Goal: Transaction & Acquisition: Book appointment/travel/reservation

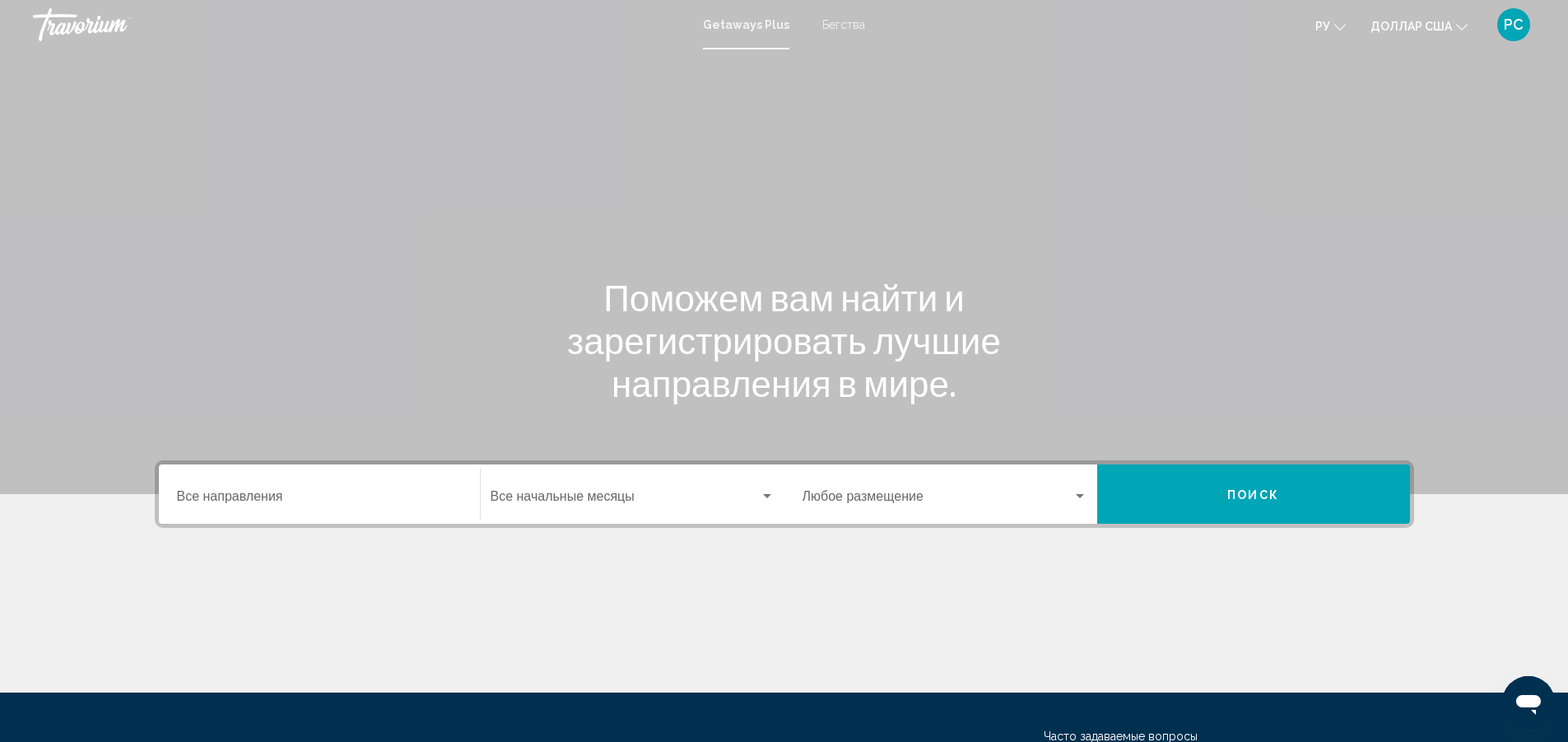
click at [272, 496] on input "Место назначения Все направления" at bounding box center [319, 499] width 285 height 15
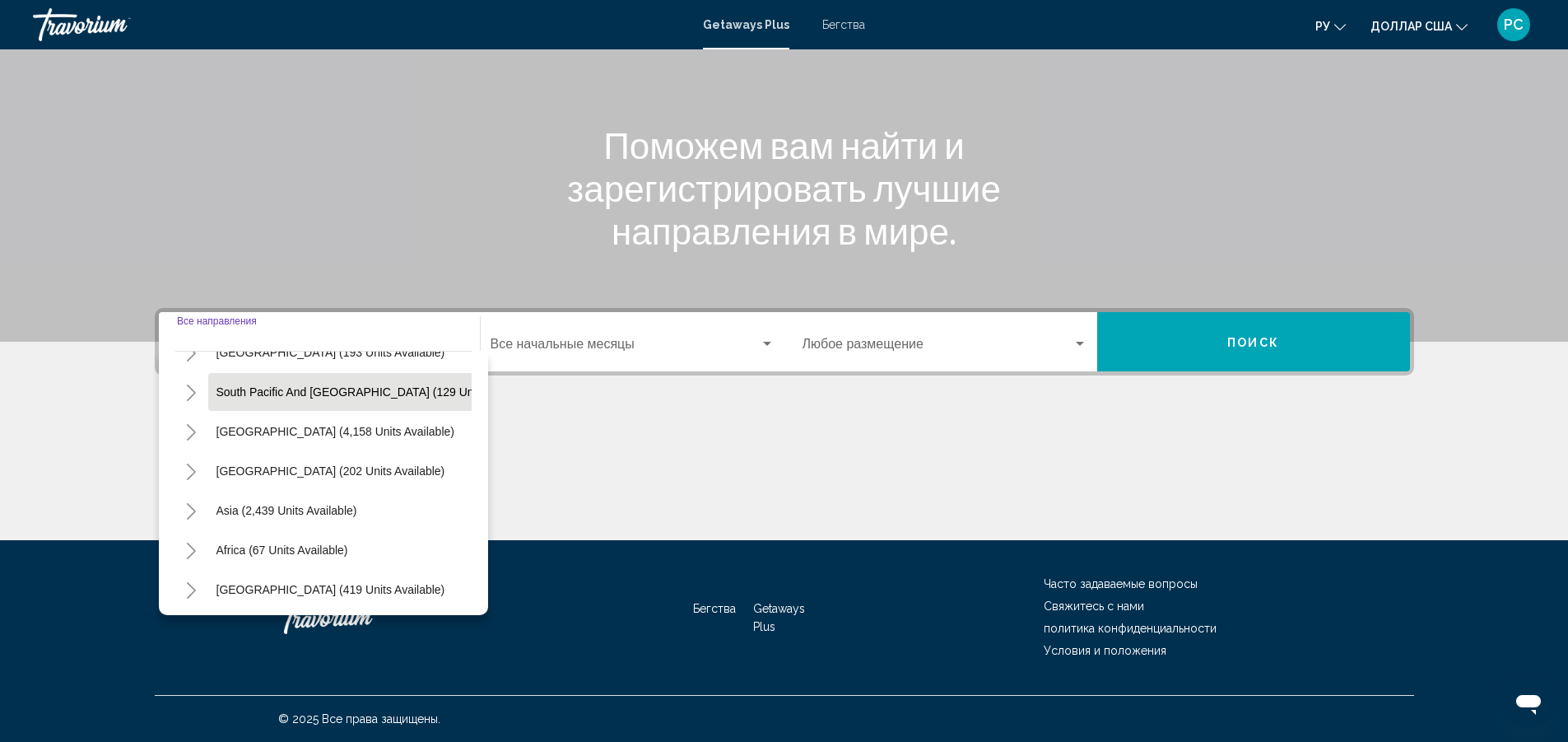
scroll to position [279, 0]
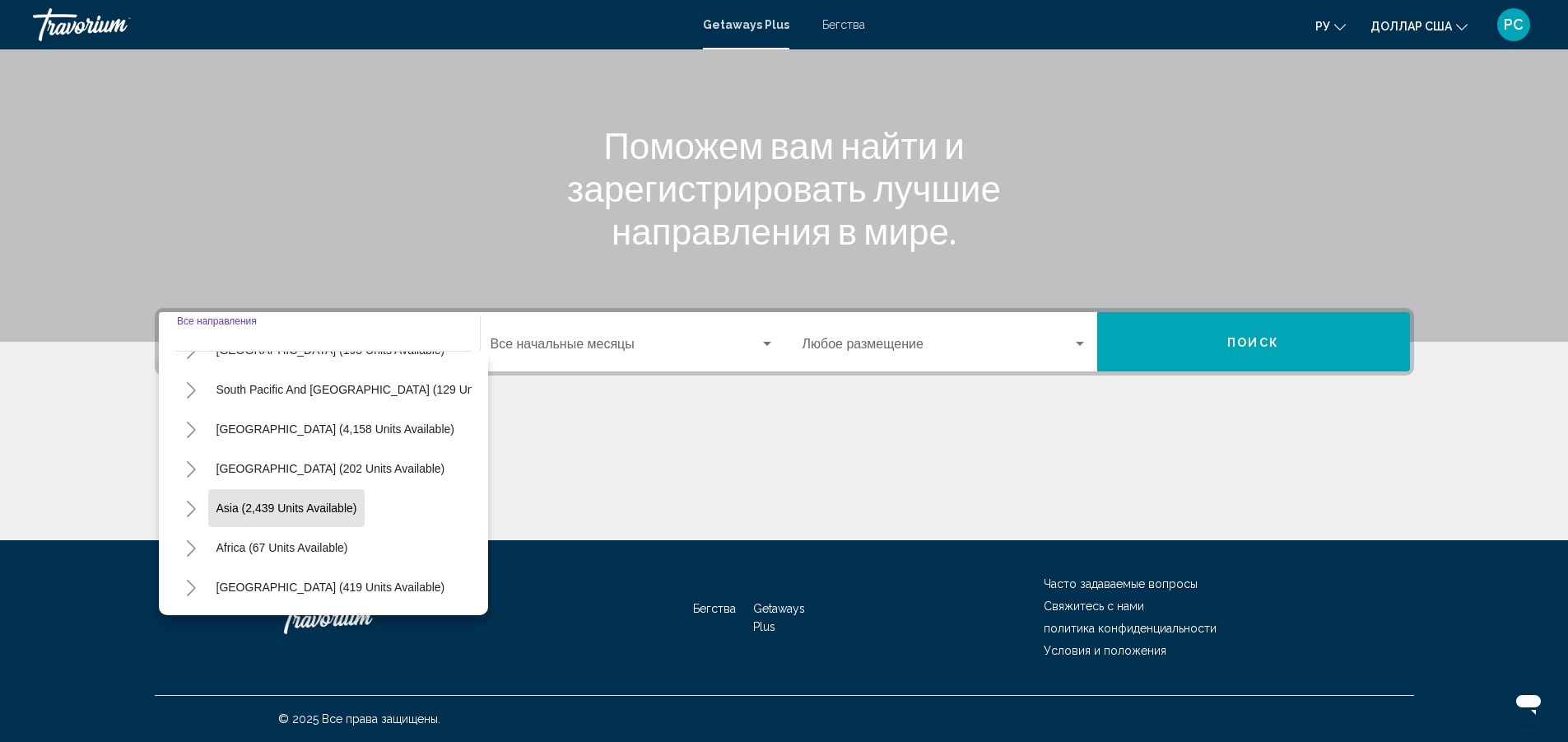
click at [326, 501] on span "Asia (2,439 units available)" at bounding box center [287, 507] width 141 height 13
type input "**********"
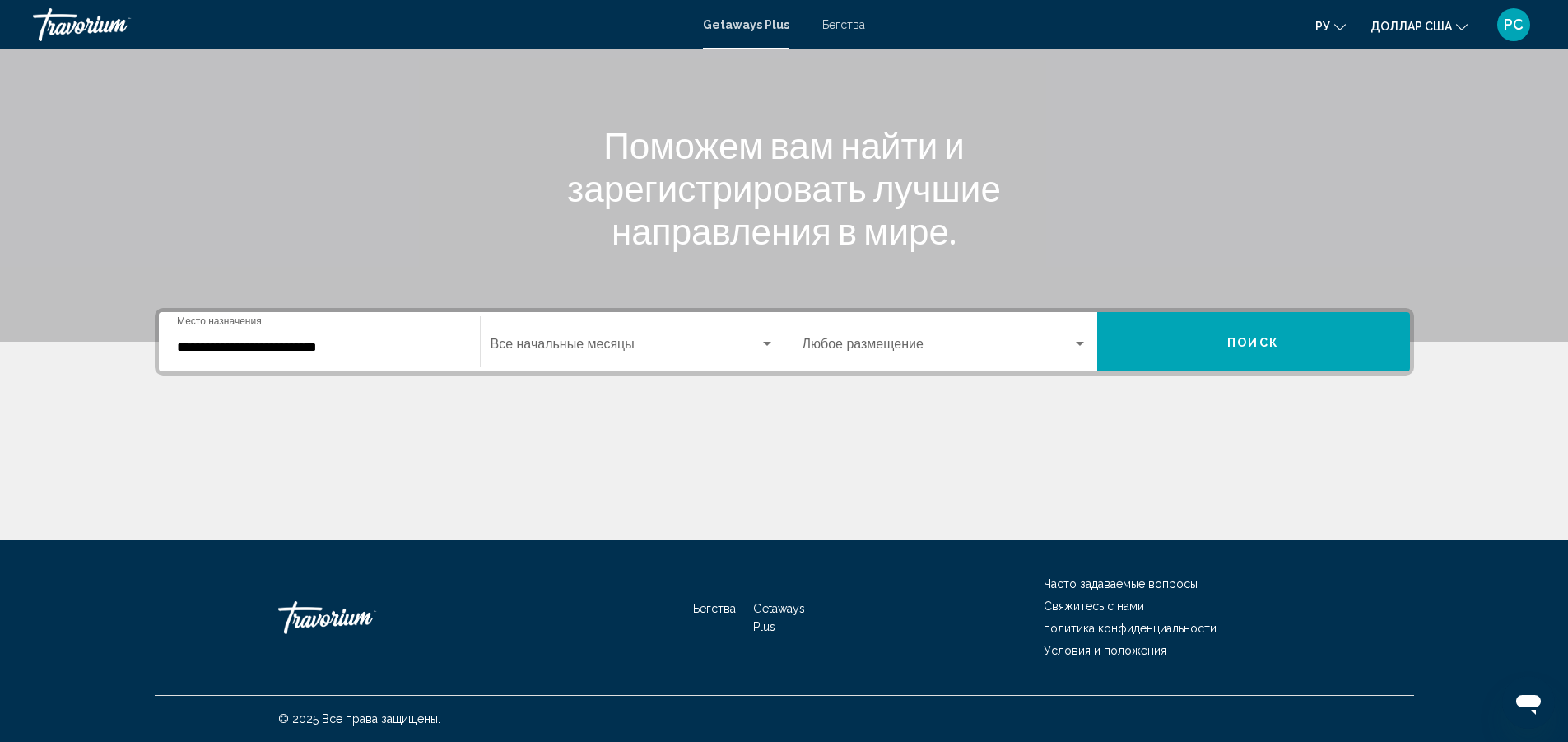
click at [541, 369] on mat-form-field "Начальный месяц Все начальные месяцы" at bounding box center [632, 342] width 304 height 59
click at [544, 346] on span "Виджет поиска" at bounding box center [625, 347] width 270 height 15
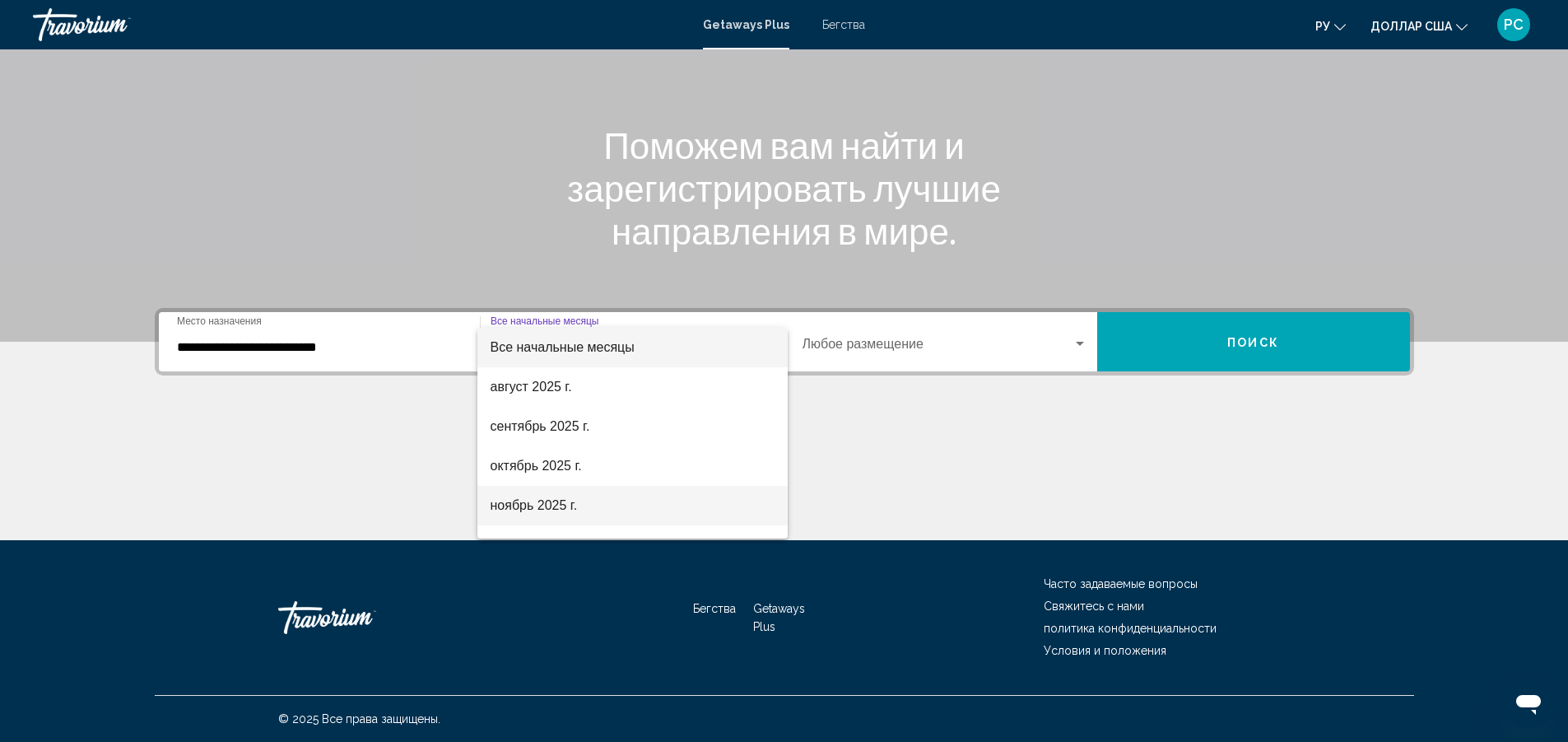
click at [556, 500] on font "ноябрь 2025 г." at bounding box center [533, 505] width 87 height 14
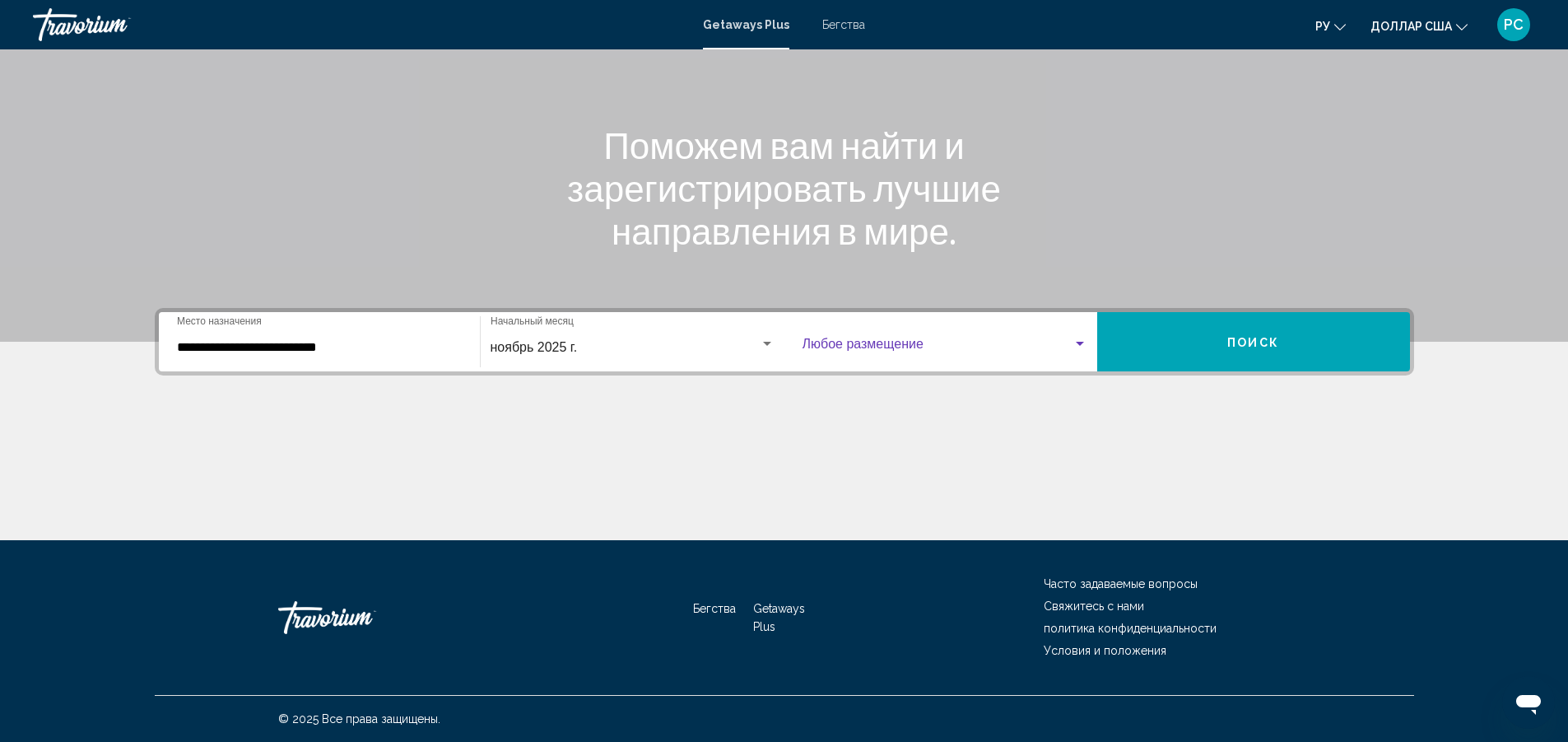
click at [856, 348] on span "Виджет поиска" at bounding box center [938, 347] width 270 height 15
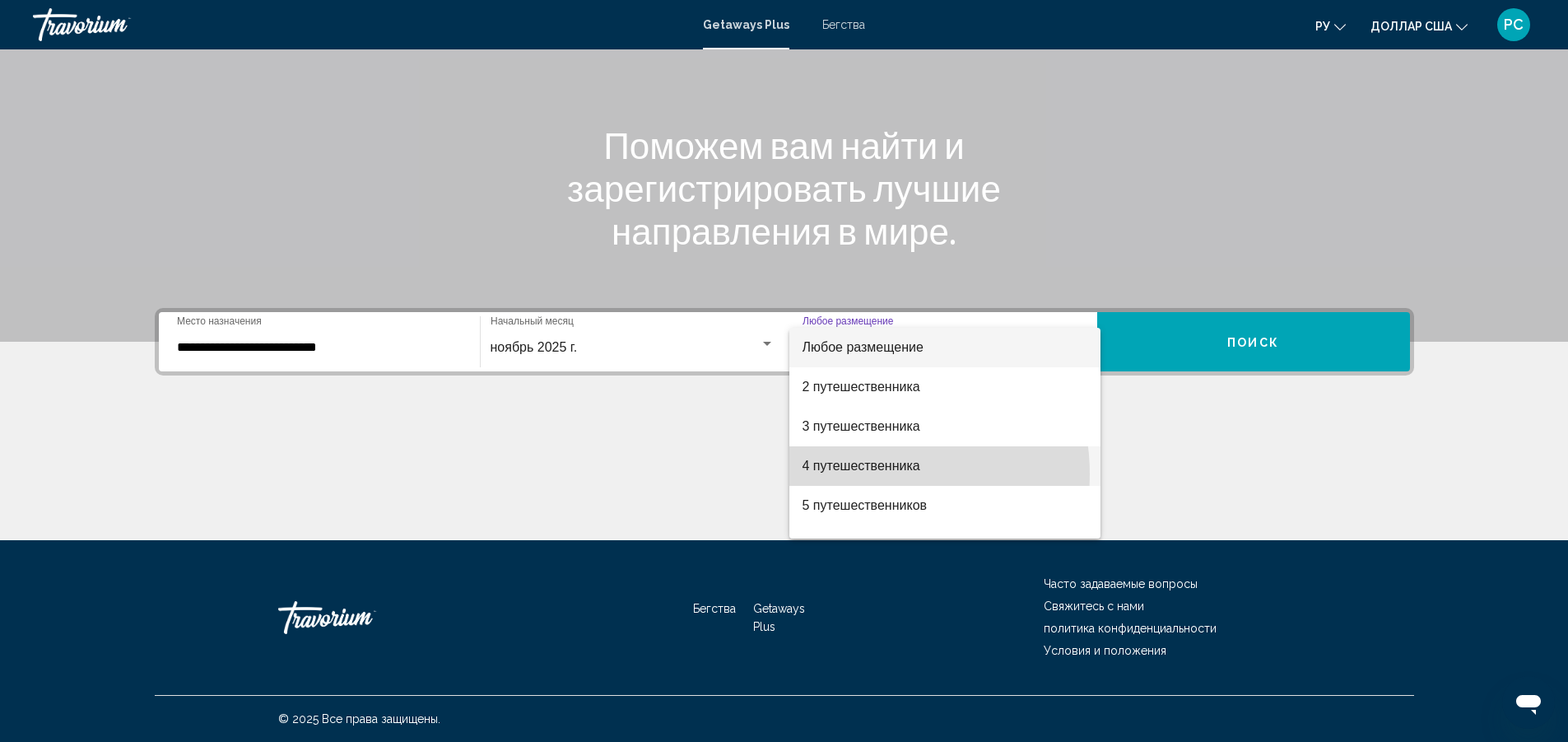
click at [862, 474] on span "4 путешественника" at bounding box center [945, 466] width 285 height 40
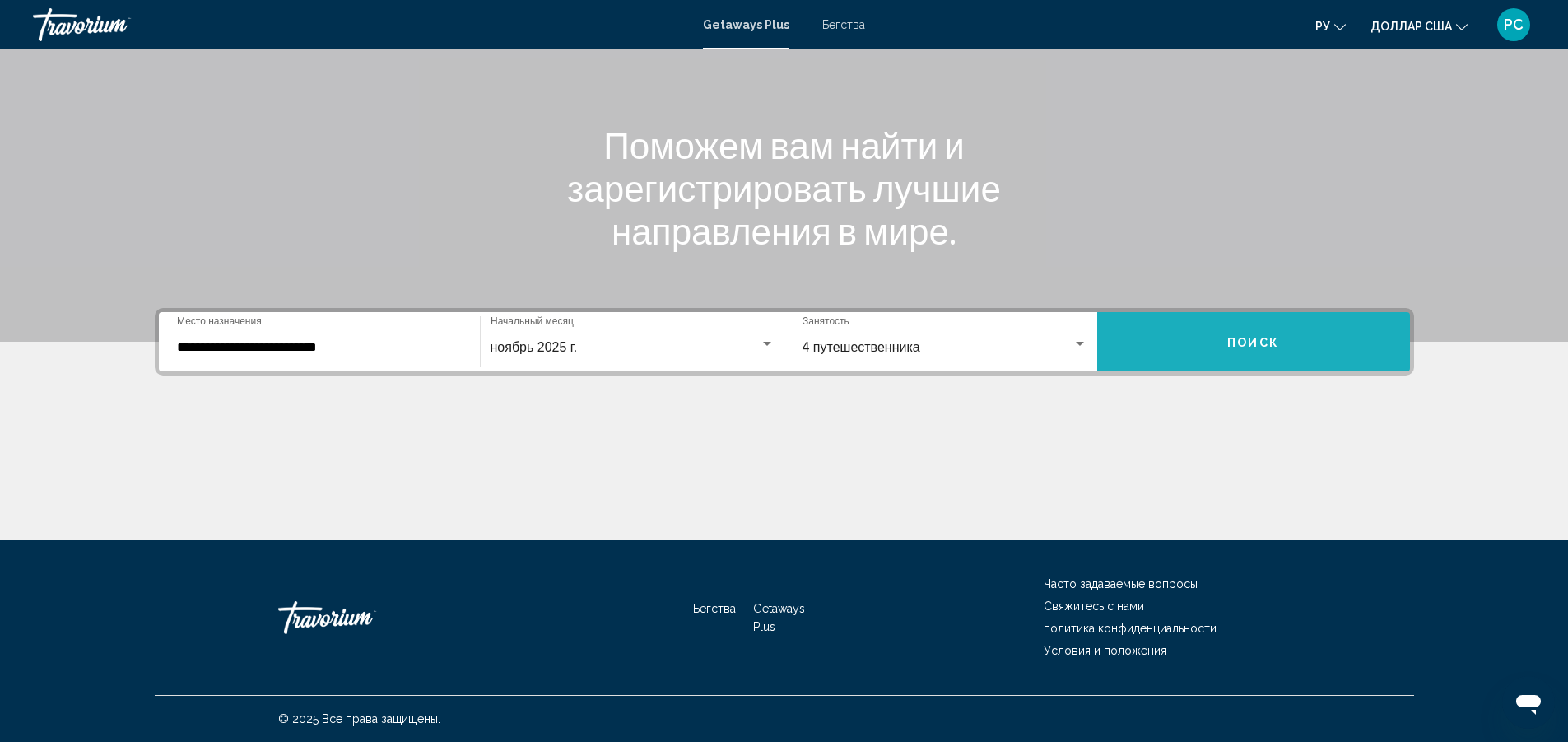
click at [1241, 340] on font "Поиск" at bounding box center [1253, 342] width 52 height 13
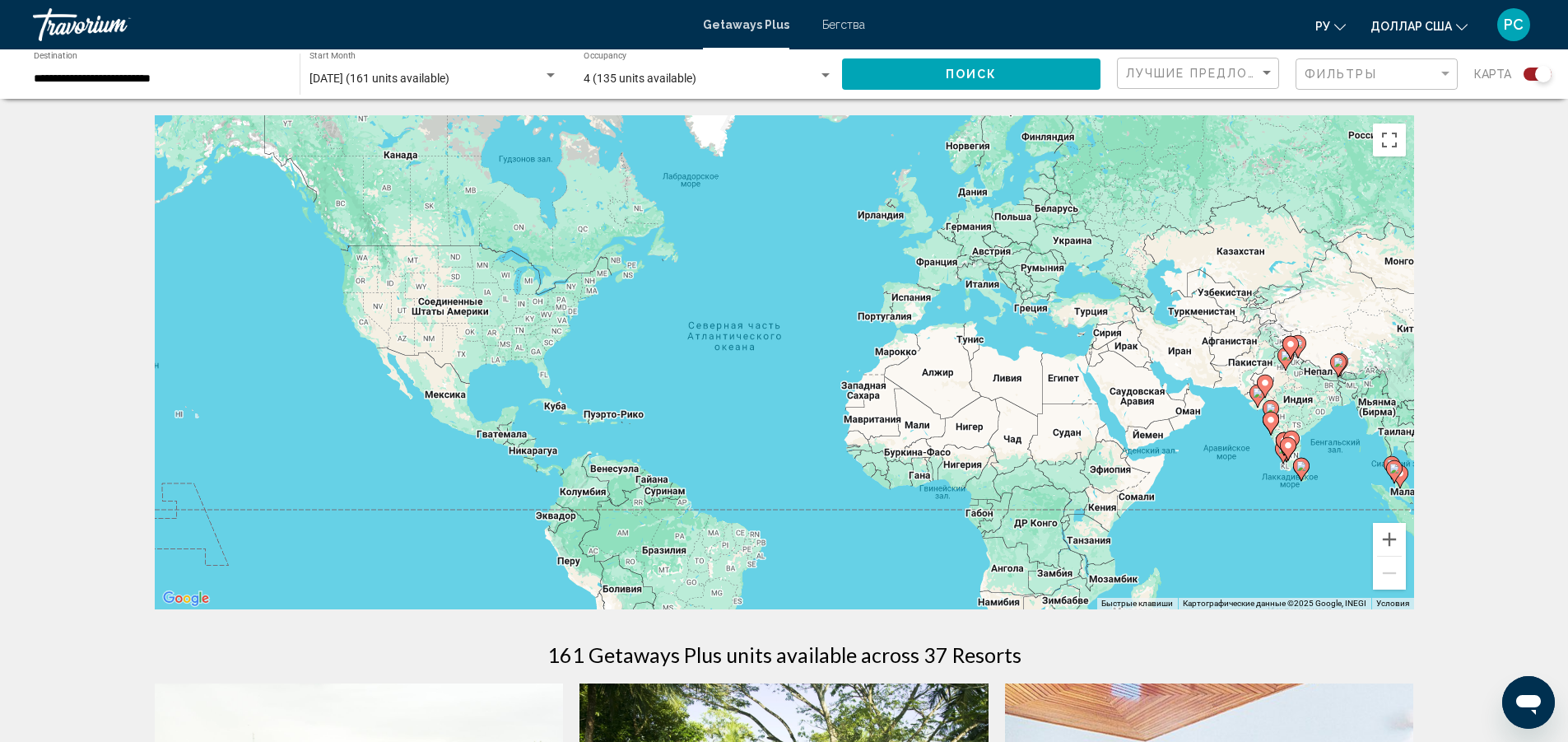
click at [1091, 374] on div "Чтобы активировать перетаскивание с помощью клавиатуры, нажмите Alt + Ввод. Пос…" at bounding box center [784, 362] width 1259 height 494
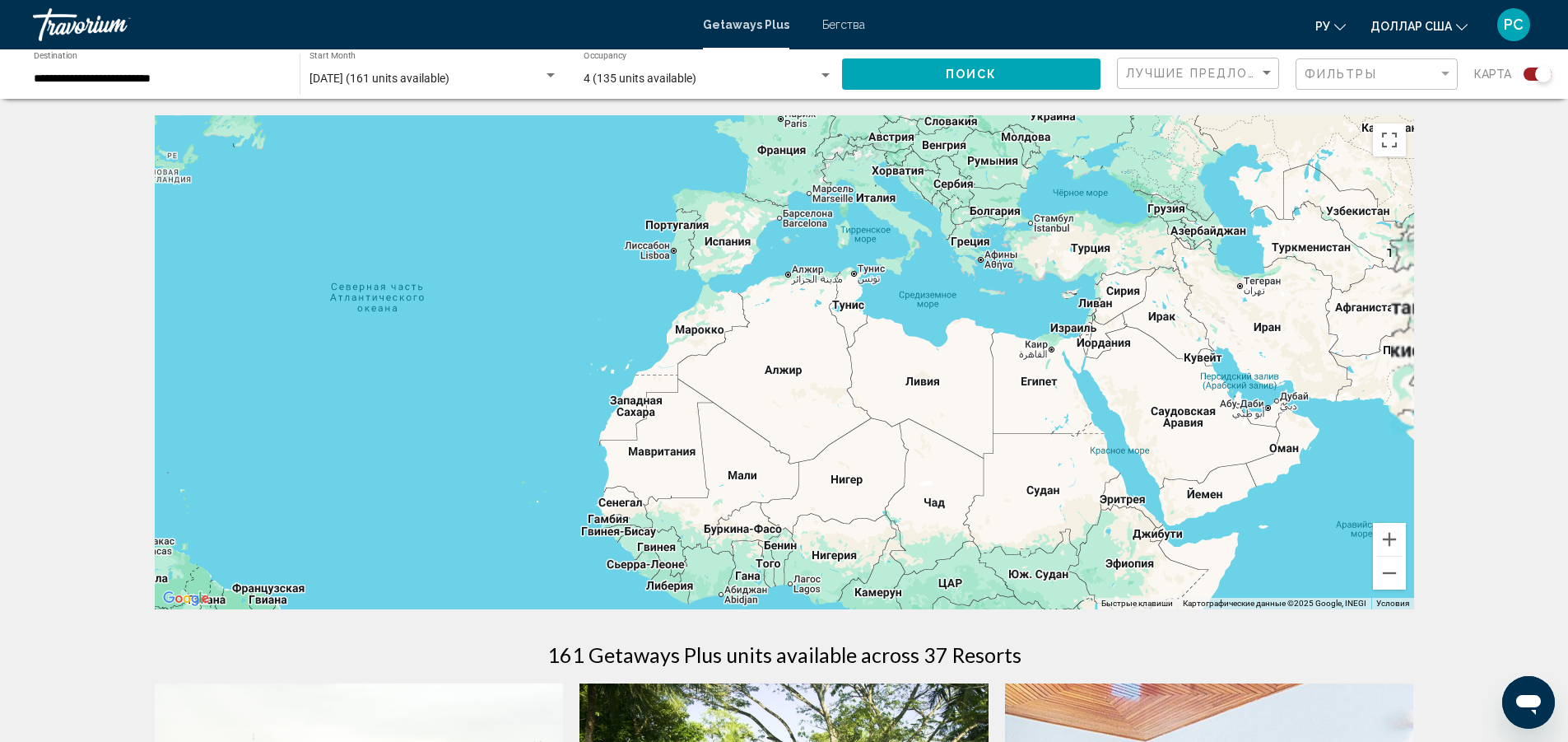
click at [1091, 374] on div "Основное содержание" at bounding box center [784, 362] width 1259 height 494
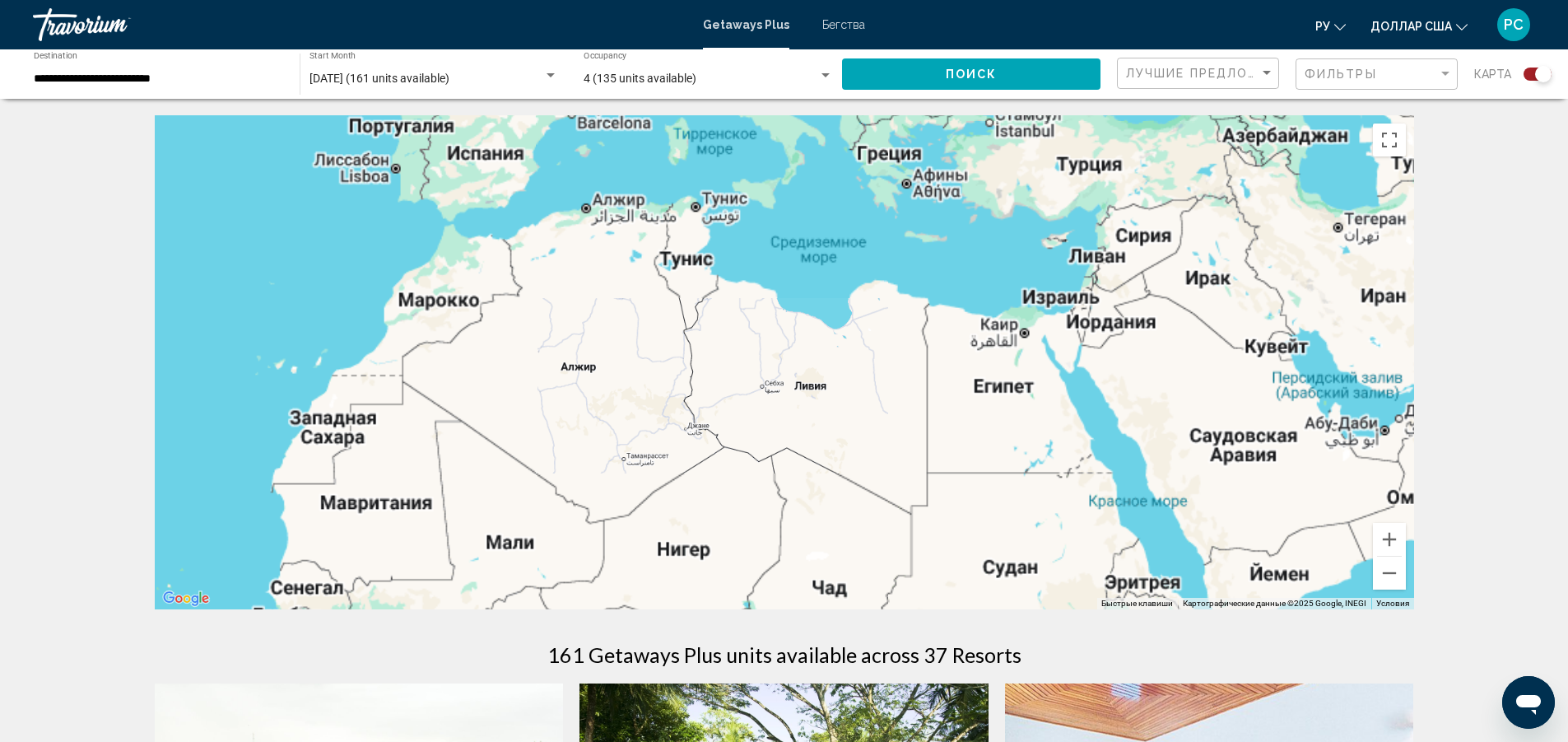
click at [1091, 374] on div "Основное содержание" at bounding box center [784, 362] width 1259 height 494
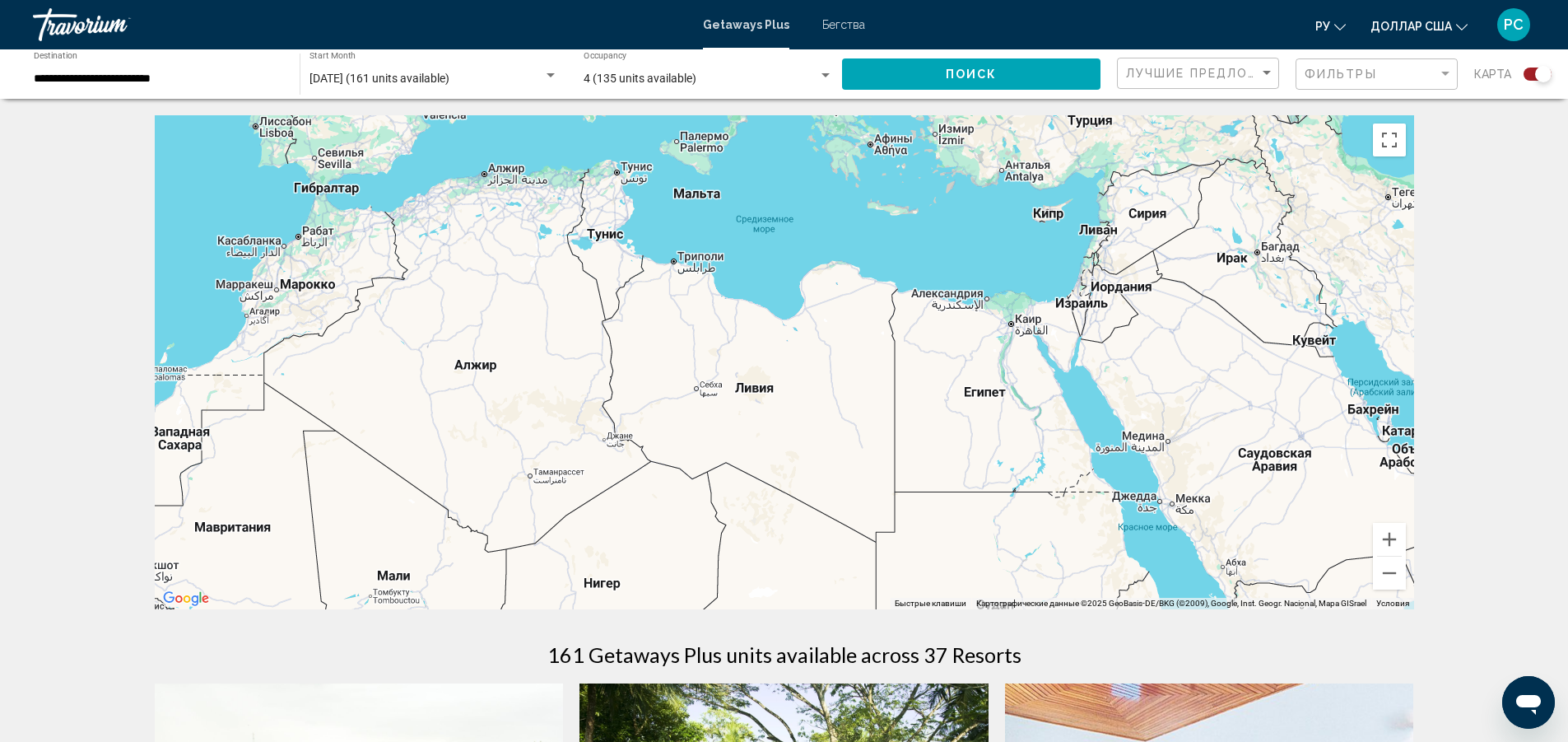
click at [1091, 374] on div "Основное содержание" at bounding box center [784, 362] width 1259 height 494
click at [1090, 377] on div "Основное содержание" at bounding box center [784, 362] width 1259 height 494
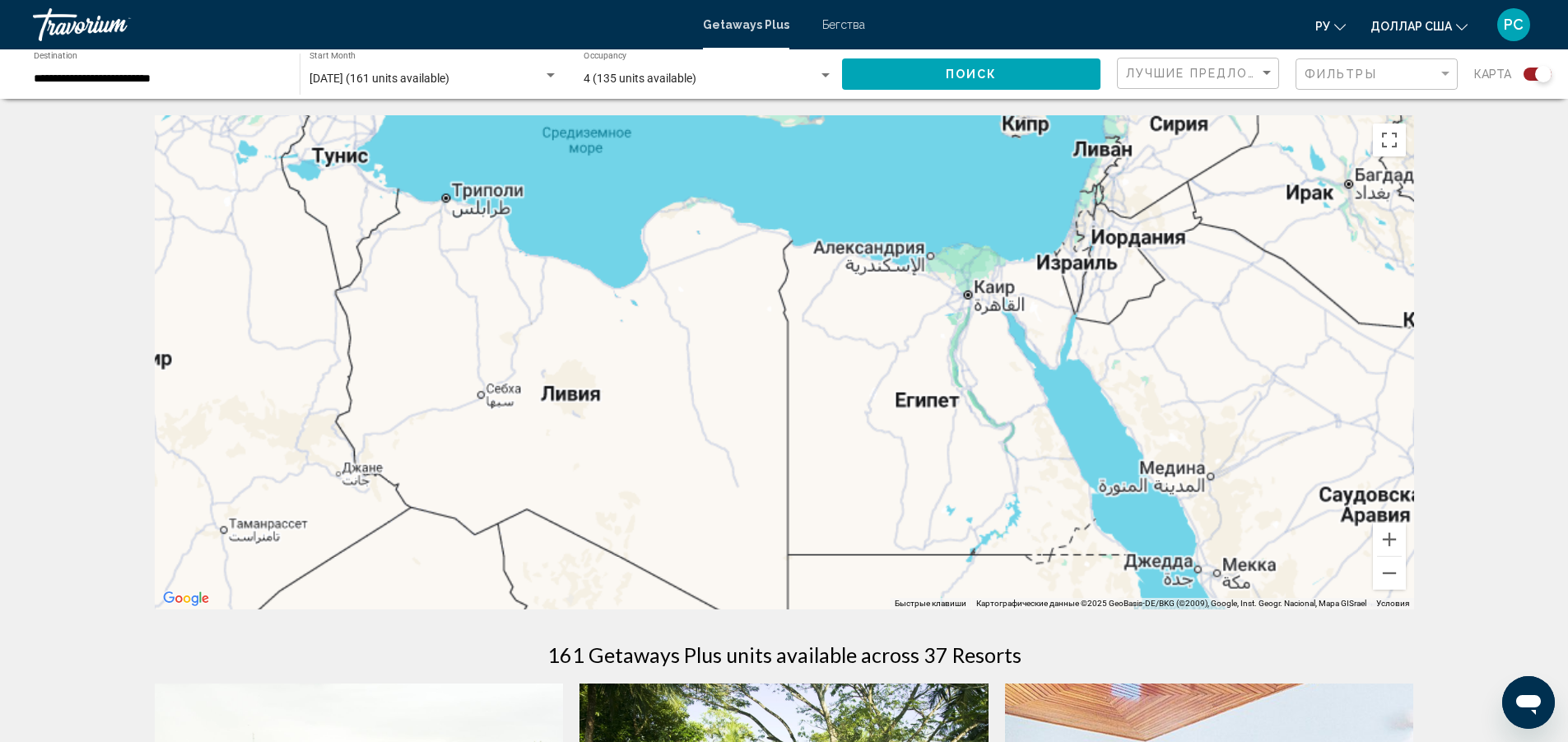
click at [1090, 377] on div "Основное содержание" at bounding box center [784, 362] width 1259 height 494
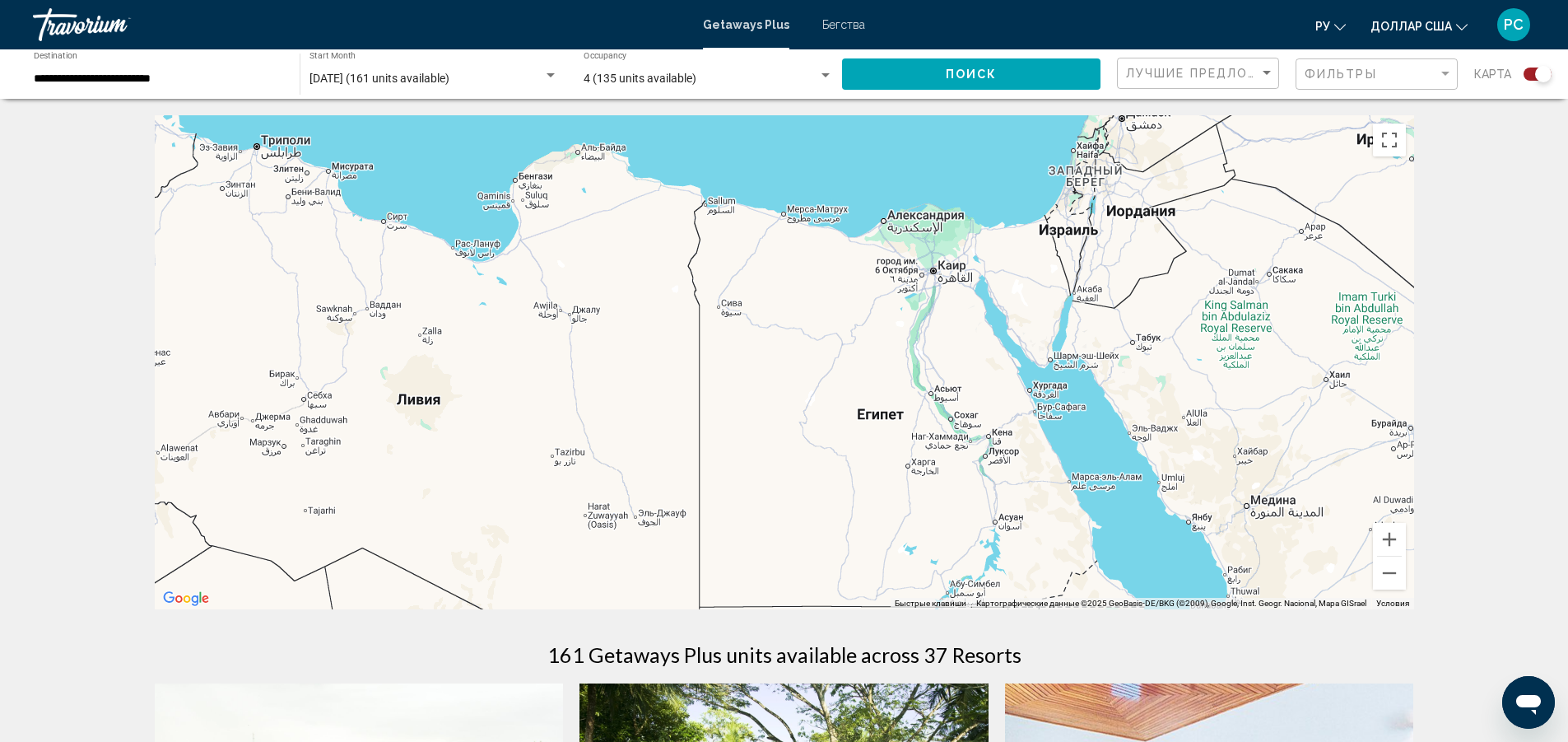
click at [1090, 377] on div "Основное содержание" at bounding box center [784, 362] width 1259 height 494
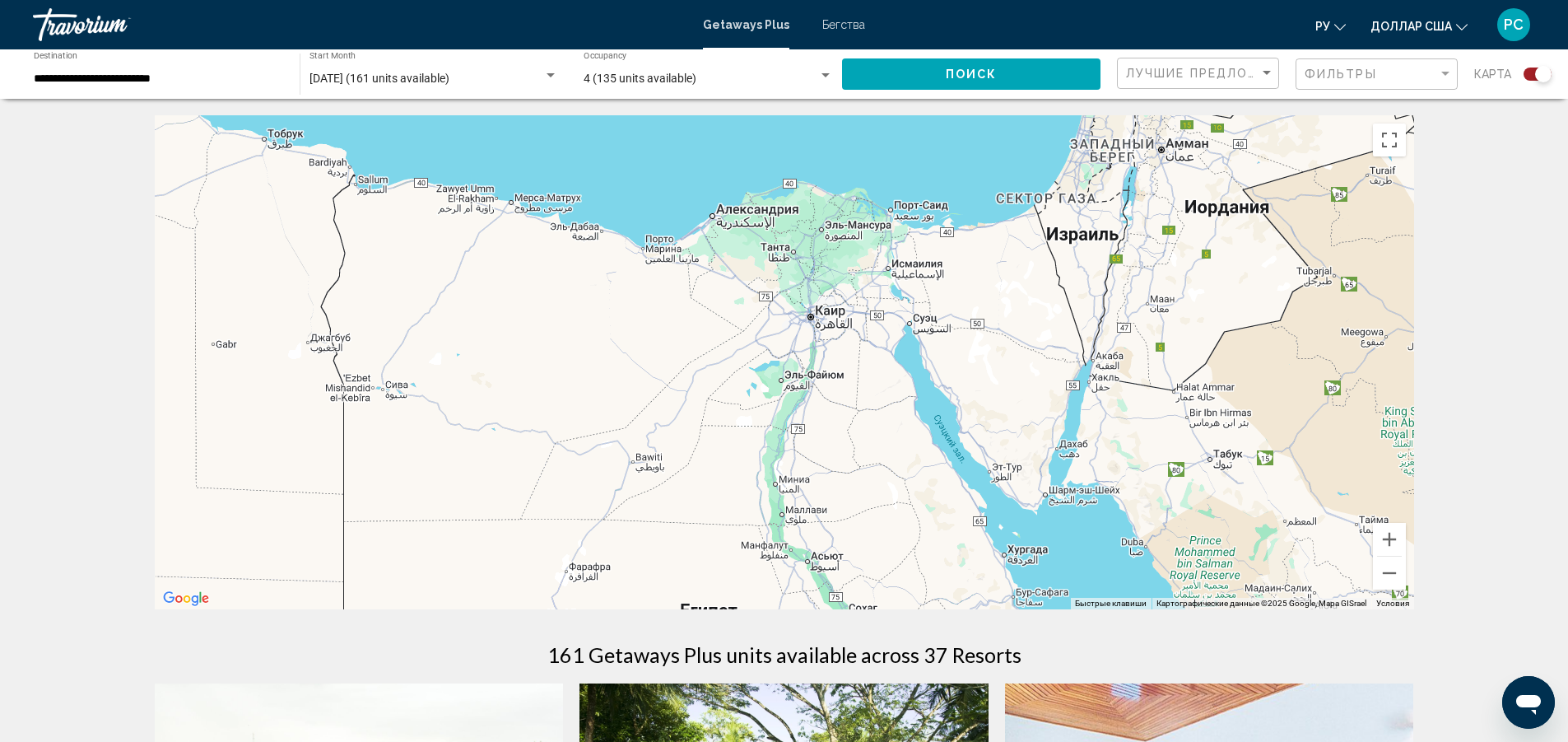
drag, startPoint x: 1100, startPoint y: 246, endPoint x: 1133, endPoint y: 400, distance: 157.5
click at [1133, 400] on div "Основное содержание" at bounding box center [784, 362] width 1259 height 494
click at [1398, 550] on button "Увеличить" at bounding box center [1389, 538] width 33 height 33
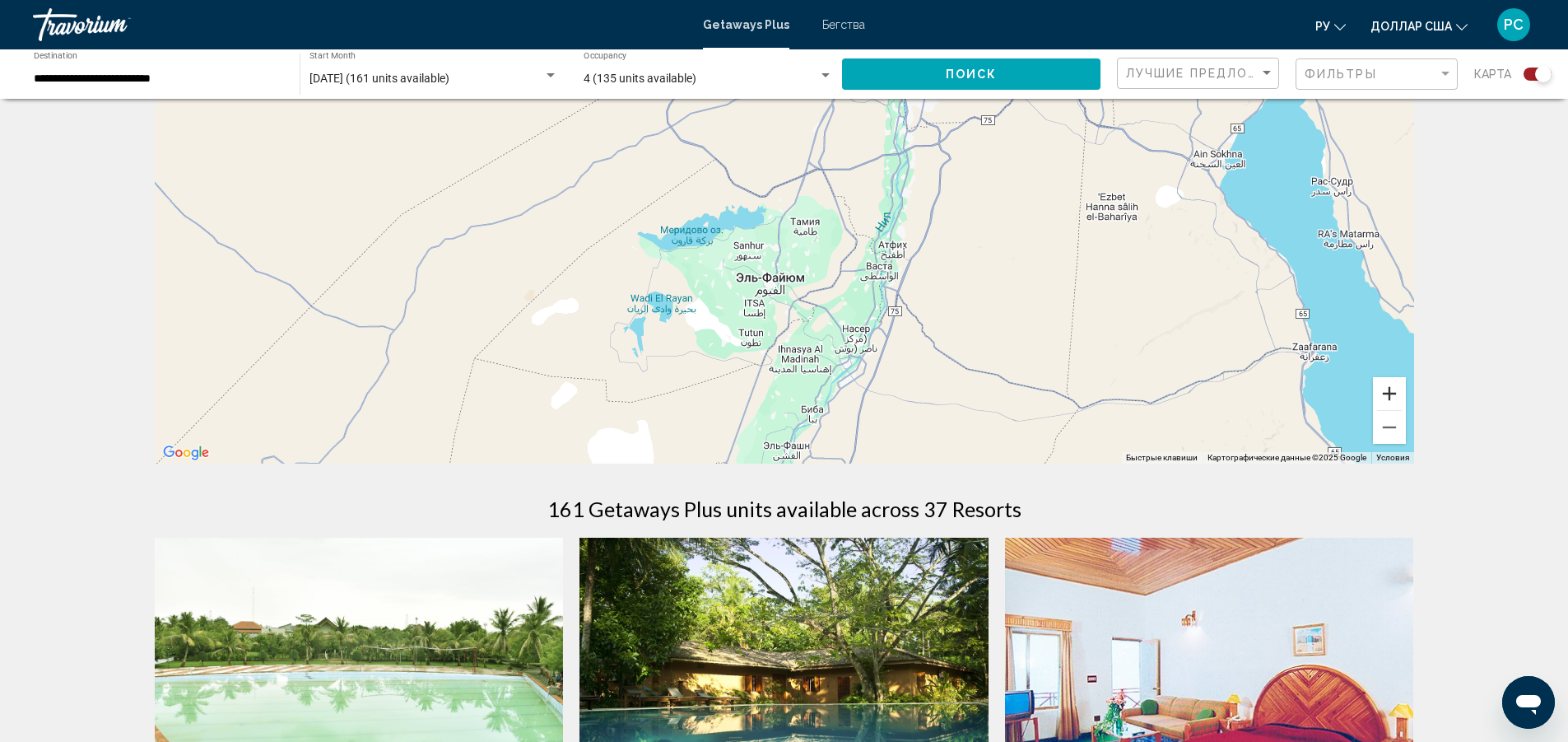
scroll to position [165, 0]
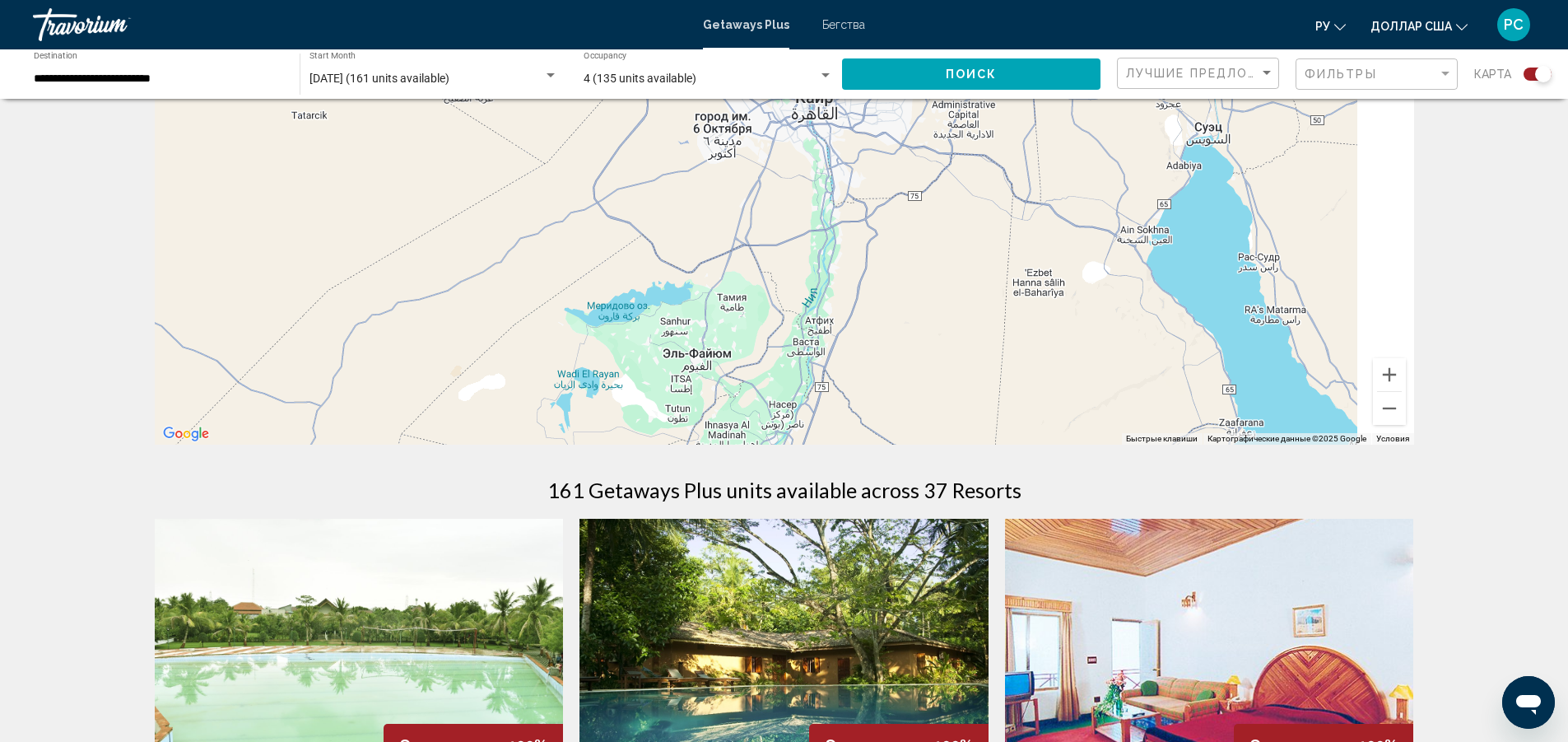
drag, startPoint x: 1233, startPoint y: 305, endPoint x: 1128, endPoint y: 448, distance: 177.4
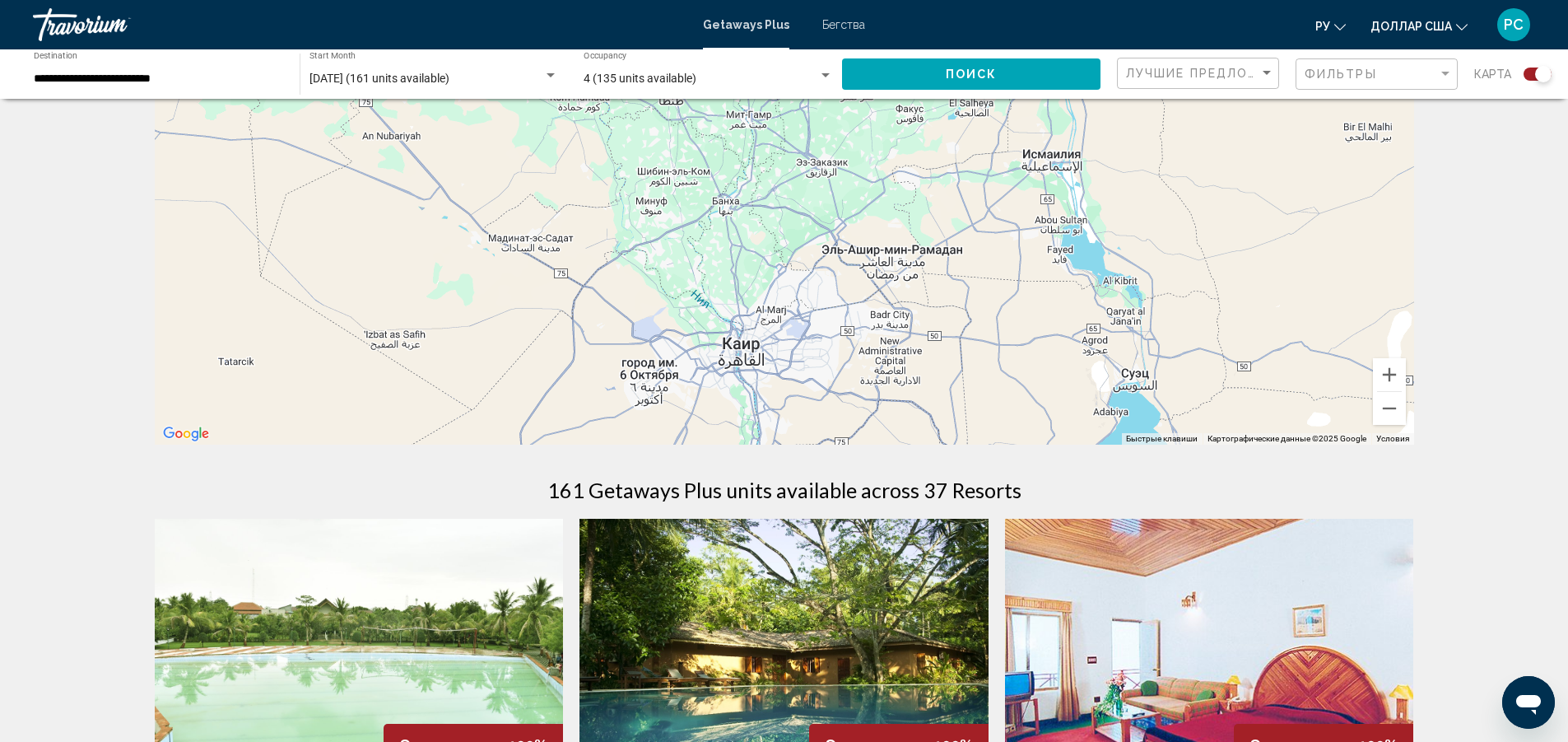
drag, startPoint x: 1198, startPoint y: 222, endPoint x: 1165, endPoint y: 405, distance: 186.0
click at [1156, 430] on div "Основное содержание" at bounding box center [784, 198] width 1259 height 494
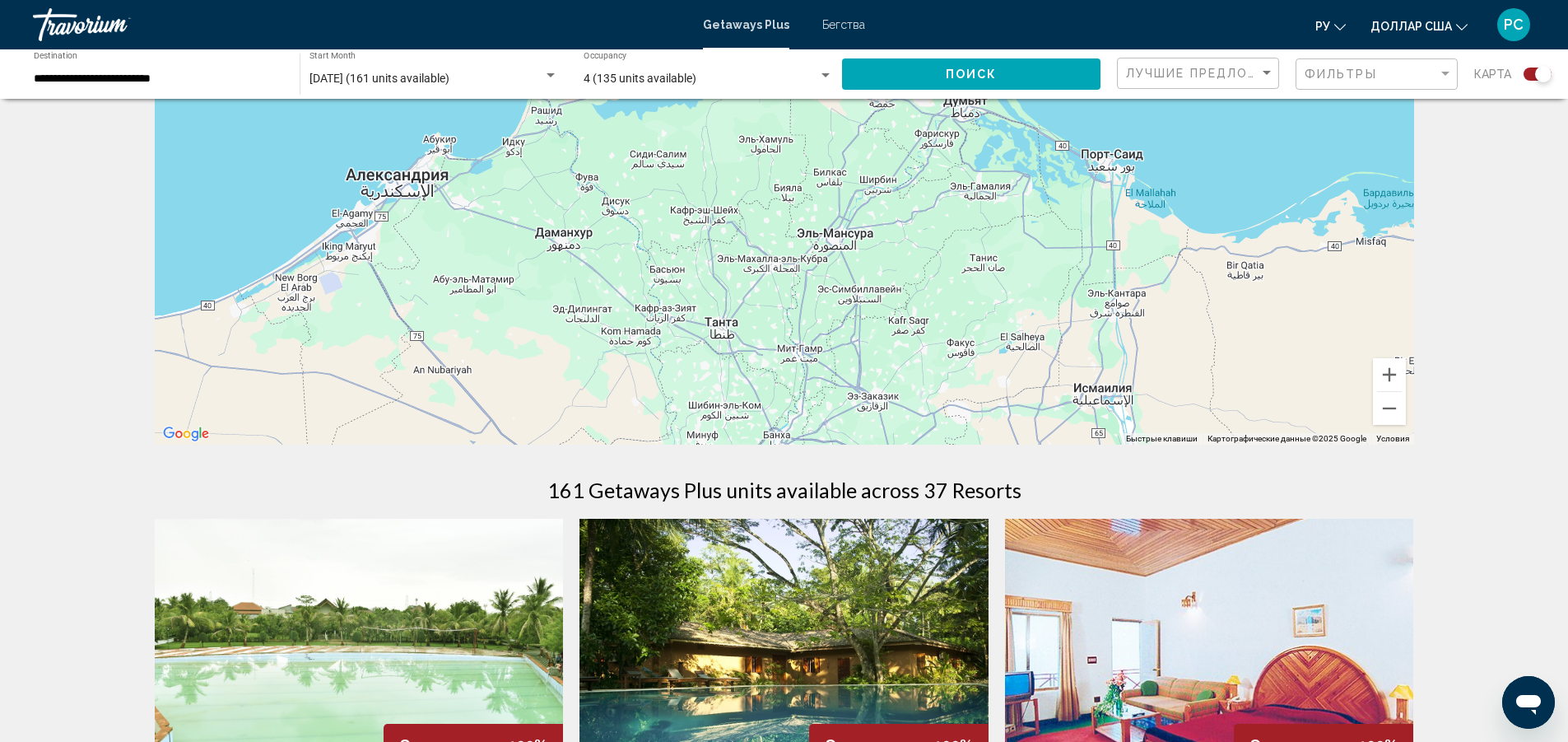
drag, startPoint x: 1200, startPoint y: 260, endPoint x: 1258, endPoint y: 478, distance: 225.6
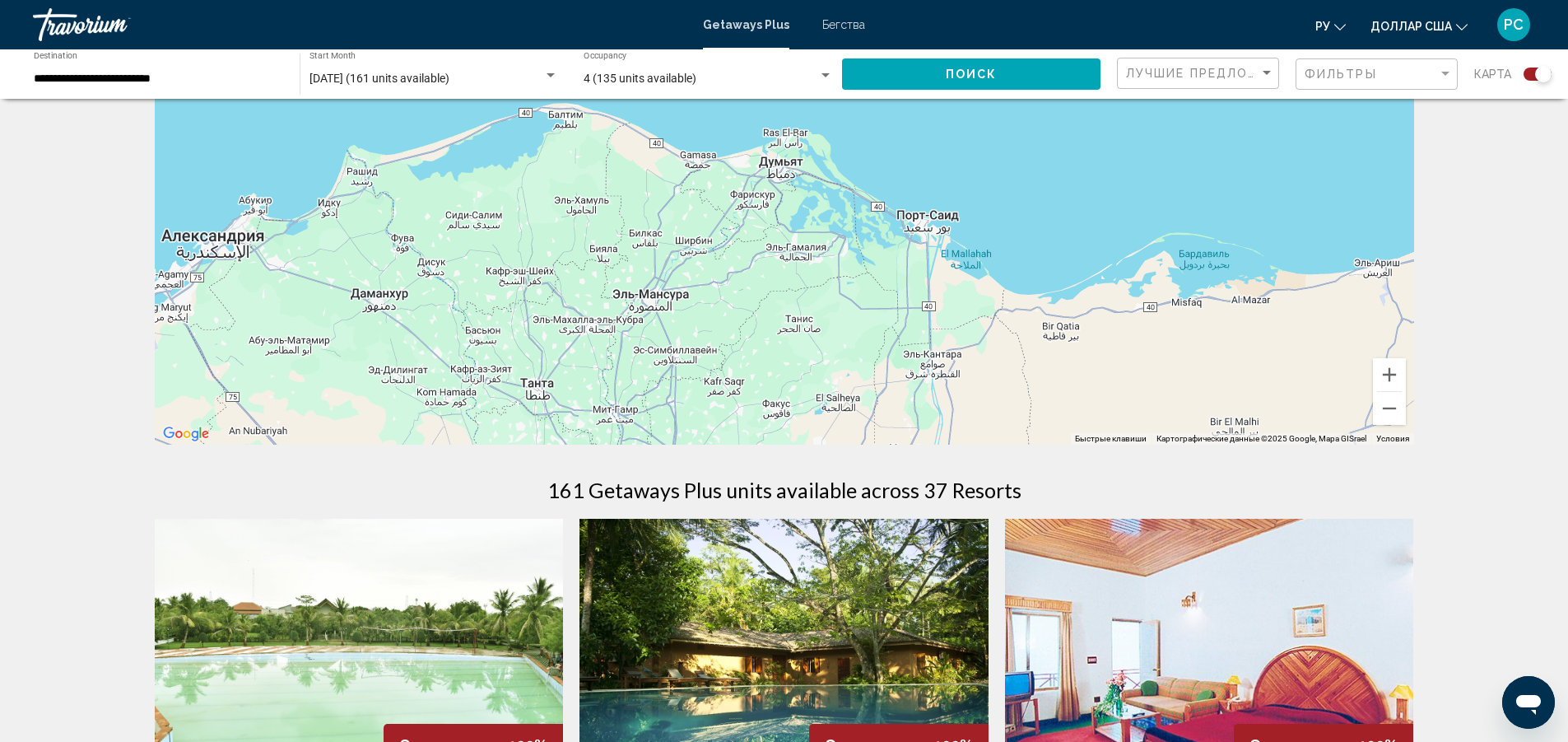
drag, startPoint x: 1221, startPoint y: 332, endPoint x: 1028, endPoint y: 362, distance: 195.3
click at [1028, 362] on div "Основное содержание" at bounding box center [784, 198] width 1259 height 494
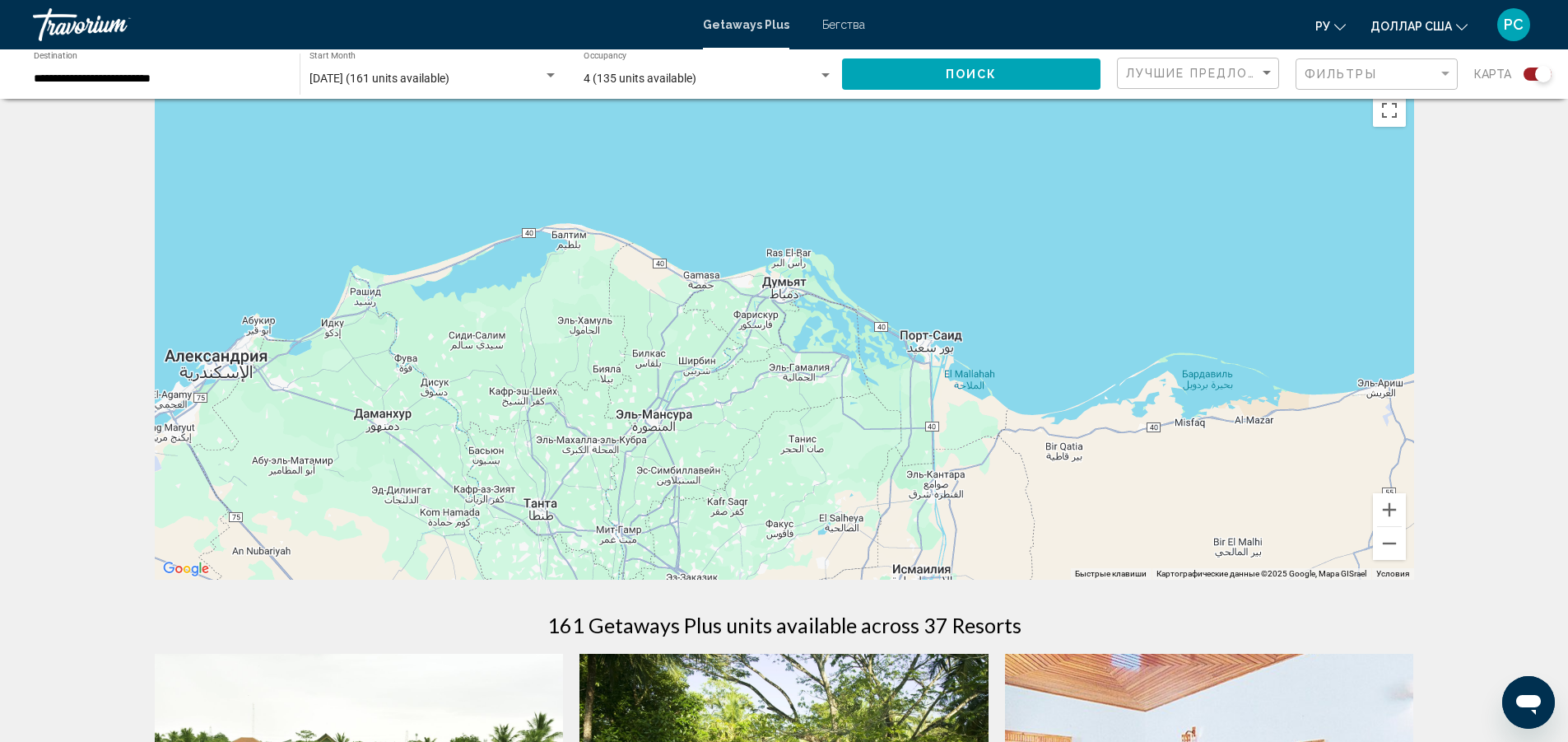
scroll to position [0, 0]
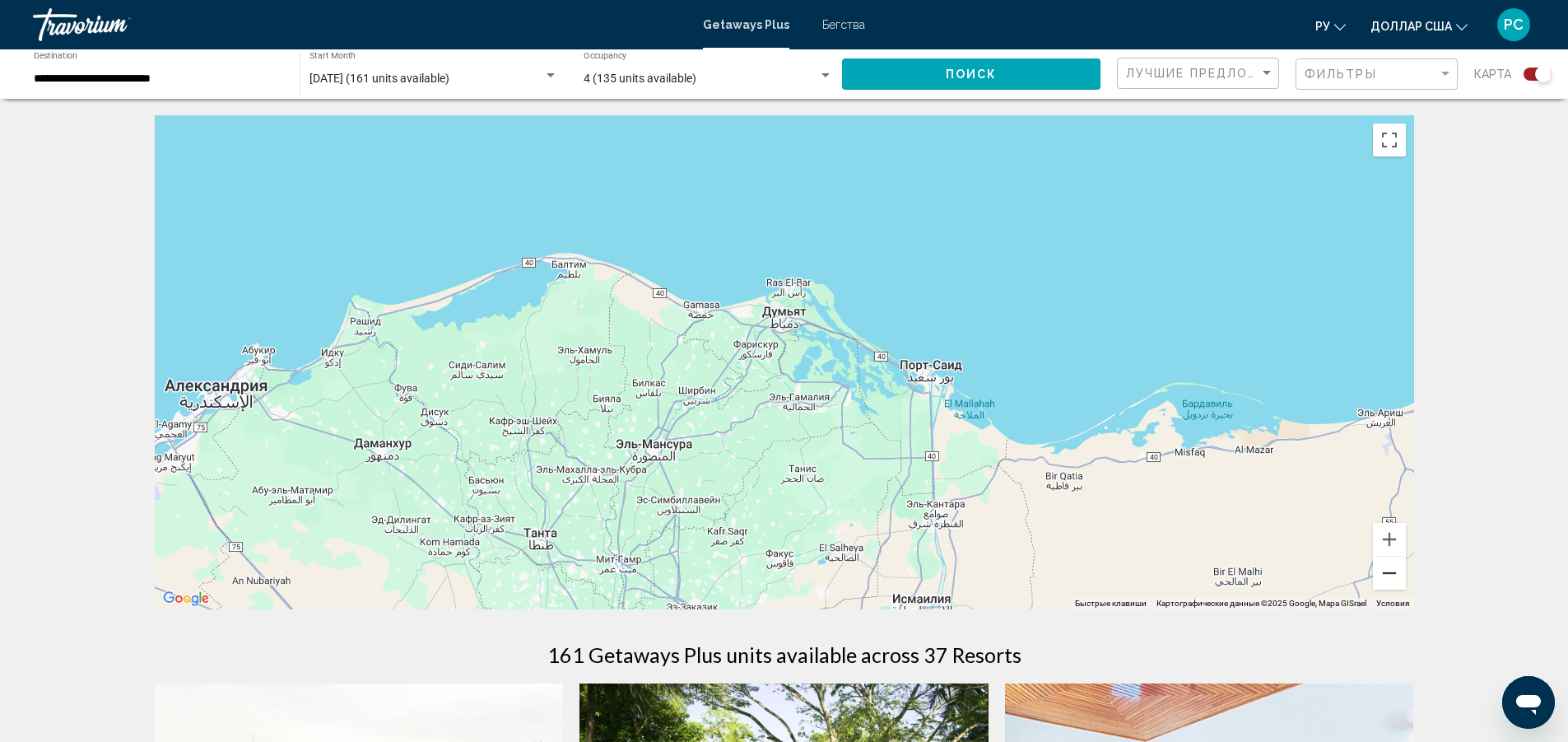
click at [1390, 591] on div "Основное содержание" at bounding box center [784, 362] width 1259 height 494
click at [1381, 570] on button "Уменьшить" at bounding box center [1389, 572] width 33 height 33
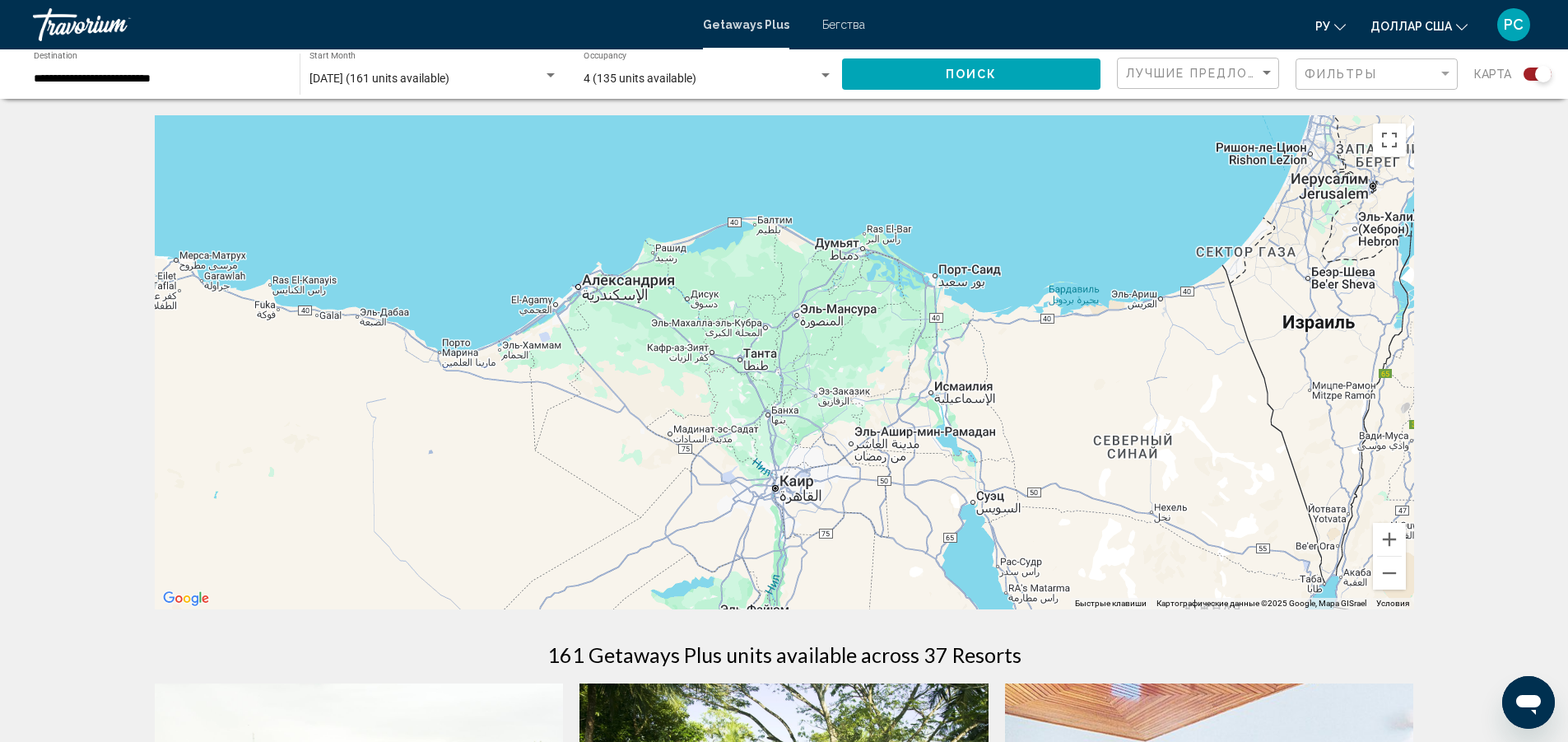
drag, startPoint x: 978, startPoint y: 496, endPoint x: 1059, endPoint y: 400, distance: 125.6
click at [1059, 400] on div "Основное содержание" at bounding box center [784, 362] width 1259 height 494
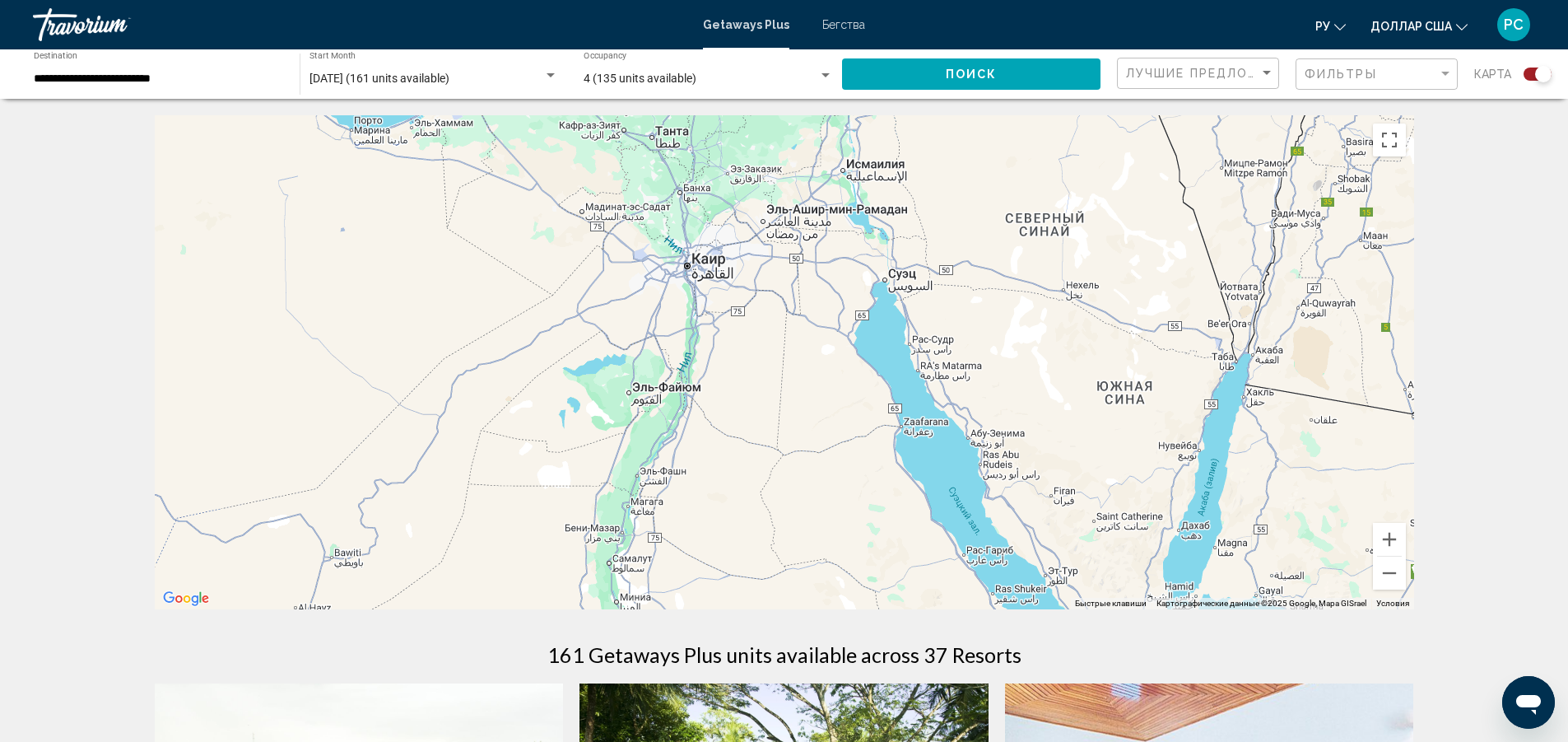
drag, startPoint x: 1059, startPoint y: 400, endPoint x: 976, endPoint y: 171, distance: 243.6
click at [973, 172] on div "Основное содержание" at bounding box center [784, 362] width 1259 height 494
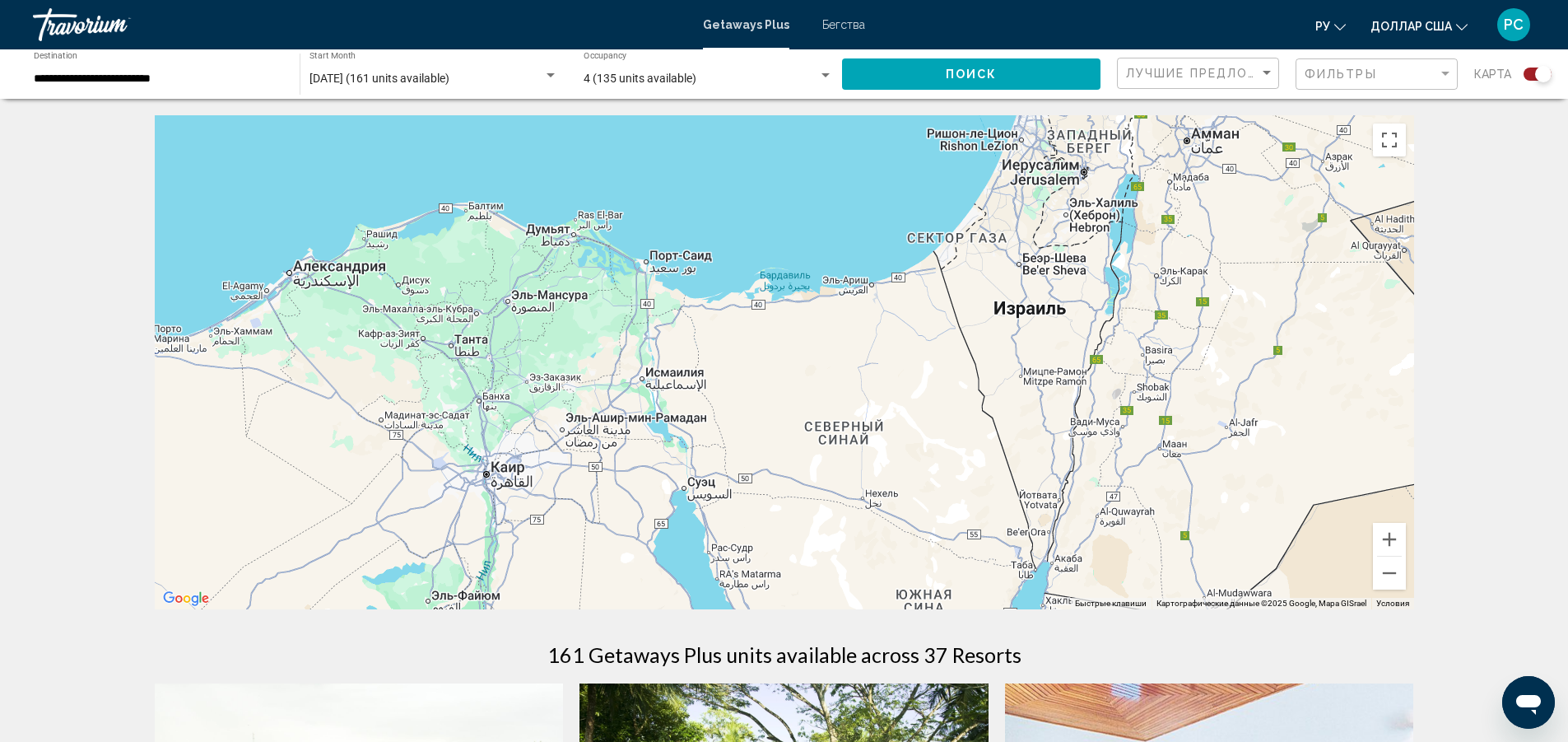
drag, startPoint x: 1022, startPoint y: 380, endPoint x: 882, endPoint y: 534, distance: 208.1
click at [809, 598] on div "Основное содержание" at bounding box center [784, 362] width 1259 height 494
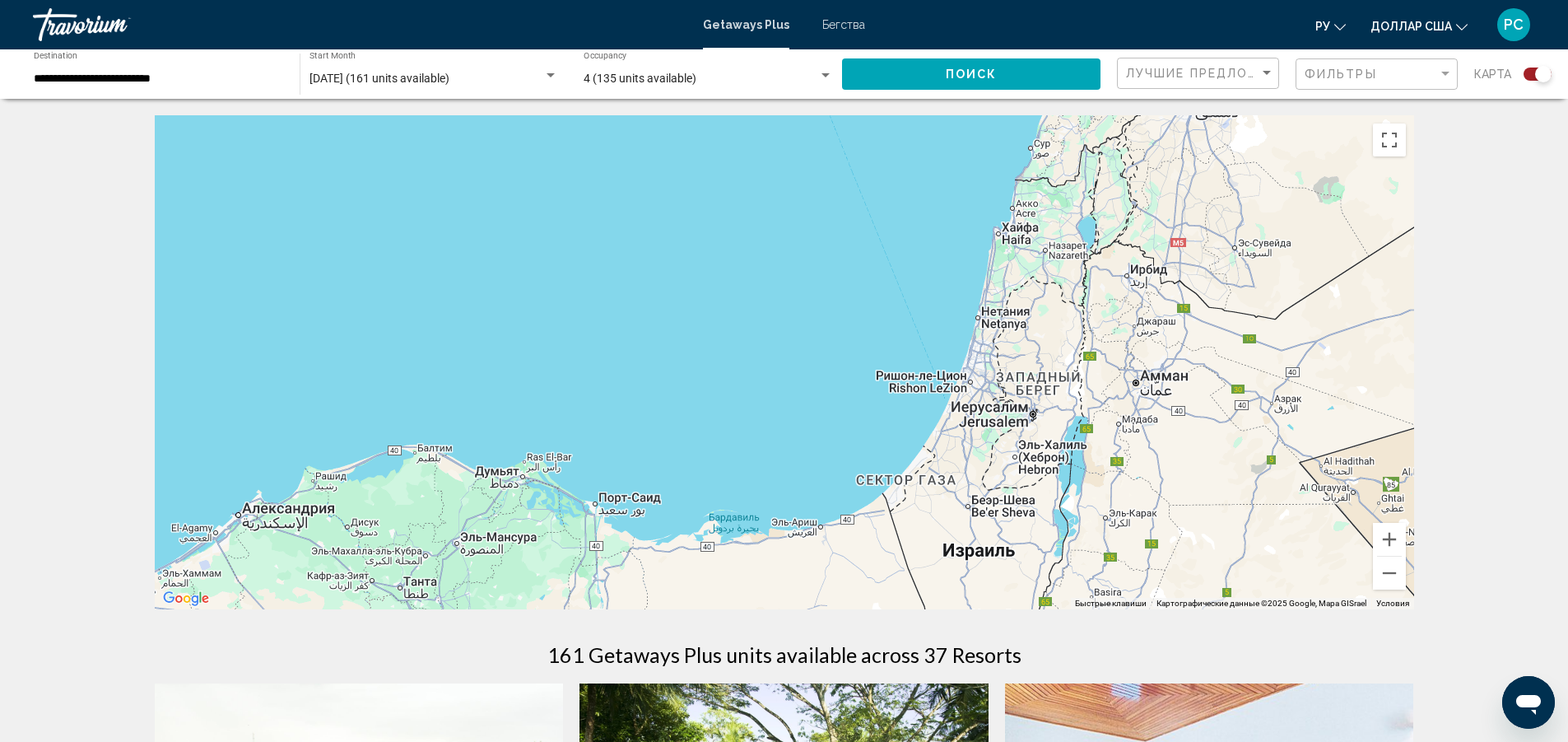
drag, startPoint x: 1044, startPoint y: 387, endPoint x: 988, endPoint y: 657, distance: 275.7
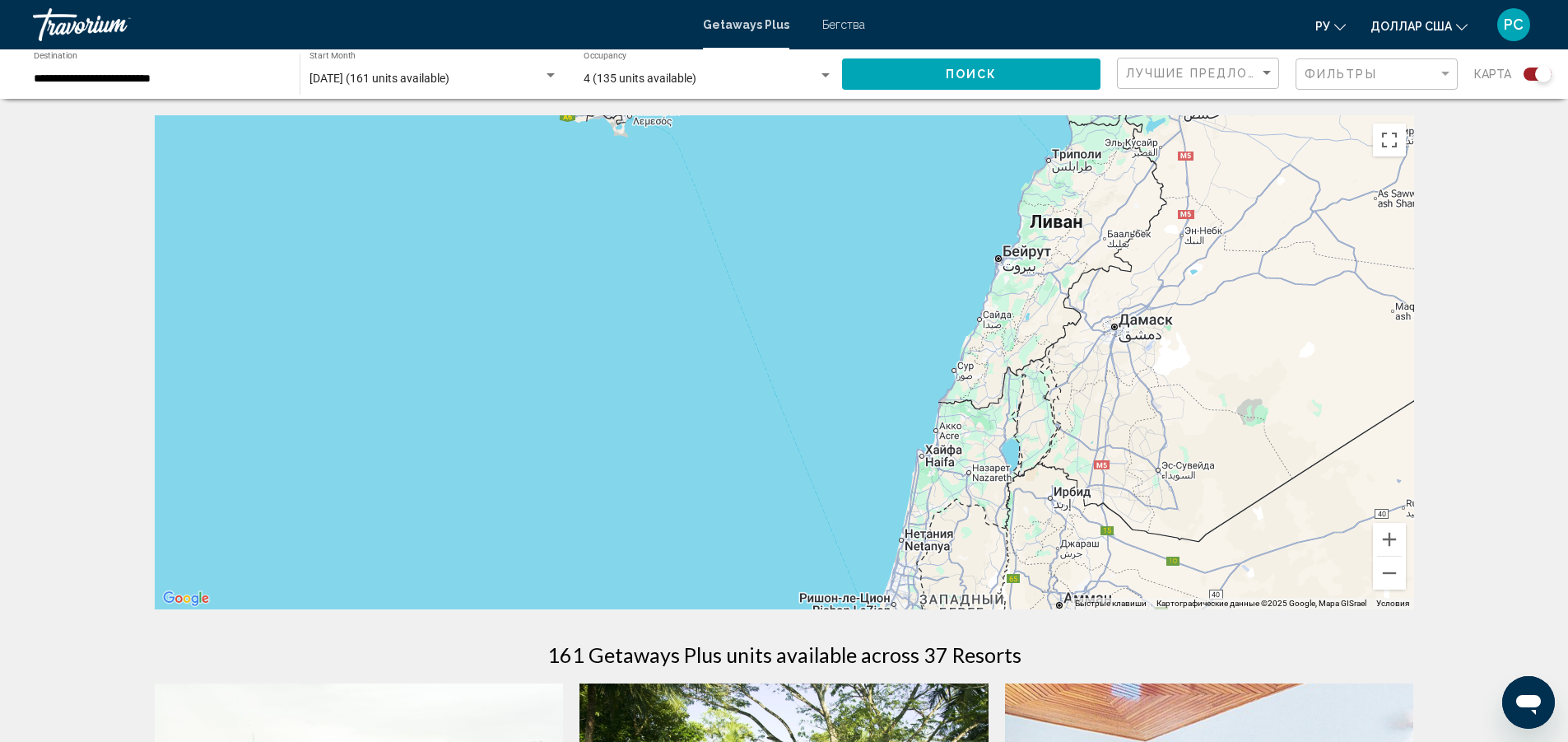
drag, startPoint x: 1157, startPoint y: 464, endPoint x: 1178, endPoint y: 525, distance: 64.5
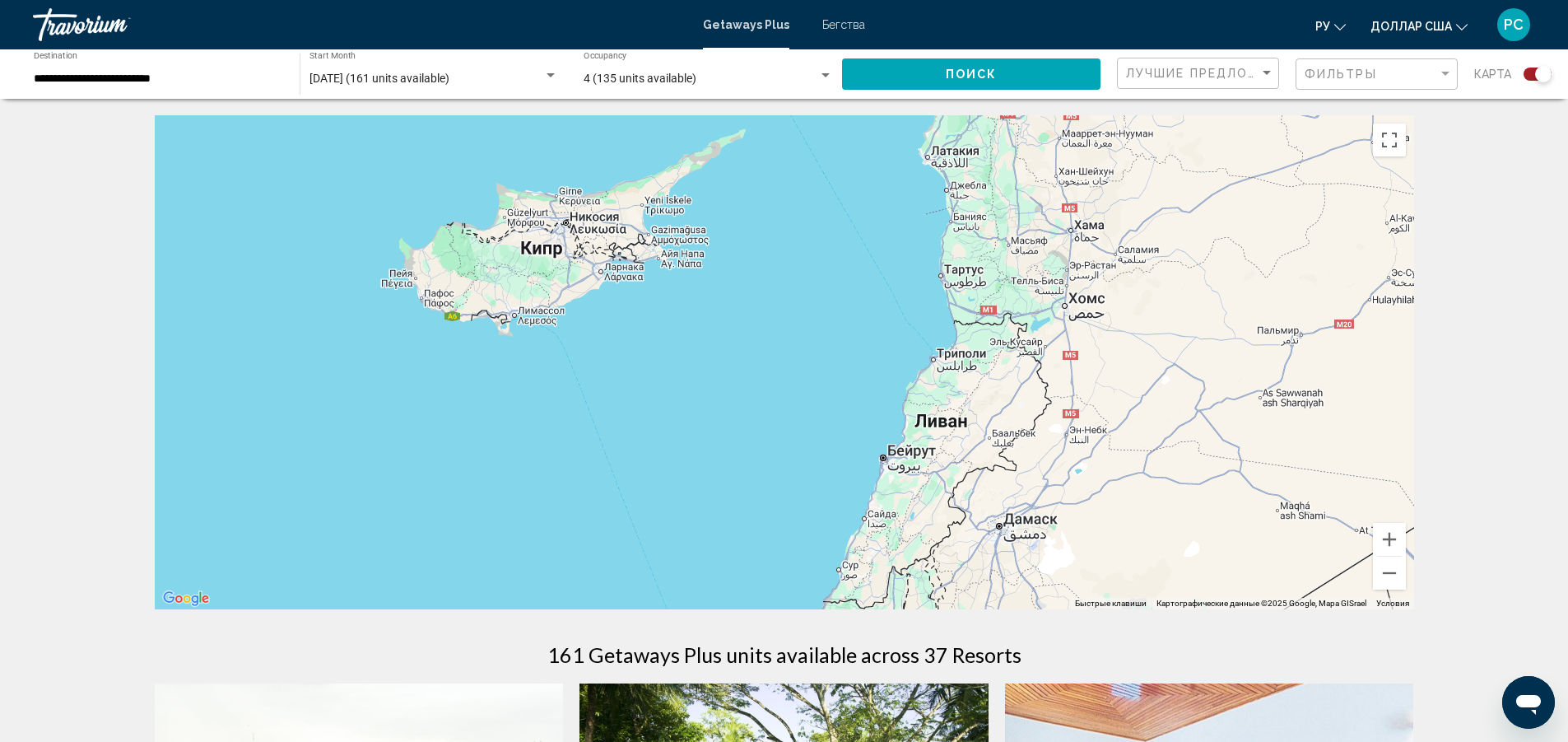
drag, startPoint x: 1286, startPoint y: 349, endPoint x: 1137, endPoint y: 684, distance: 366.6
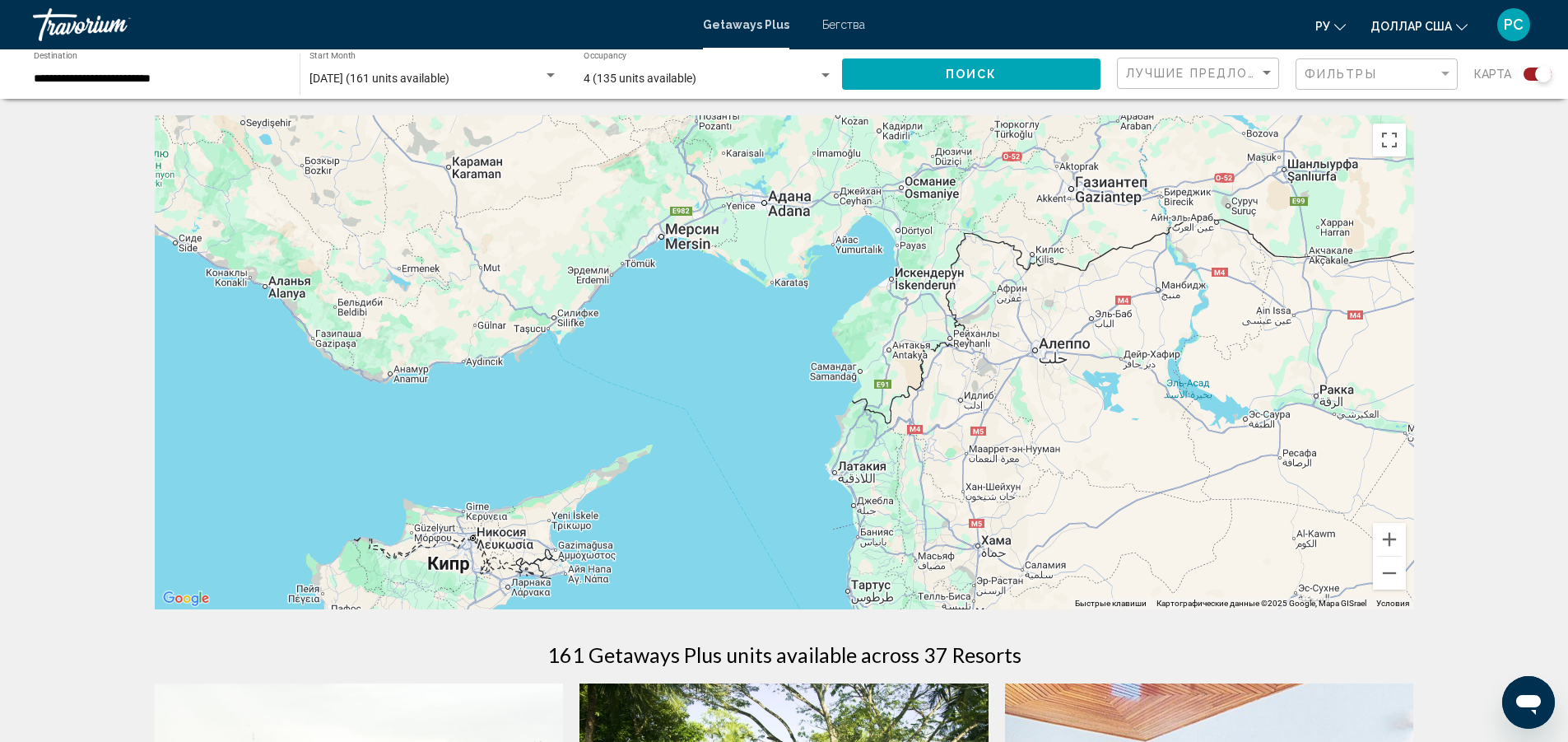
drag, startPoint x: 1201, startPoint y: 466, endPoint x: 1141, endPoint y: 725, distance: 265.9
click at [1109, 741] on html "**********" at bounding box center [784, 371] width 1568 height 742
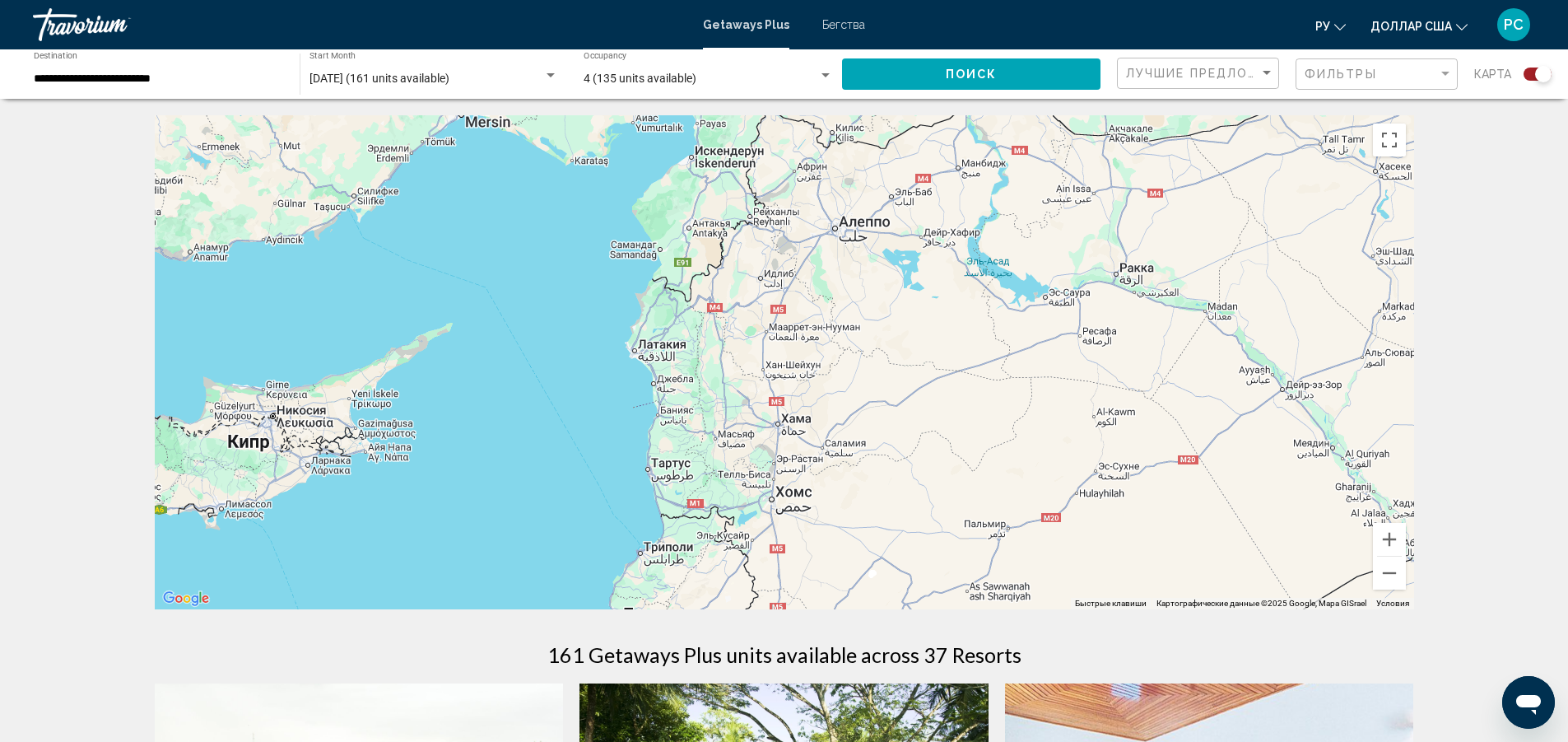
drag, startPoint x: 1249, startPoint y: 514, endPoint x: 1055, endPoint y: 397, distance: 226.6
click at [1055, 398] on div "Основное содержание" at bounding box center [784, 362] width 1259 height 494
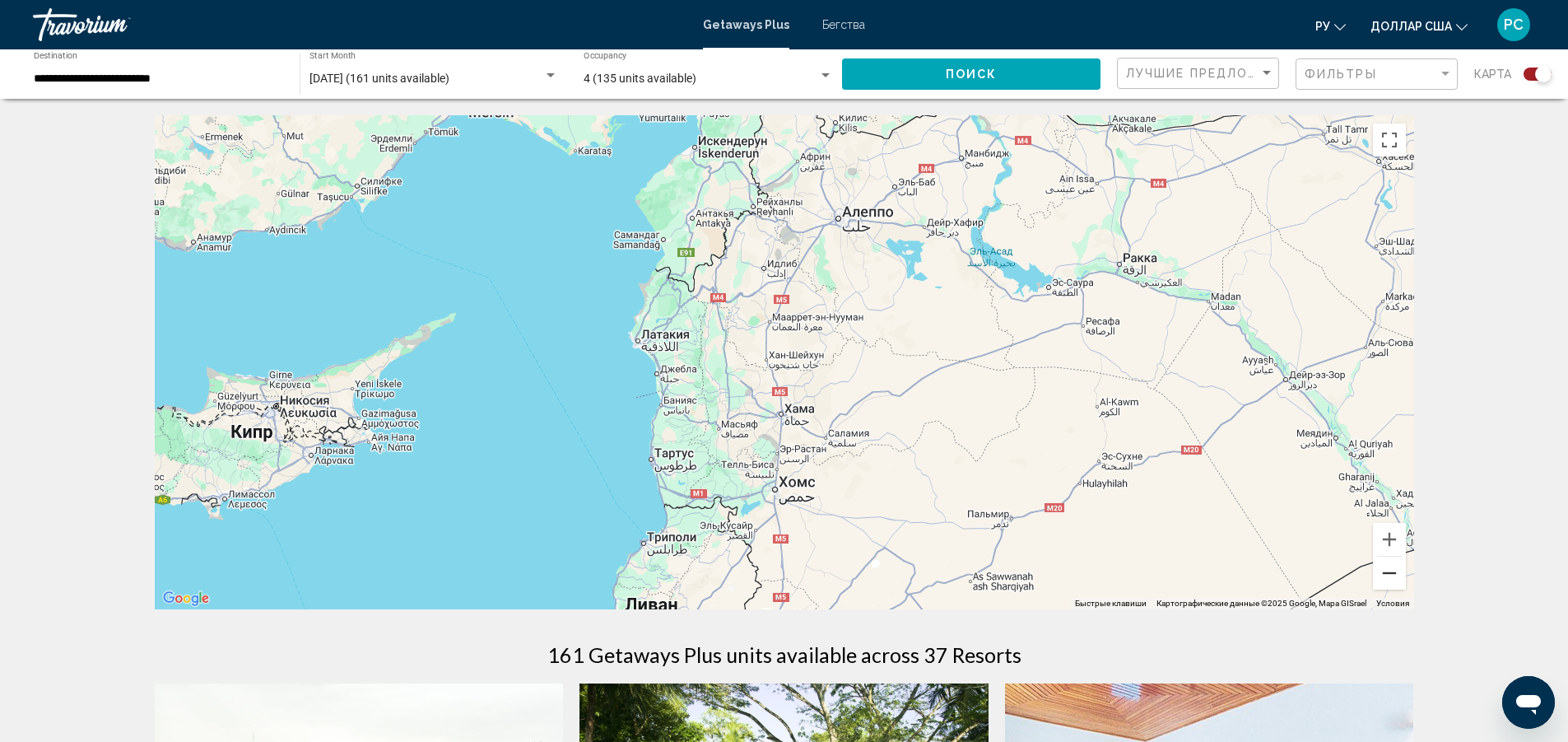
click at [1396, 574] on button "Уменьшить" at bounding box center [1389, 572] width 33 height 33
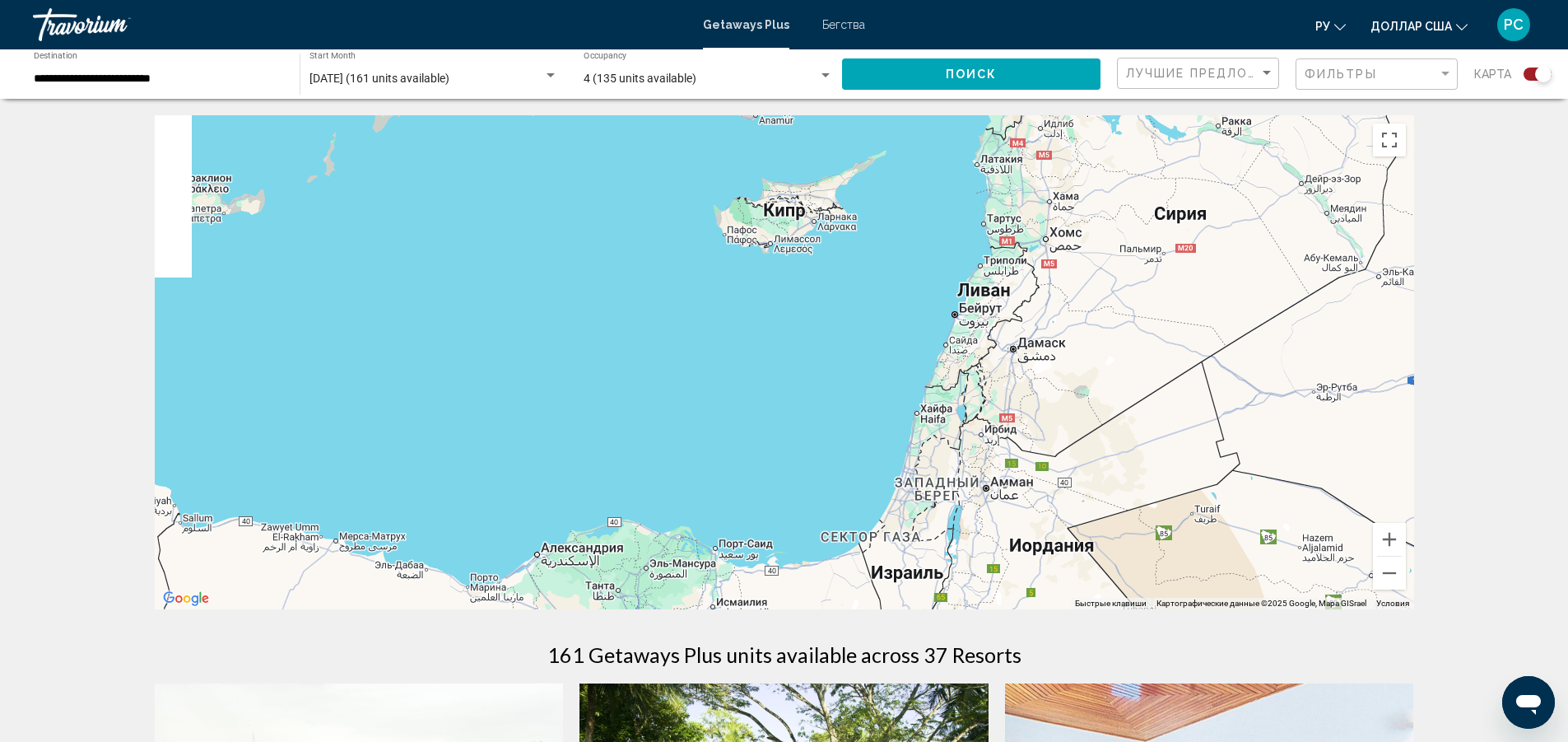
drag, startPoint x: 952, startPoint y: 489, endPoint x: 1211, endPoint y: 302, distance: 319.5
click at [1225, 293] on div "Основное содержание" at bounding box center [784, 362] width 1259 height 494
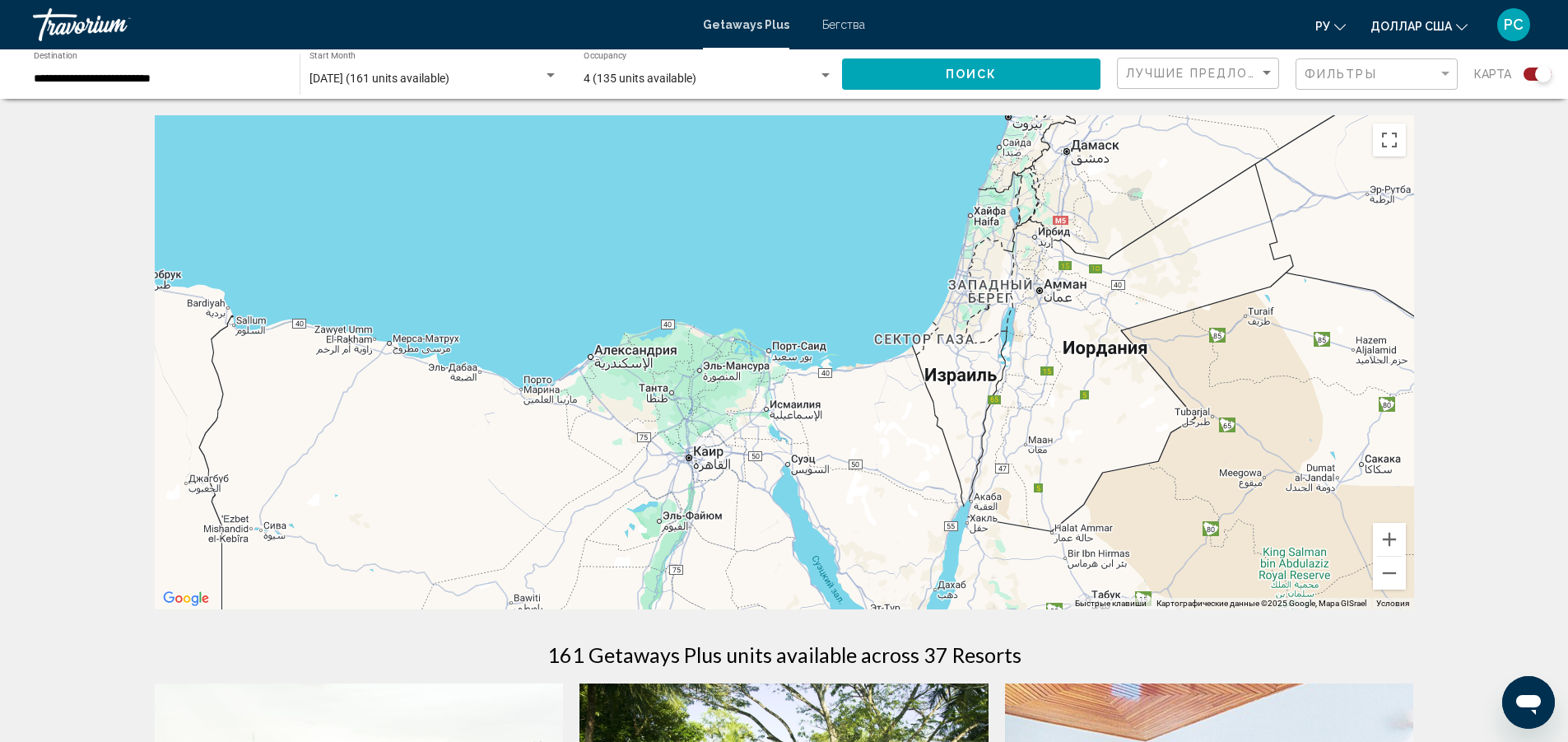
drag, startPoint x: 1088, startPoint y: 440, endPoint x: 1133, endPoint y: 249, distance: 196.2
click at [1136, 251] on div "Основное содержание" at bounding box center [784, 362] width 1259 height 494
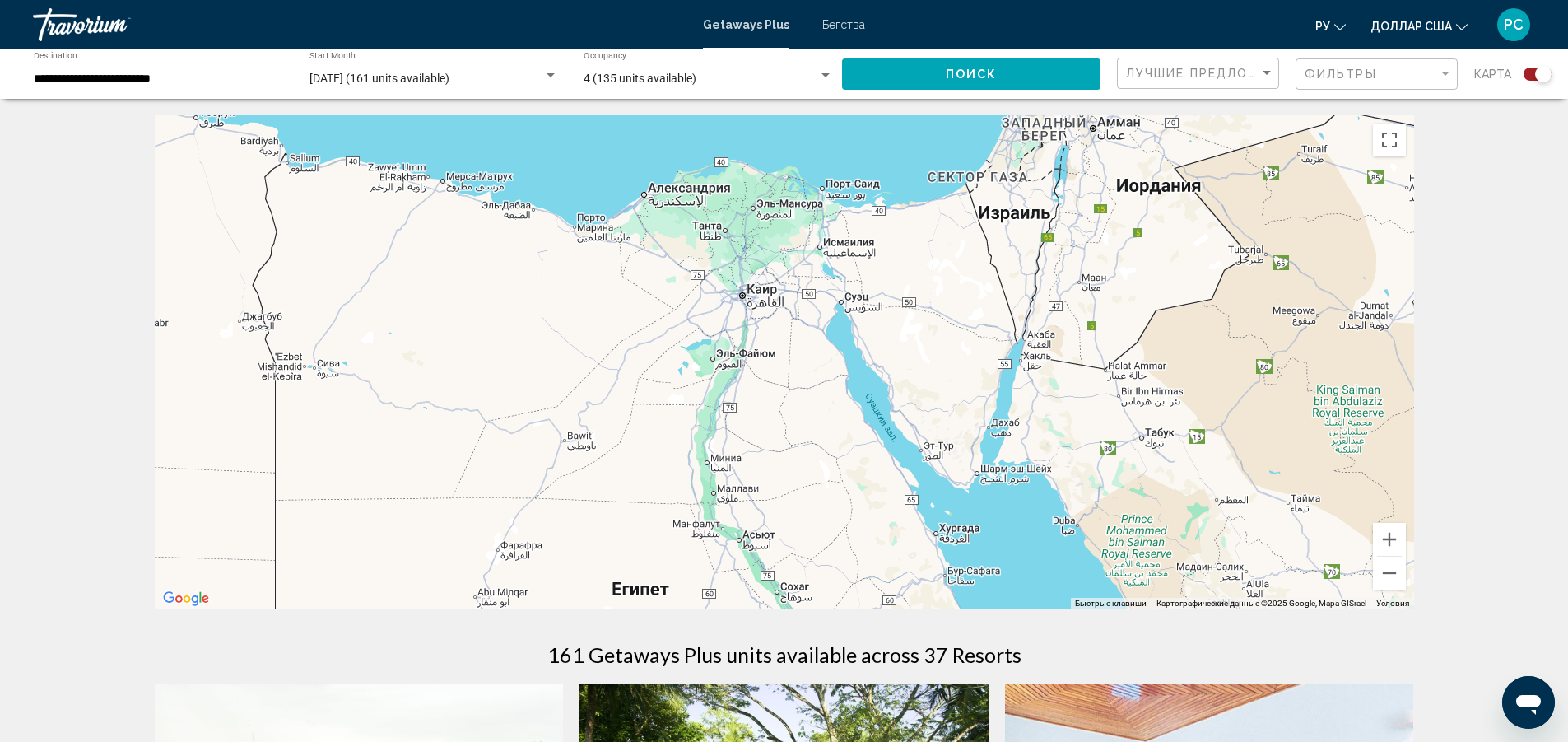
drag, startPoint x: 913, startPoint y: 445, endPoint x: 972, endPoint y: 282, distance: 173.3
click at [972, 282] on div "Основное содержание" at bounding box center [784, 362] width 1259 height 494
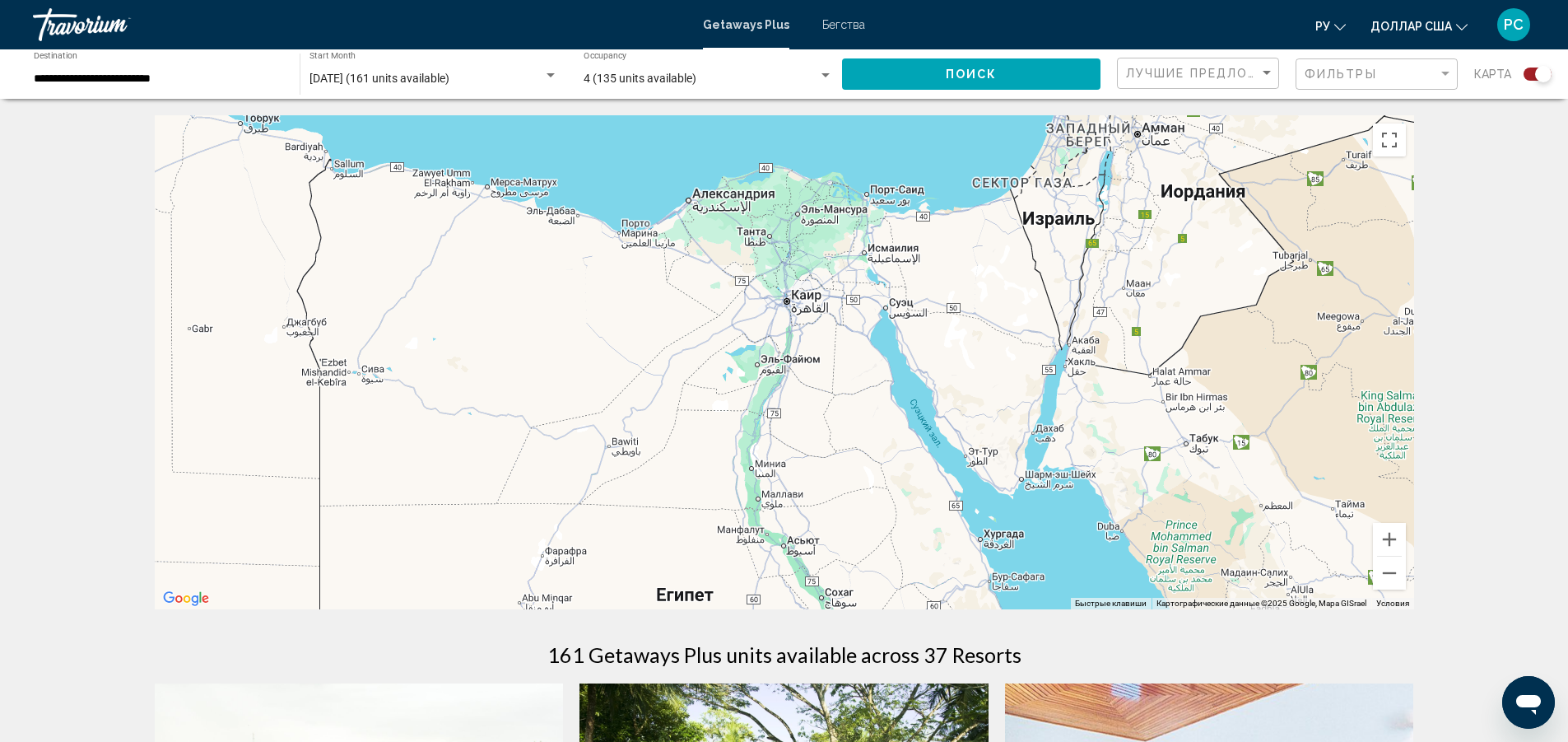
drag, startPoint x: 971, startPoint y: 471, endPoint x: 1016, endPoint y: 475, distance: 45.2
click at [1016, 477] on div "Основное содержание" at bounding box center [784, 362] width 1259 height 494
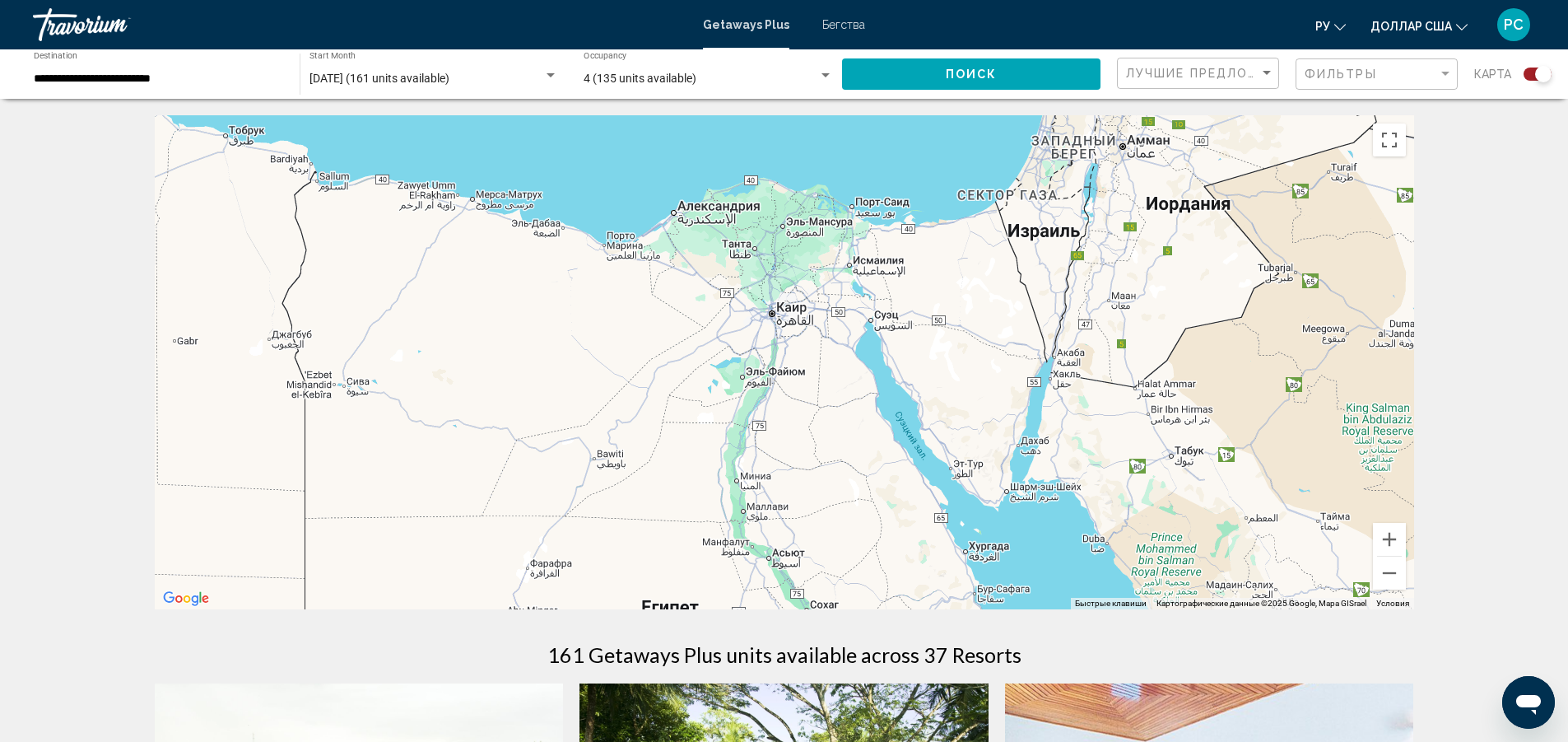
drag, startPoint x: 968, startPoint y: 385, endPoint x: 945, endPoint y: 416, distance: 38.6
click at [945, 416] on div "Основное содержание" at bounding box center [784, 362] width 1259 height 494
click at [115, 74] on input "**********" at bounding box center [159, 79] width 250 height 13
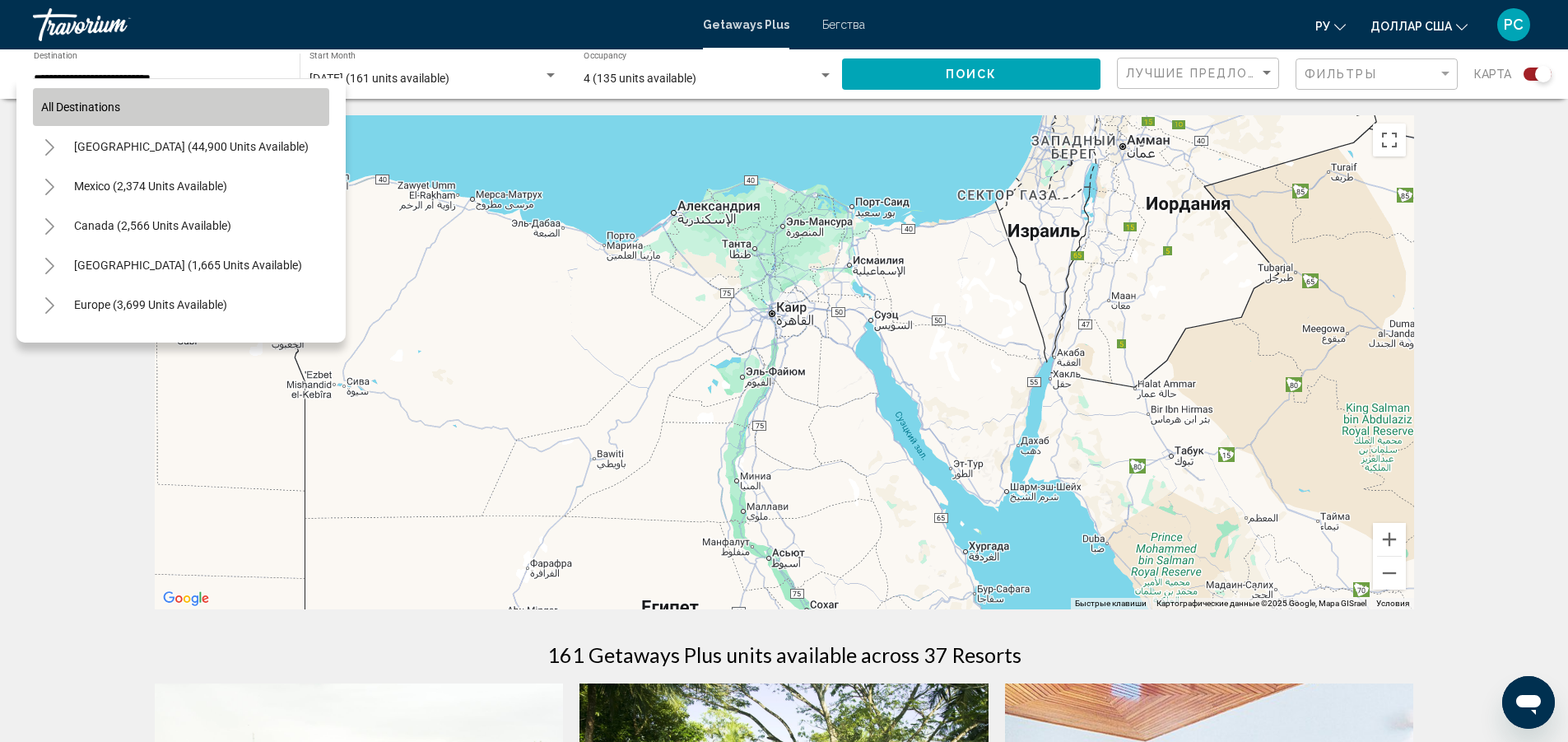
click at [260, 115] on button "All destinations" at bounding box center [181, 107] width 297 height 38
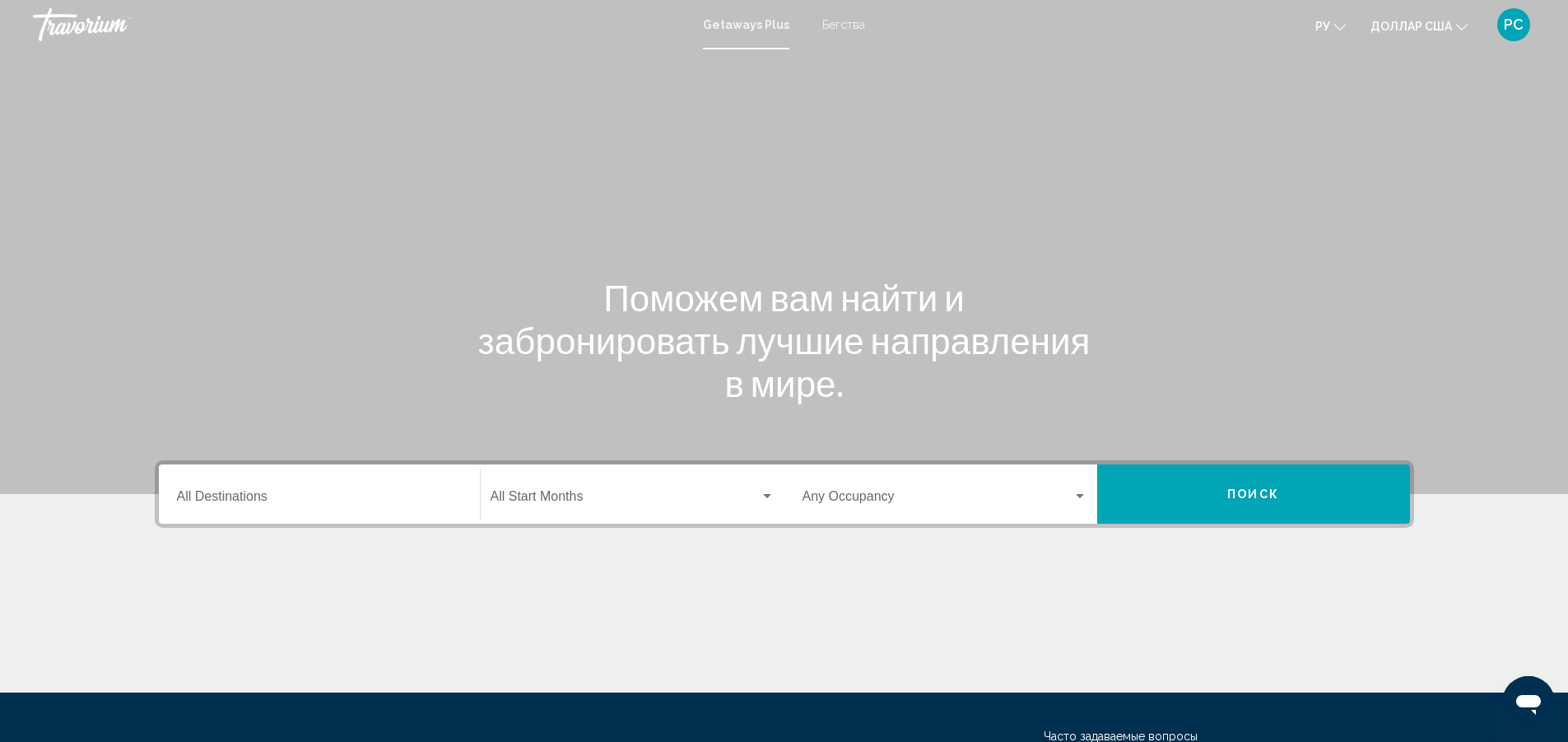
click at [626, 508] on div "Start Month All Start Months" at bounding box center [632, 494] width 284 height 52
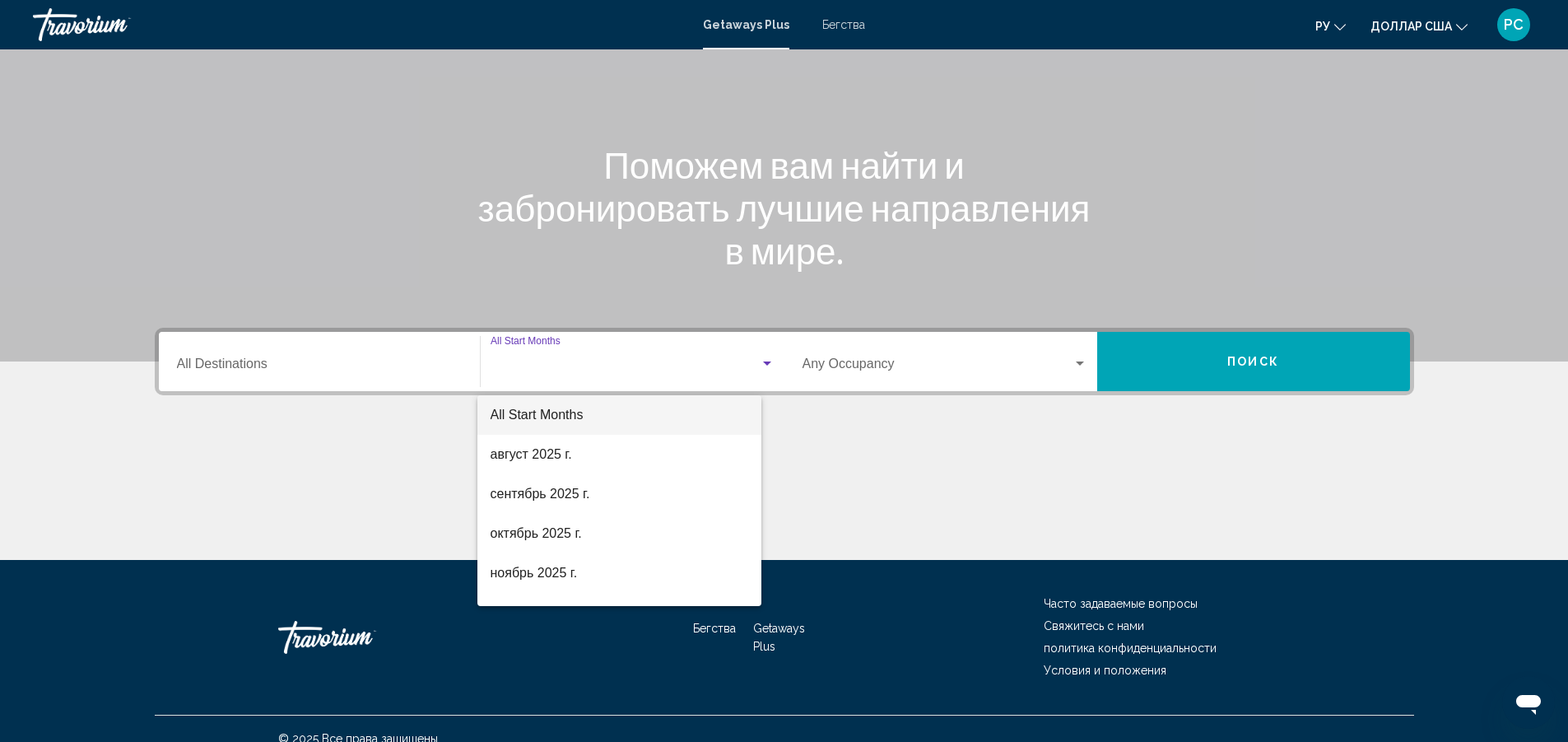
scroll to position [153, 0]
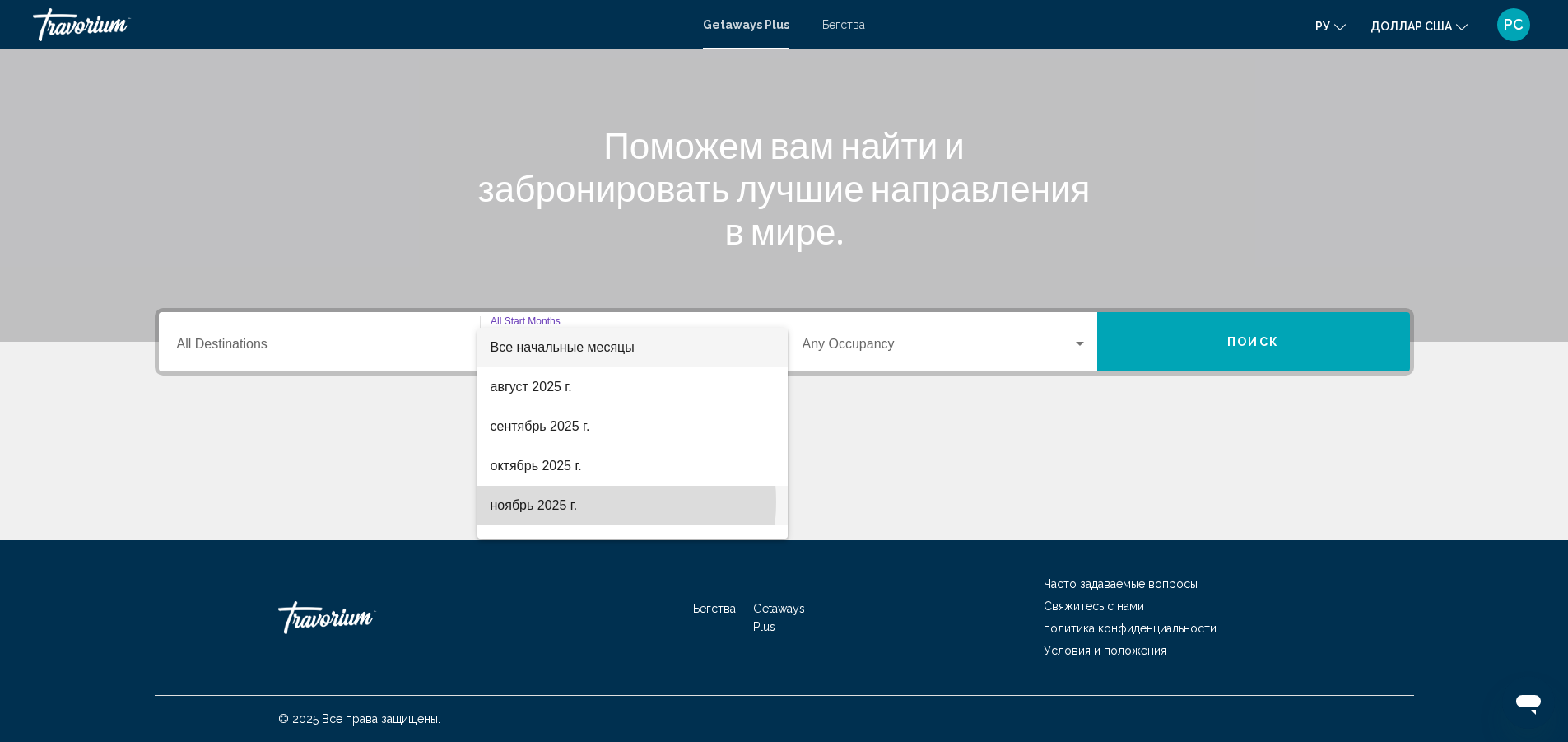
click at [581, 501] on span "ноябрь 2025 г." at bounding box center [632, 505] width 284 height 40
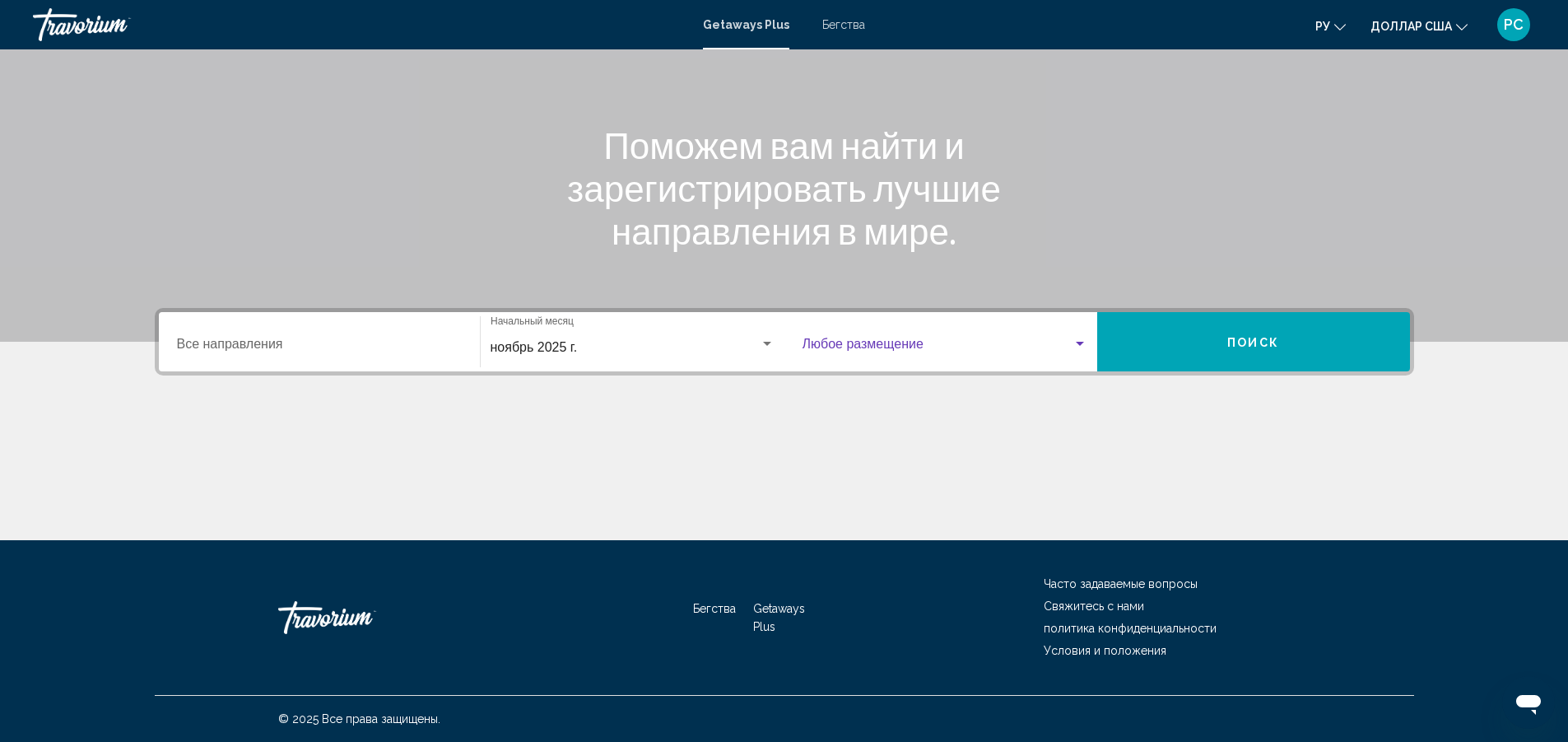
click at [922, 340] on span "Виджет поиска" at bounding box center [938, 347] width 270 height 15
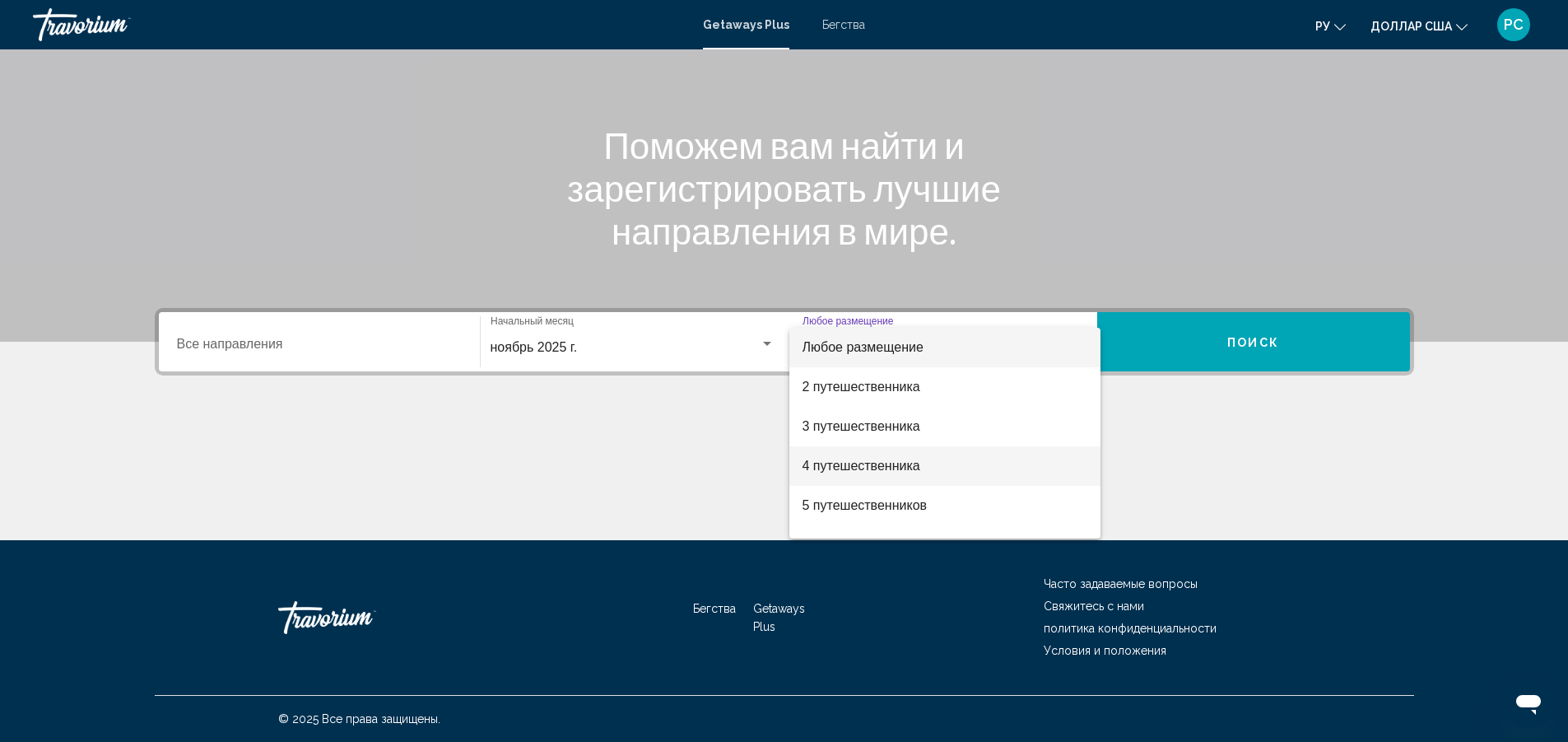
click at [879, 475] on span "4 путешественника" at bounding box center [945, 466] width 285 height 40
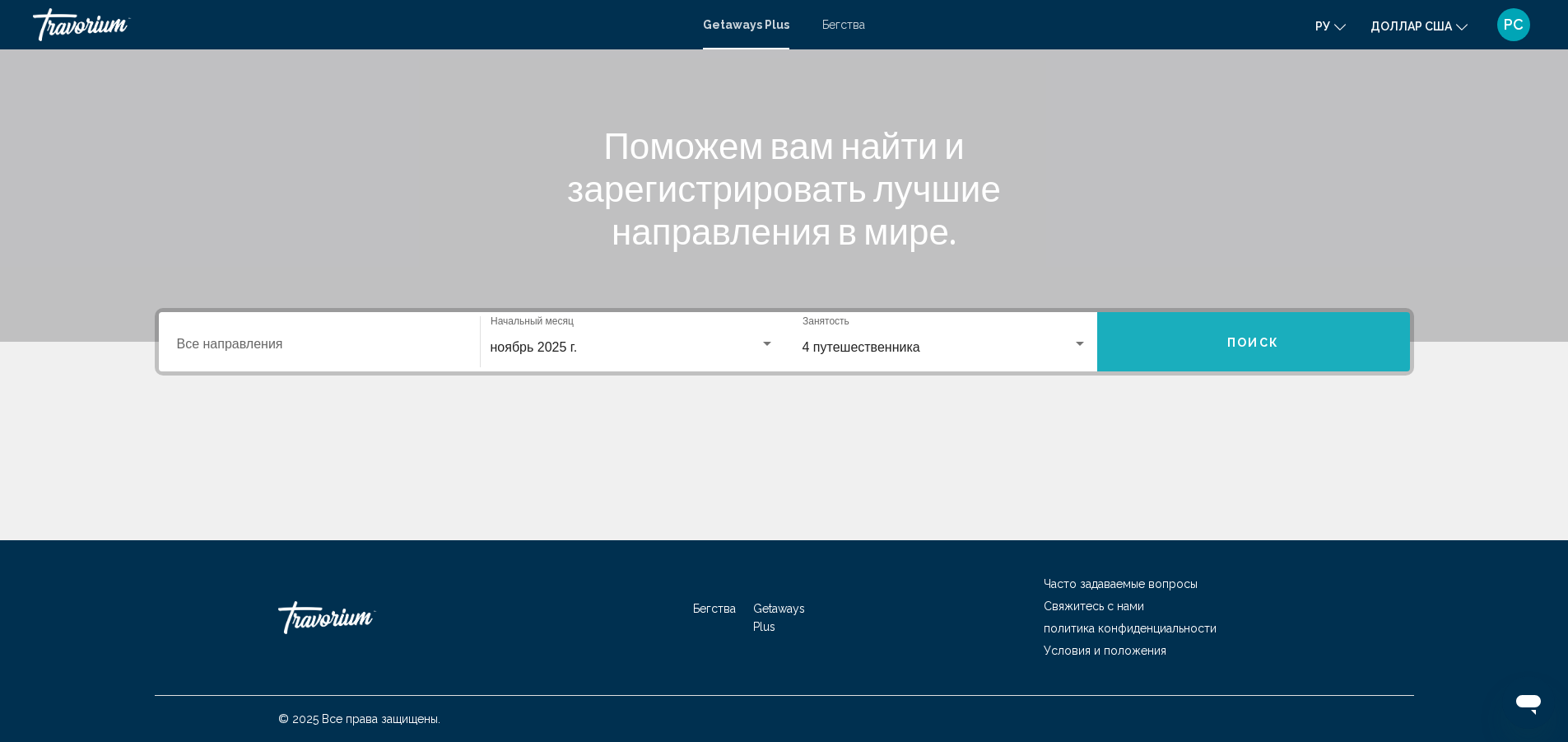
click at [1215, 352] on button "Поиск" at bounding box center [1253, 341] width 313 height 59
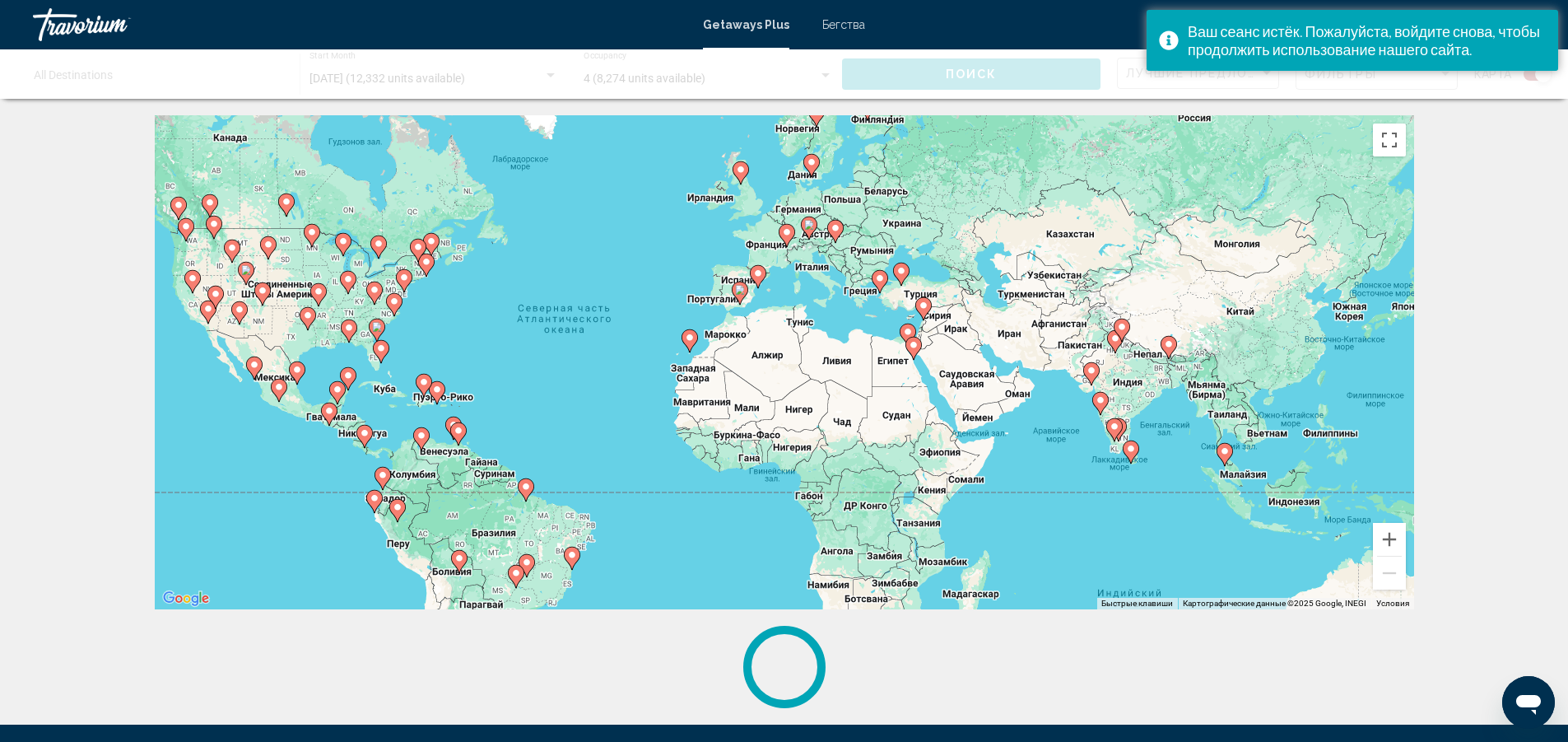
drag, startPoint x: 1132, startPoint y: 361, endPoint x: 962, endPoint y: 342, distance: 171.1
click at [962, 342] on div "Чтобы активировать перетаскивание с помощью клавиатуры, нажмите Alt + Ввод. Пос…" at bounding box center [784, 362] width 1259 height 494
click at [1384, 540] on button "Увеличить" at bounding box center [1389, 538] width 33 height 33
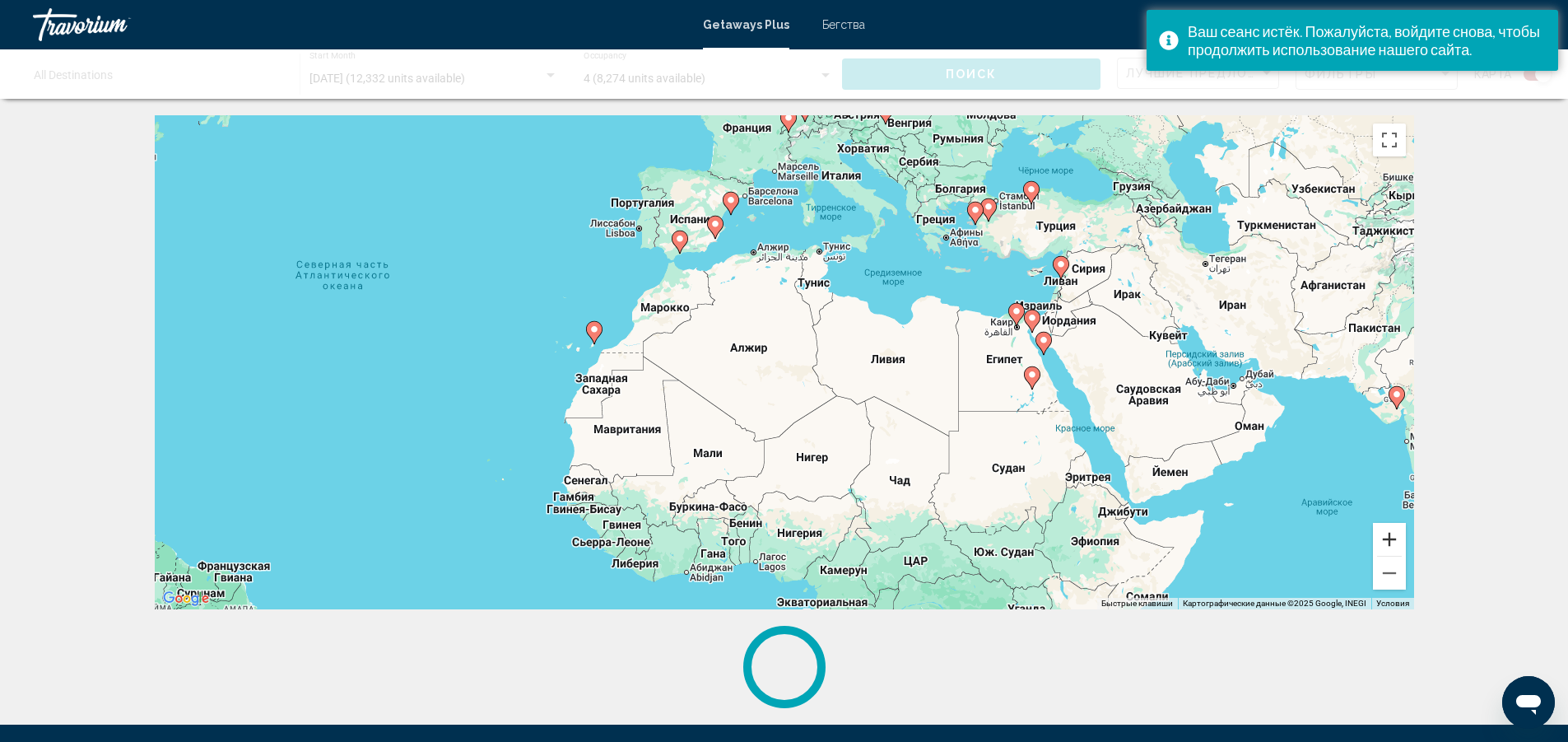
click at [1384, 540] on button "Увеличить" at bounding box center [1389, 538] width 33 height 33
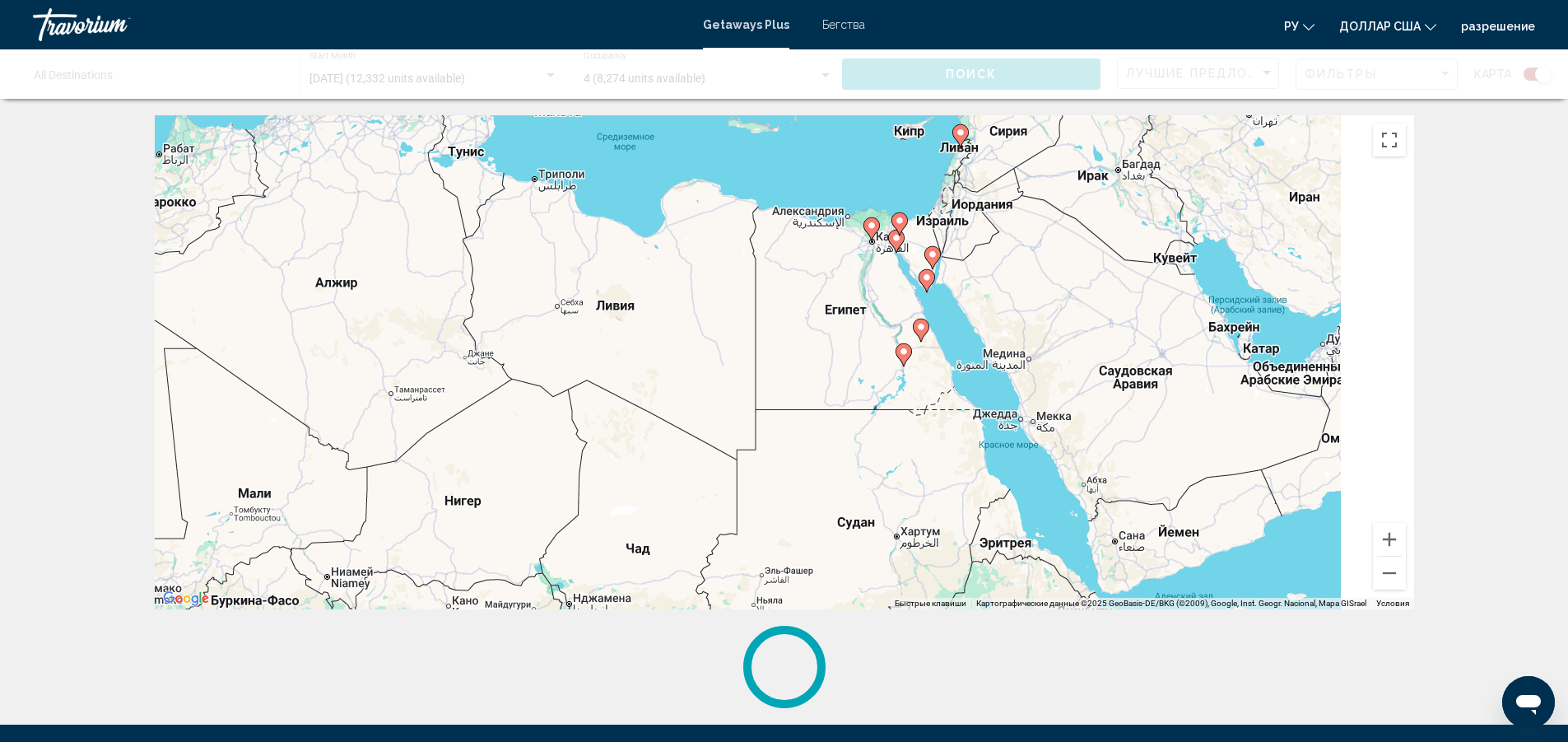
drag, startPoint x: 1248, startPoint y: 498, endPoint x: 836, endPoint y: 449, distance: 414.9
click at [838, 447] on div "Чтобы активировать перетаскивание с помощью клавиатуры, нажмите Alt + Ввод. Пос…" at bounding box center [784, 362] width 1259 height 494
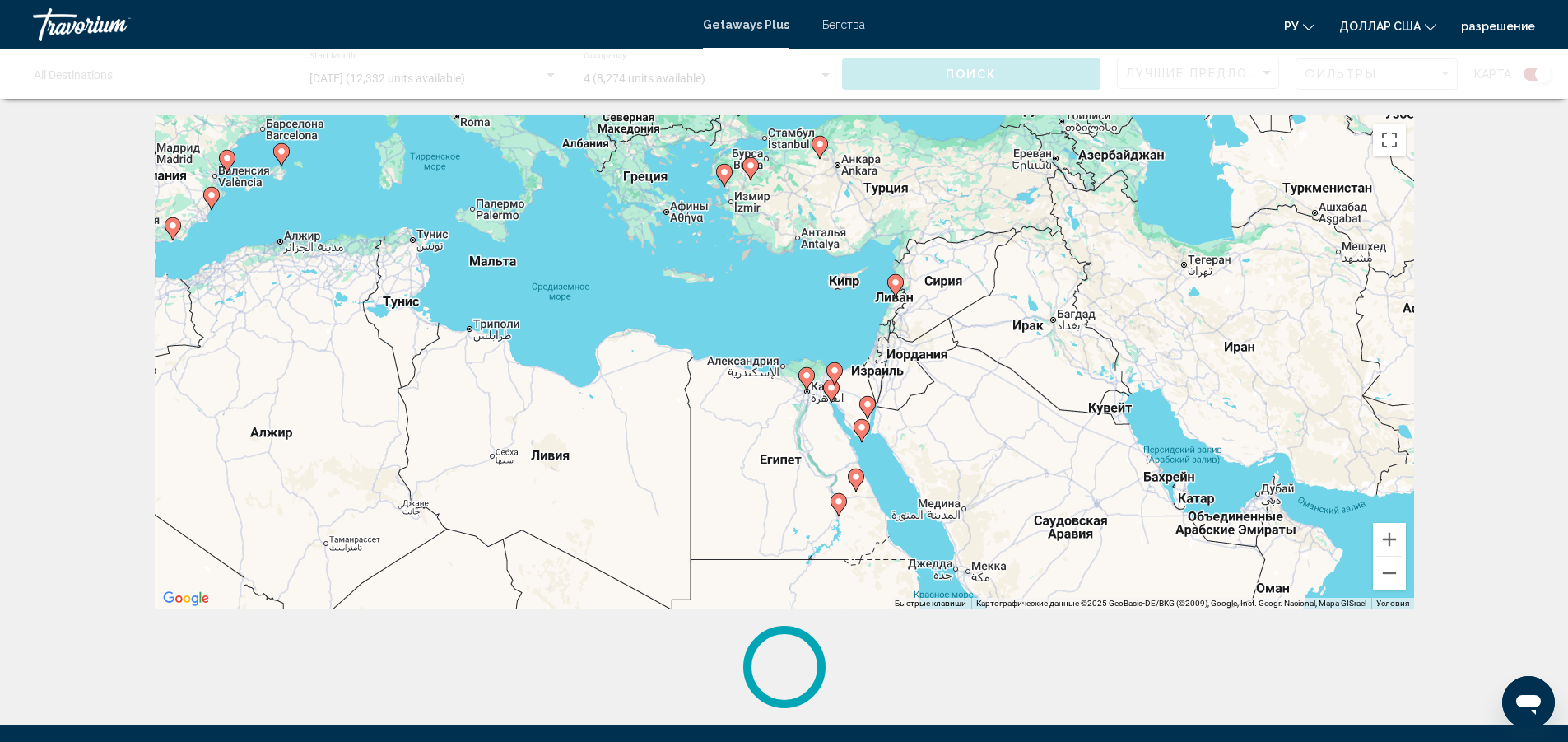
drag, startPoint x: 951, startPoint y: 361, endPoint x: 922, endPoint y: 516, distance: 157.7
click at [922, 516] on div "Чтобы активировать перетаскивание с помощью клавиатуры, нажмите Alt + Ввод. Пос…" at bounding box center [784, 362] width 1259 height 494
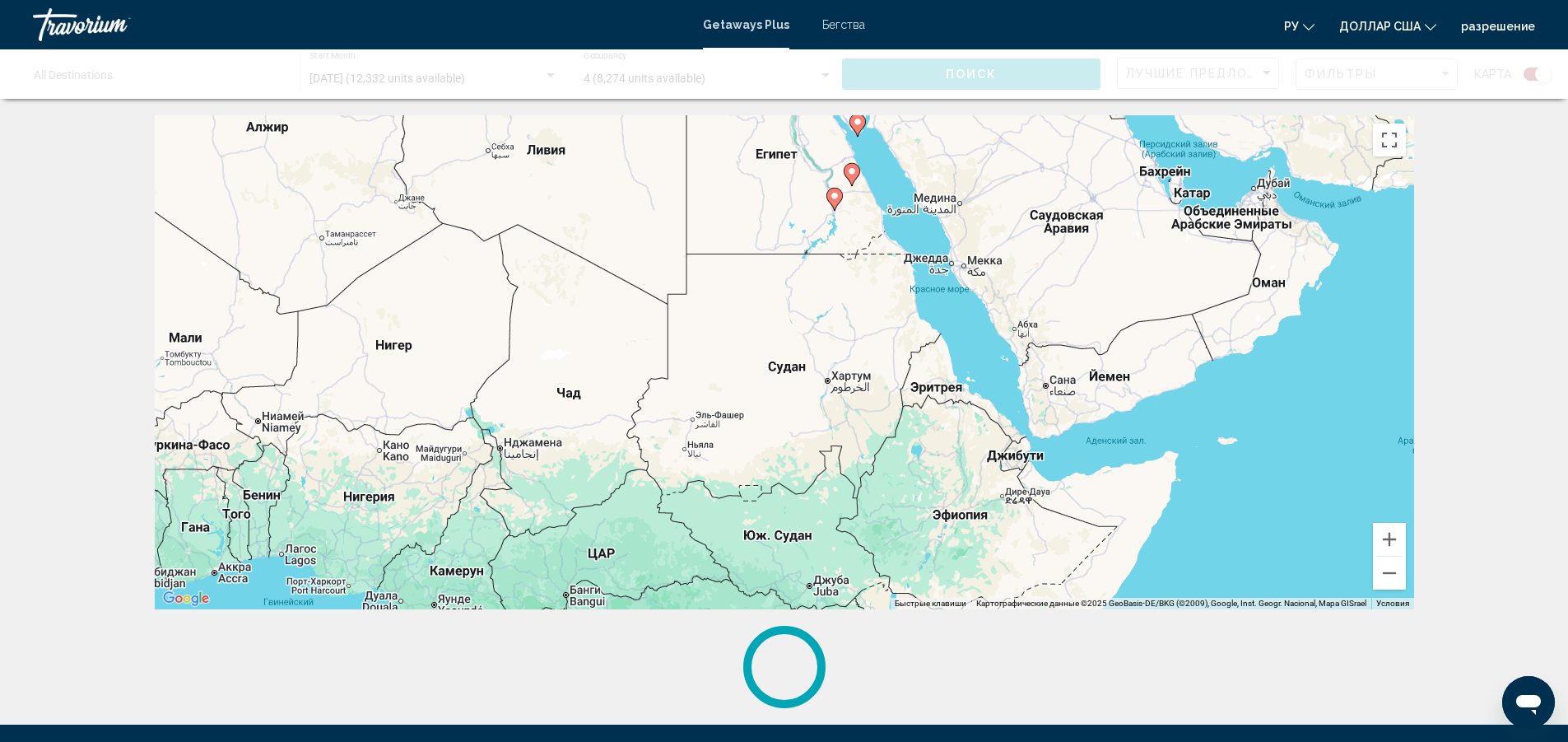
drag, startPoint x: 1033, startPoint y: 484, endPoint x: 1025, endPoint y: 181, distance: 303.1
click at [1025, 181] on div "Чтобы активировать перетаскивание с помощью клавиатуры, нажмите Alt + Ввод. Пос…" at bounding box center [784, 362] width 1259 height 494
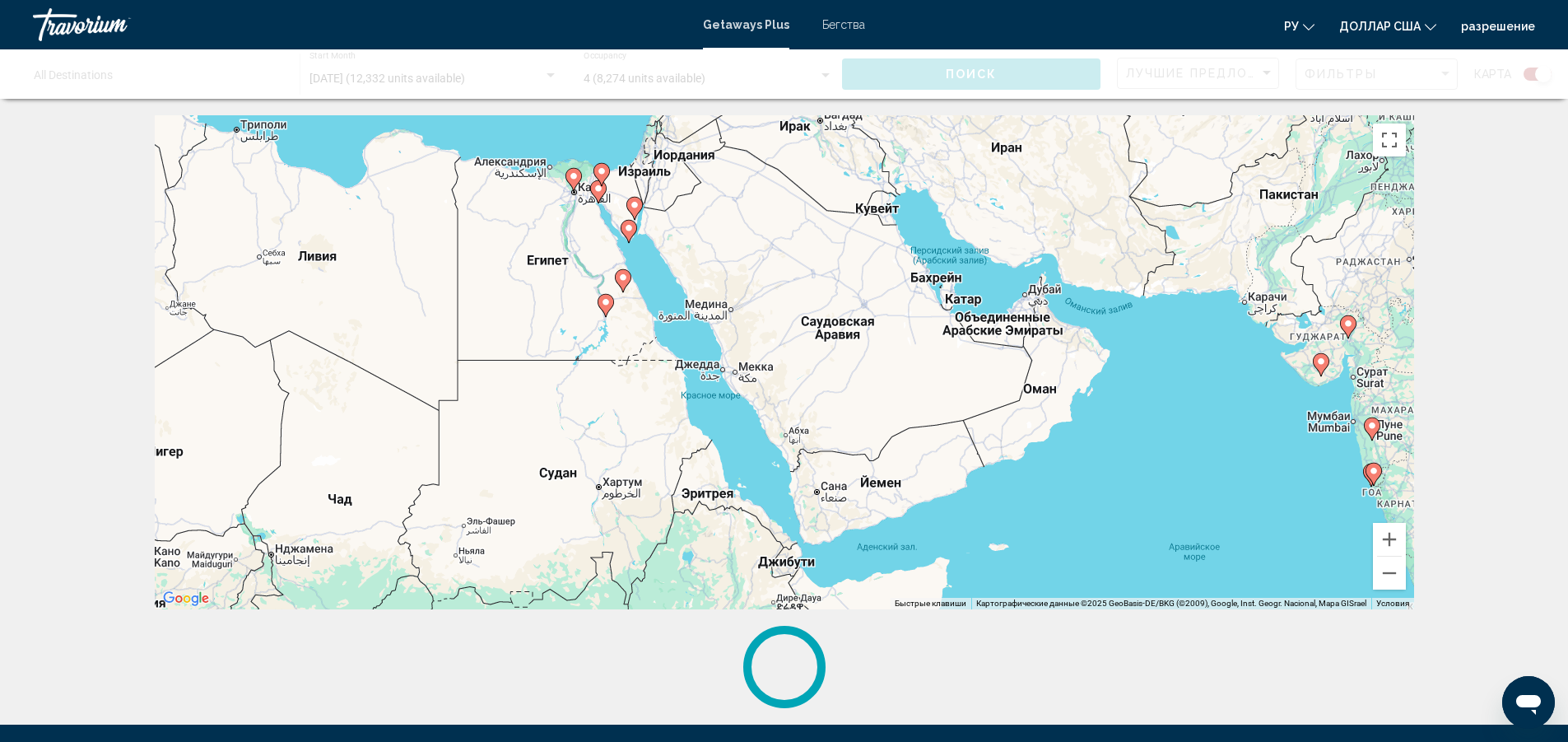
drag, startPoint x: 944, startPoint y: 462, endPoint x: 716, endPoint y: 558, distance: 247.4
click at [716, 558] on div "Чтобы активировать перетаскивание с помощью клавиатуры, нажмите Alt + Ввод. Пос…" at bounding box center [784, 362] width 1259 height 494
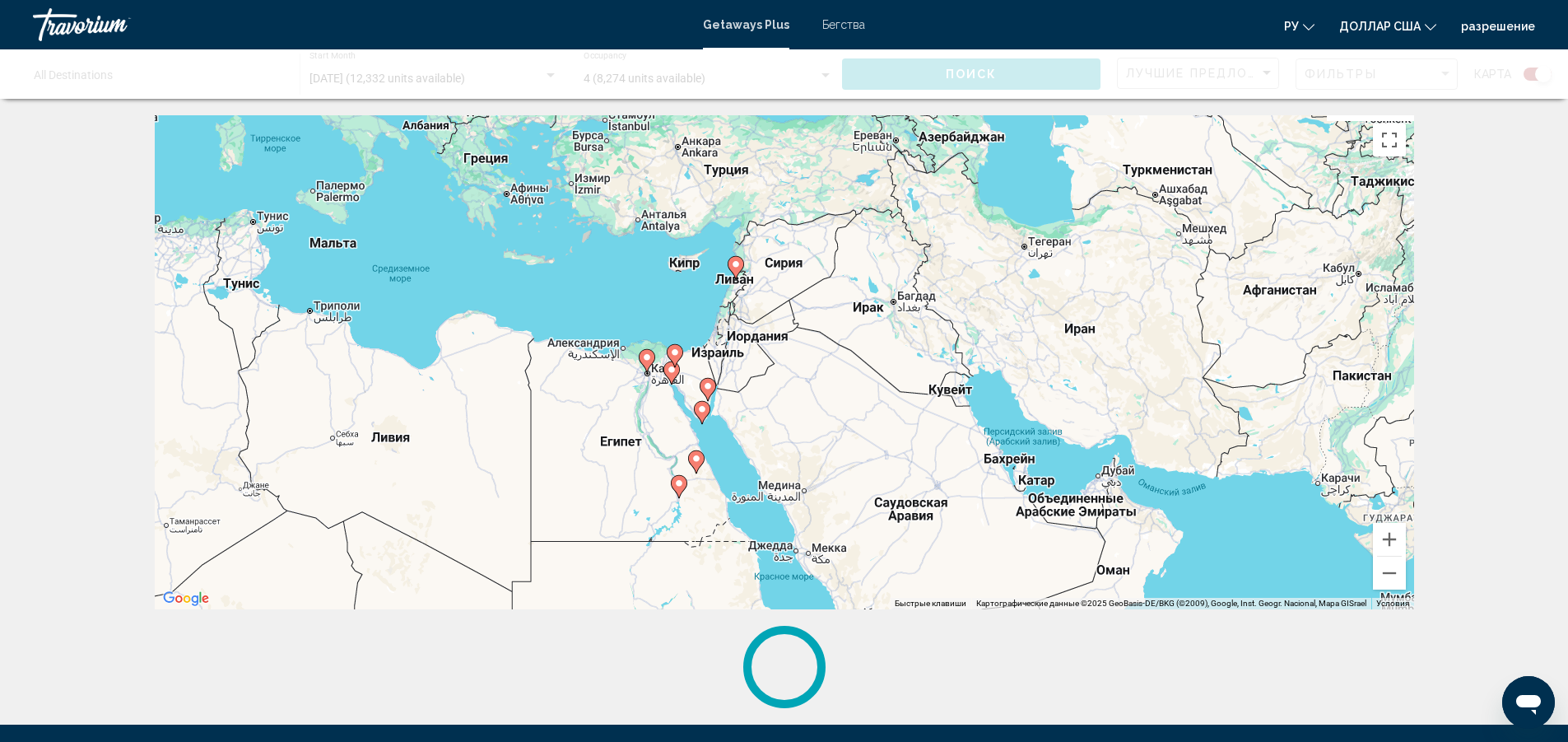
drag, startPoint x: 689, startPoint y: 361, endPoint x: 766, endPoint y: 541, distance: 195.8
click at [765, 542] on div "Чтобы активировать перетаскивание с помощью клавиатуры, нажмите Alt + Ввод. Пос…" at bounding box center [784, 362] width 1259 height 494
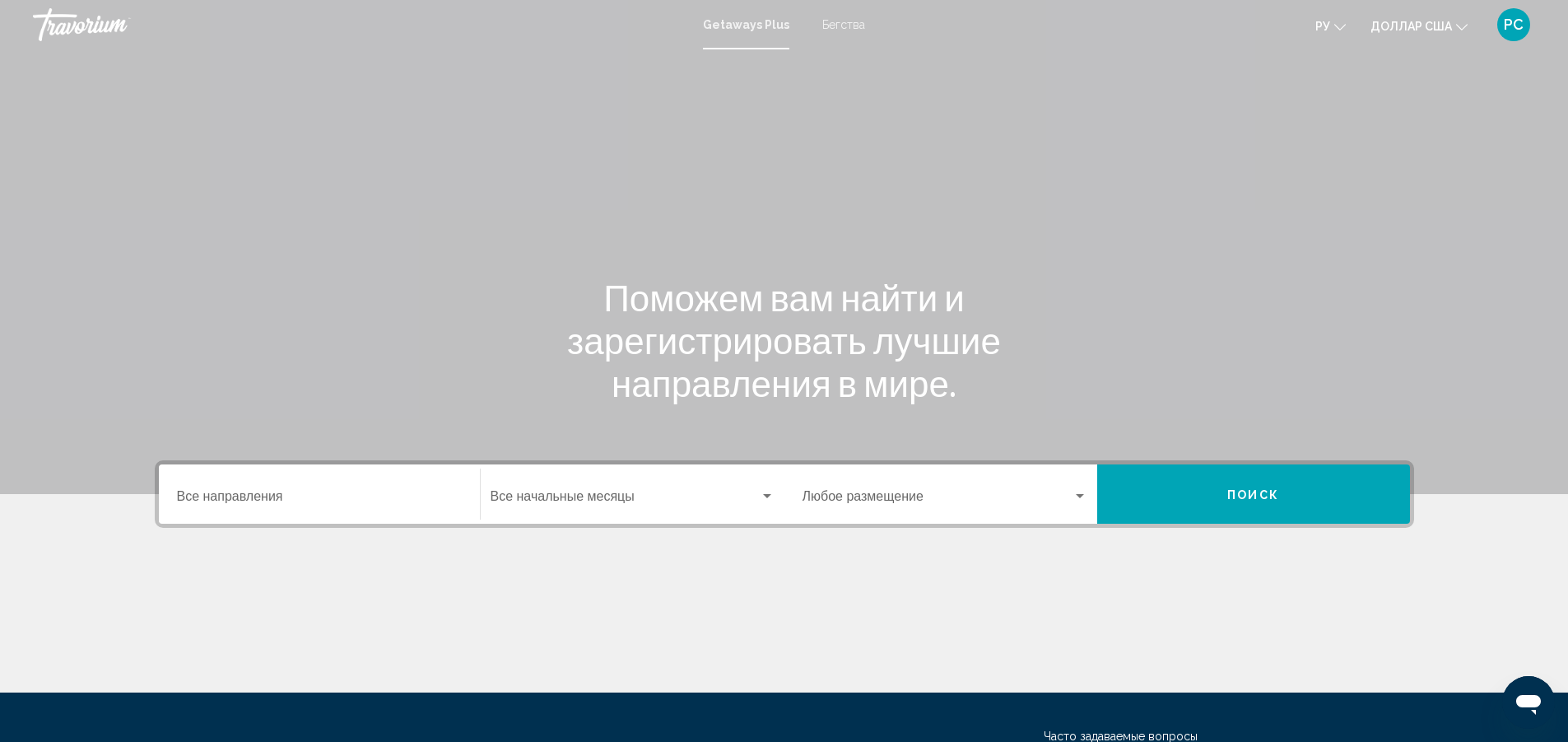
click at [639, 519] on div "Начальный месяц Все начальные месяцы" at bounding box center [632, 494] width 284 height 52
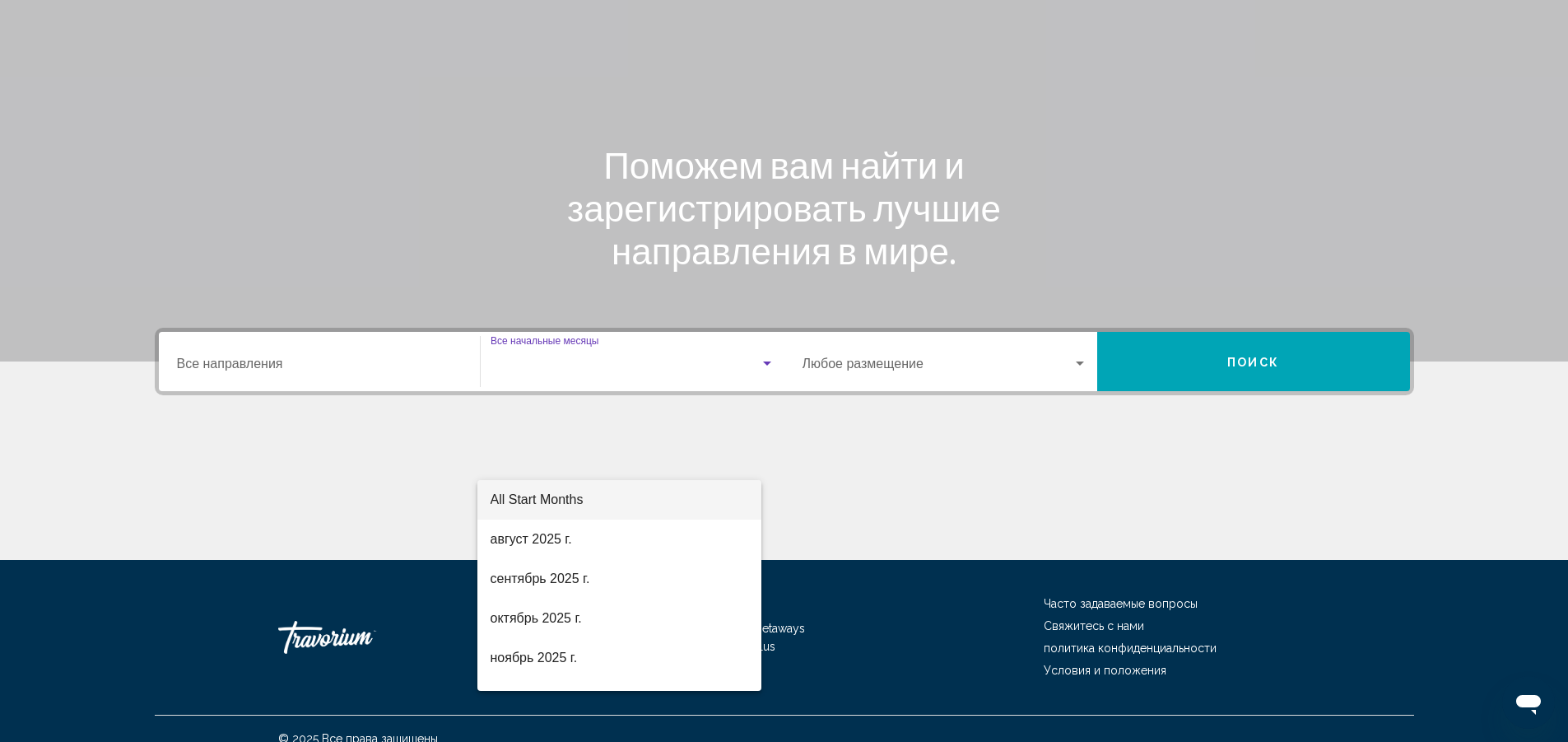
scroll to position [153, 0]
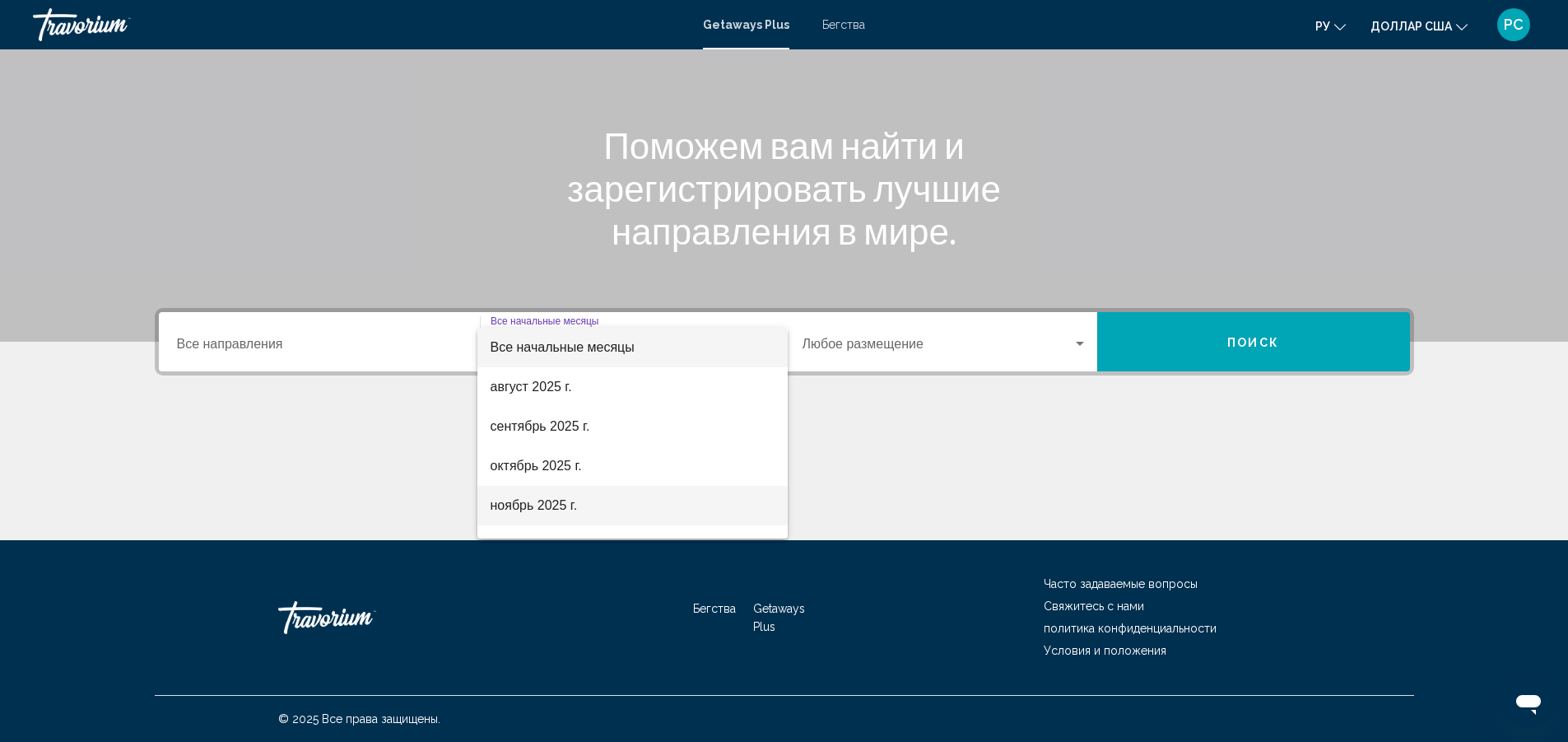
click at [578, 508] on span "ноябрь 2025 г." at bounding box center [632, 505] width 284 height 40
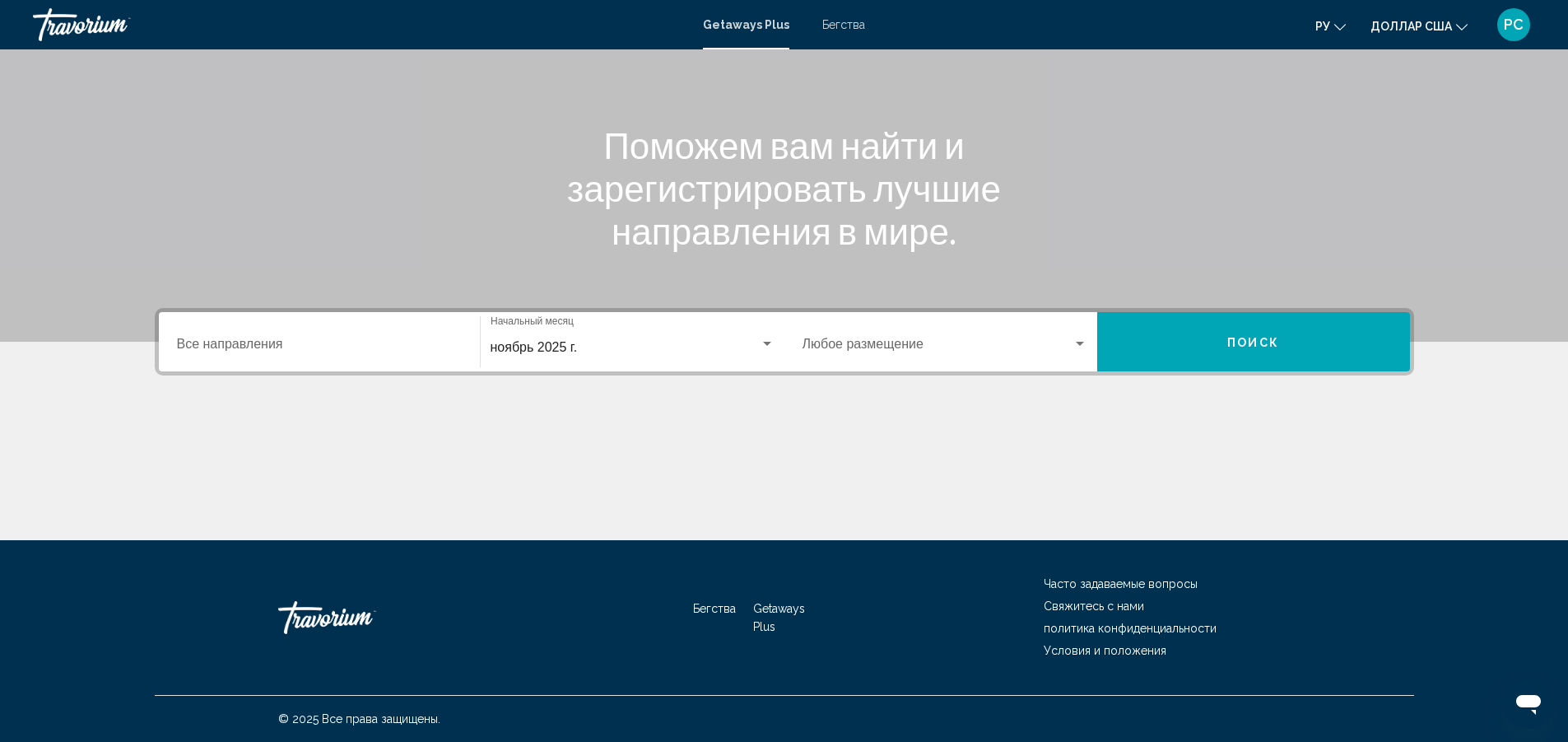
click at [870, 332] on div "Занятость Любое размещение" at bounding box center [945, 343] width 285 height 52
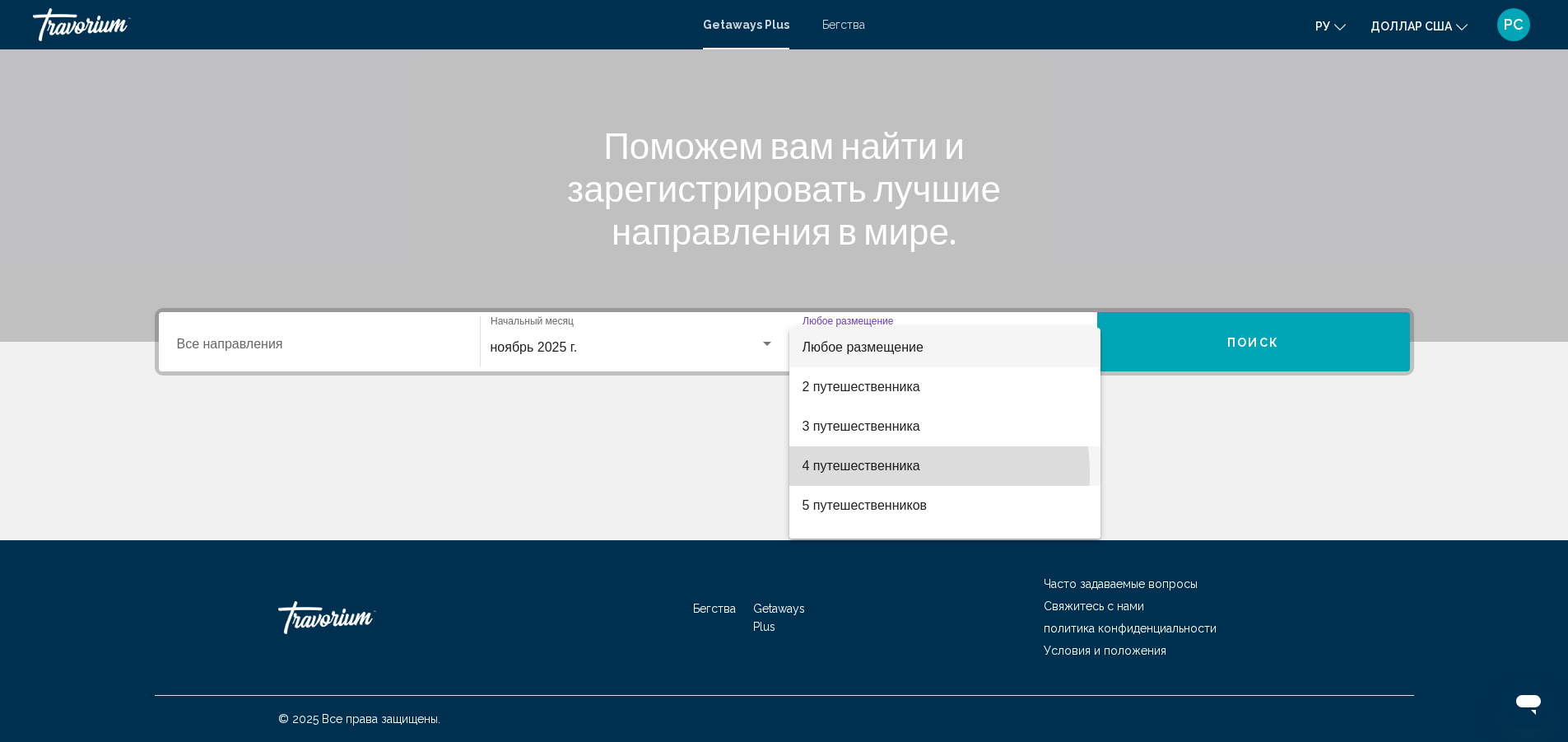
click at [862, 474] on span "4 путешественника" at bounding box center [945, 466] width 285 height 40
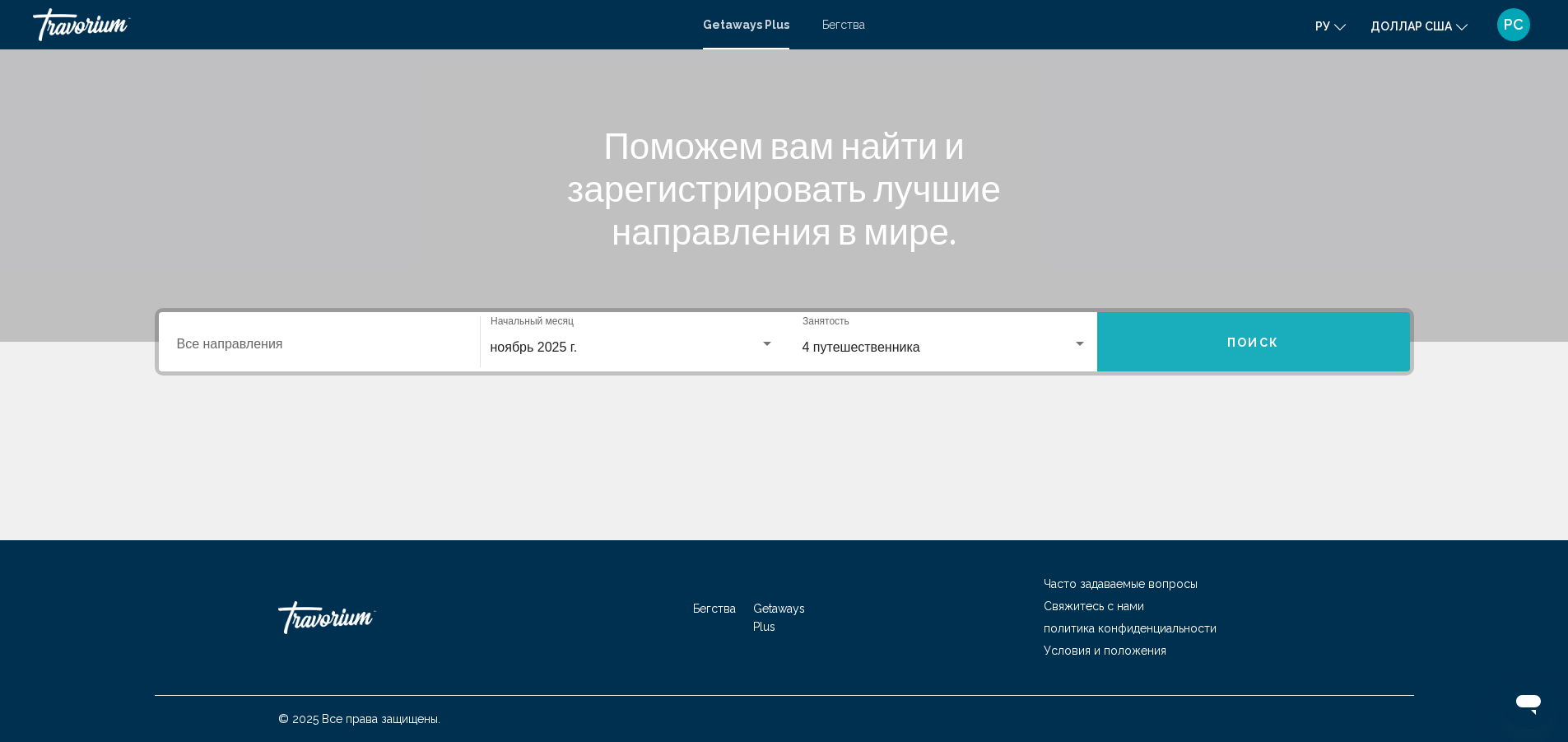
click at [1189, 340] on button "Поиск" at bounding box center [1253, 341] width 313 height 59
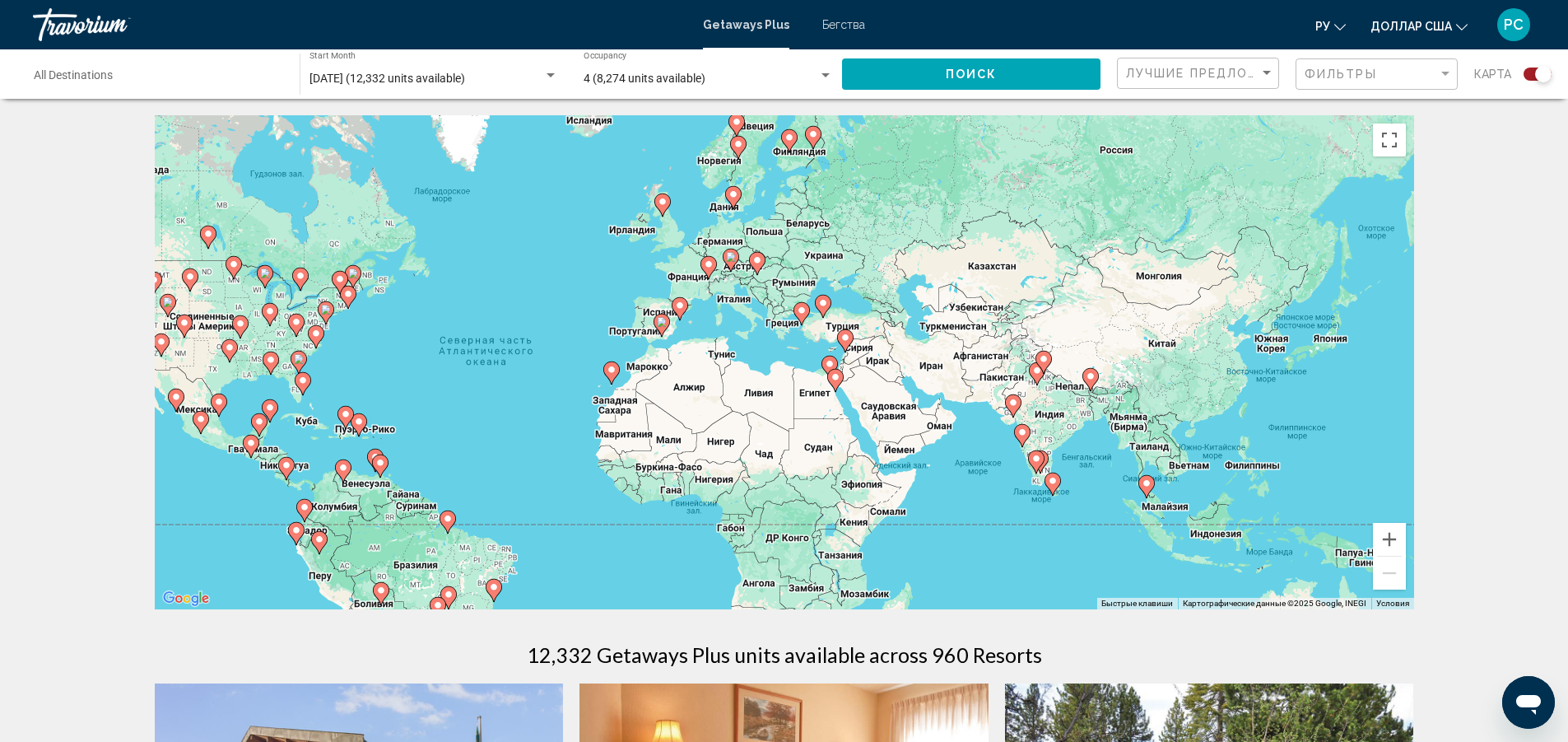
drag, startPoint x: 1069, startPoint y: 414, endPoint x: 822, endPoint y: 428, distance: 247.4
click at [822, 428] on div "Чтобы активировать перетаскивание с помощью клавиатуры, нажмите Alt + Ввод. Пос…" at bounding box center [784, 362] width 1259 height 494
click at [1390, 546] on button "Увеличить" at bounding box center [1389, 538] width 33 height 33
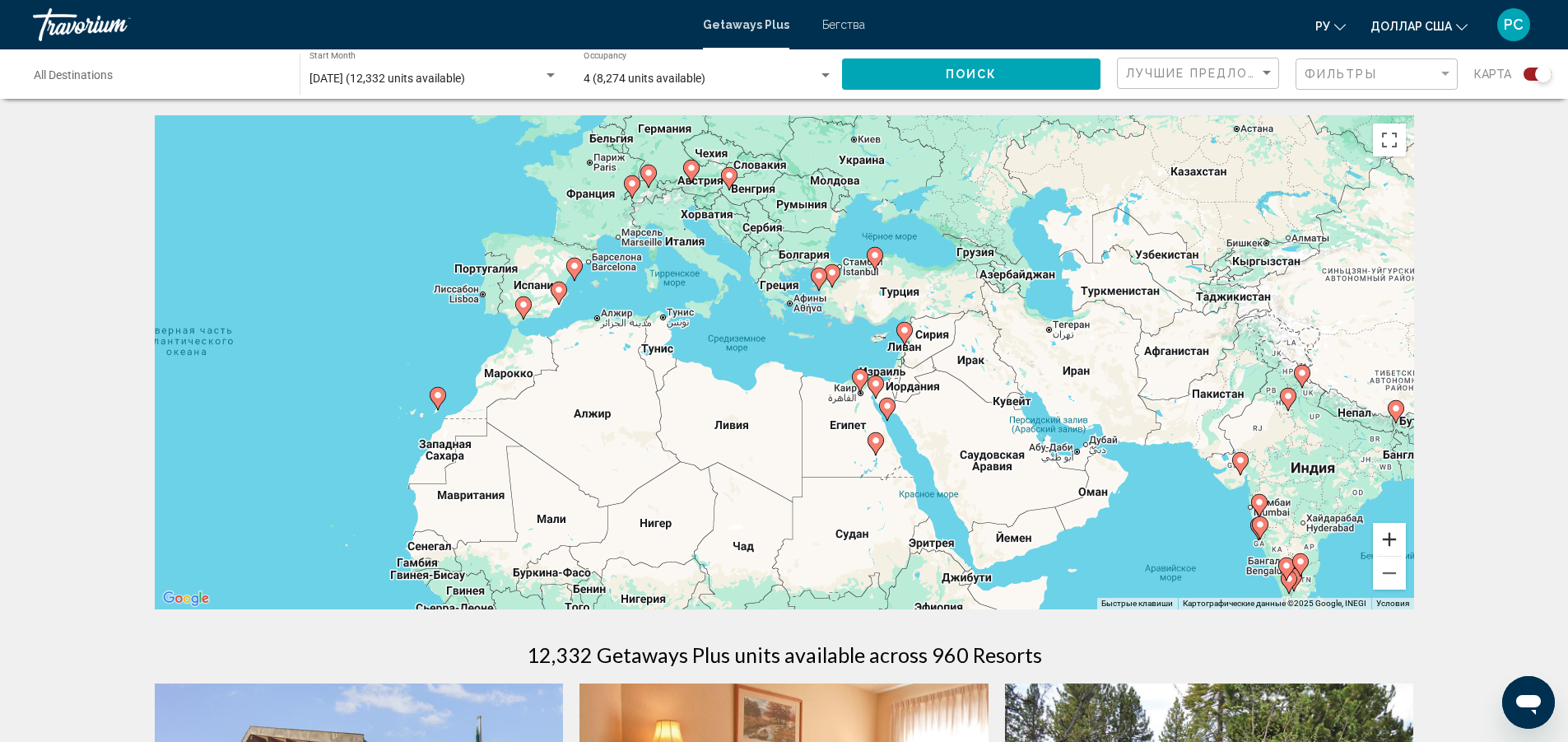
click at [1385, 541] on button "Увеличить" at bounding box center [1389, 538] width 33 height 33
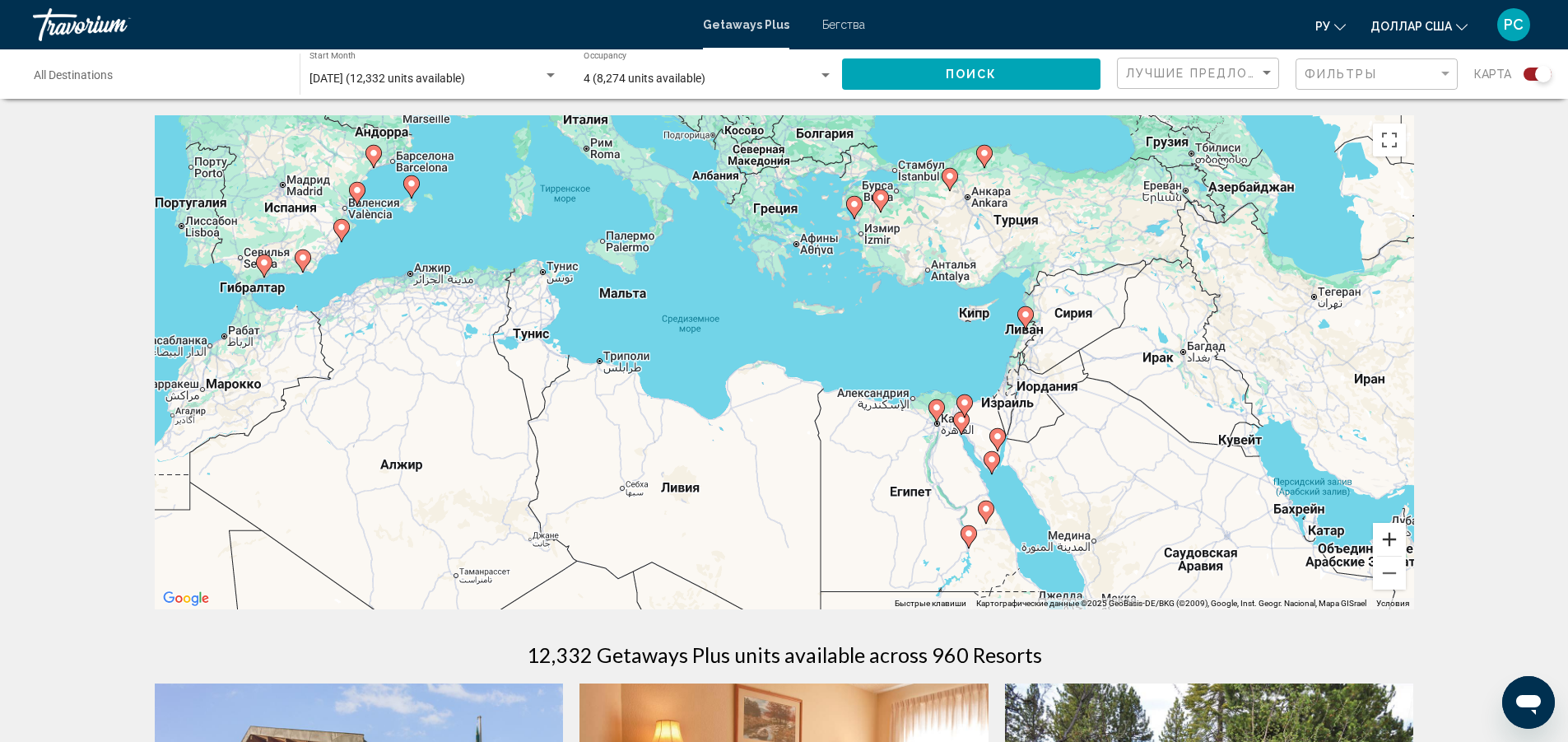
click at [1385, 541] on button "Увеличить" at bounding box center [1389, 538] width 33 height 33
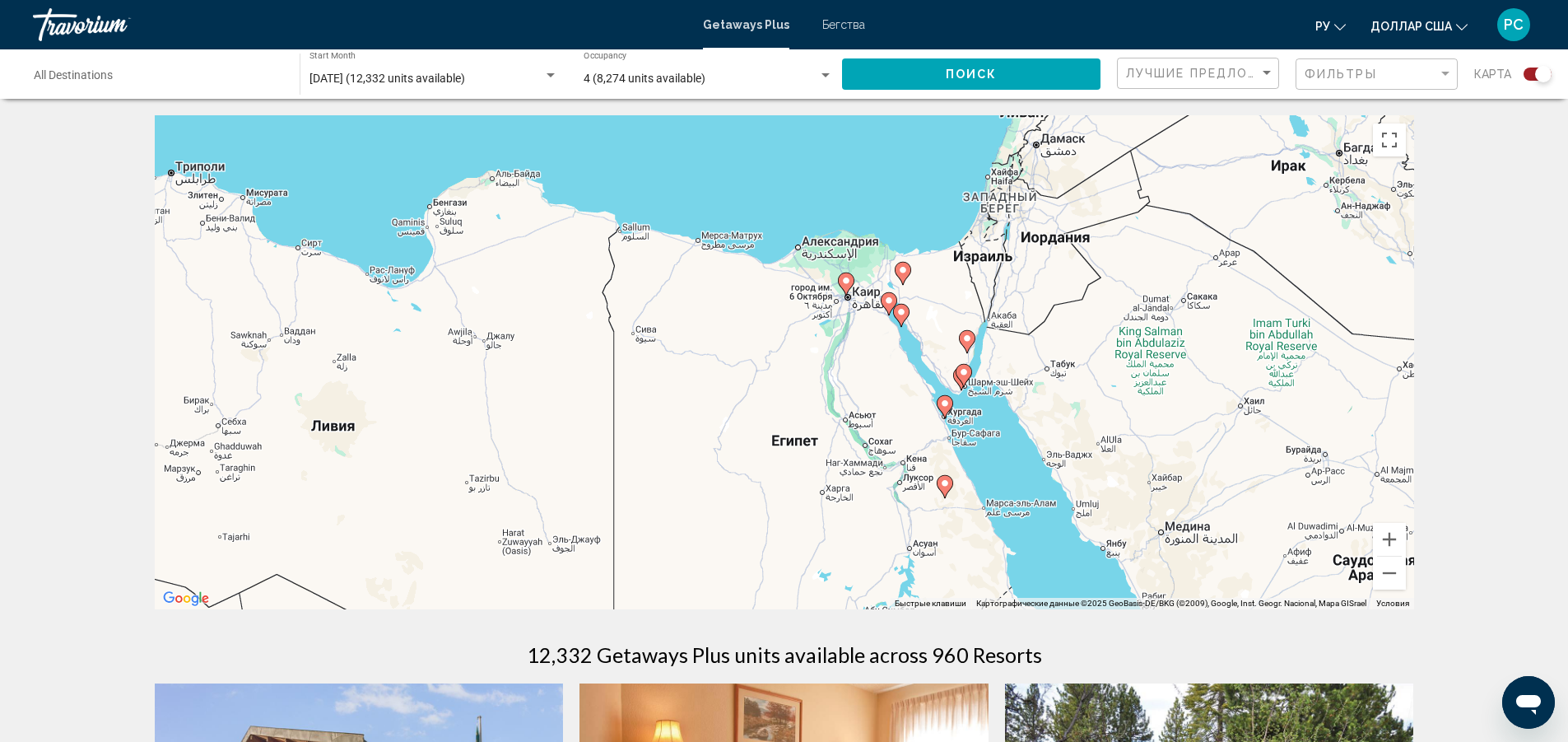
drag, startPoint x: 1300, startPoint y: 507, endPoint x: 1050, endPoint y: 308, distance: 319.5
click at [1050, 308] on div "Чтобы активировать перетаскивание с помощью клавиатуры, нажмите Alt + Ввод. Пос…" at bounding box center [784, 362] width 1259 height 494
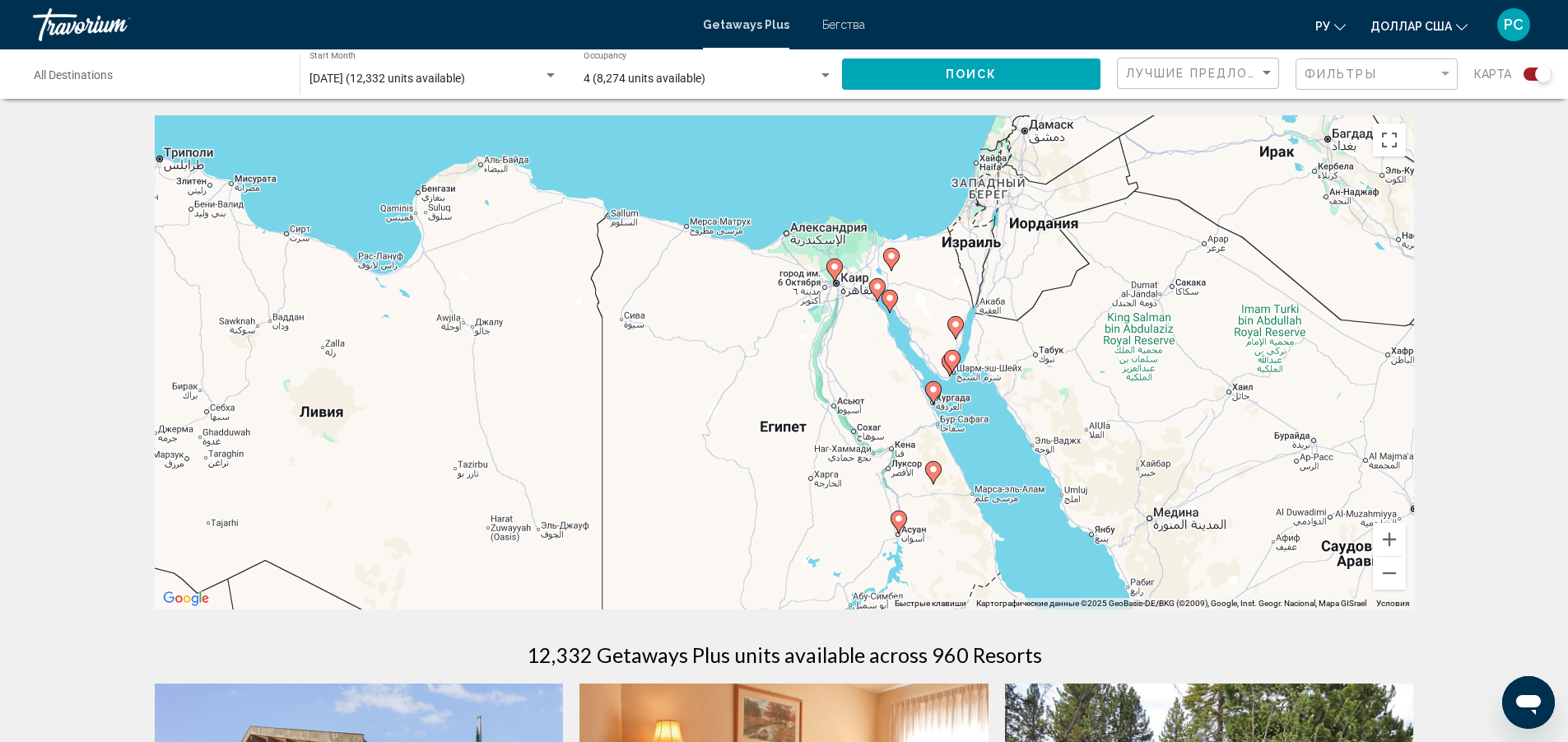
drag, startPoint x: 1478, startPoint y: 514, endPoint x: 1489, endPoint y: 507, distance: 13.0
click at [1391, 535] on button "Увеличить" at bounding box center [1389, 538] width 33 height 33
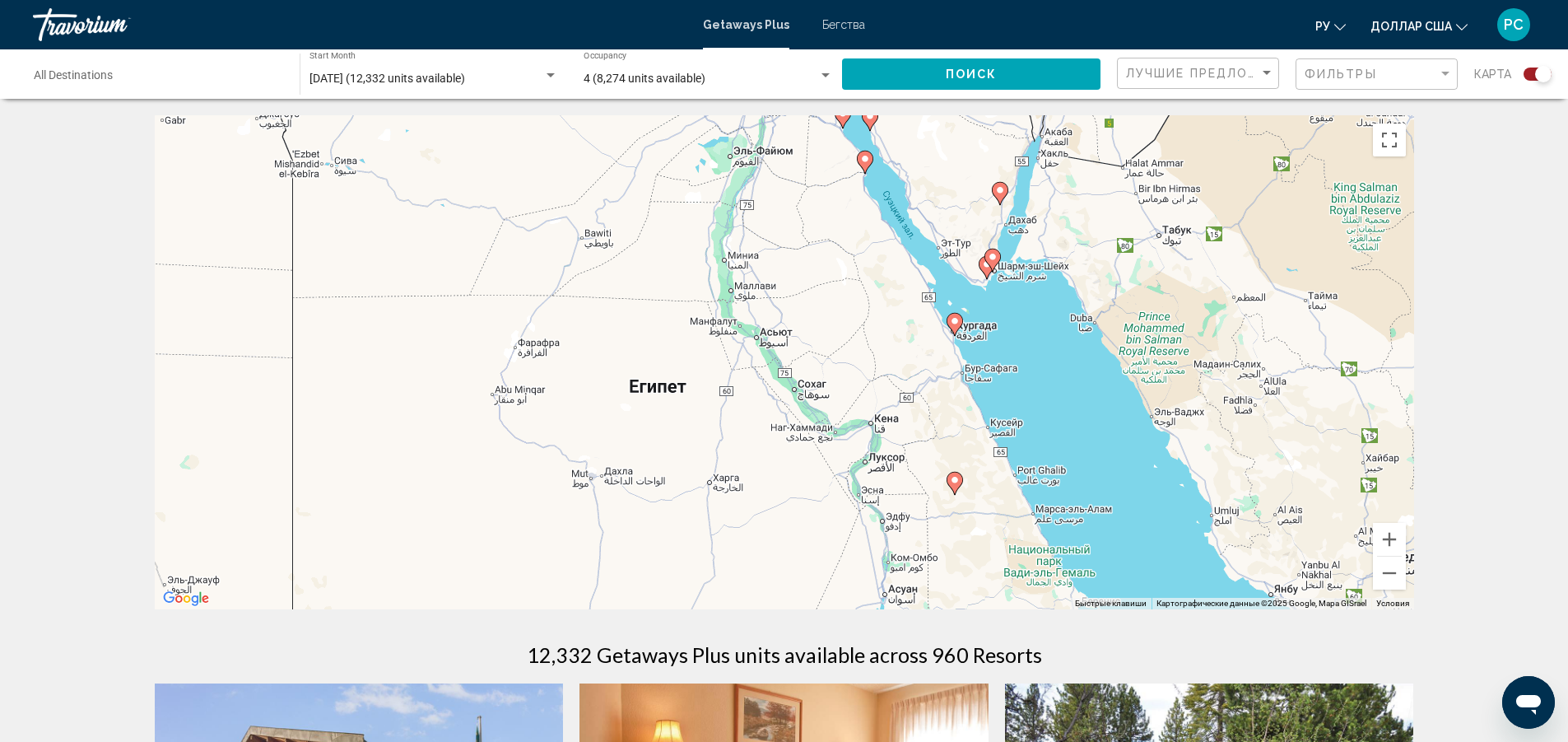
drag, startPoint x: 1156, startPoint y: 478, endPoint x: 1031, endPoint y: 364, distance: 169.2
click at [1031, 364] on div "Чтобы активировать перетаскивание с помощью клавиатуры, нажмите Alt + Ввод. Пос…" at bounding box center [784, 362] width 1259 height 494
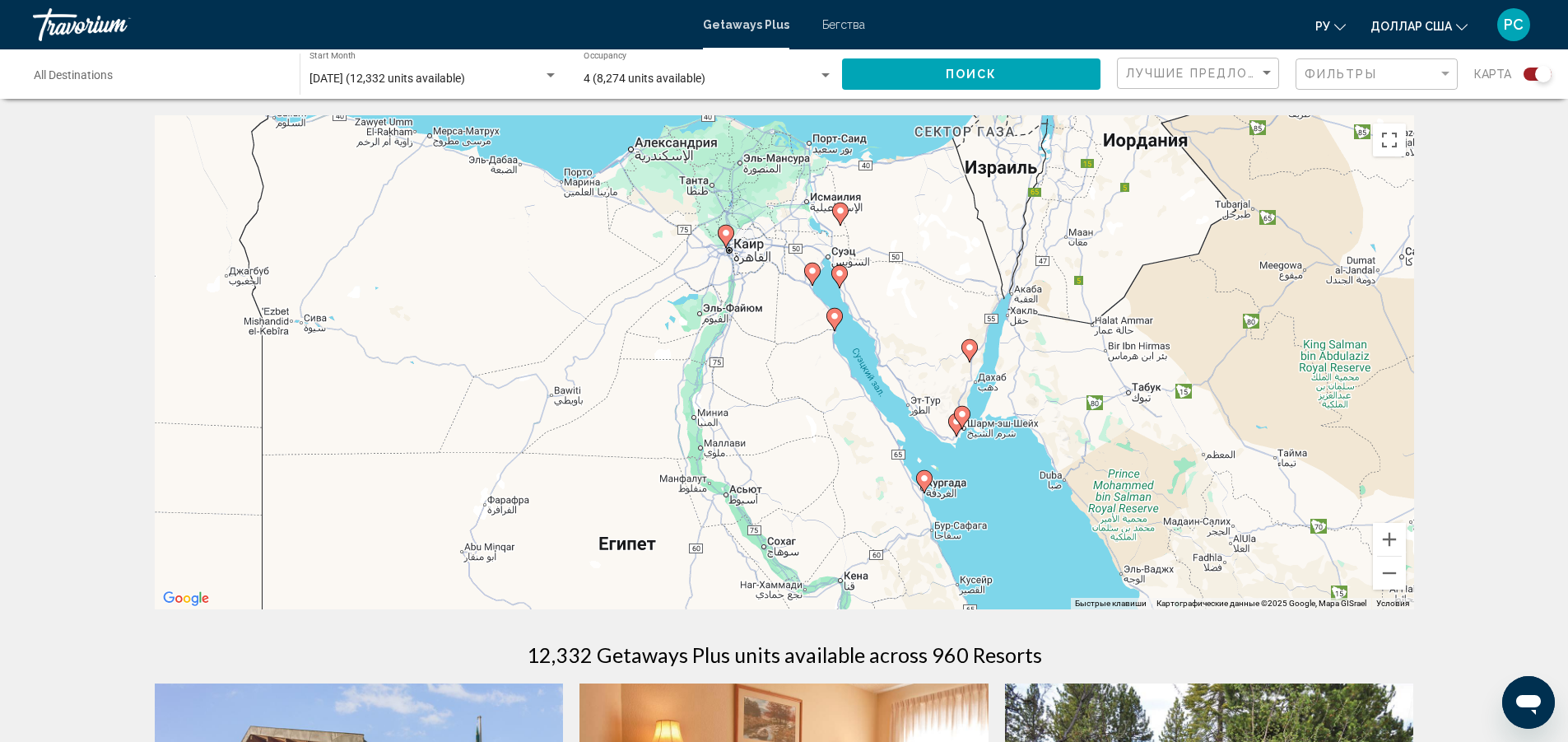
drag, startPoint x: 1039, startPoint y: 312, endPoint x: 1010, endPoint y: 470, distance: 160.6
click at [1010, 470] on div "Чтобы активировать перетаскивание с помощью клавиатуры, нажмите Alt + Ввод. Пос…" at bounding box center [784, 362] width 1259 height 494
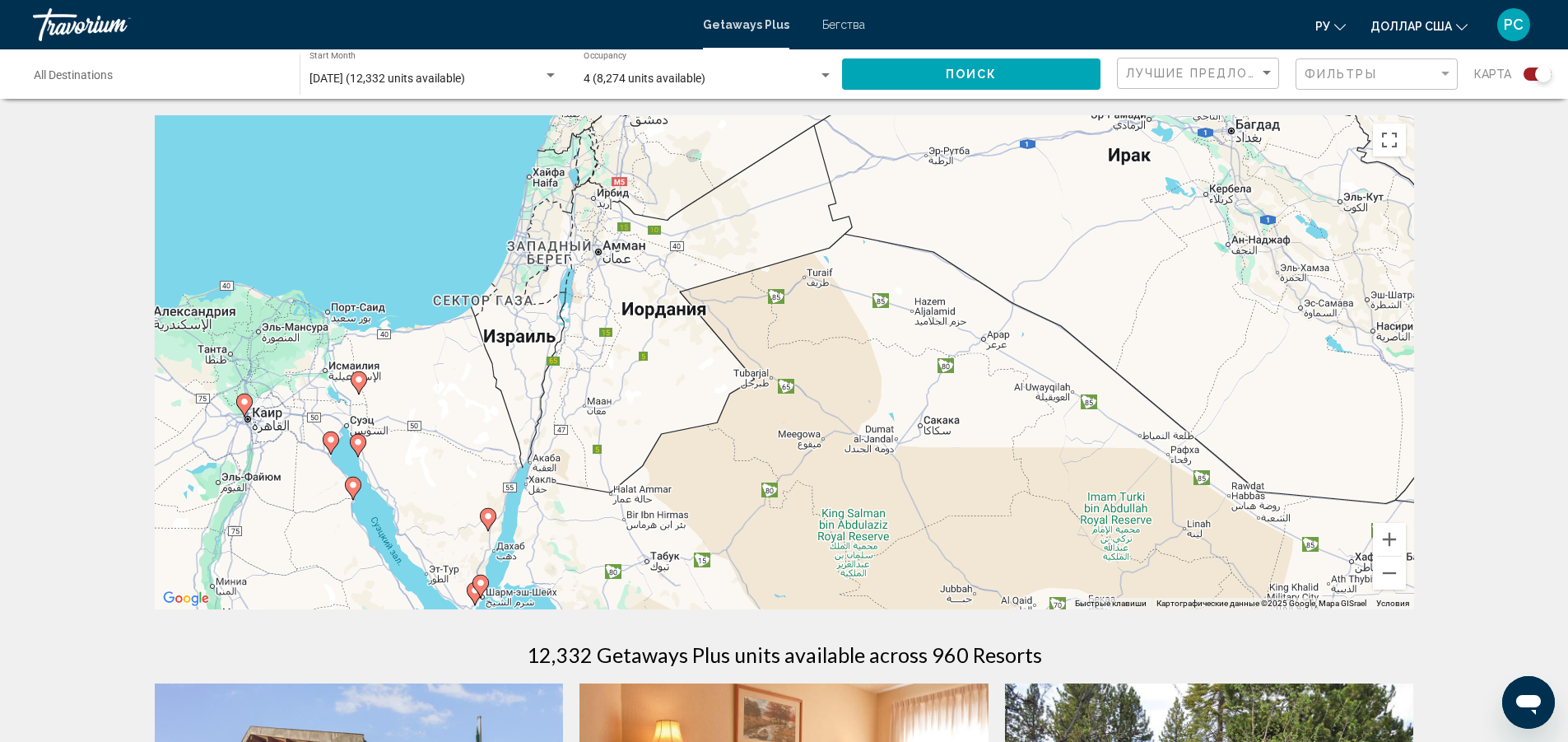
drag, startPoint x: 1228, startPoint y: 482, endPoint x: 758, endPoint y: 637, distance: 494.9
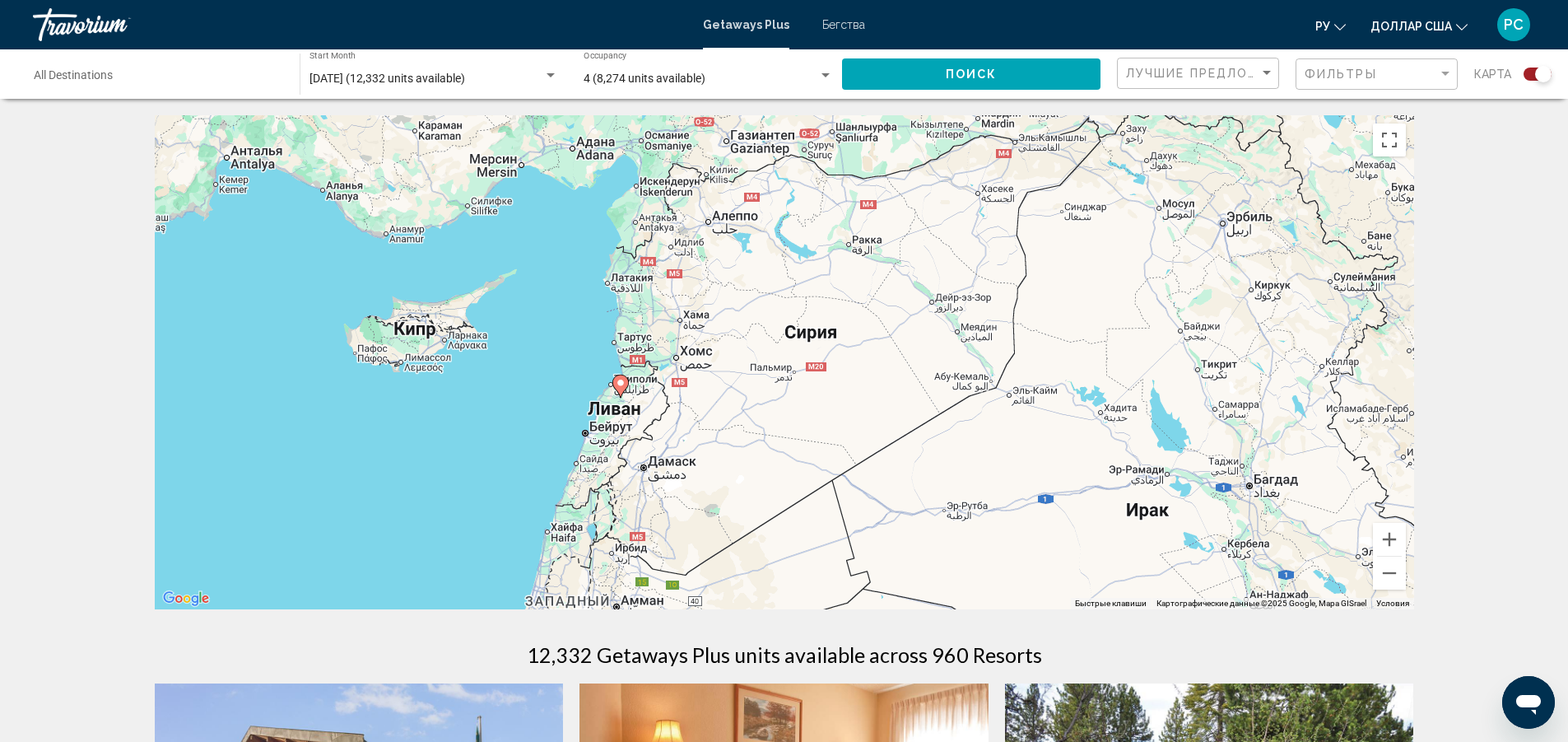
drag, startPoint x: 946, startPoint y: 351, endPoint x: 966, endPoint y: 705, distance: 354.6
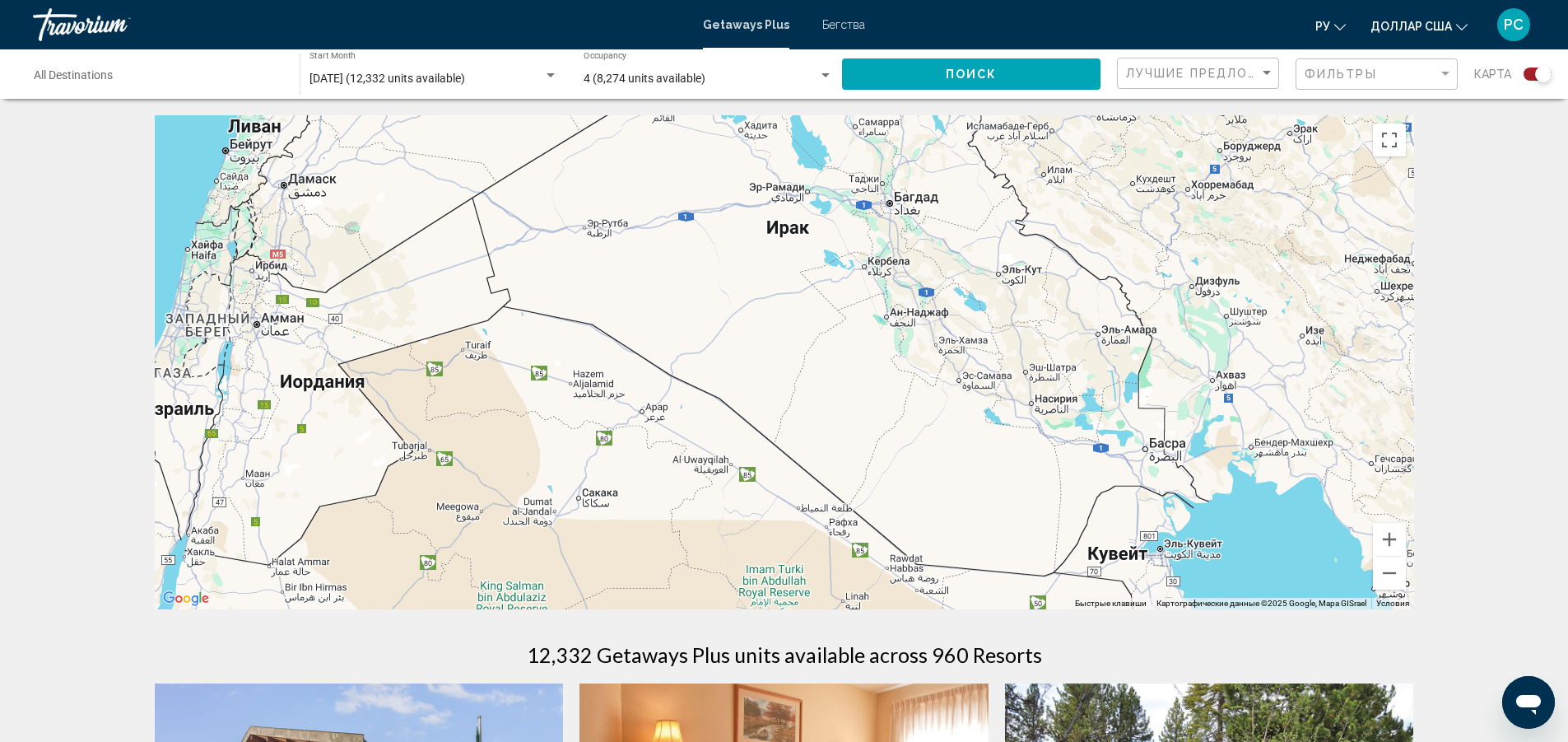
drag, startPoint x: 1068, startPoint y: 474, endPoint x: 706, endPoint y: 181, distance: 465.7
click at [696, 182] on div "Чтобы активировать перетаскивание с помощью клавиатуры, нажмите Alt + Ввод. Пос…" at bounding box center [784, 362] width 1259 height 494
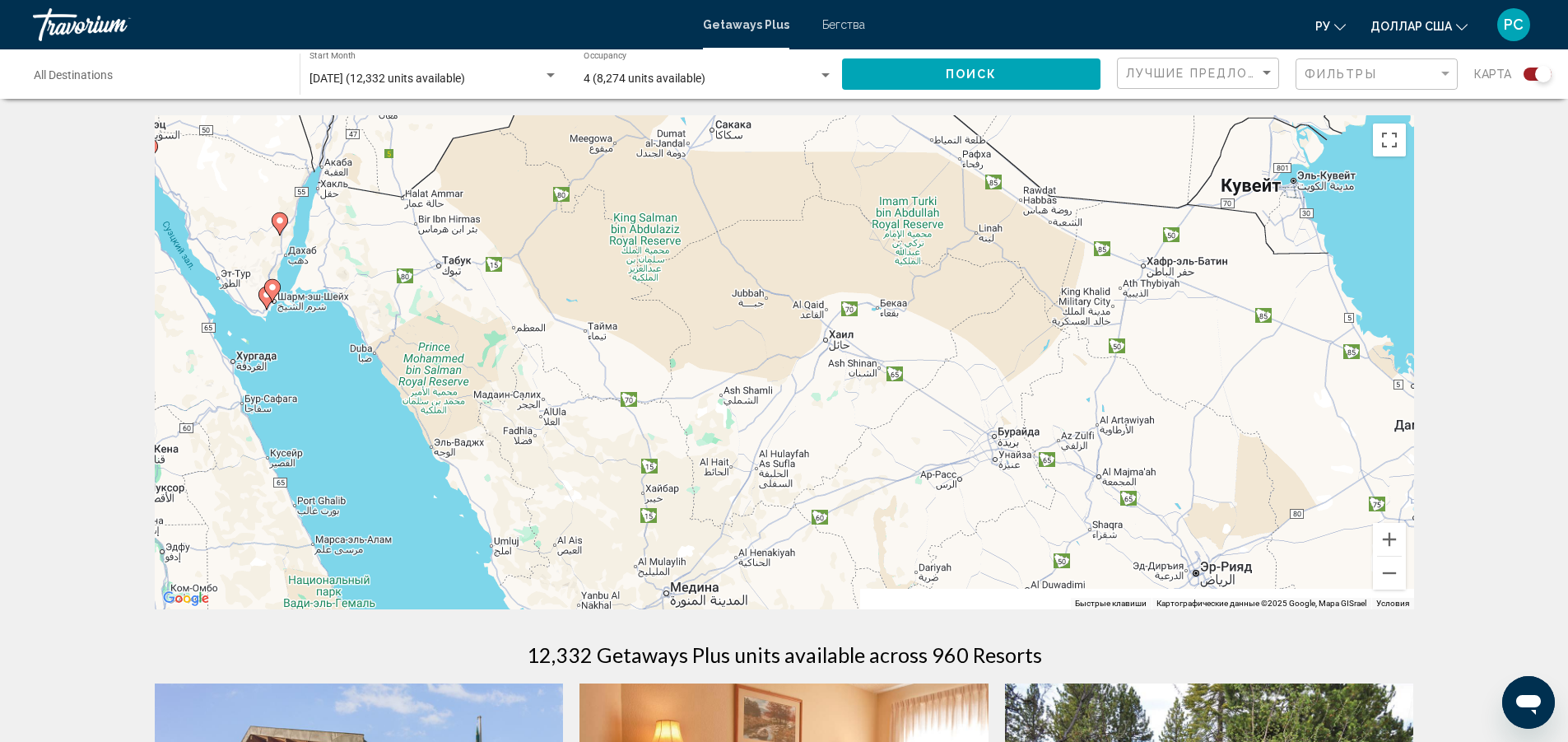
drag, startPoint x: 966, startPoint y: 471, endPoint x: 1075, endPoint y: 115, distance: 372.3
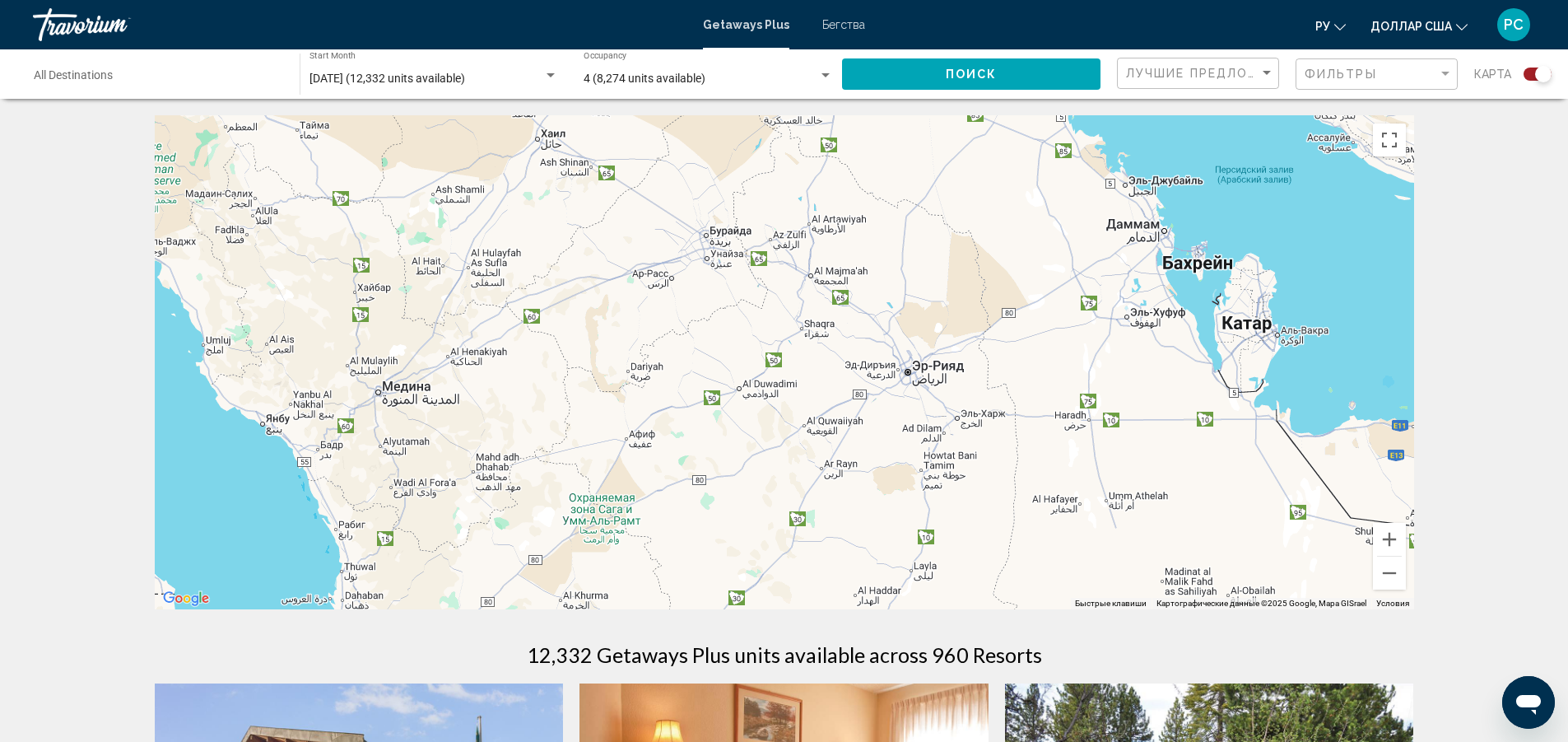
drag, startPoint x: 1068, startPoint y: 423, endPoint x: 810, endPoint y: 218, distance: 329.5
click at [810, 218] on div "Чтобы активировать перетаскивание с помощью клавиатуры, нажмите Alt + Ввод. Пос…" at bounding box center [784, 362] width 1259 height 494
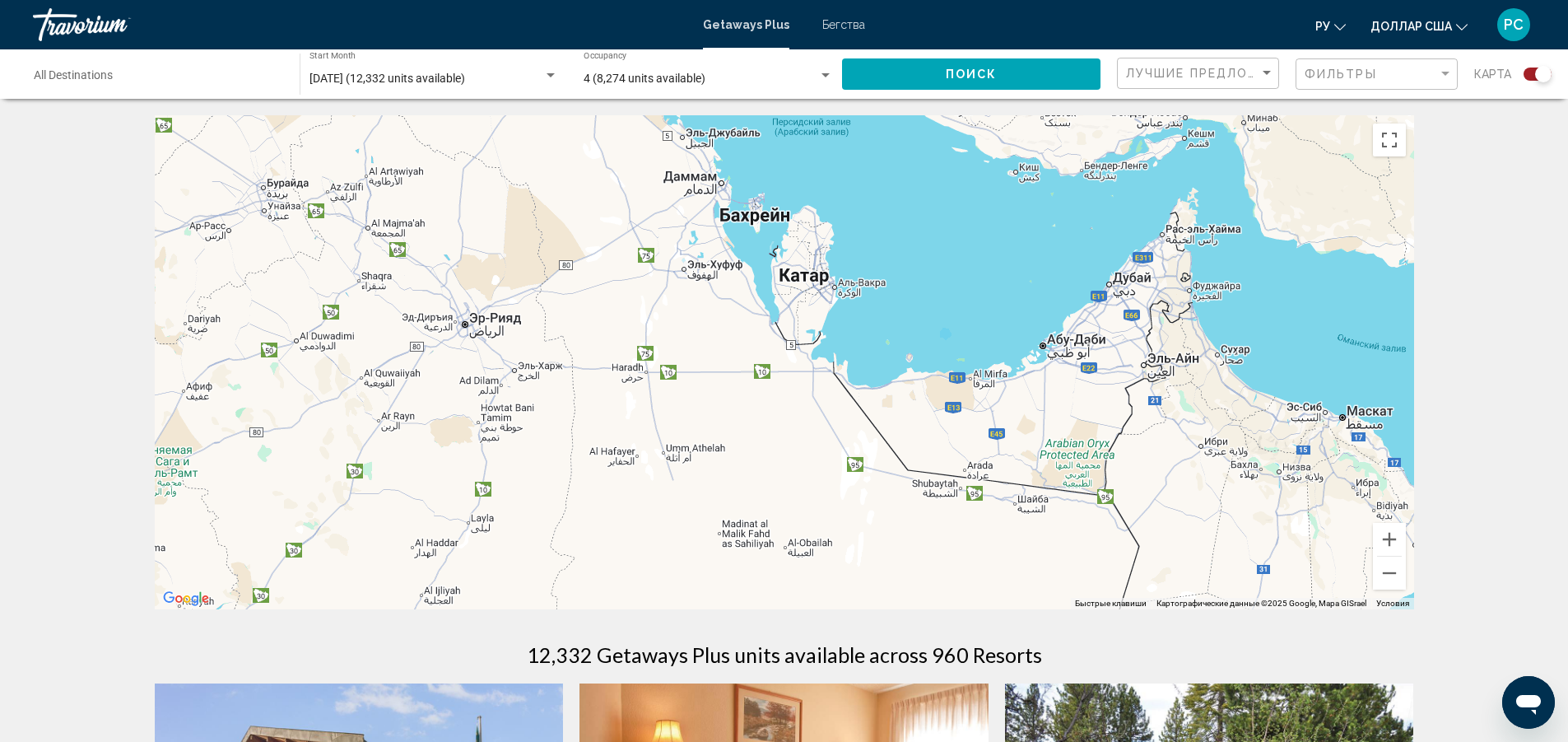
drag, startPoint x: 1249, startPoint y: 348, endPoint x: 804, endPoint y: 301, distance: 447.5
click at [804, 301] on div "Чтобы активировать перетаскивание с помощью клавиатуры, нажмите Alt + Ввод. Пос…" at bounding box center [784, 362] width 1259 height 494
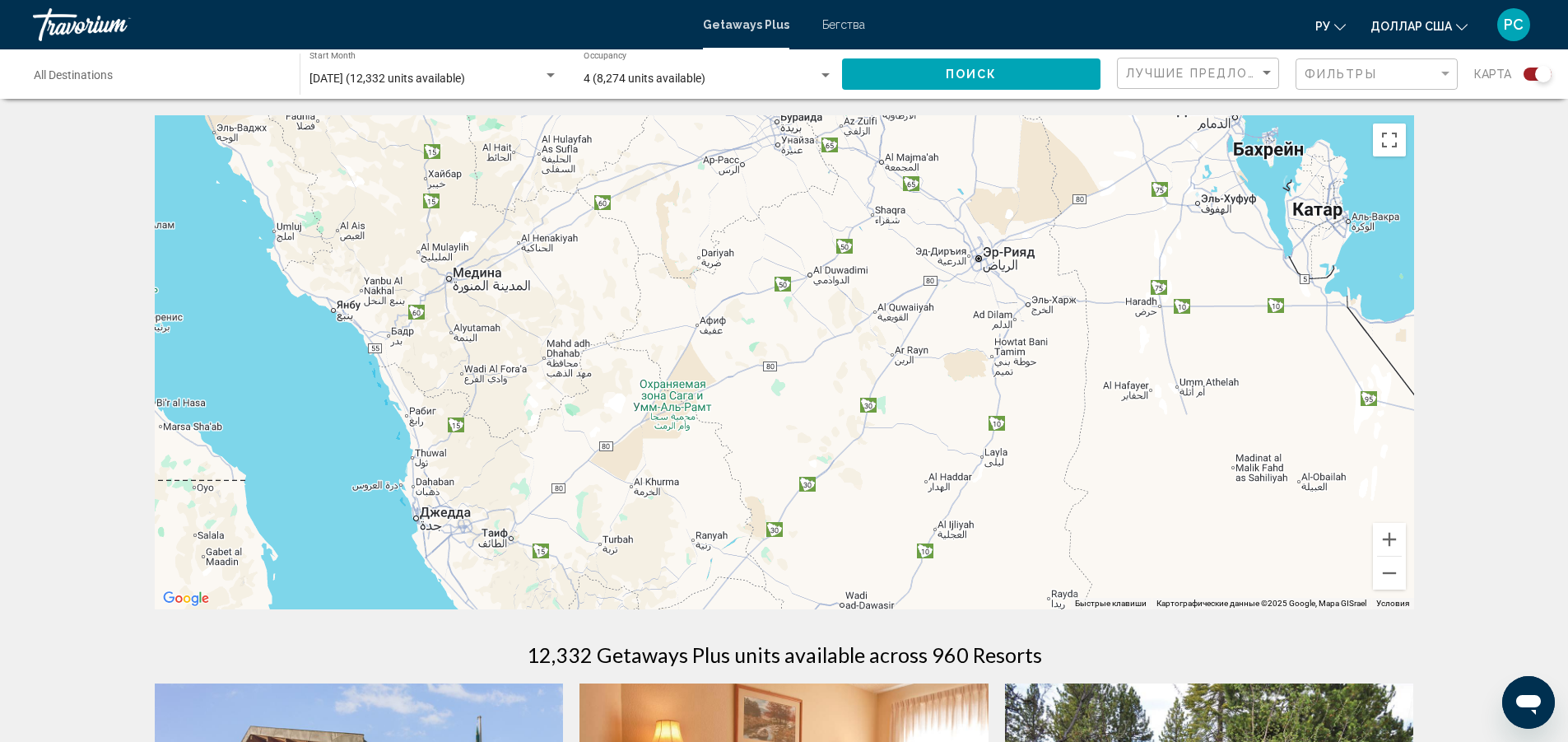
drag, startPoint x: 703, startPoint y: 383, endPoint x: 1202, endPoint y: 327, distance: 502.1
click at [1228, 319] on div "Основное содержание" at bounding box center [784, 362] width 1259 height 494
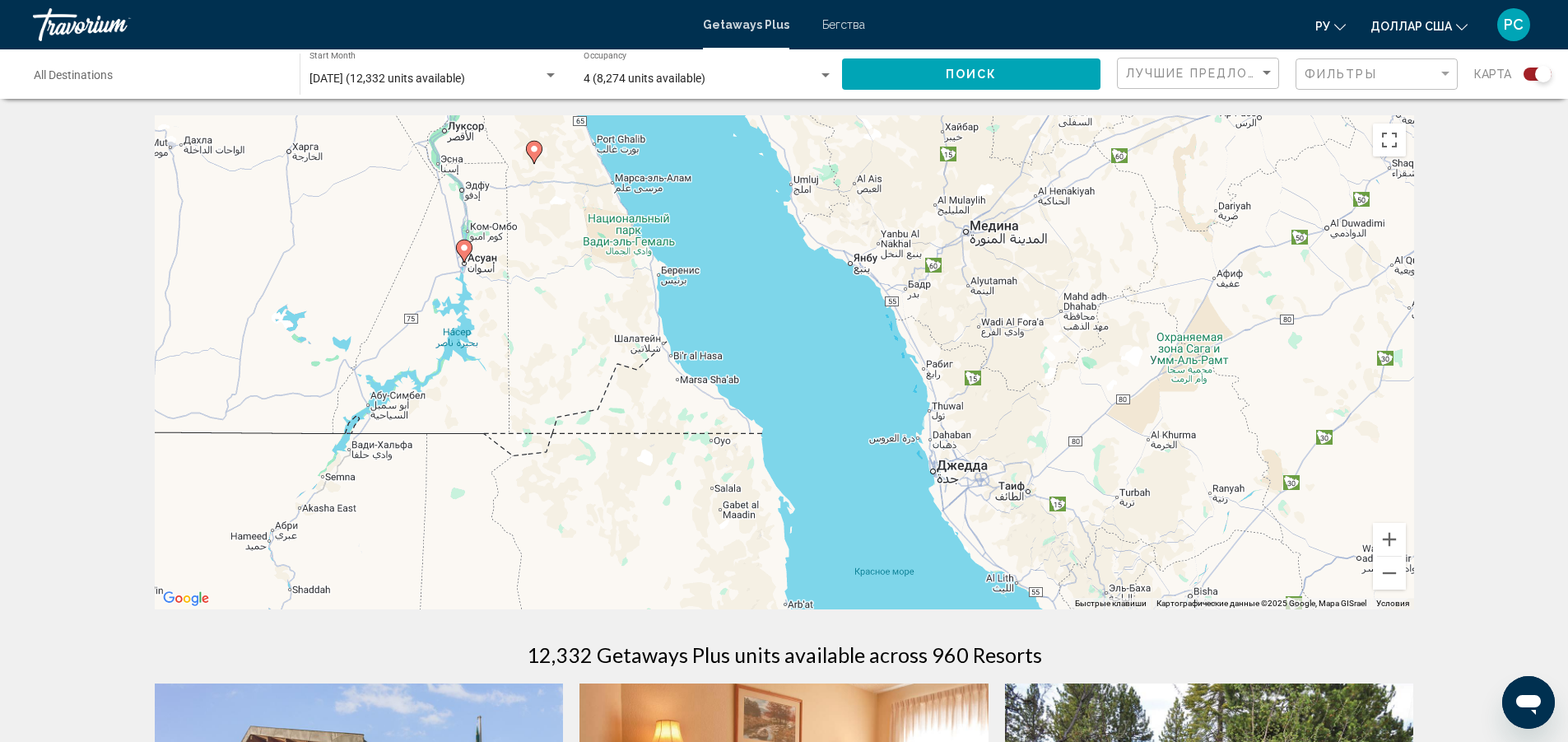
drag, startPoint x: 714, startPoint y: 375, endPoint x: 1227, endPoint y: 335, distance: 514.6
click at [1227, 335] on div "Чтобы активировать перетаскивание с помощью клавиатуры, нажмите Alt + Ввод. Пос…" at bounding box center [784, 362] width 1259 height 494
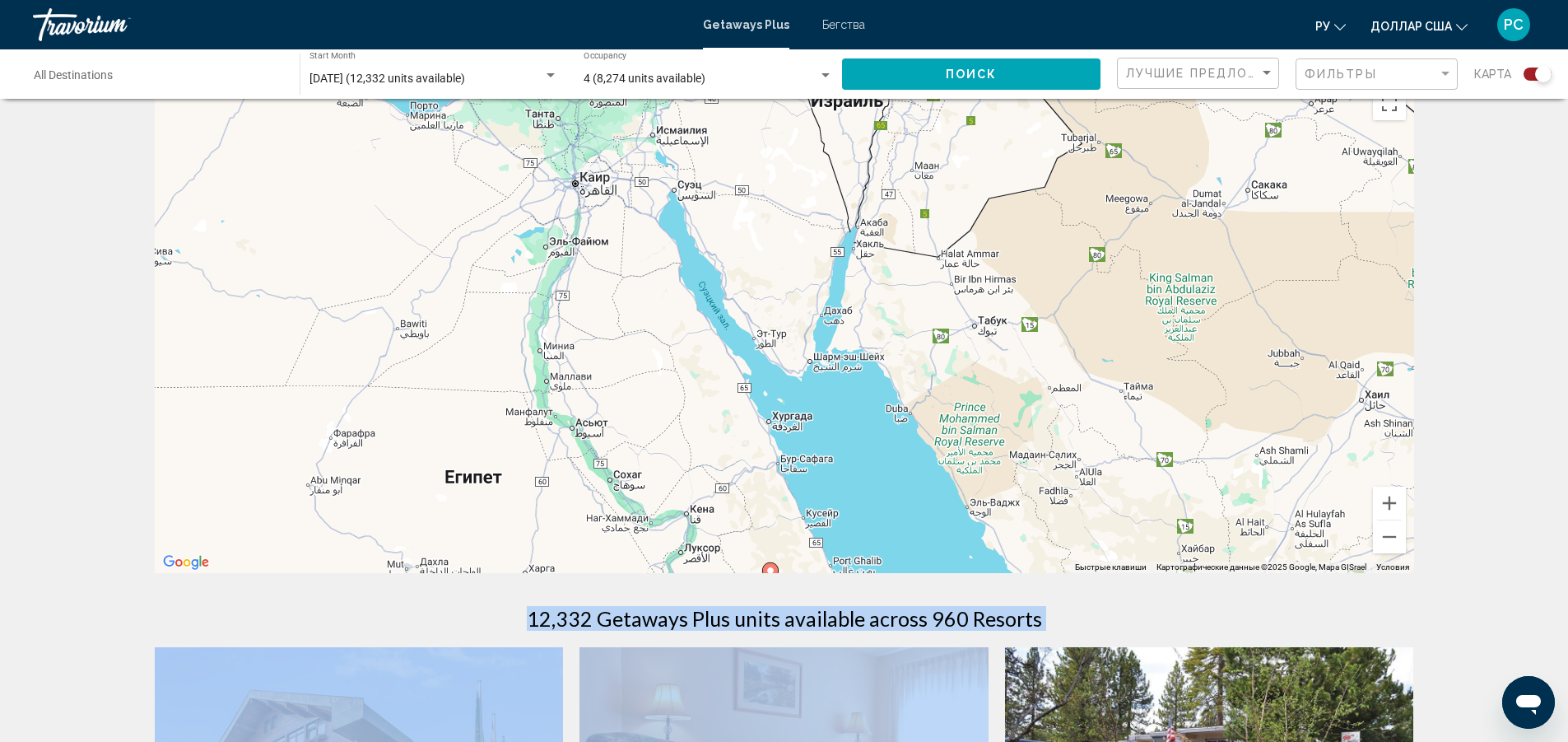
scroll to position [59, 0]
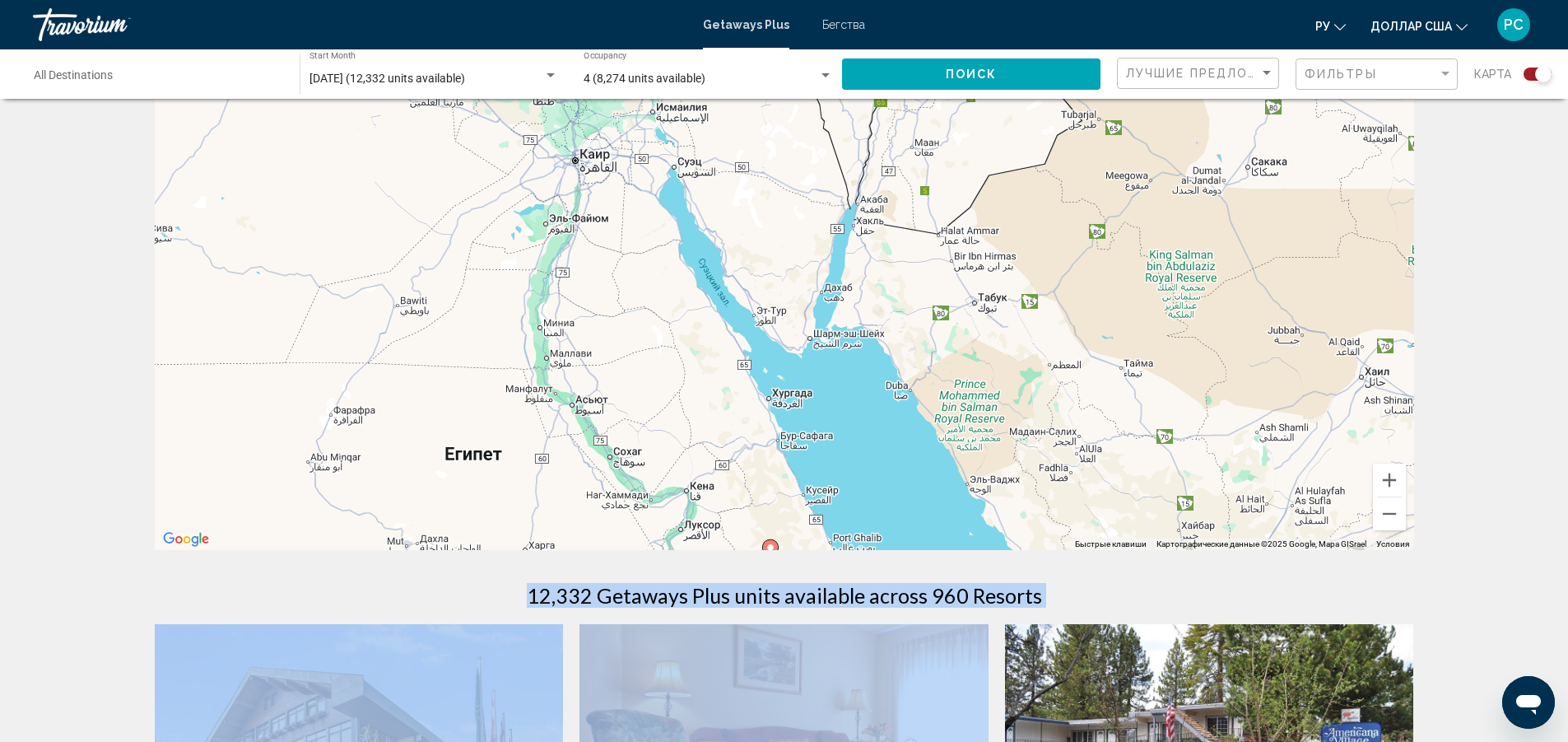
drag, startPoint x: 716, startPoint y: 294, endPoint x: 956, endPoint y: 706, distance: 476.8
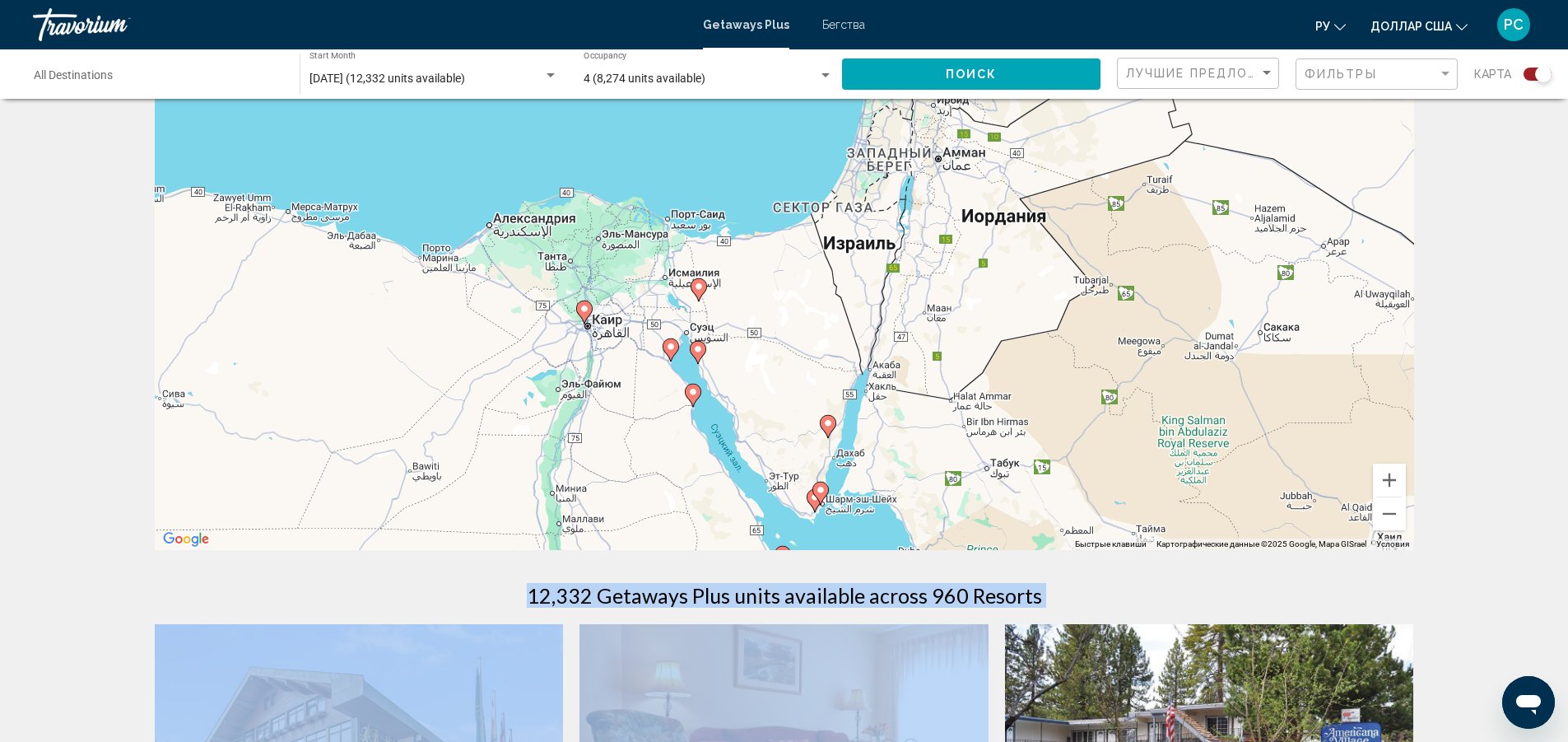
drag, startPoint x: 898, startPoint y: 400, endPoint x: 906, endPoint y: 547, distance: 147.2
click at [906, 547] on div "Чтобы активировать перетаскивание с помощью клавиатуры, нажмите Alt + Ввод. Пос…" at bounding box center [784, 303] width 1259 height 494
drag, startPoint x: 696, startPoint y: 357, endPoint x: 763, endPoint y: 410, distance: 85.4
click at [705, 364] on gmp-advanced-marker "Основное содержание" at bounding box center [697, 352] width 16 height 25
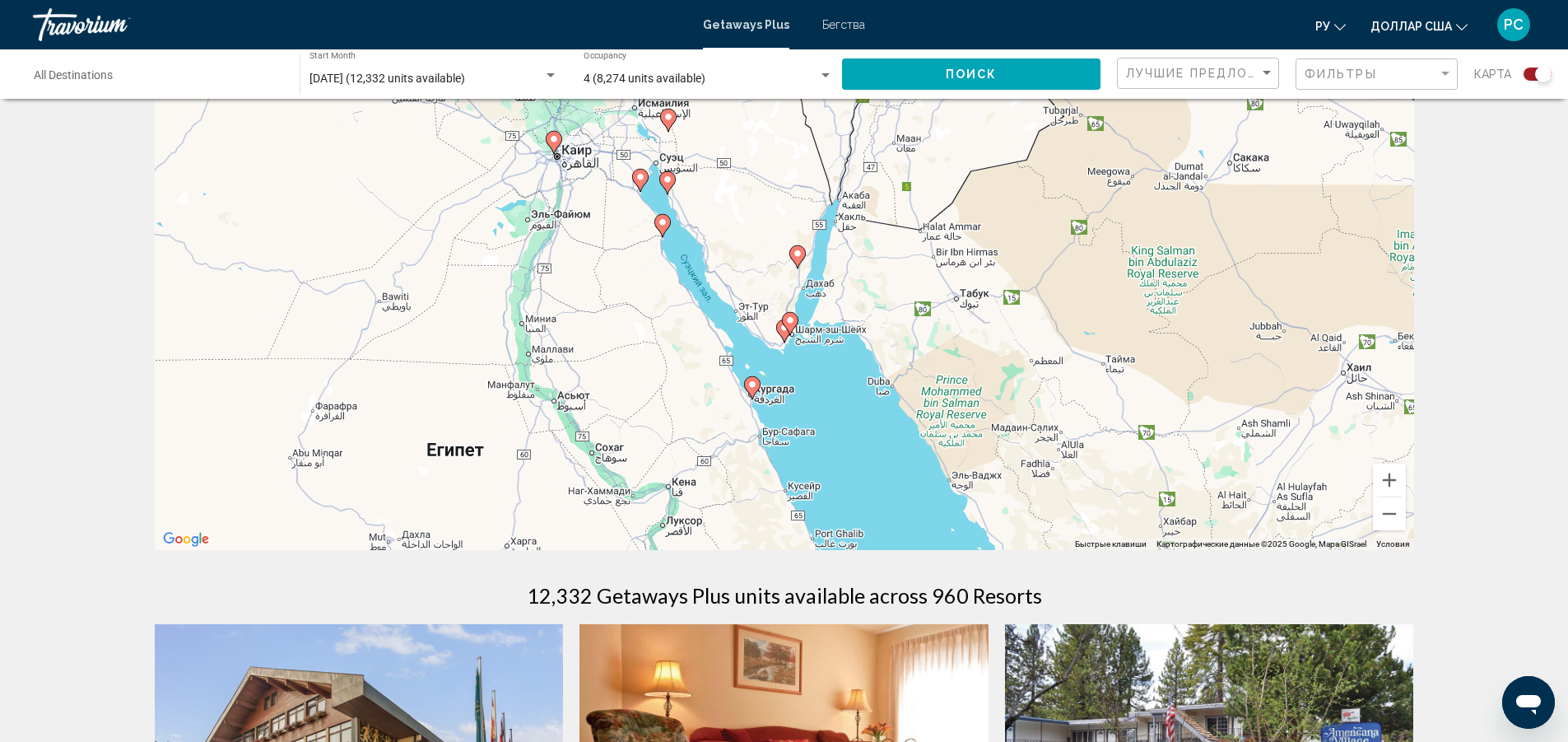
drag, startPoint x: 871, startPoint y: 531, endPoint x: 776, endPoint y: 285, distance: 263.7
click at [776, 285] on div "Чтобы активировать перетаскивание с помощью клавиатуры, нажмите Alt + Ввод. Пос…" at bounding box center [784, 303] width 1259 height 494
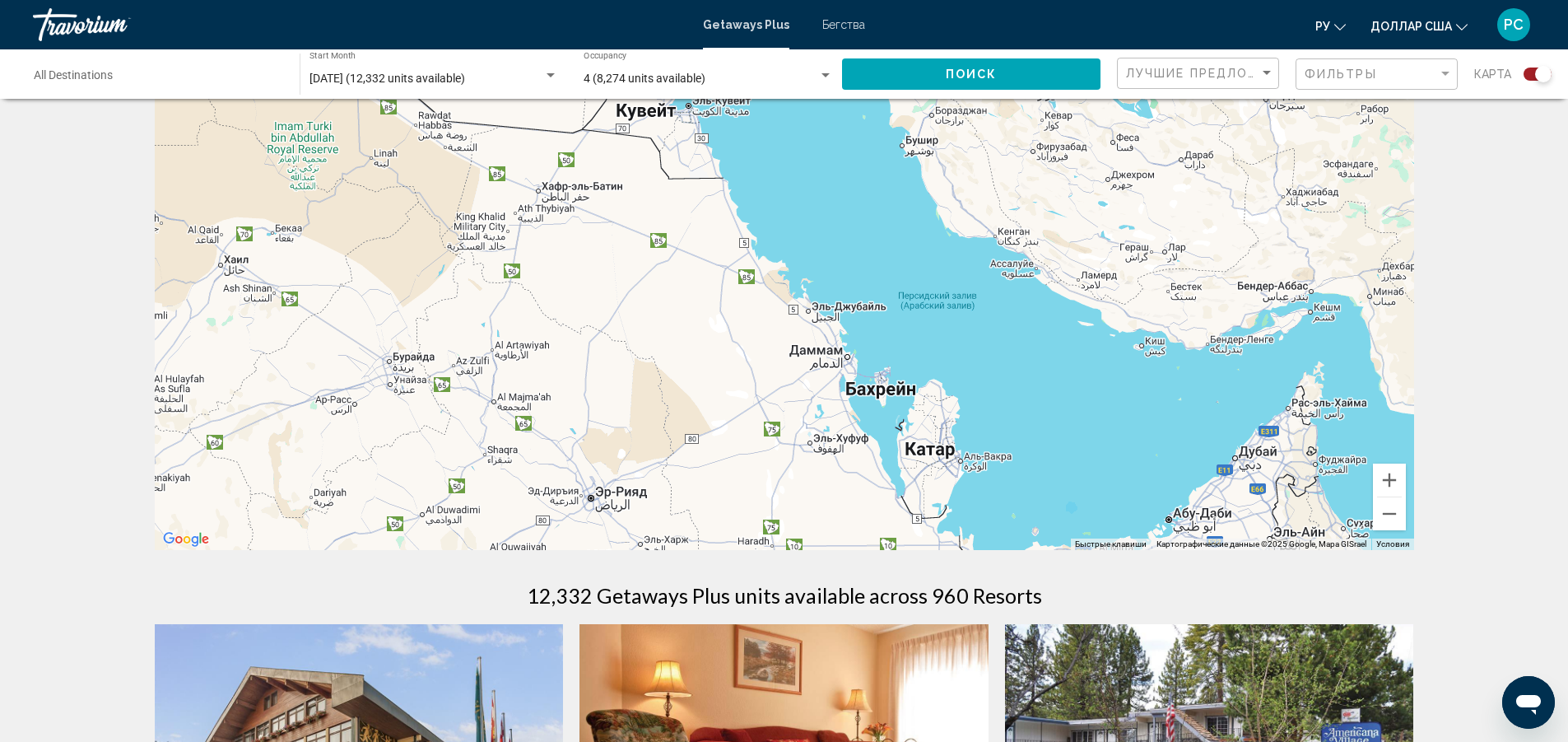
drag, startPoint x: 1121, startPoint y: 431, endPoint x: 72, endPoint y: 322, distance: 1054.6
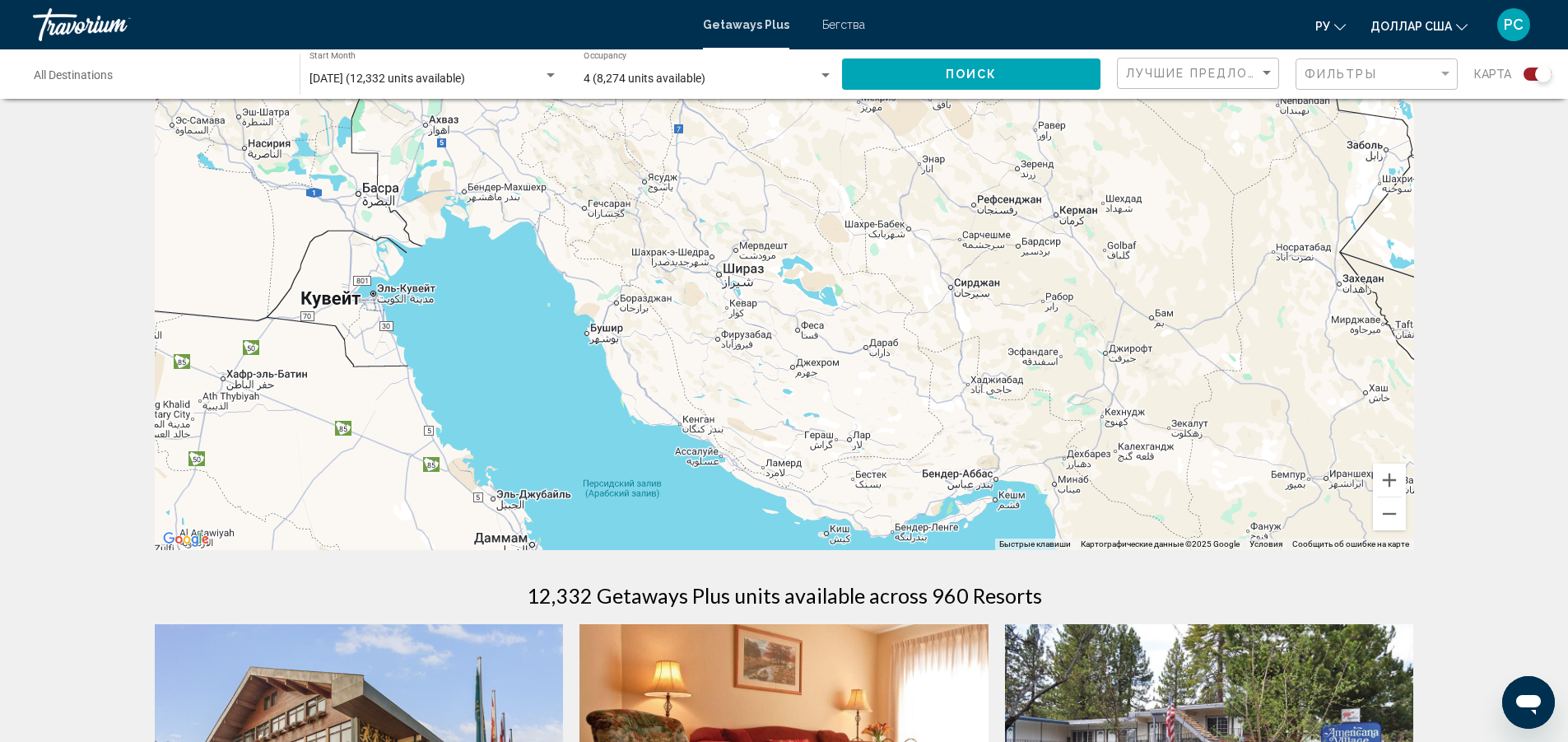
drag, startPoint x: 1208, startPoint y: 395, endPoint x: 827, endPoint y: 574, distance: 421.0
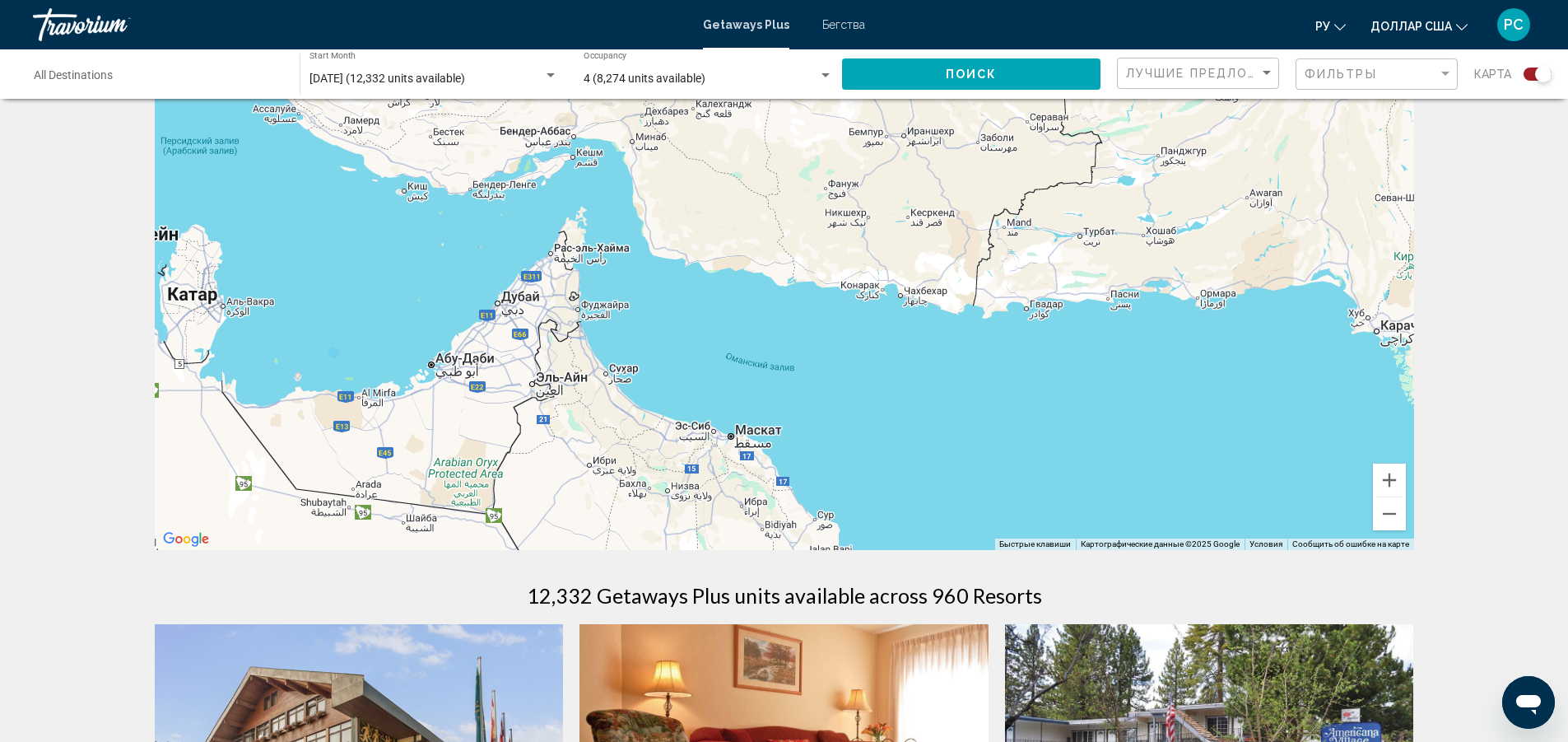
drag, startPoint x: 1031, startPoint y: 406, endPoint x: 602, endPoint y: 70, distance: 544.9
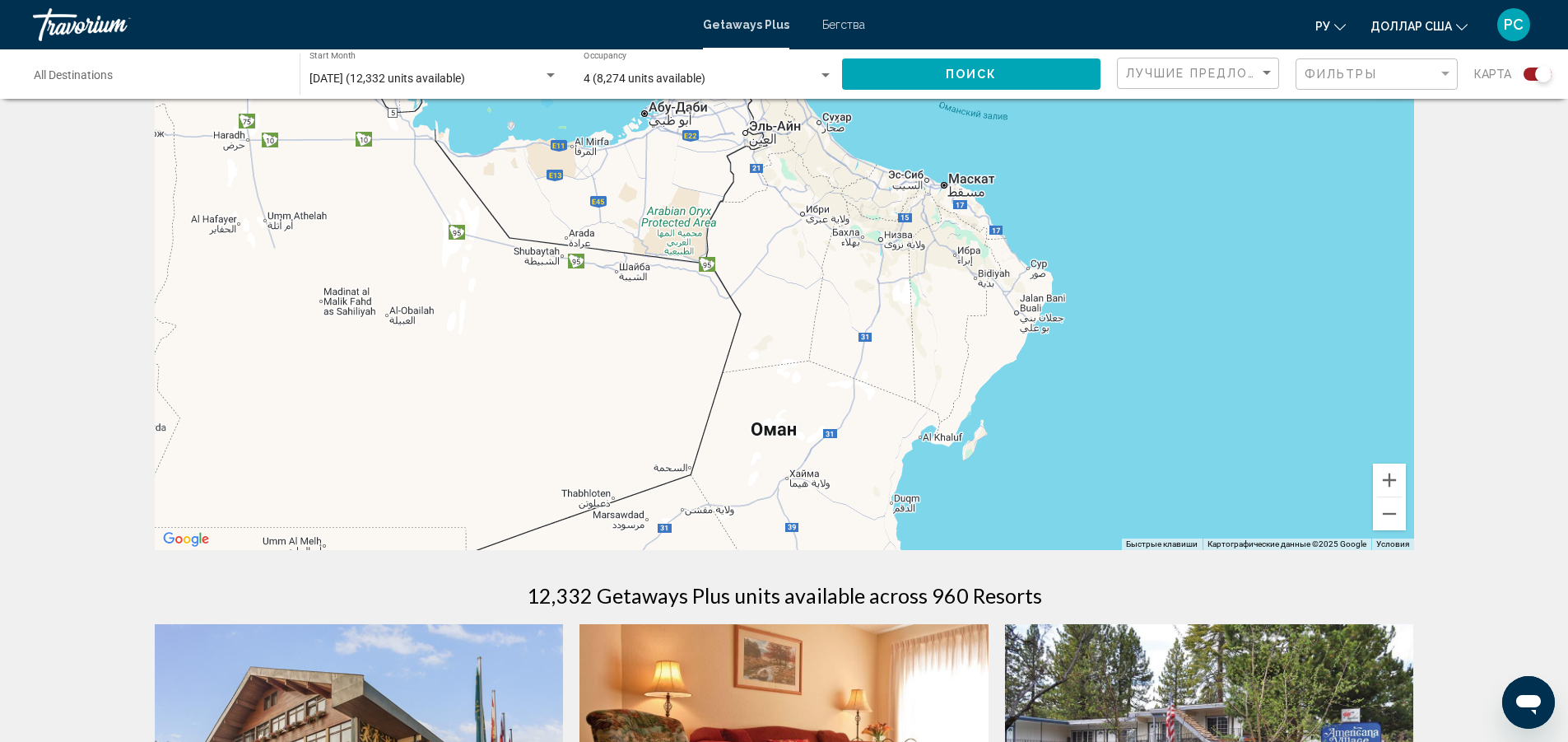
drag, startPoint x: 978, startPoint y: 431, endPoint x: 1195, endPoint y: 202, distance: 315.5
click at [1195, 202] on div "Основное содержание" at bounding box center [784, 303] width 1259 height 494
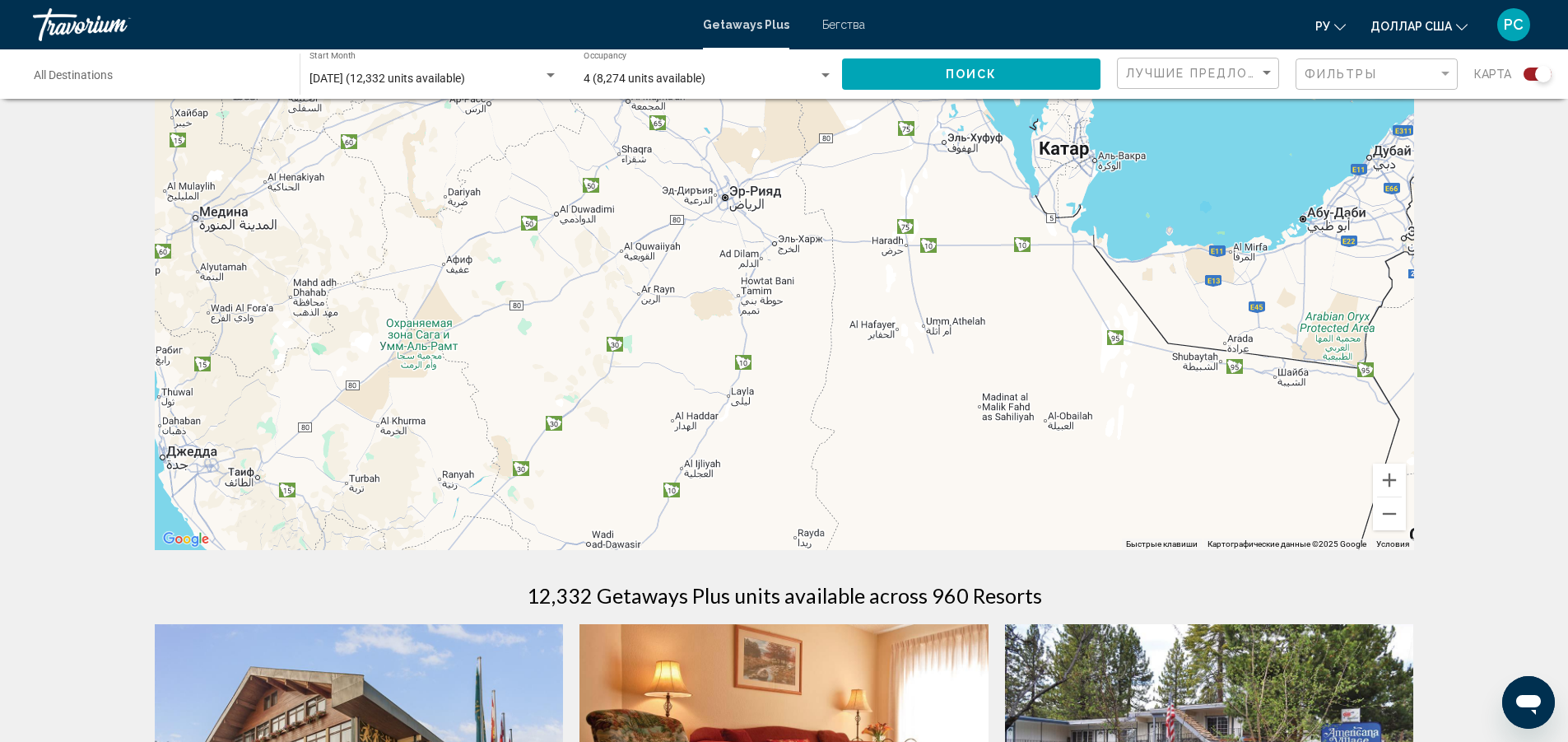
drag, startPoint x: 567, startPoint y: 270, endPoint x: 1202, endPoint y: 372, distance: 643.1
click at [1202, 373] on div "Основное содержание" at bounding box center [784, 303] width 1259 height 494
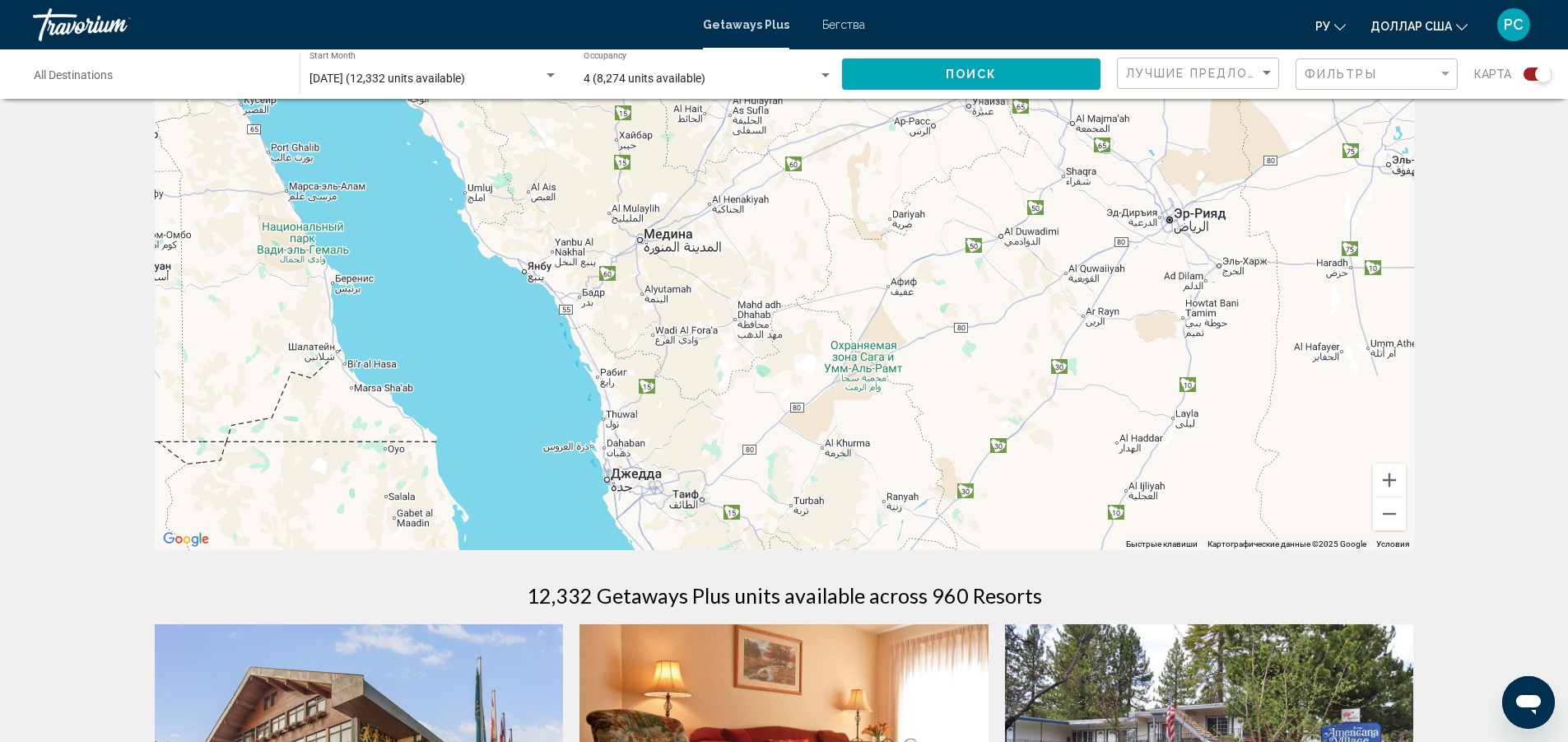
drag, startPoint x: 658, startPoint y: 400, endPoint x: 1184, endPoint y: 406, distance: 526.0
click at [1184, 406] on div "Основное содержание" at bounding box center [784, 303] width 1259 height 494
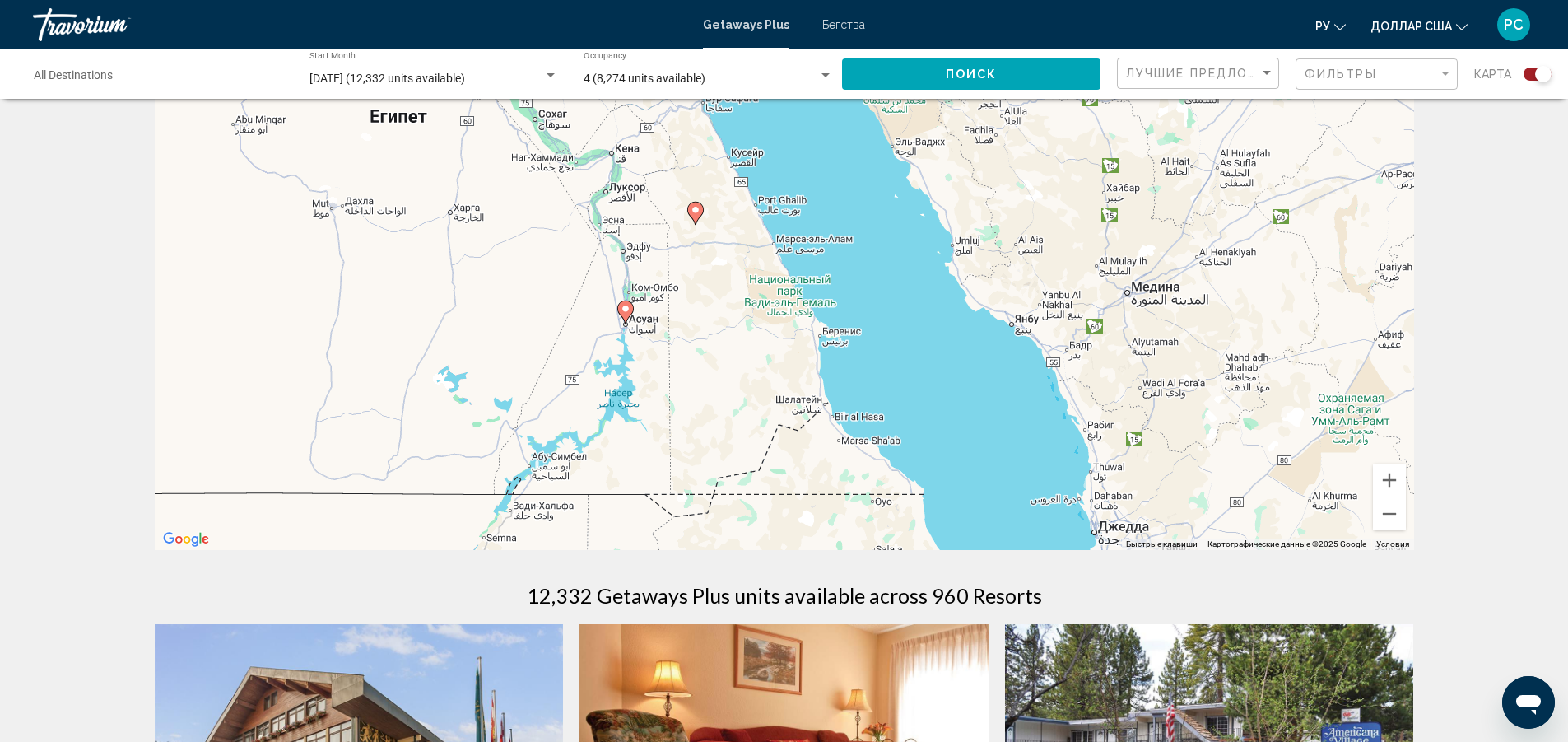
drag, startPoint x: 571, startPoint y: 364, endPoint x: 962, endPoint y: 448, distance: 399.9
click at [960, 450] on div "Чтобы активировать перетаскивание с помощью клавиатуры, нажмите Alt + Ввод. Пос…" at bounding box center [784, 303] width 1259 height 494
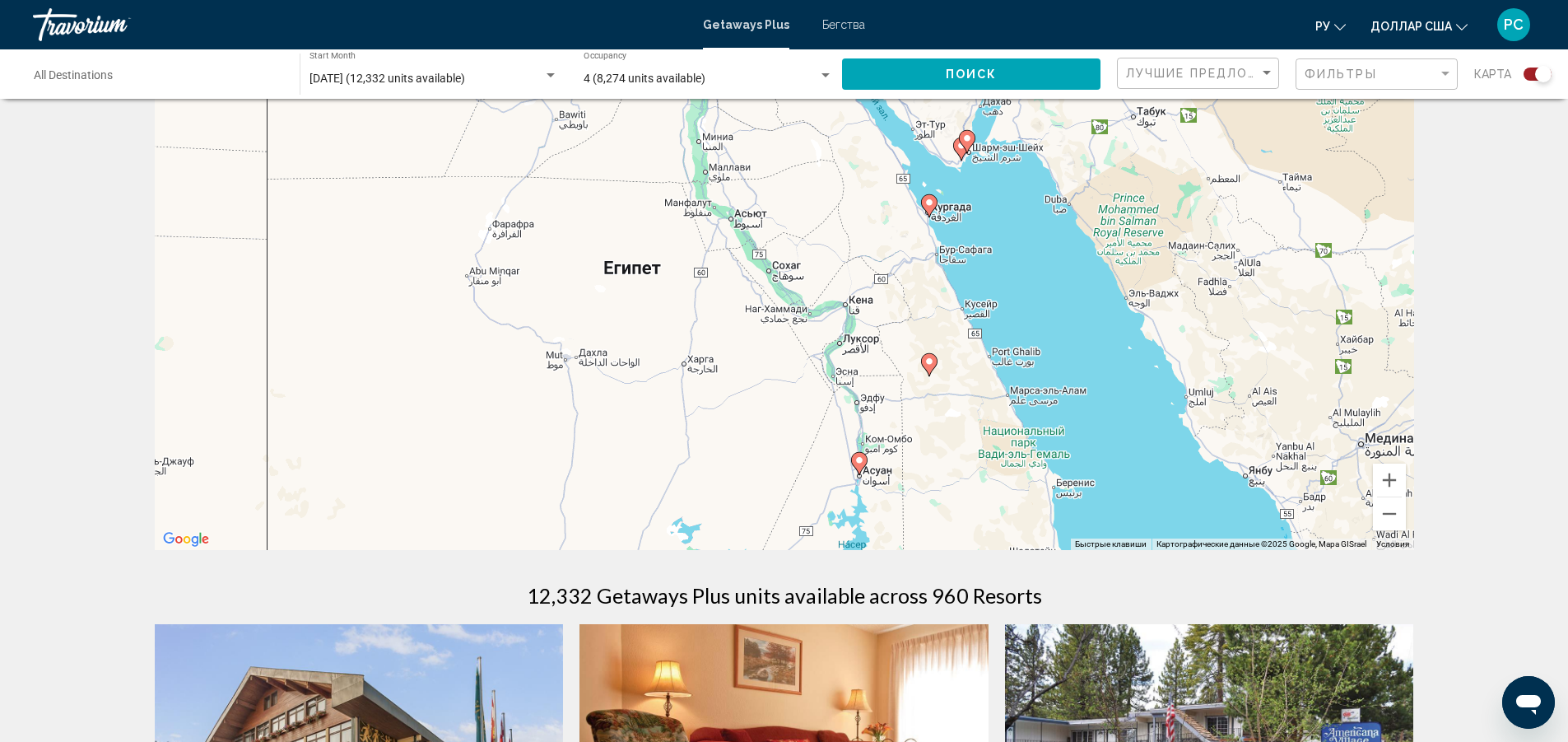
drag, startPoint x: 686, startPoint y: 362, endPoint x: 903, endPoint y: 504, distance: 259.3
click at [903, 504] on div "Чтобы активировать перетаскивание с помощью клавиатуры, нажмите Alt + Ввод. Пос…" at bounding box center [784, 303] width 1259 height 494
click at [856, 466] on icon "Основное содержание" at bounding box center [858, 462] width 15 height 21
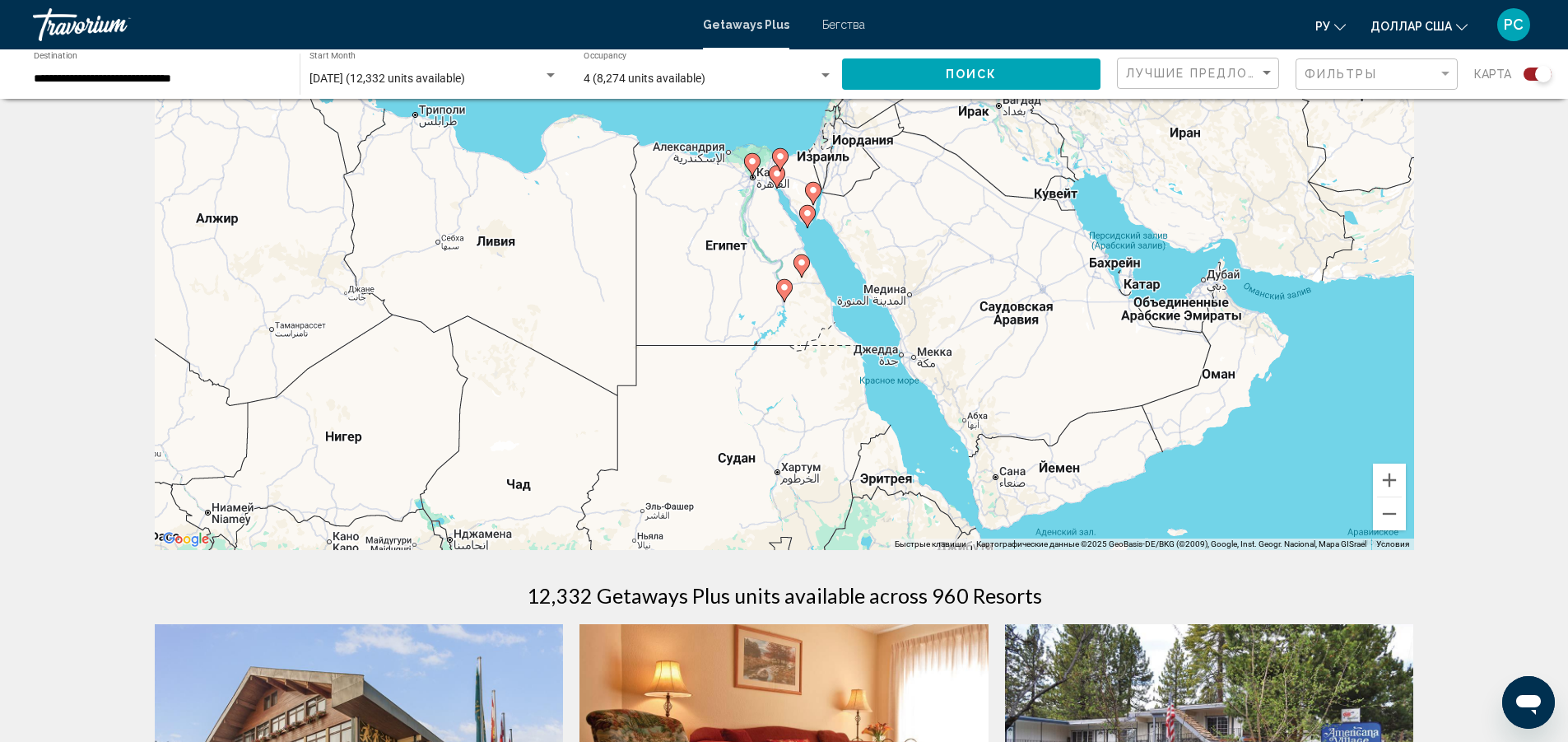
click at [780, 286] on image "Основное содержание" at bounding box center [785, 288] width 10 height 10
type input "**********"
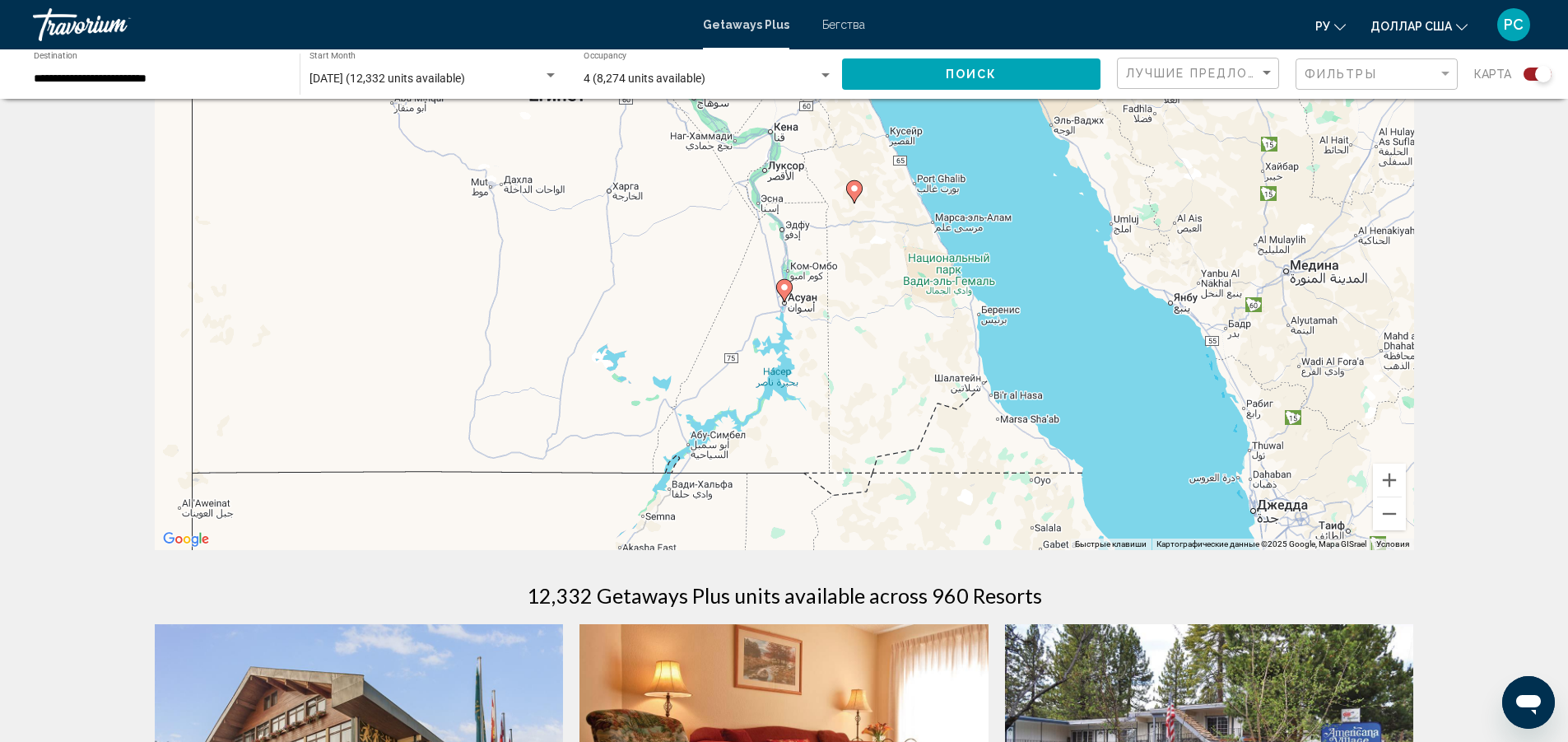
click at [780, 286] on image "Основное содержание" at bounding box center [785, 288] width 10 height 10
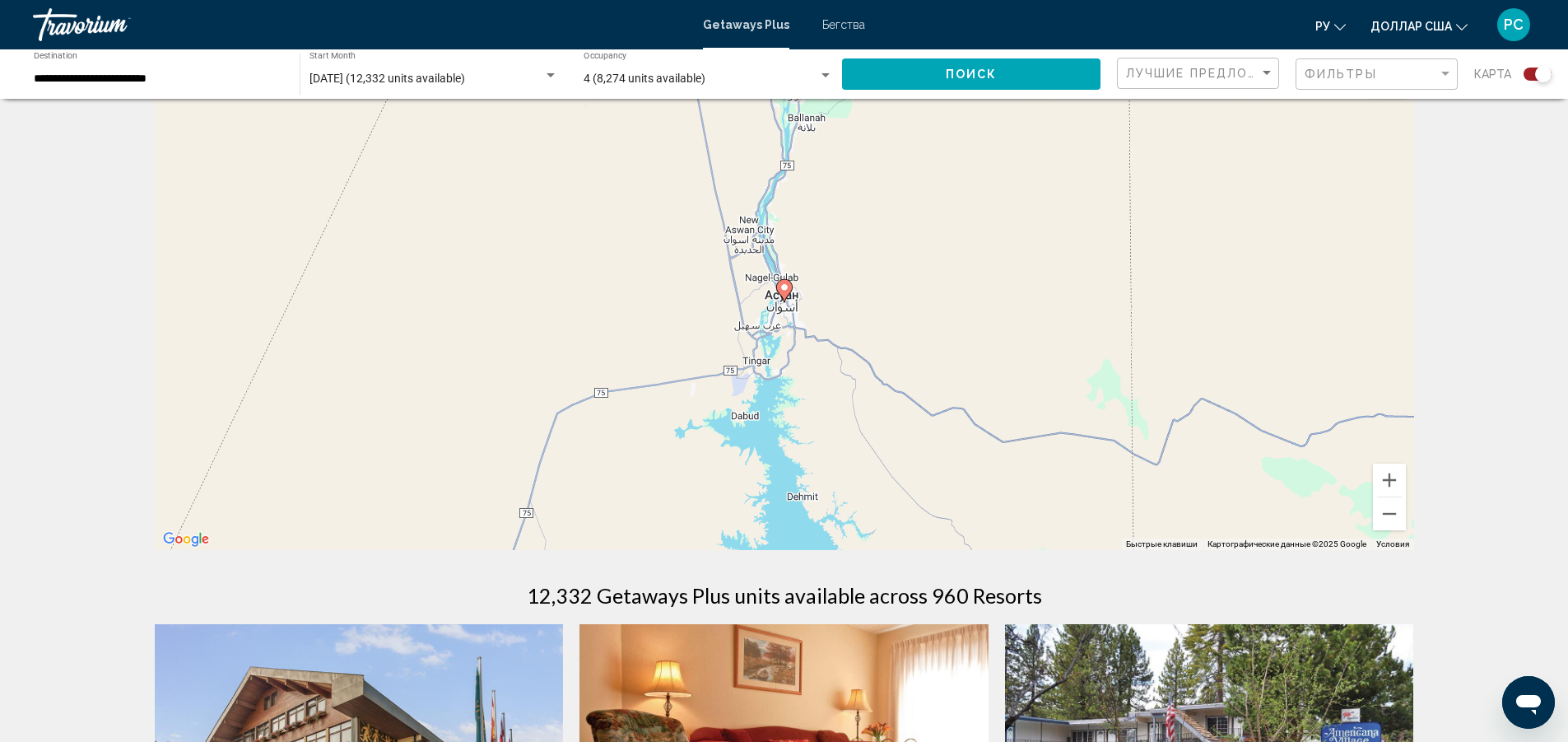
click at [790, 303] on div "Чтобы активировать перетаскивание с помощью клавиатуры, нажмите Alt + Ввод. Пос…" at bounding box center [784, 303] width 1259 height 494
click at [786, 289] on image "Основное содержание" at bounding box center [785, 288] width 10 height 10
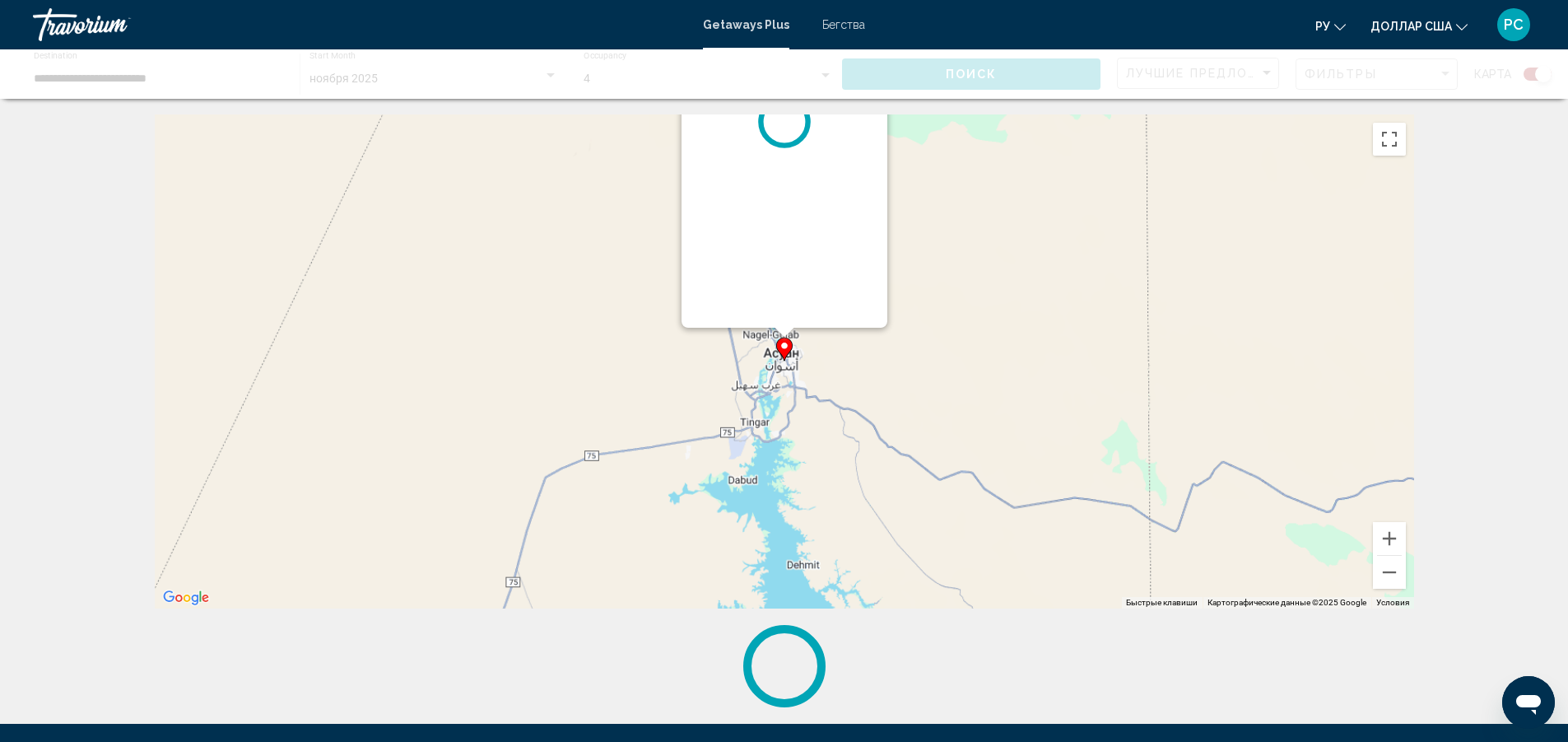
scroll to position [0, 0]
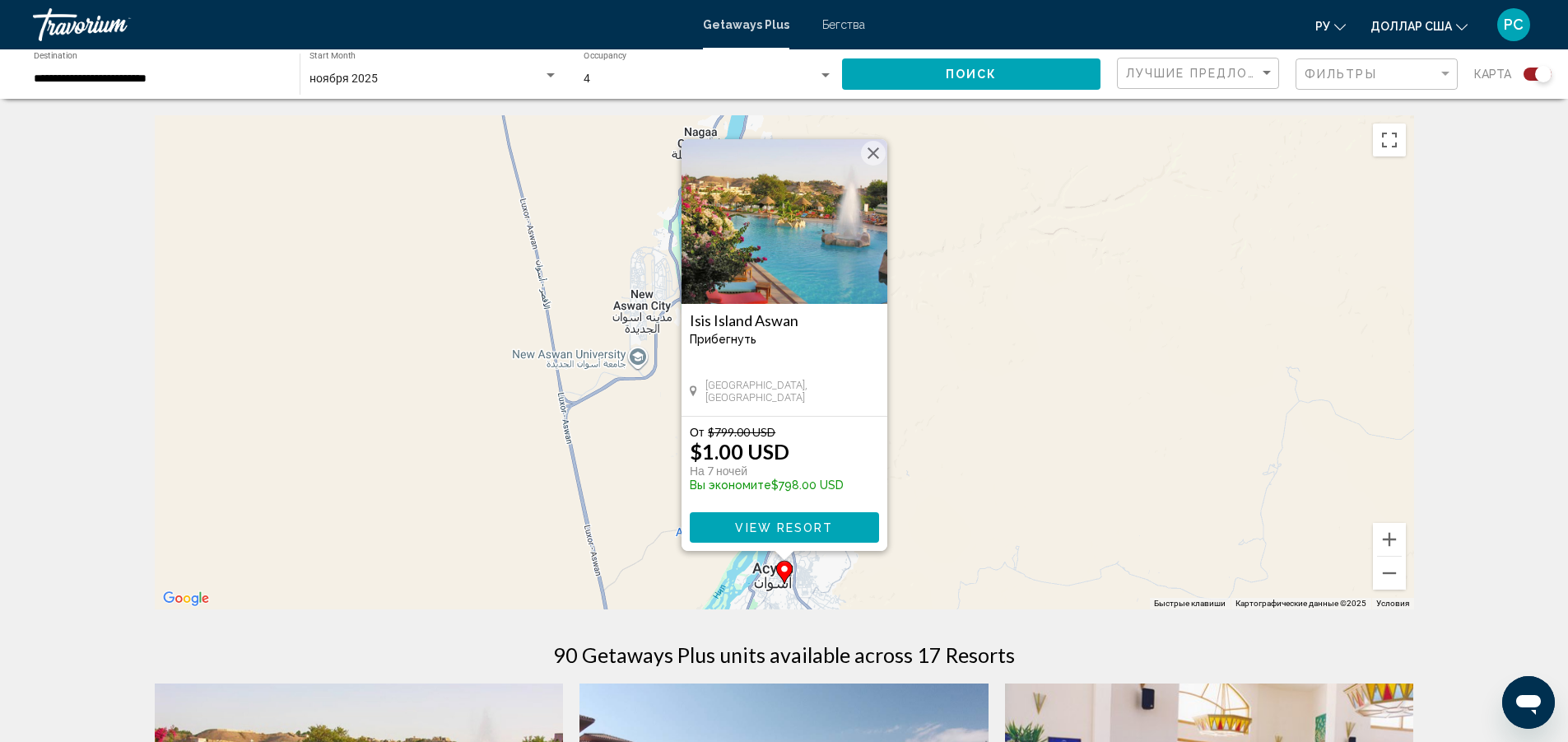
click at [875, 153] on button "Закрыть" at bounding box center [873, 153] width 25 height 25
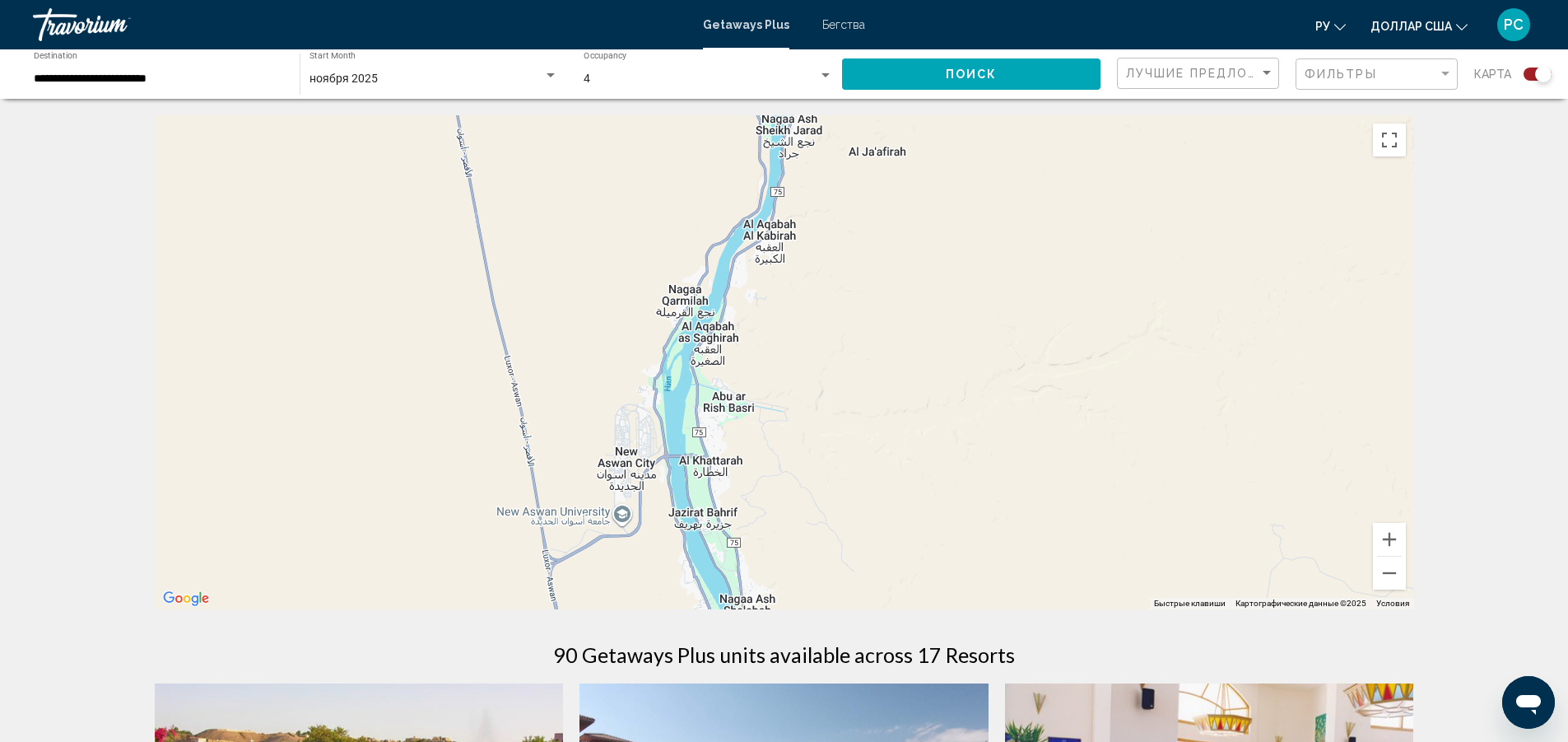
drag, startPoint x: 884, startPoint y: 494, endPoint x: 871, endPoint y: 705, distance: 211.4
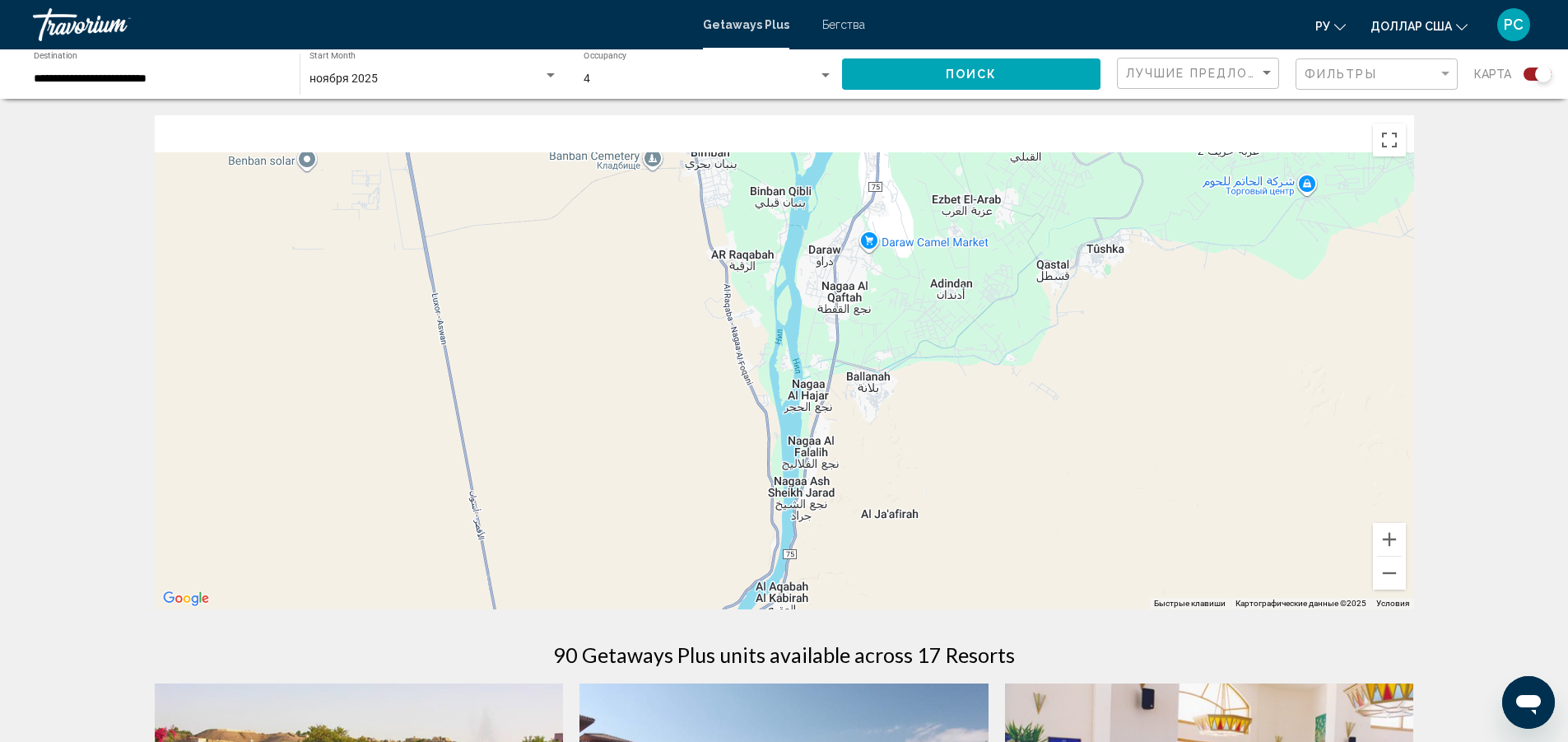
drag, startPoint x: 846, startPoint y: 454, endPoint x: 852, endPoint y: 745, distance: 291.1
click at [852, 741] on html "**********" at bounding box center [784, 371] width 1568 height 742
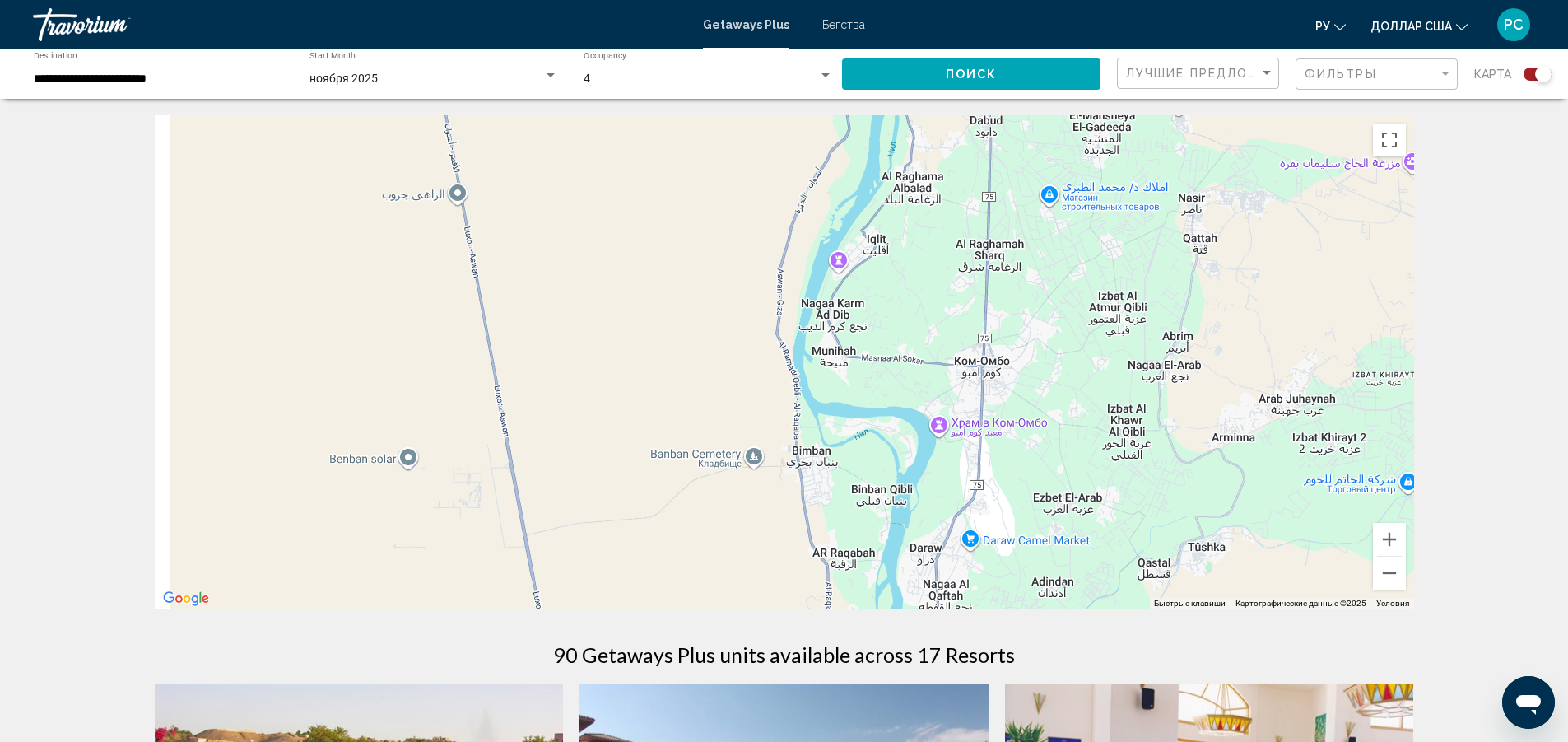
drag, startPoint x: 842, startPoint y: 466, endPoint x: 962, endPoint y: 737, distance: 296.4
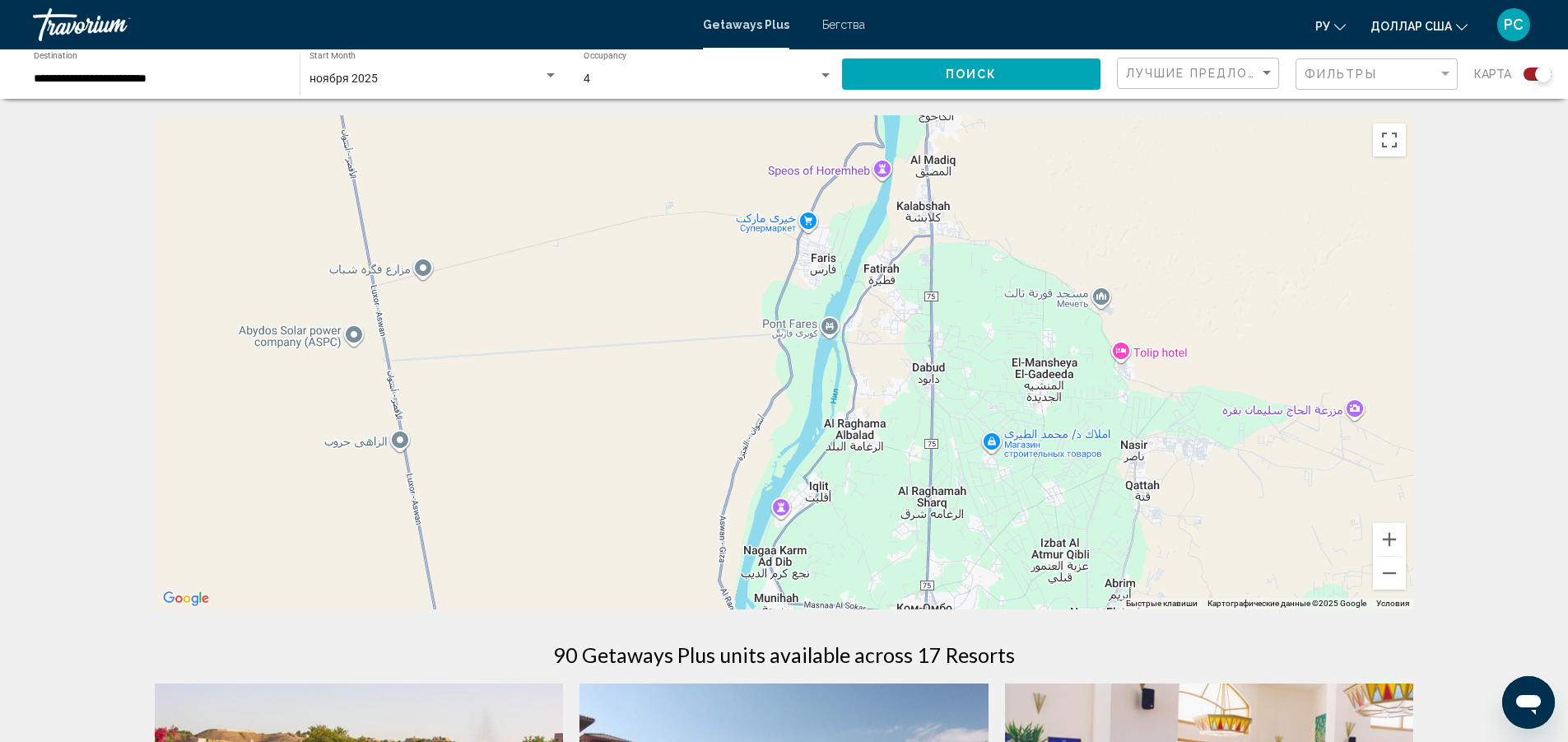
drag, startPoint x: 903, startPoint y: 479, endPoint x: 889, endPoint y: 724, distance: 245.4
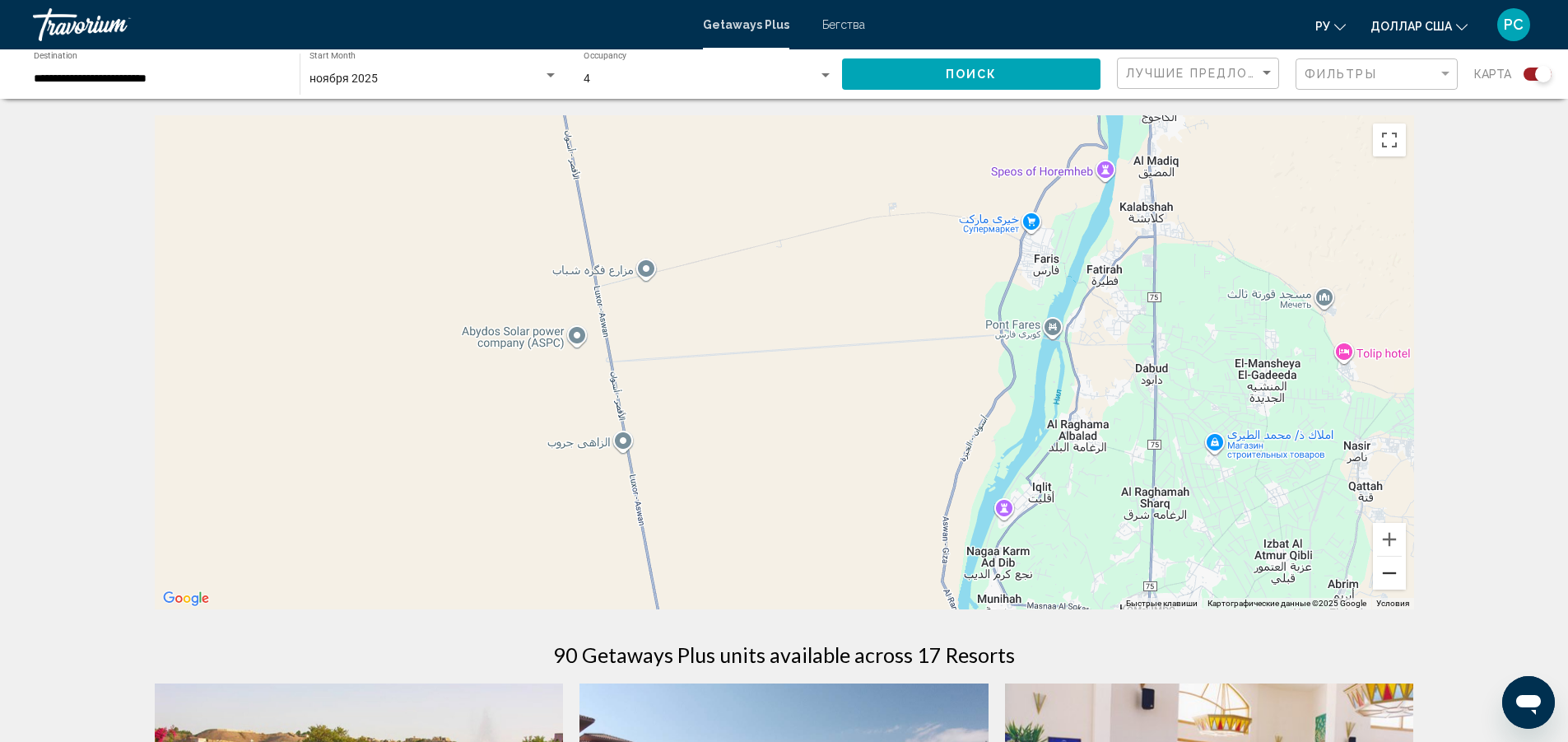
click at [1394, 569] on button "Уменьшить" at bounding box center [1389, 572] width 33 height 33
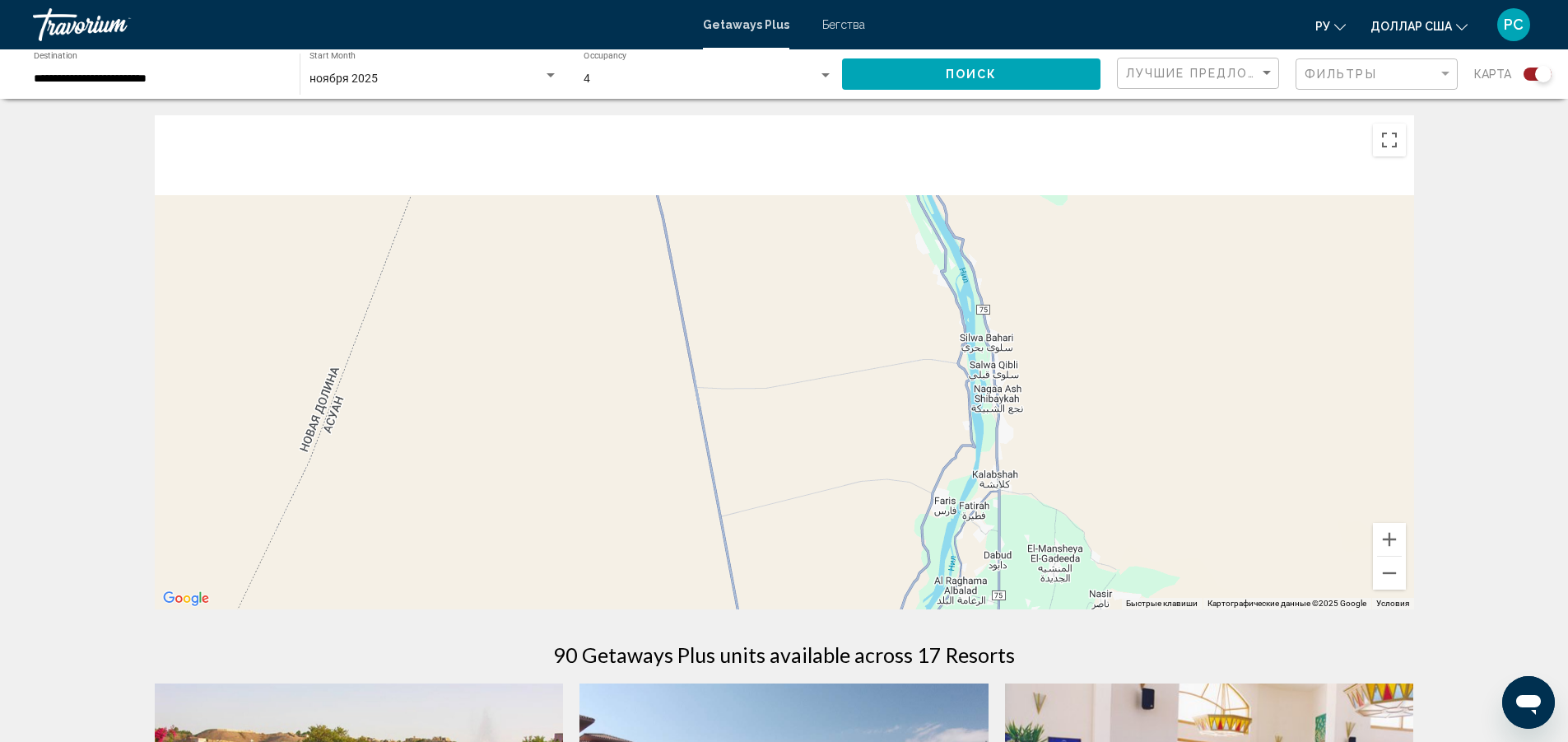
drag, startPoint x: 996, startPoint y: 438, endPoint x: 1105, endPoint y: 738, distance: 319.2
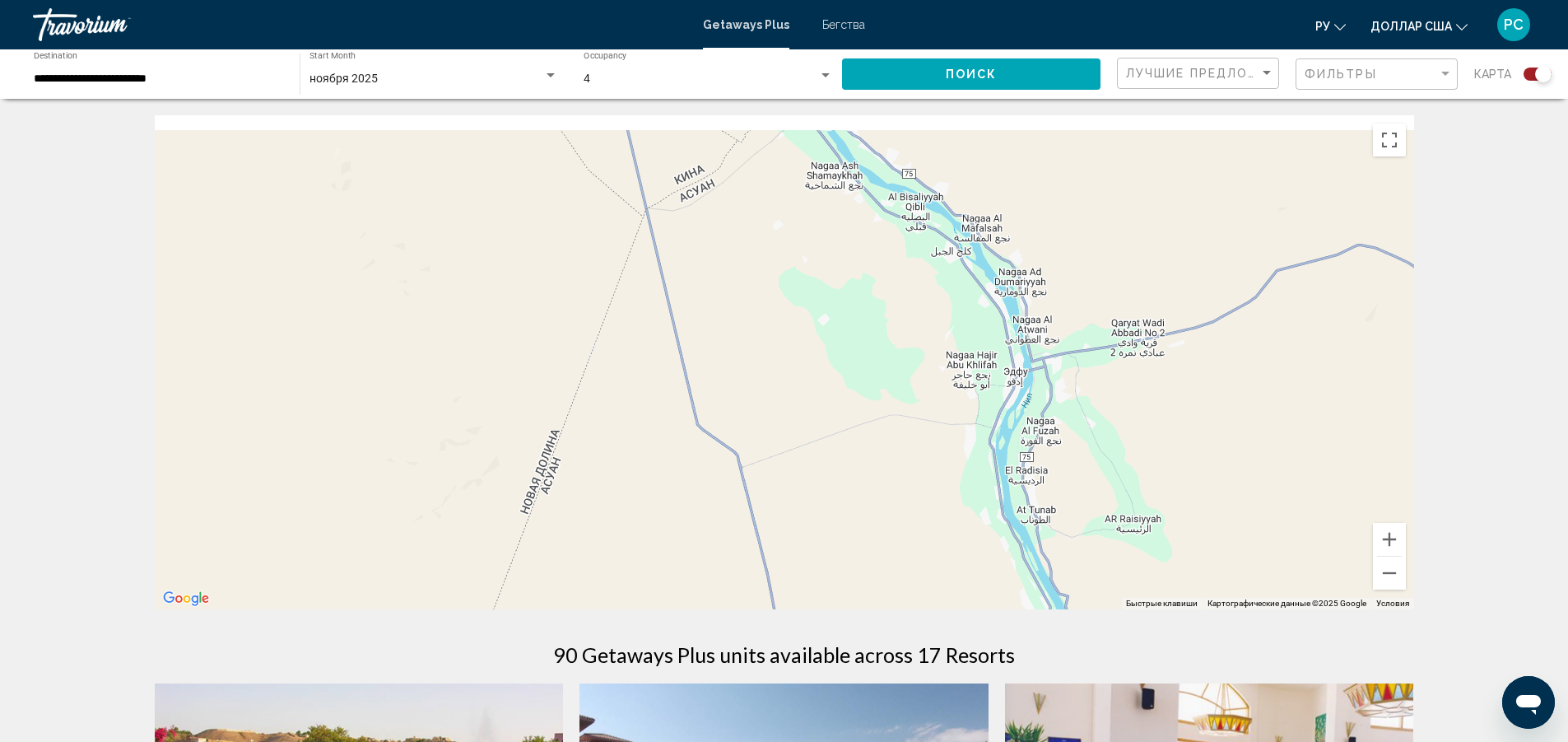
drag, startPoint x: 928, startPoint y: 431, endPoint x: 891, endPoint y: 774, distance: 345.0
click at [891, 741] on html "**********" at bounding box center [784, 371] width 1568 height 742
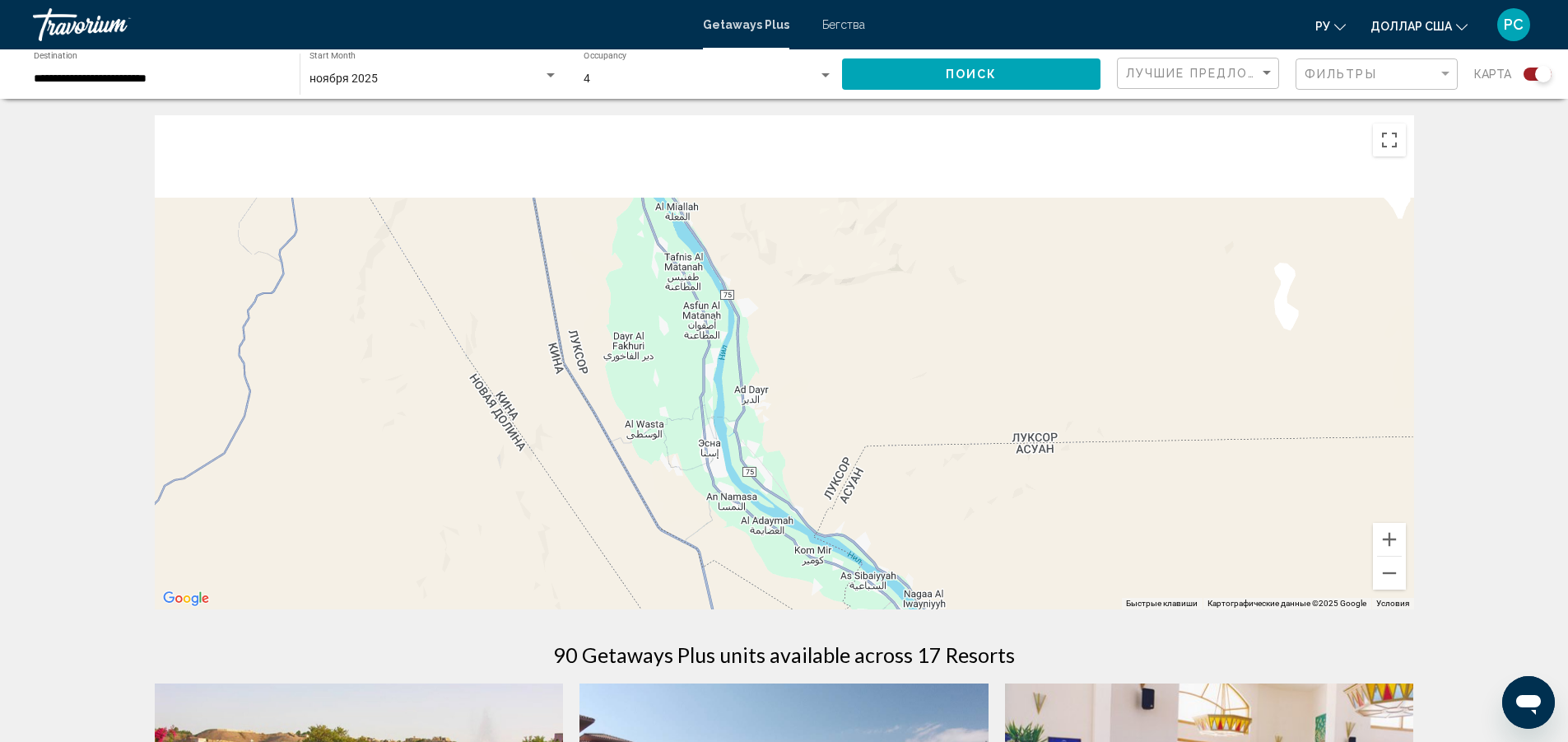
drag, startPoint x: 882, startPoint y: 513, endPoint x: 1006, endPoint y: 774, distance: 289.0
click at [1006, 741] on html "**********" at bounding box center [784, 371] width 1568 height 742
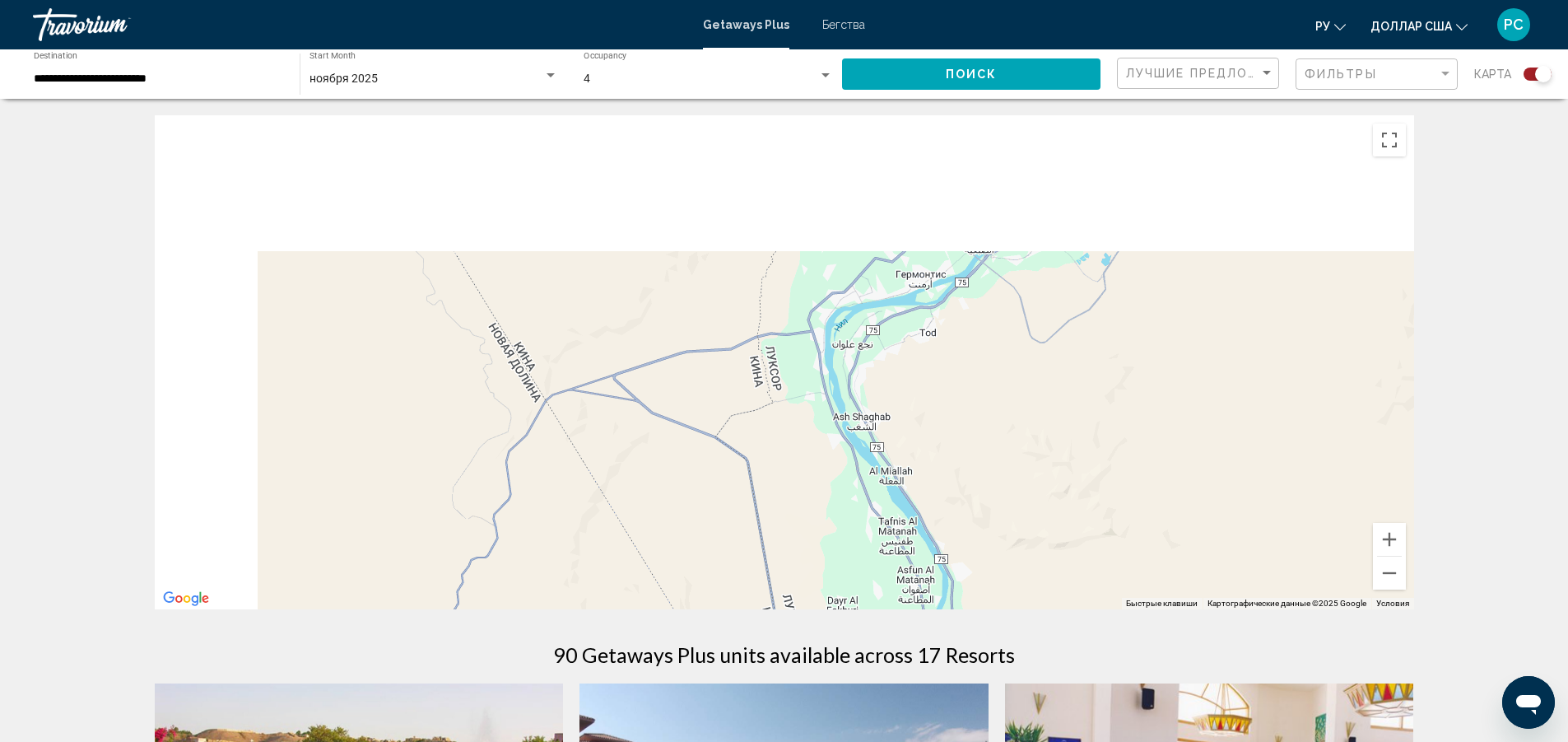
drag, startPoint x: 860, startPoint y: 447, endPoint x: 1070, endPoint y: 732, distance: 354.0
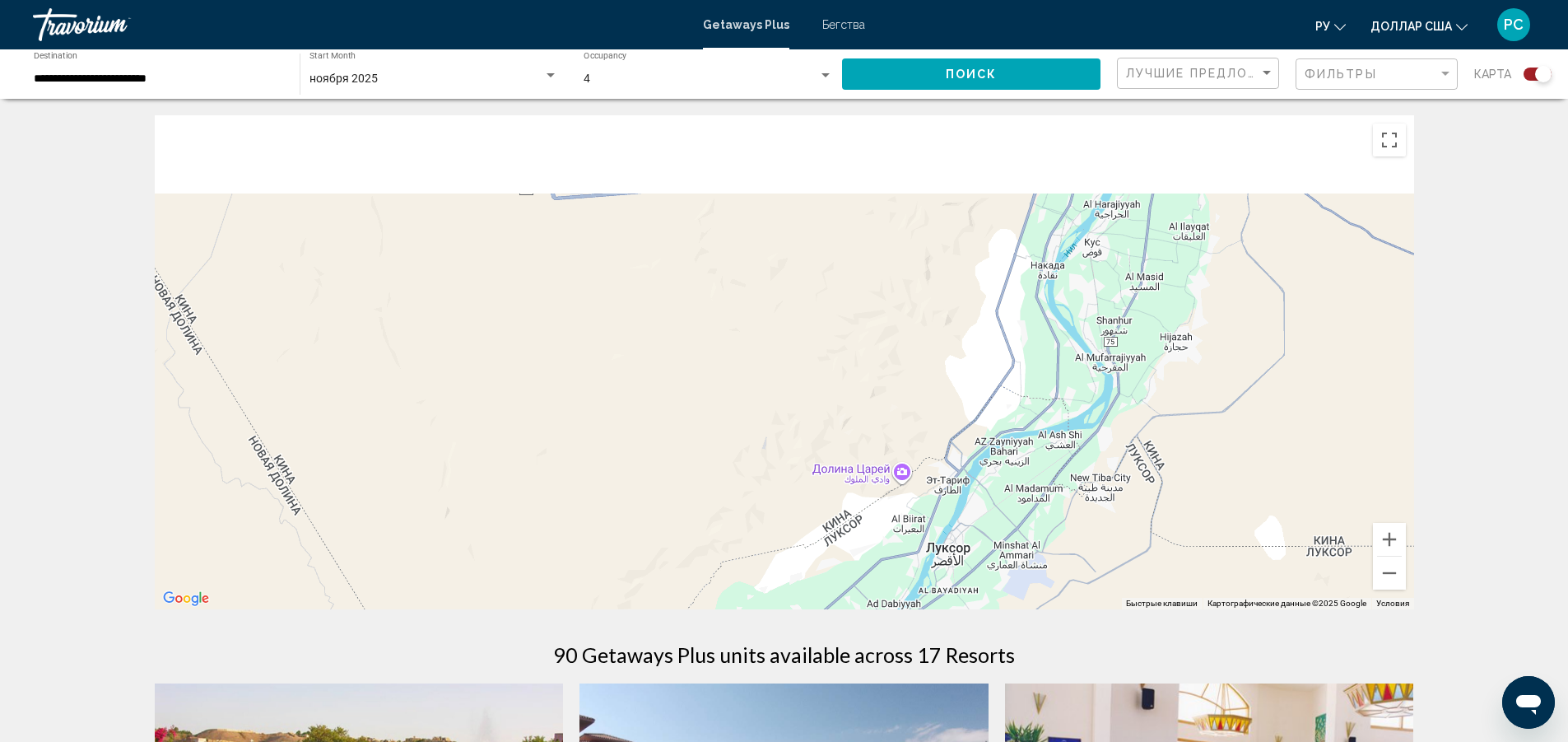
drag, startPoint x: 1020, startPoint y: 477, endPoint x: 855, endPoint y: 729, distance: 301.2
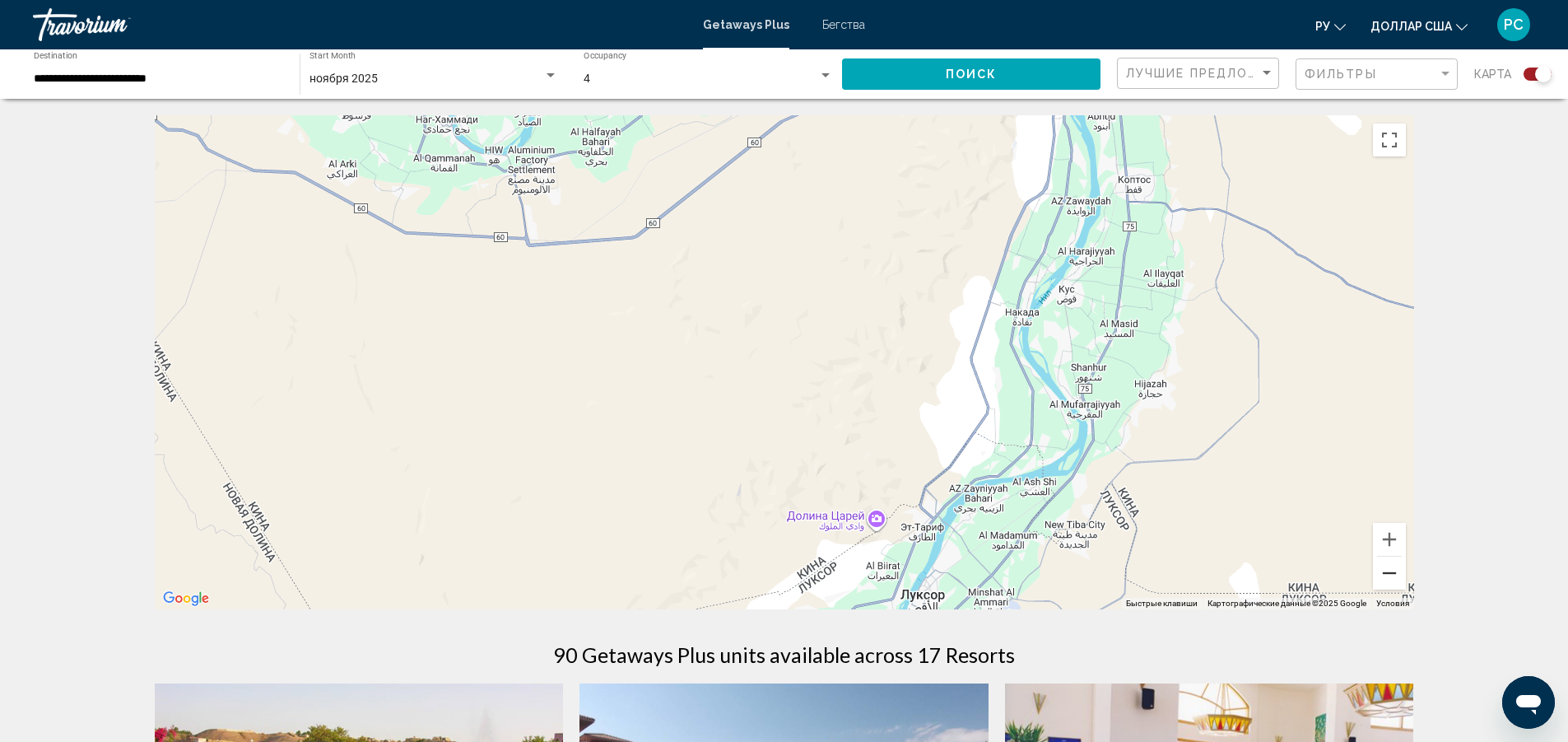
click at [1390, 571] on button "Уменьшить" at bounding box center [1389, 572] width 33 height 33
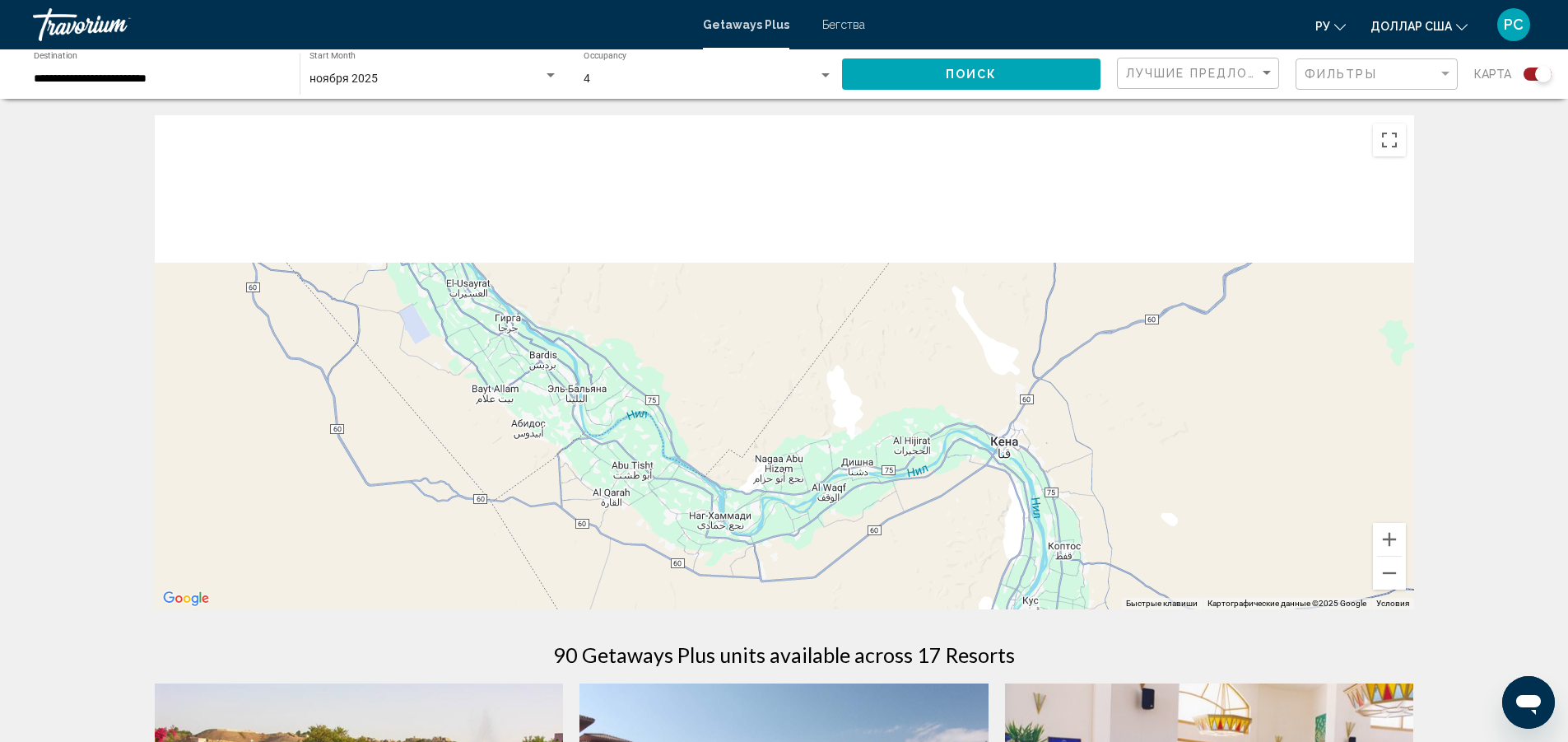
drag, startPoint x: 736, startPoint y: 371, endPoint x: 876, endPoint y: 731, distance: 386.3
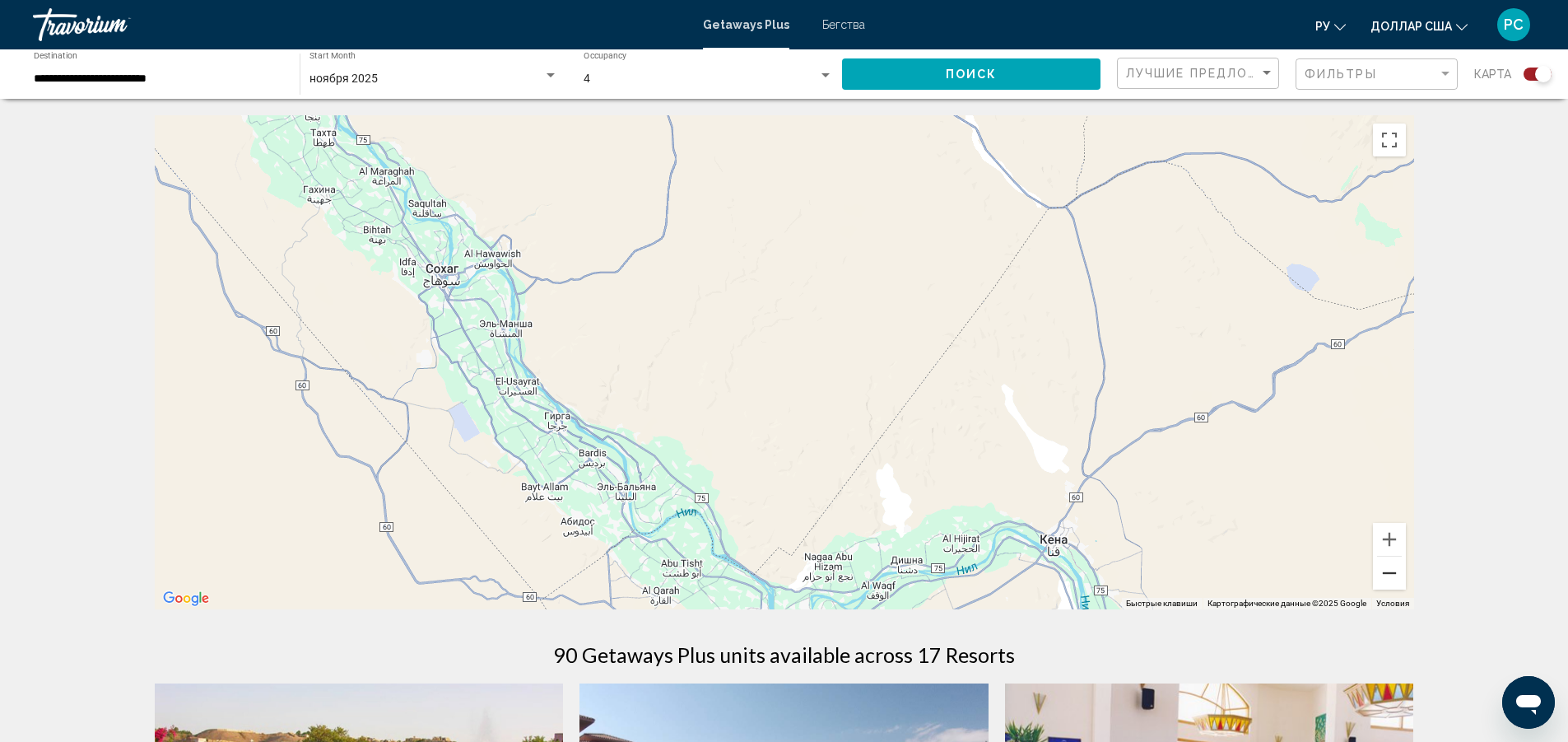
click at [1390, 575] on button "Уменьшить" at bounding box center [1389, 572] width 33 height 33
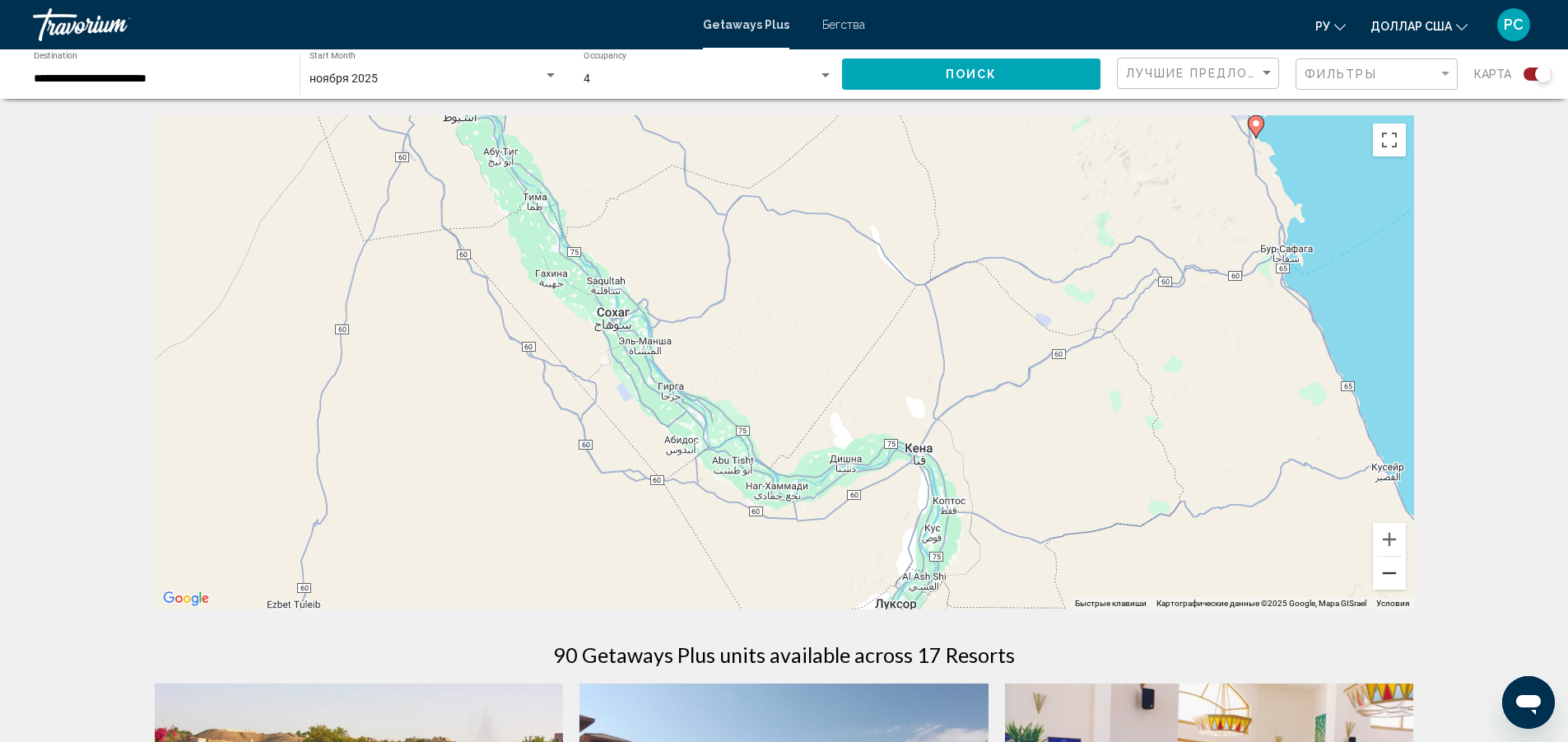
click at [1390, 572] on button "Уменьшить" at bounding box center [1389, 572] width 33 height 33
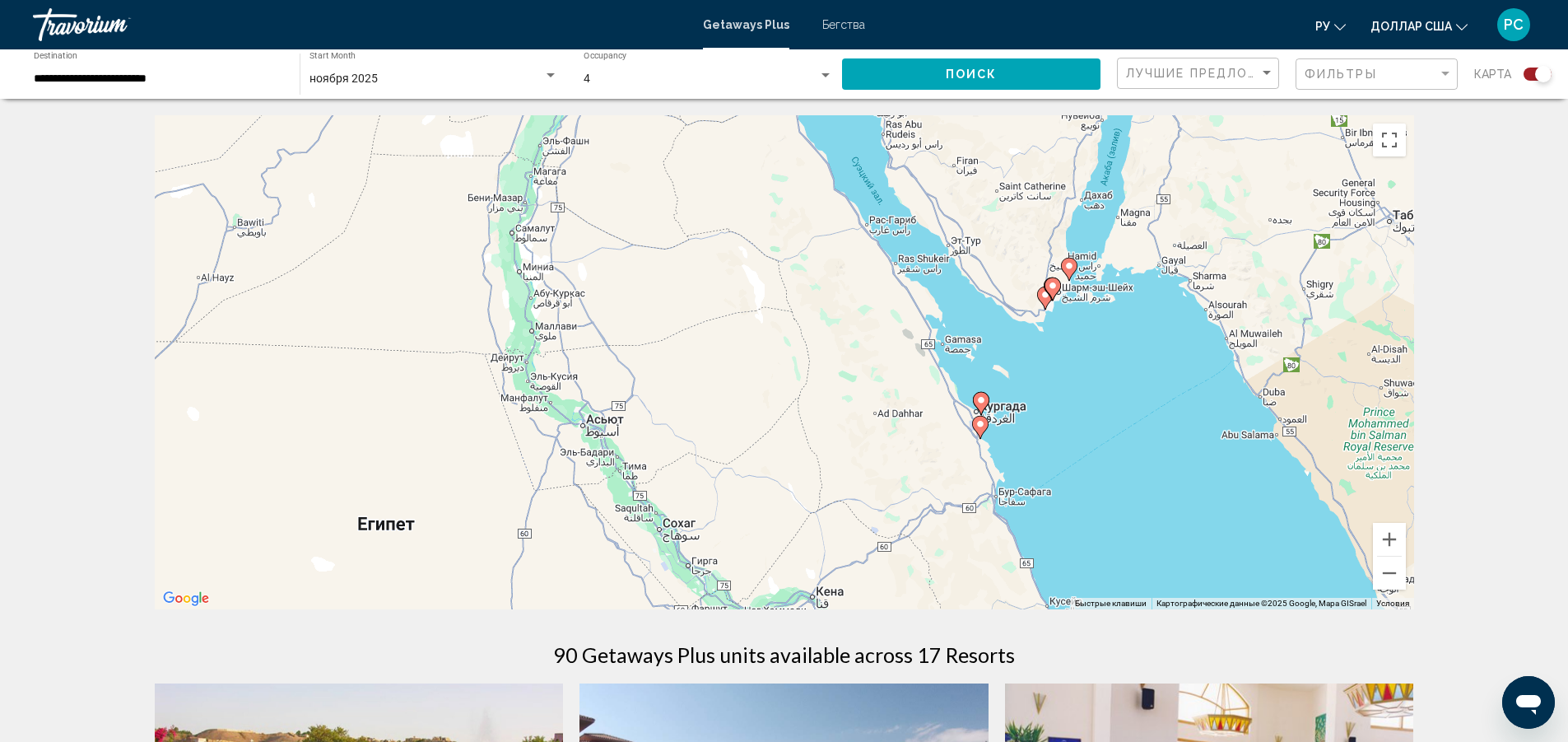
drag, startPoint x: 1117, startPoint y: 345, endPoint x: 1077, endPoint y: 534, distance: 193.2
click at [1077, 534] on div "Чтобы активировать перетаскивание с помощью клавиатуры, нажмите Alt + Ввод. Пос…" at bounding box center [784, 362] width 1259 height 494
click at [982, 406] on icon "Основное содержание" at bounding box center [980, 402] width 15 height 21
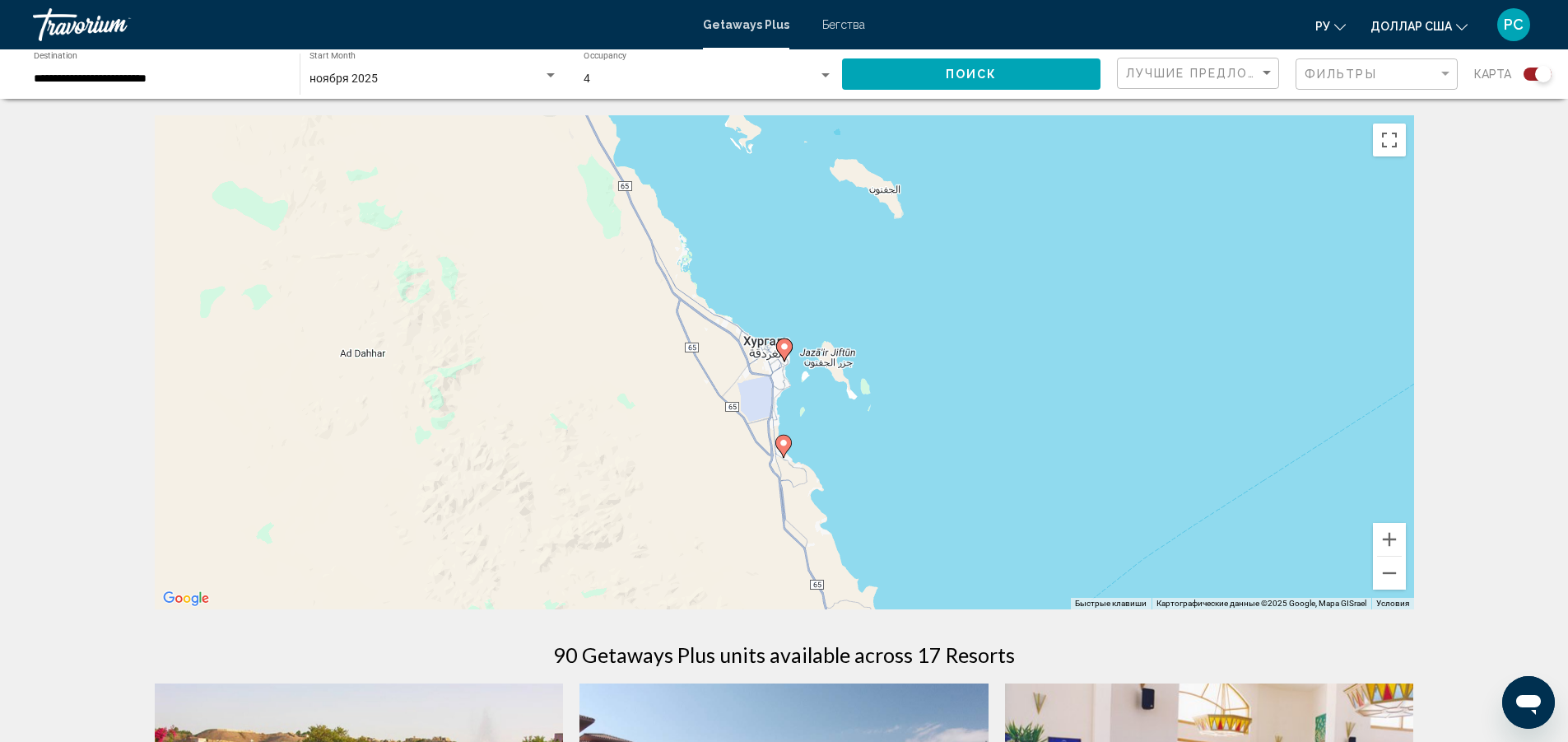
click at [782, 351] on image "Основное содержание" at bounding box center [785, 347] width 10 height 10
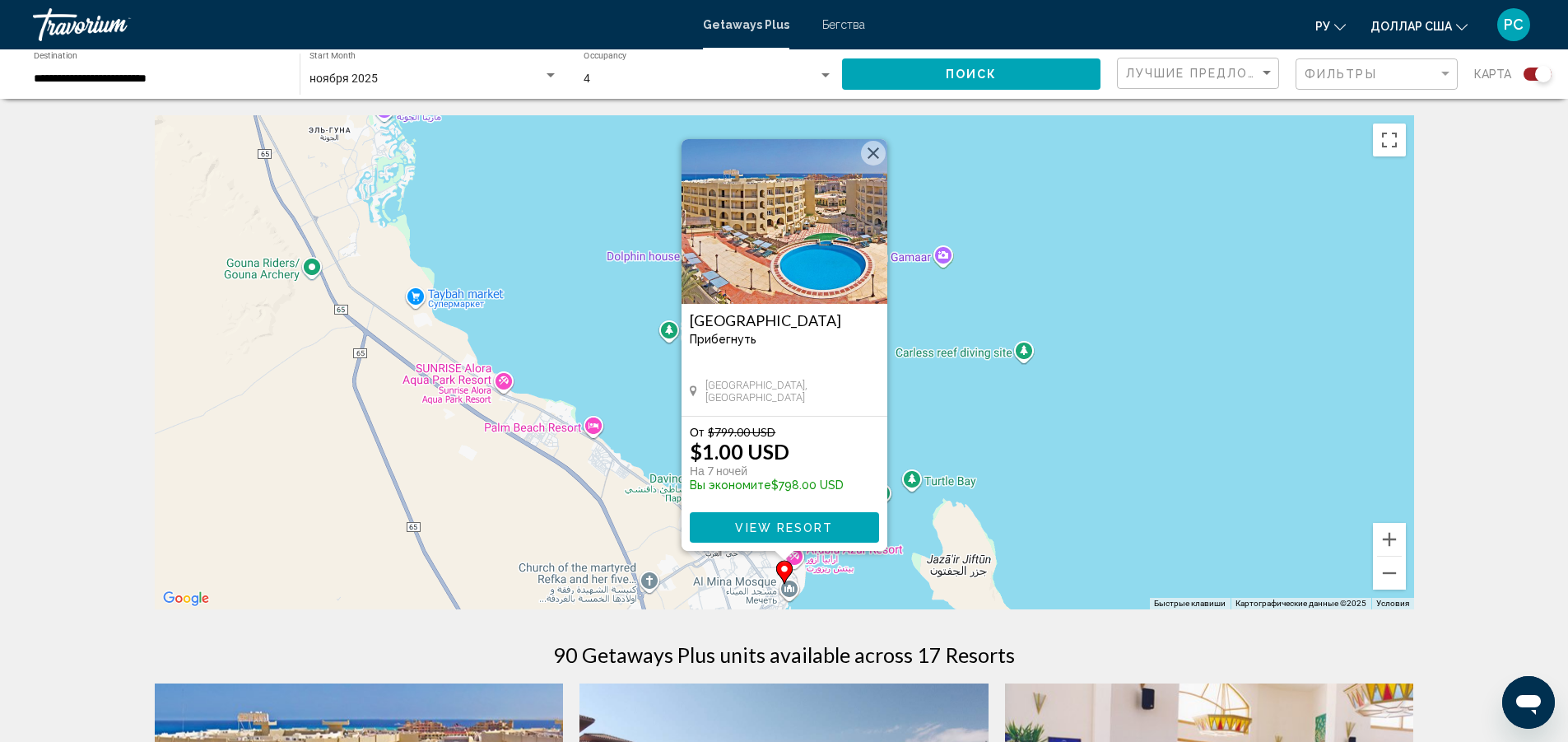
click at [786, 573] on image "Основное содержание" at bounding box center [785, 569] width 10 height 10
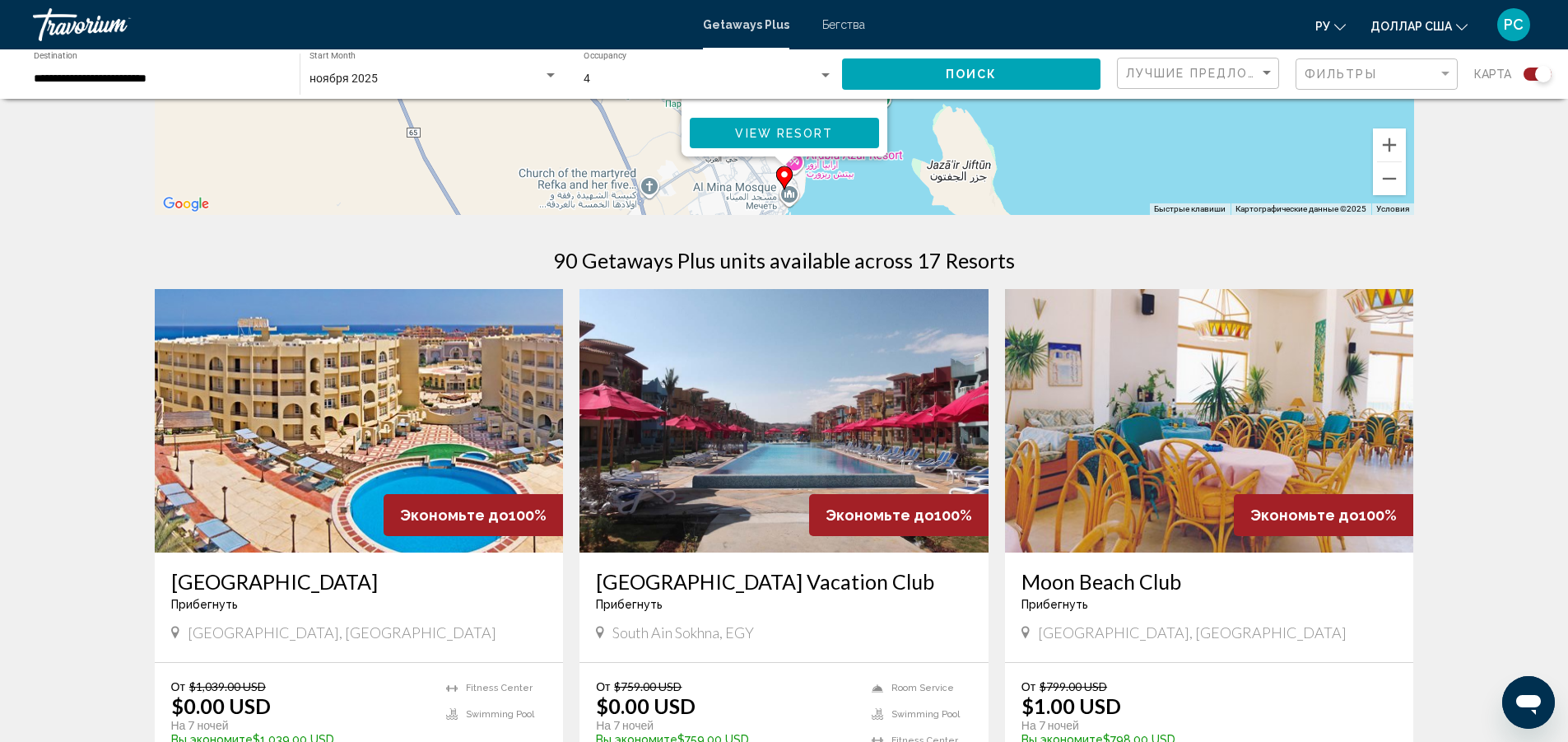
scroll to position [411, 0]
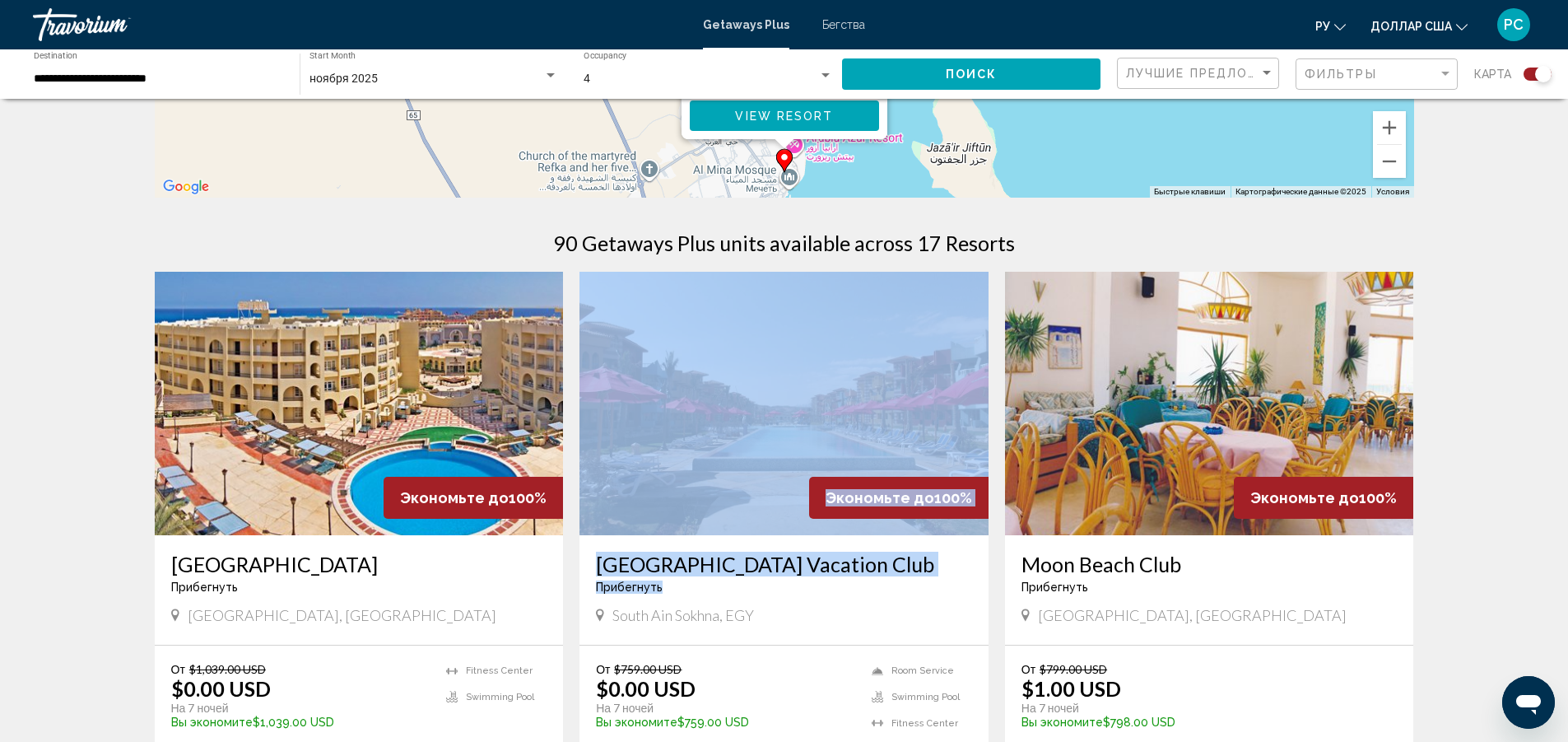
drag, startPoint x: 834, startPoint y: 590, endPoint x: 865, endPoint y: 401, distance: 191.5
click at [858, 387] on div "Экономьте до 100% Porto South Beach Vacation Club Прибегнуть - Это курорт тольк…" at bounding box center [784, 457] width 409 height 372
click at [1337, 26] on icon "Изменить язык" at bounding box center [1340, 27] width 12 height 12
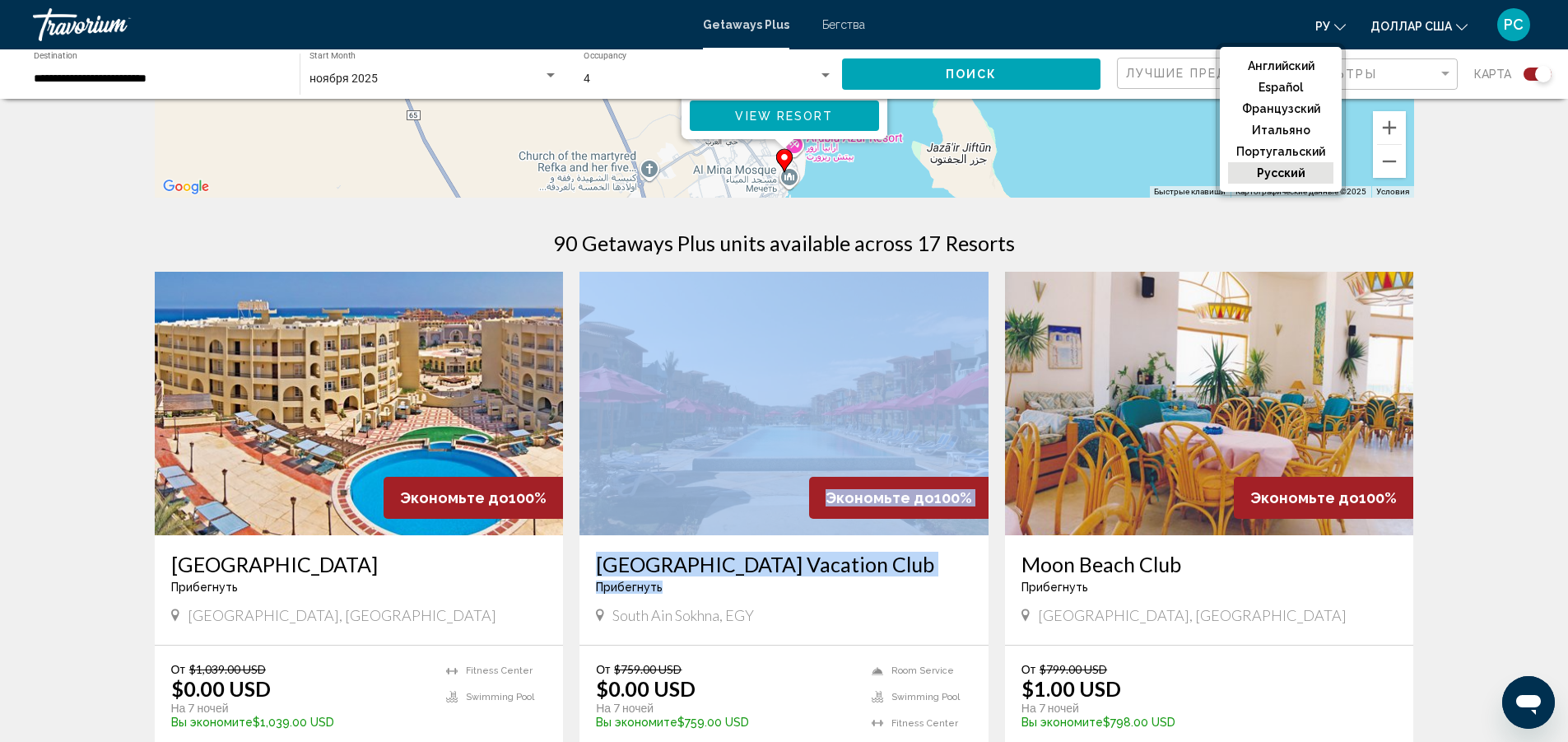
click at [1291, 176] on font "русский" at bounding box center [1281, 173] width 49 height 13
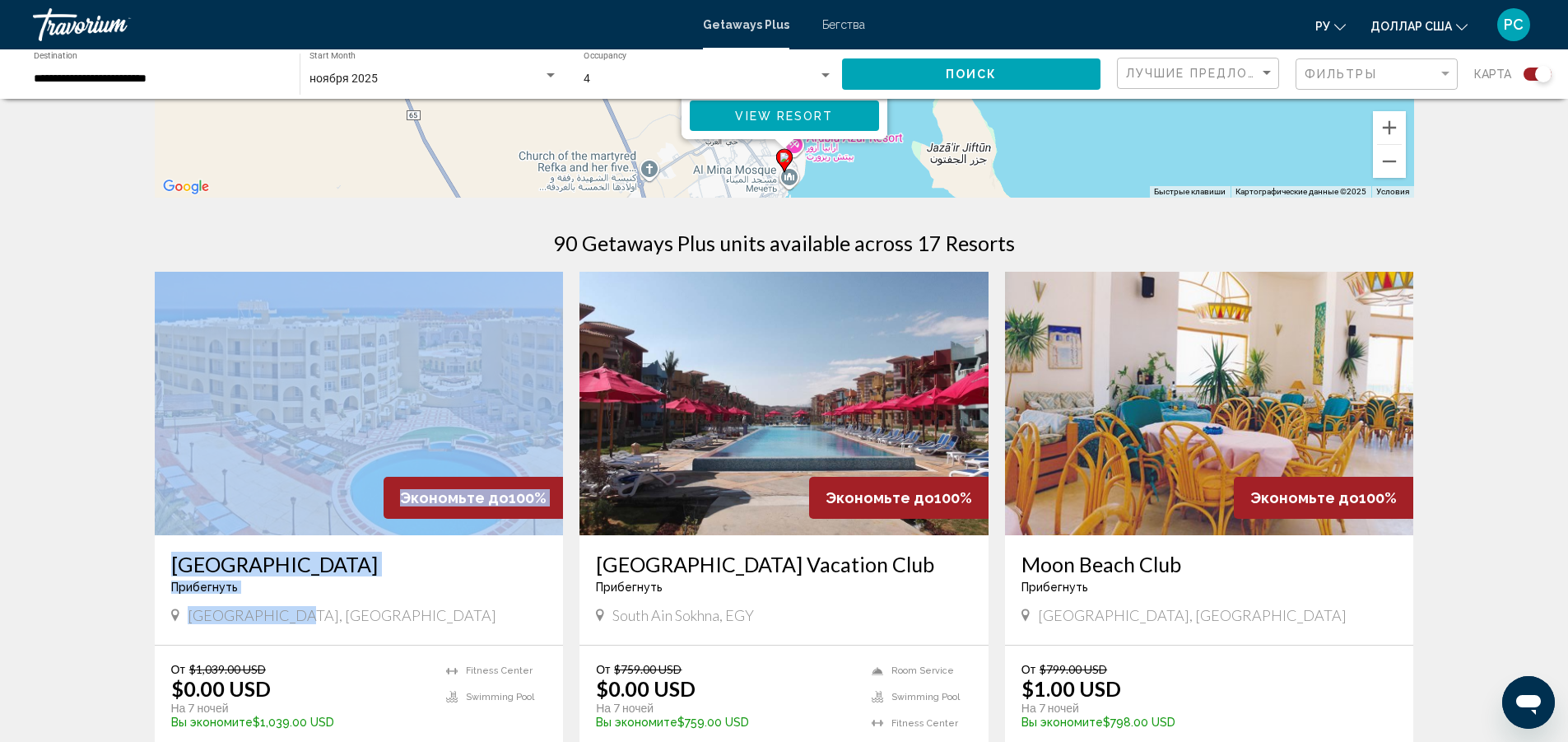
drag, startPoint x: 437, startPoint y: 615, endPoint x: 459, endPoint y: 454, distance: 162.5
click at [458, 451] on div "Экономьте до 100% Mirette Touristic Village Прибегнуть - Это курорт только для …" at bounding box center [360, 457] width 409 height 372
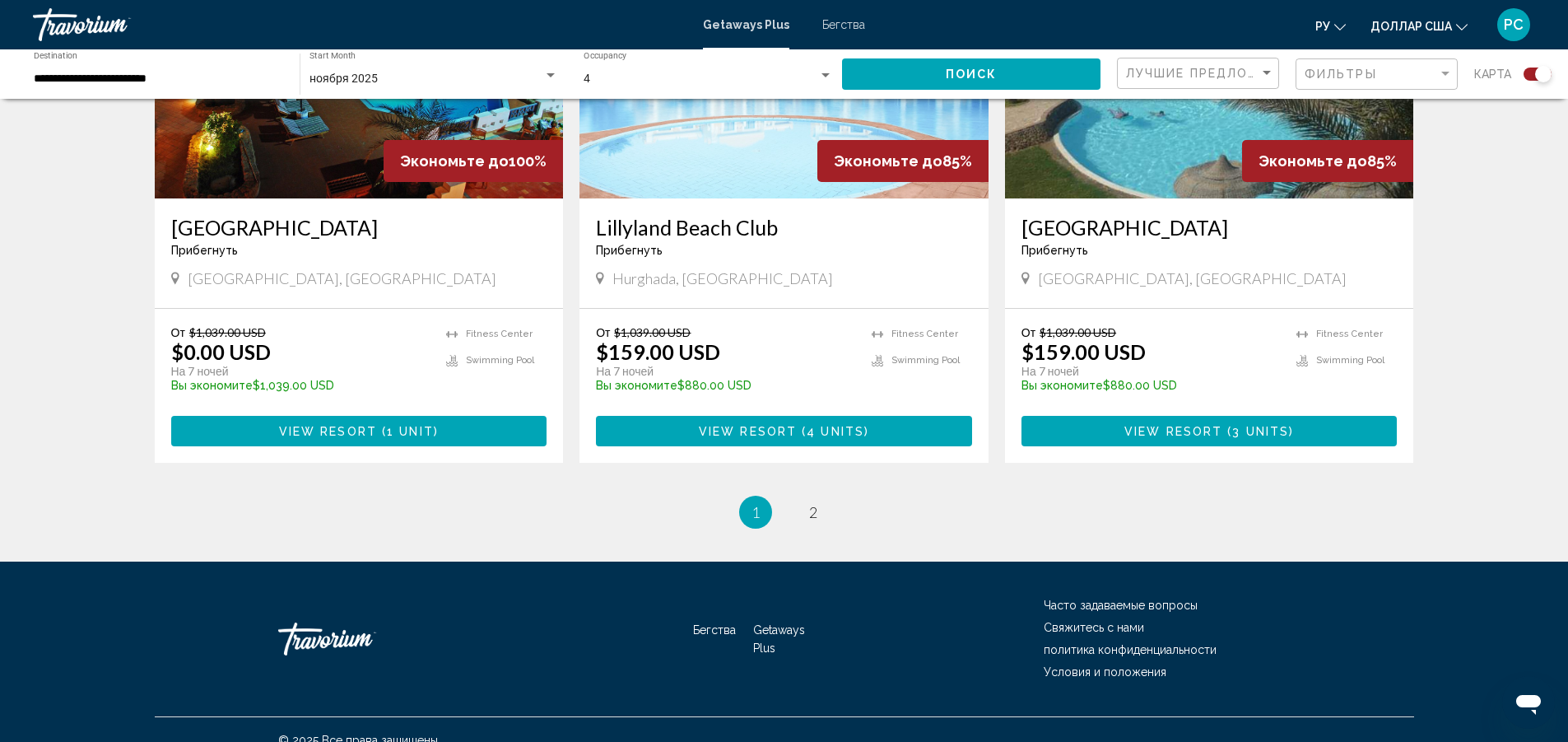
scroll to position [2453, 0]
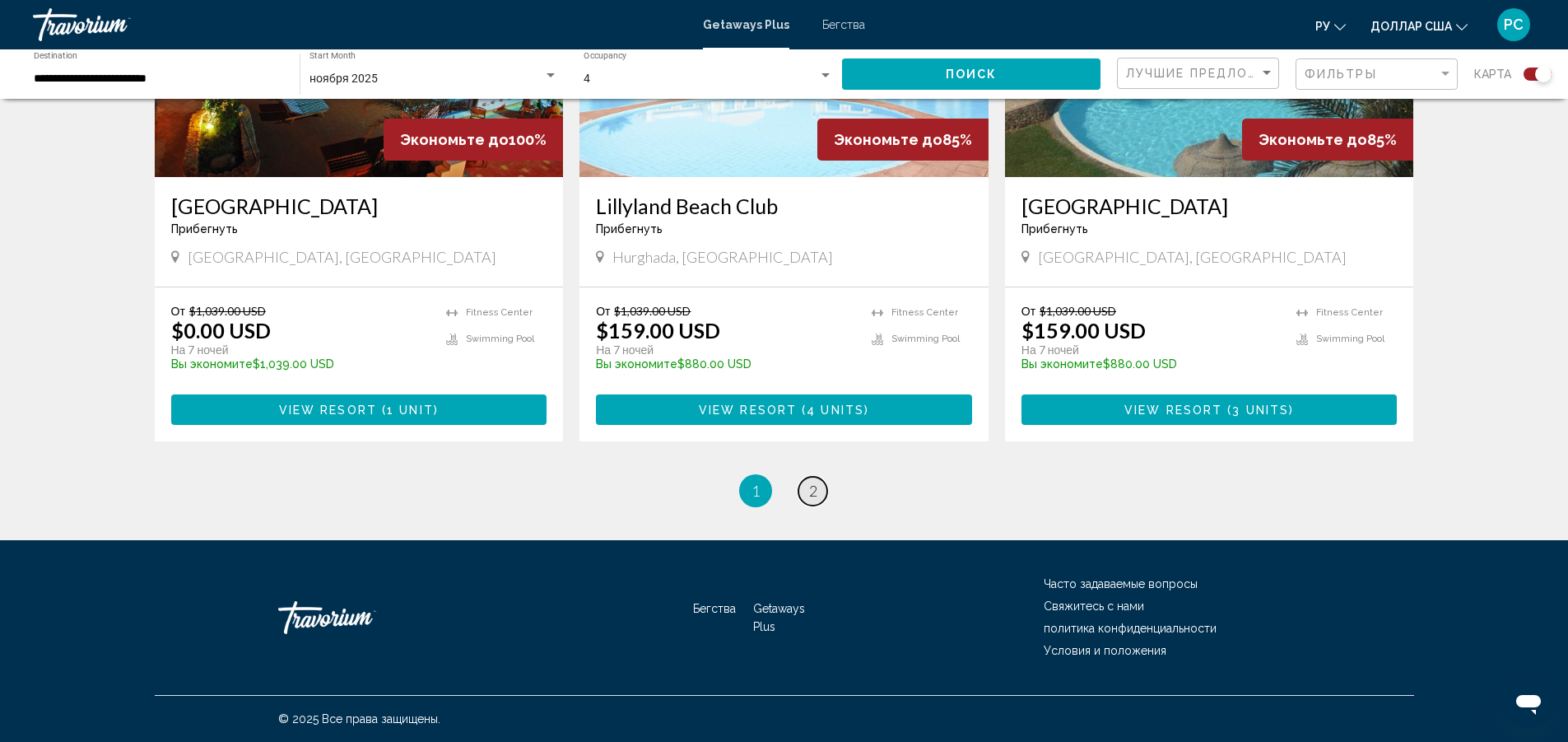
click at [816, 489] on span "2" at bounding box center [813, 490] width 8 height 18
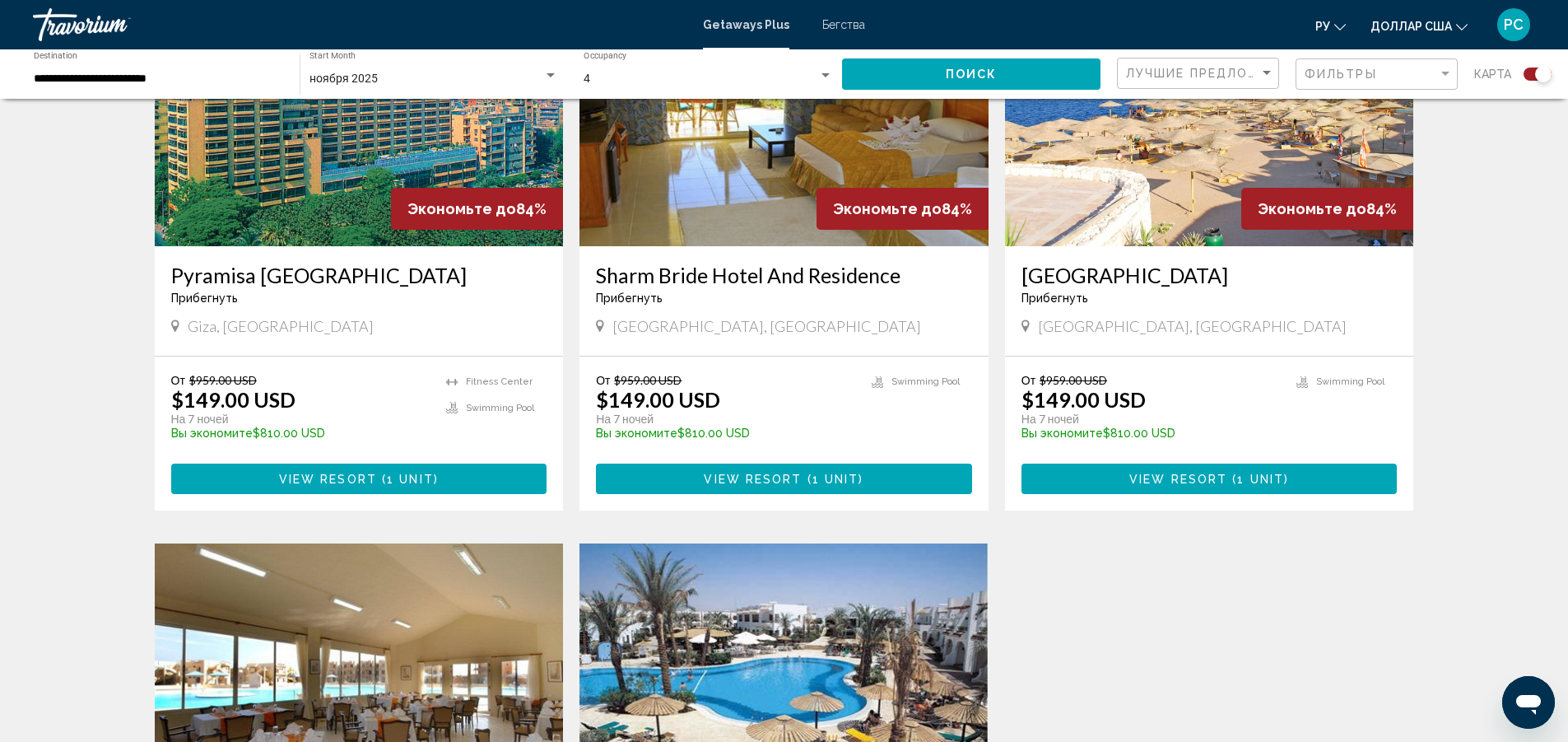
scroll to position [658, 0]
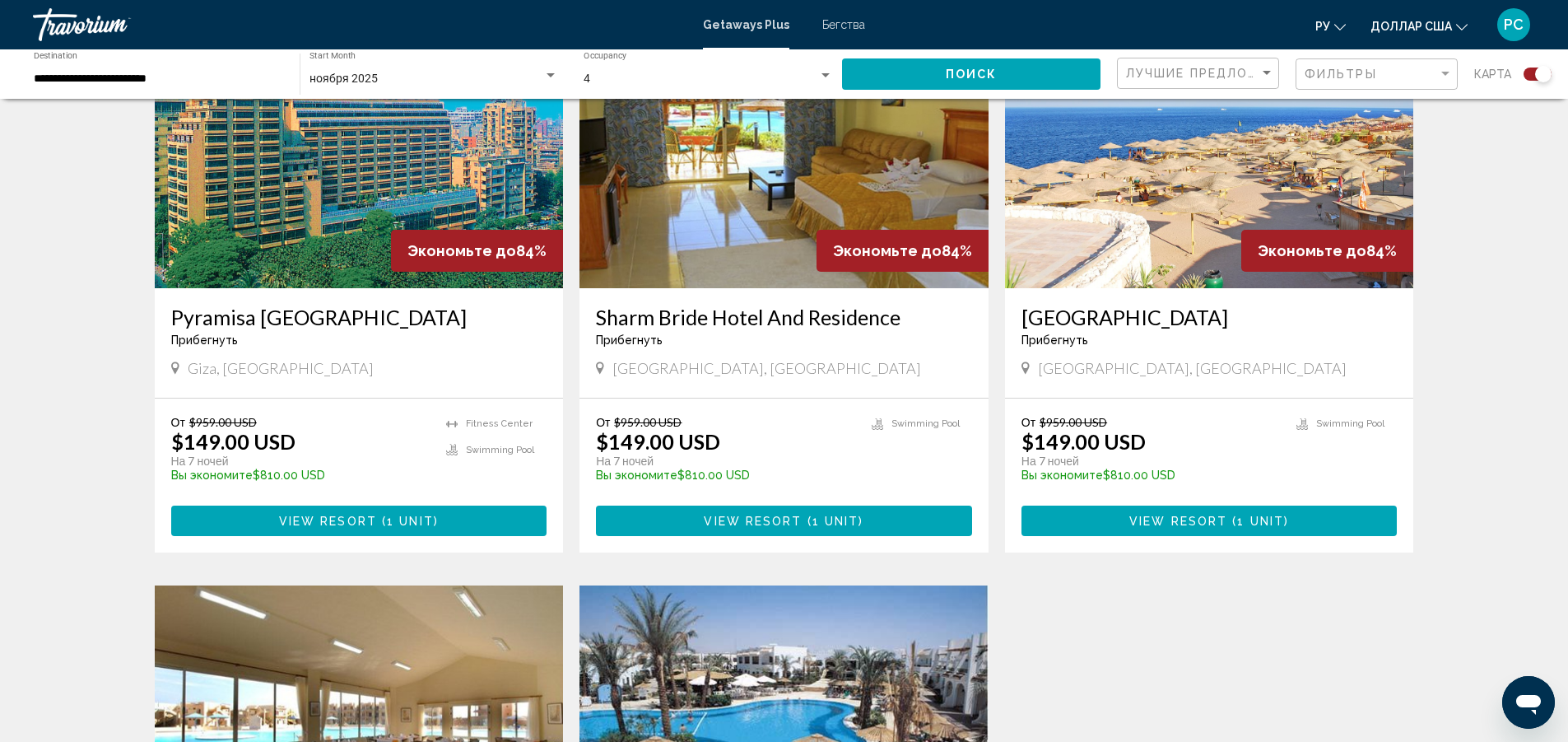
click at [1202, 206] on img "Основное содержание" at bounding box center [1210, 157] width 409 height 264
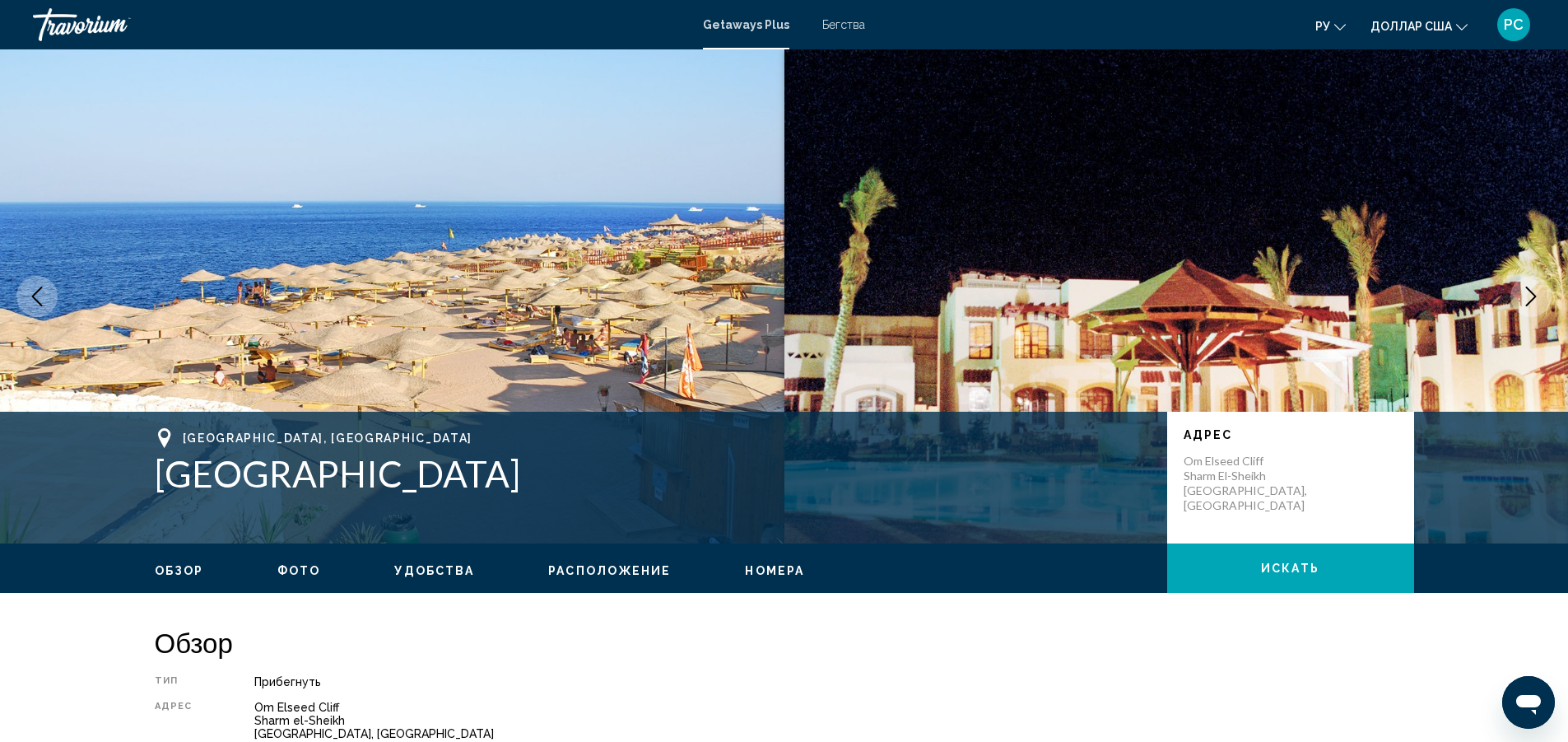
click at [1524, 299] on icon "Next image" at bounding box center [1531, 297] width 20 height 20
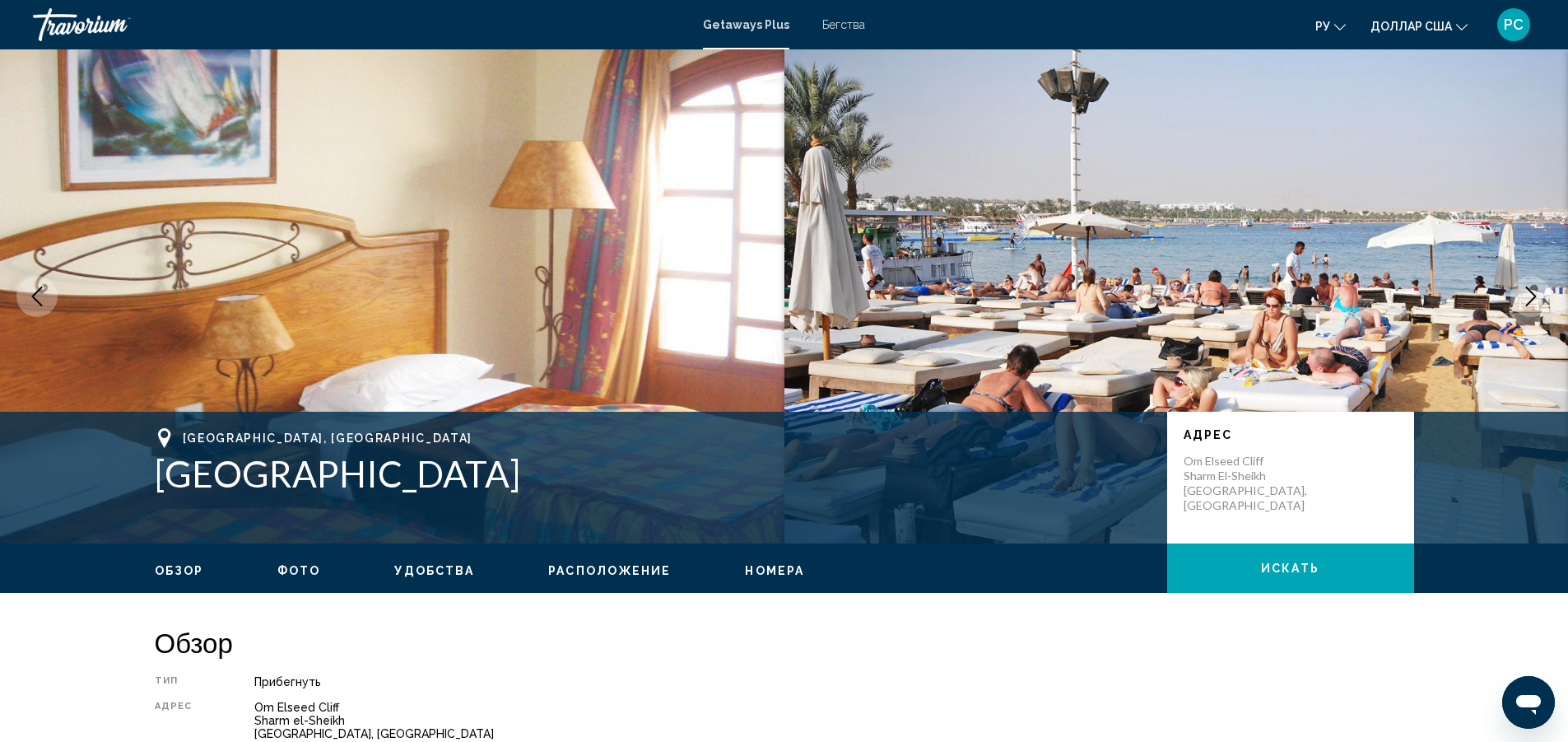
click at [1524, 299] on icon "Next image" at bounding box center [1531, 297] width 20 height 20
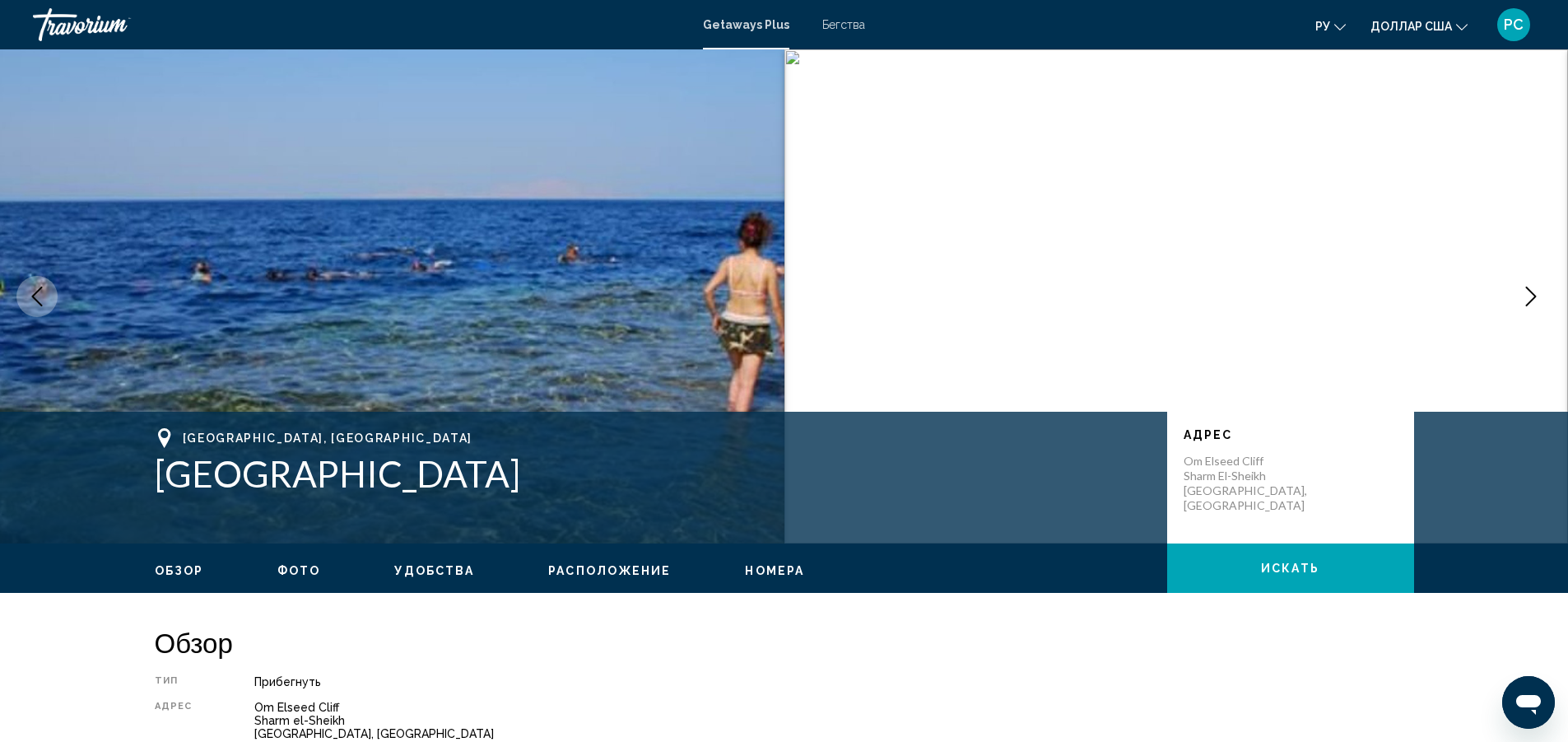
click at [1524, 299] on icon "Next image" at bounding box center [1531, 297] width 20 height 20
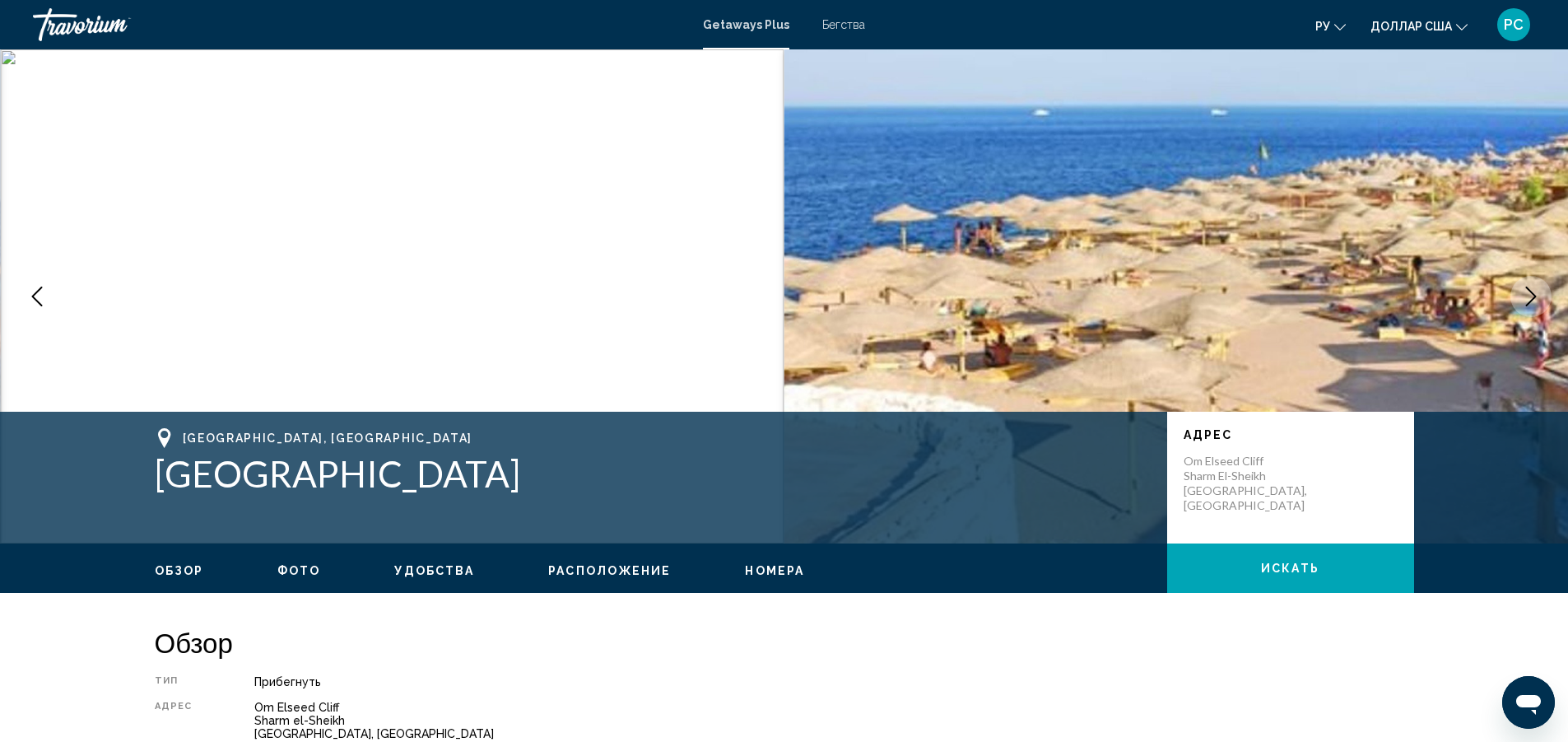
click at [1524, 299] on icon "Next image" at bounding box center [1531, 297] width 20 height 20
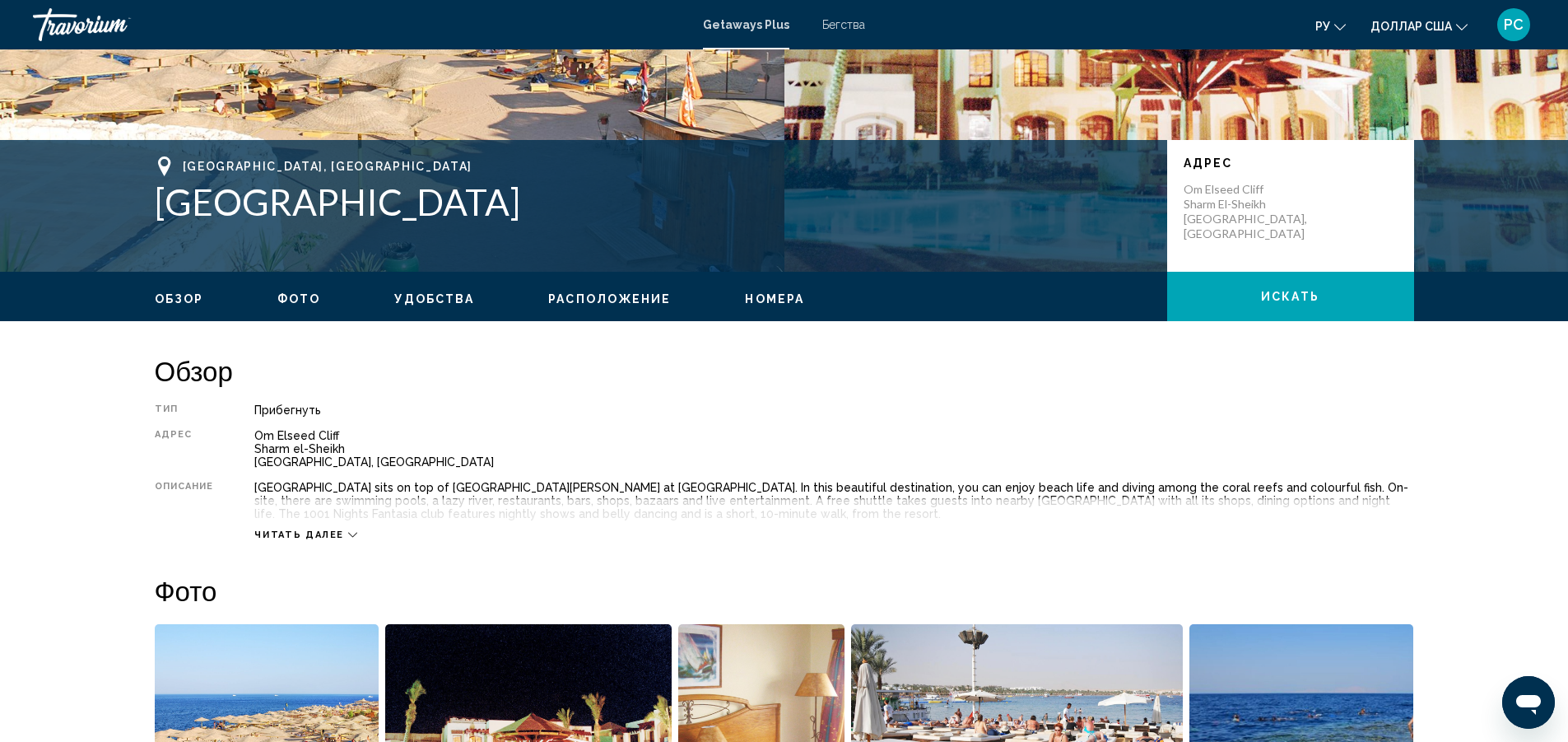
scroll to position [330, 0]
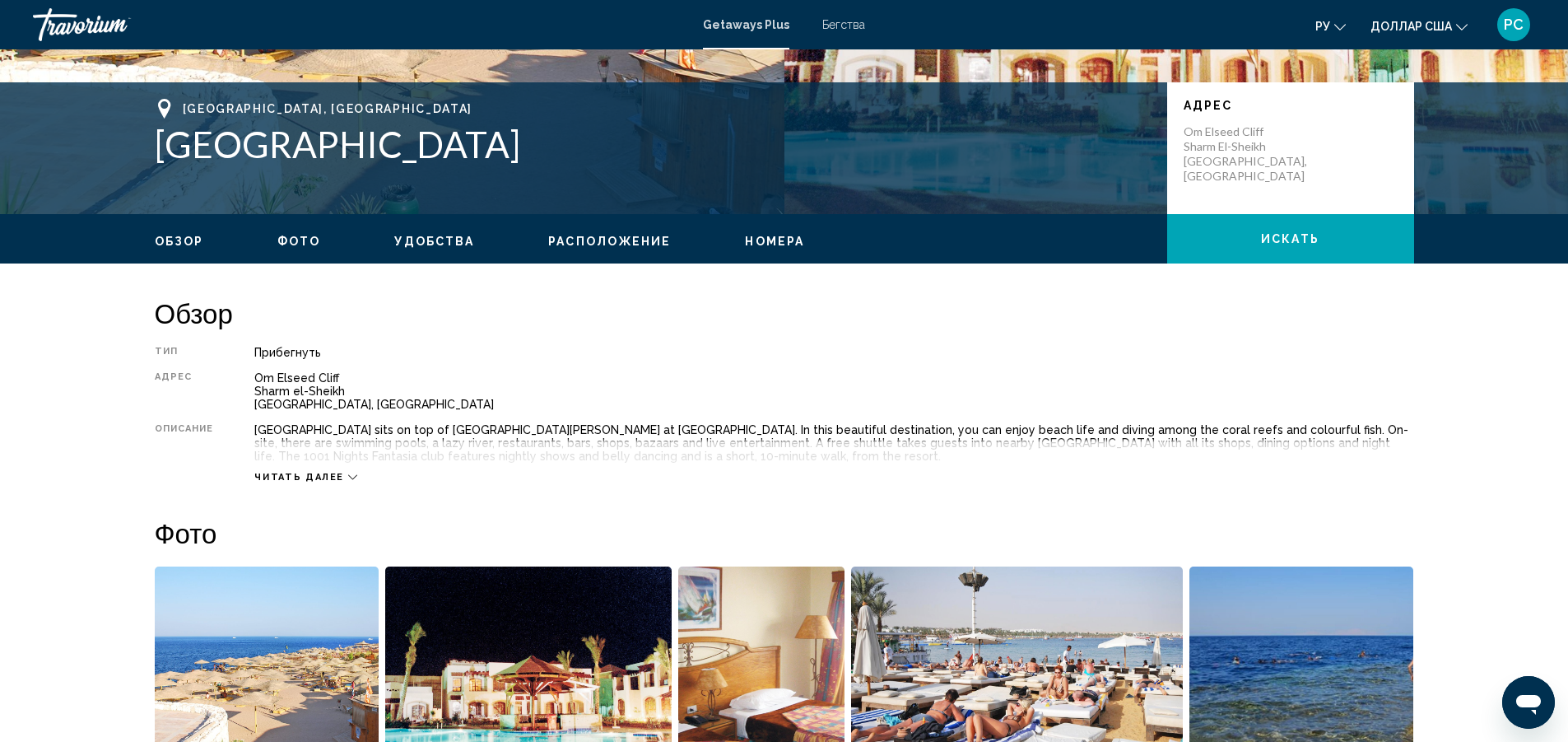
click at [555, 248] on button "Расположение" at bounding box center [609, 241] width 123 height 15
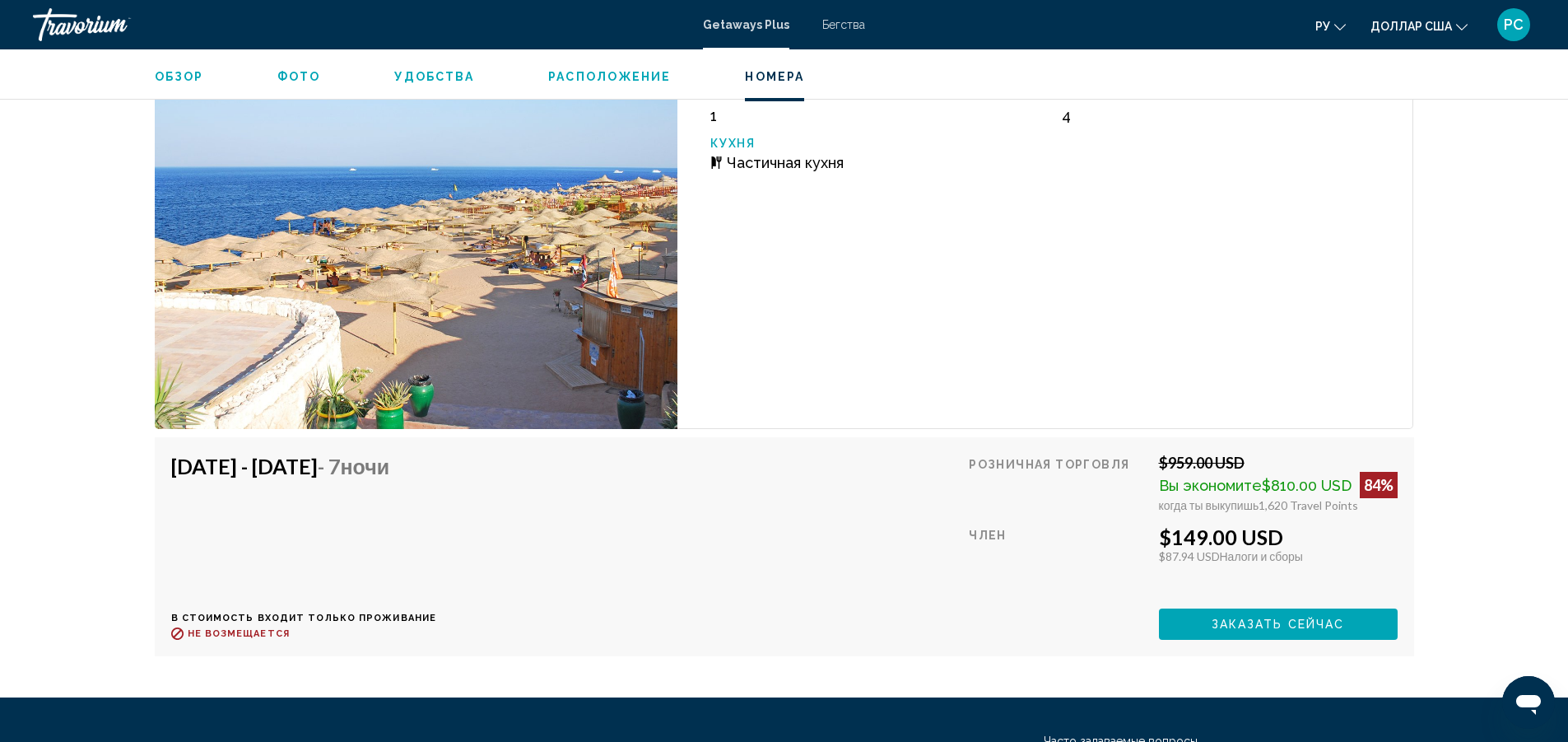
scroll to position [2490, 0]
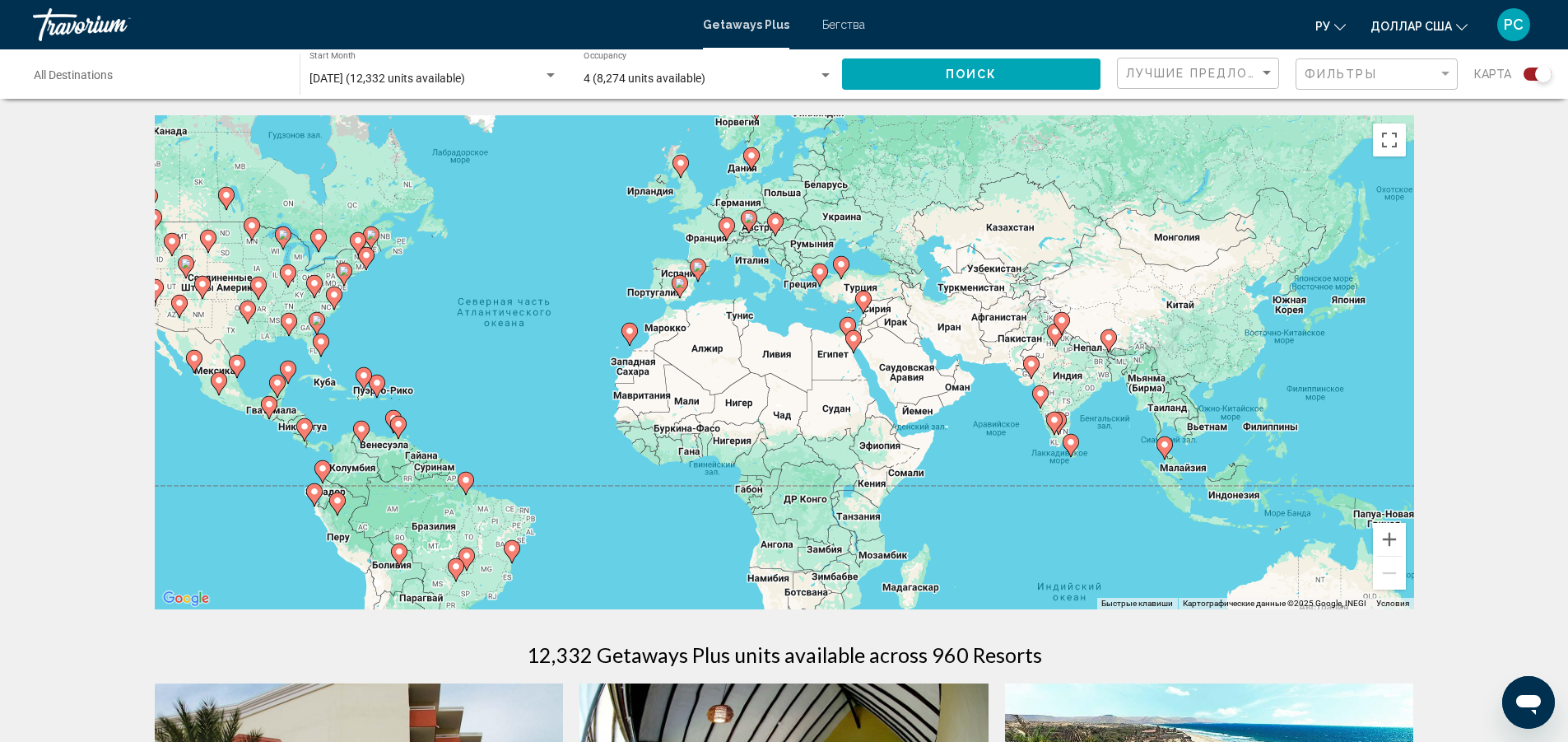
drag, startPoint x: 1026, startPoint y: 422, endPoint x: 795, endPoint y: 398, distance: 232.2
click at [795, 398] on div "Чтобы активировать перетаскивание с помощью клавиатуры, нажмите Alt + Ввод. Пос…" at bounding box center [784, 362] width 1259 height 494
click at [861, 347] on gmp-advanced-marker "Основное содержание" at bounding box center [854, 342] width 16 height 25
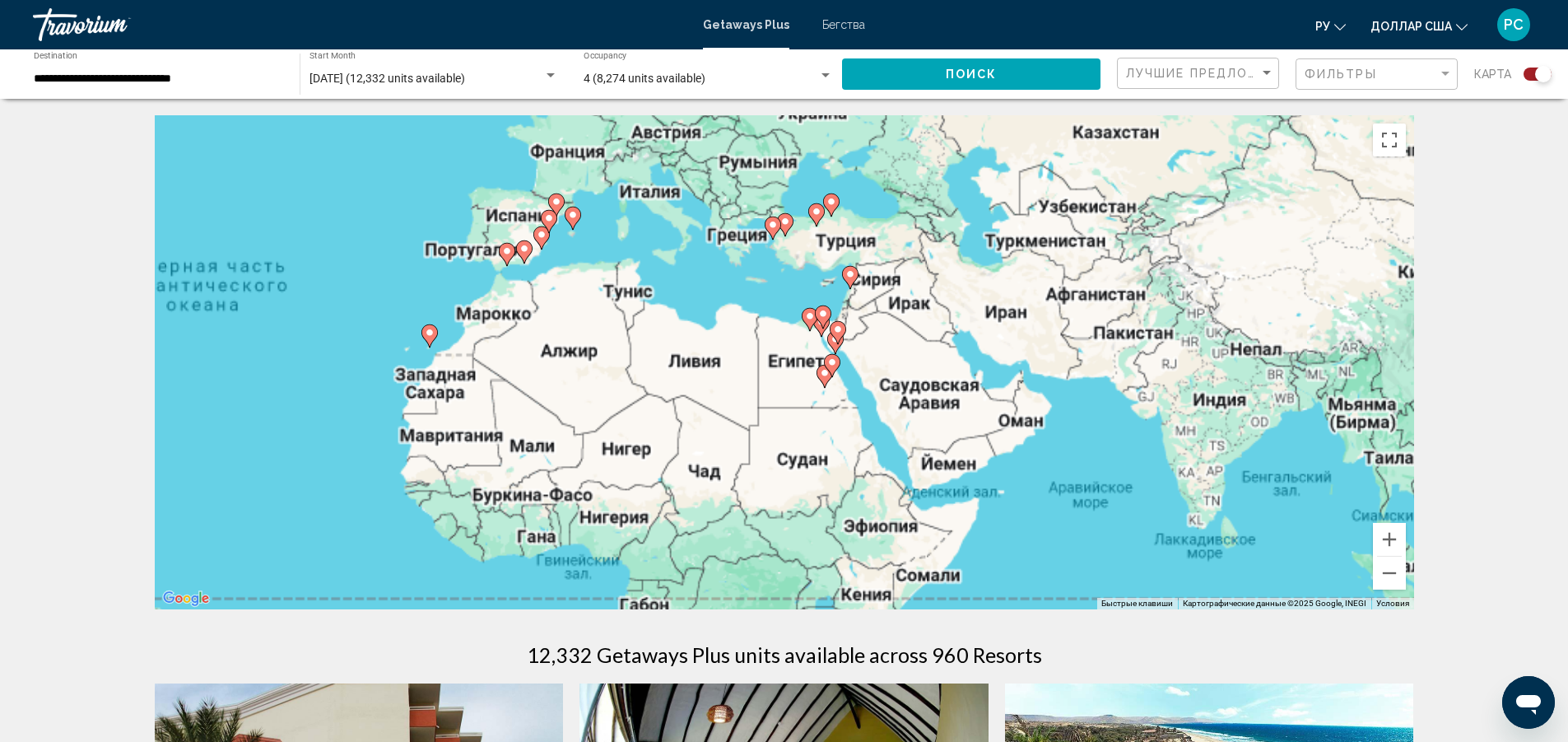
click at [861, 347] on div "Чтобы активировать перетаскивание с помощью клавиатуры, нажмите Alt + Ввод. Пос…" at bounding box center [784, 362] width 1259 height 494
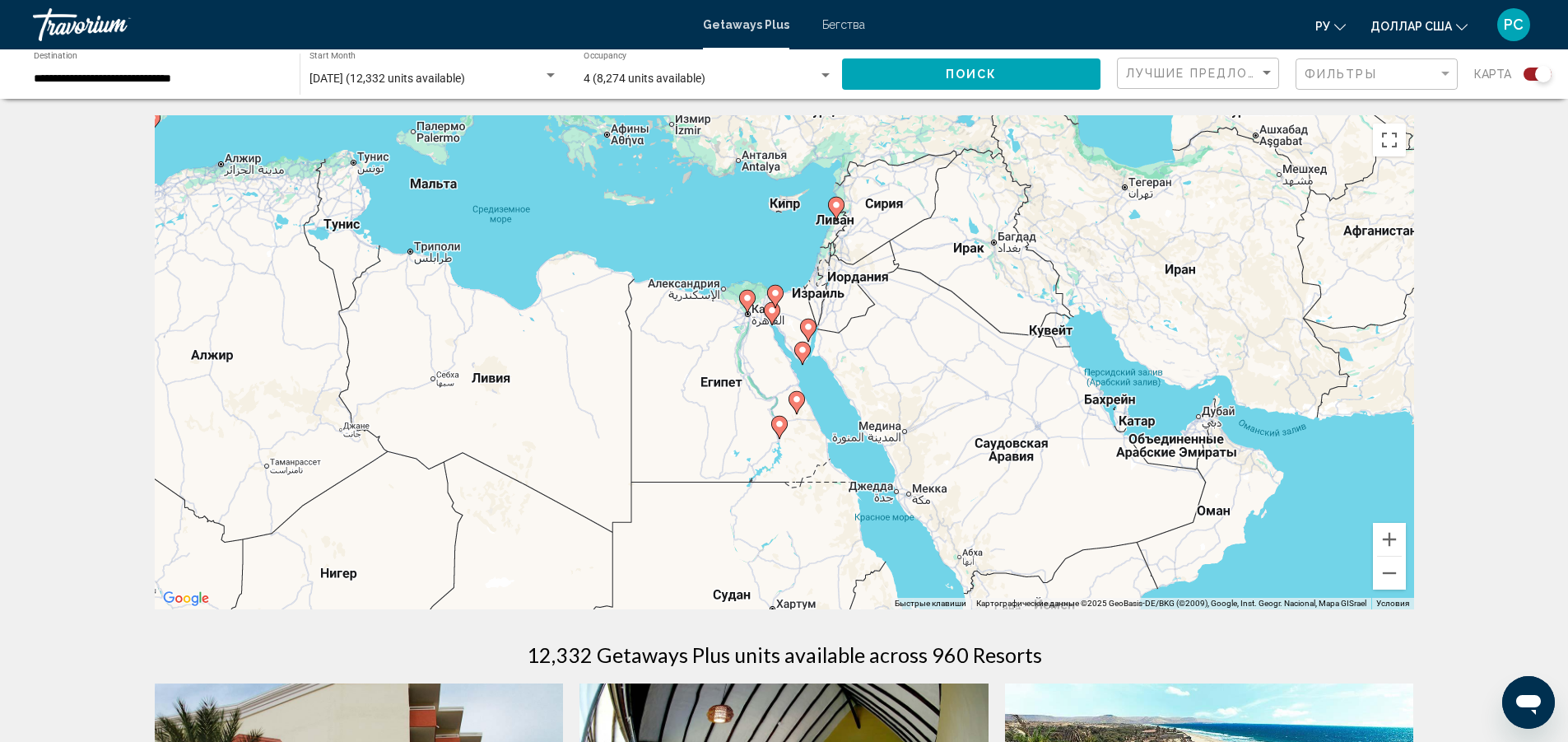
click at [861, 347] on div "Чтобы активировать перетаскивание с помощью клавиатуры, нажмите Alt + Ввод. Пос…" at bounding box center [784, 362] width 1259 height 494
click at [862, 347] on div "Чтобы активировать перетаскивание с помощью клавиатуры, нажмите Alt + Ввод. Пос…" at bounding box center [784, 362] width 1259 height 494
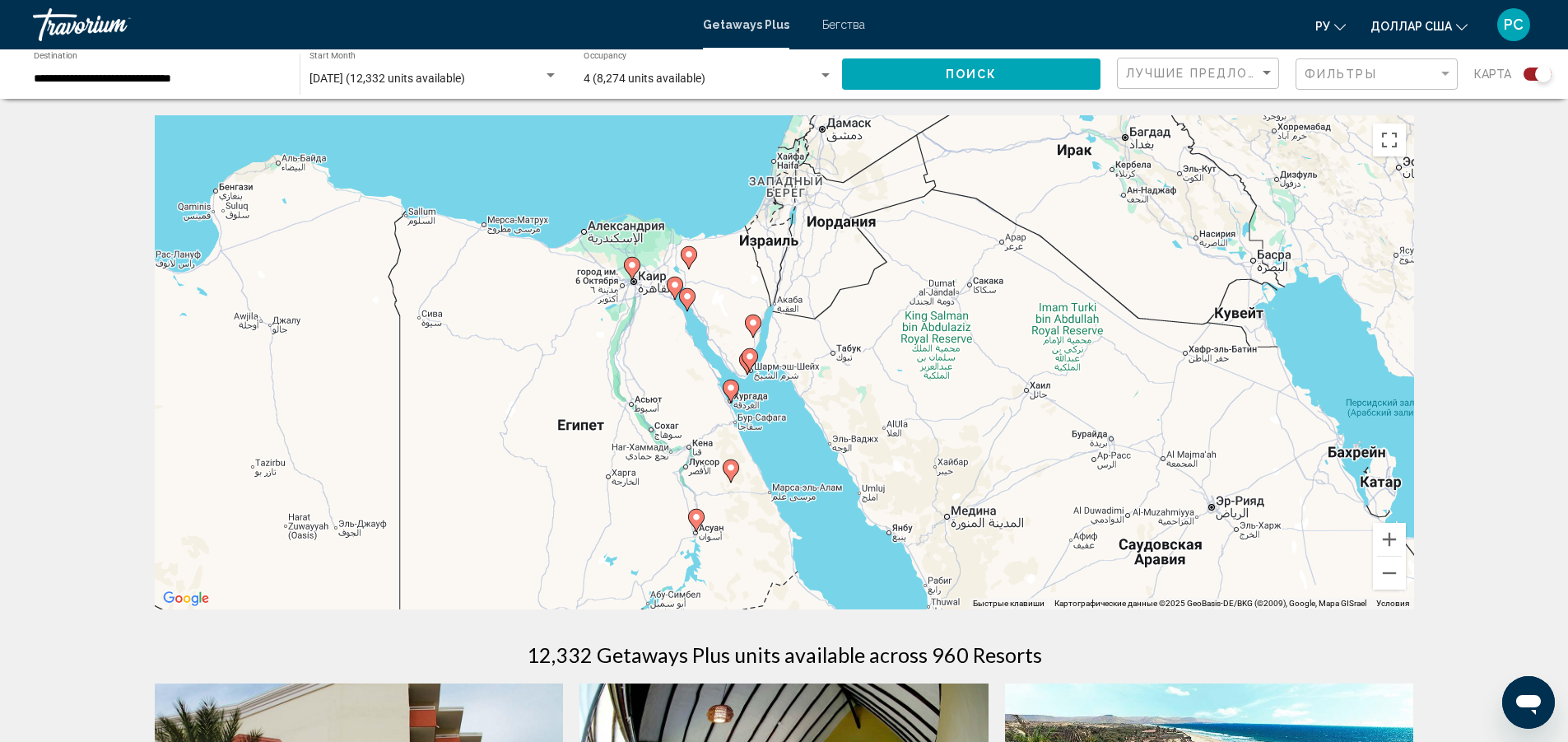
click at [862, 347] on div "Чтобы активировать перетаскивание с помощью клавиатуры, нажмите Alt + Ввод. Пос…" at bounding box center [784, 362] width 1259 height 494
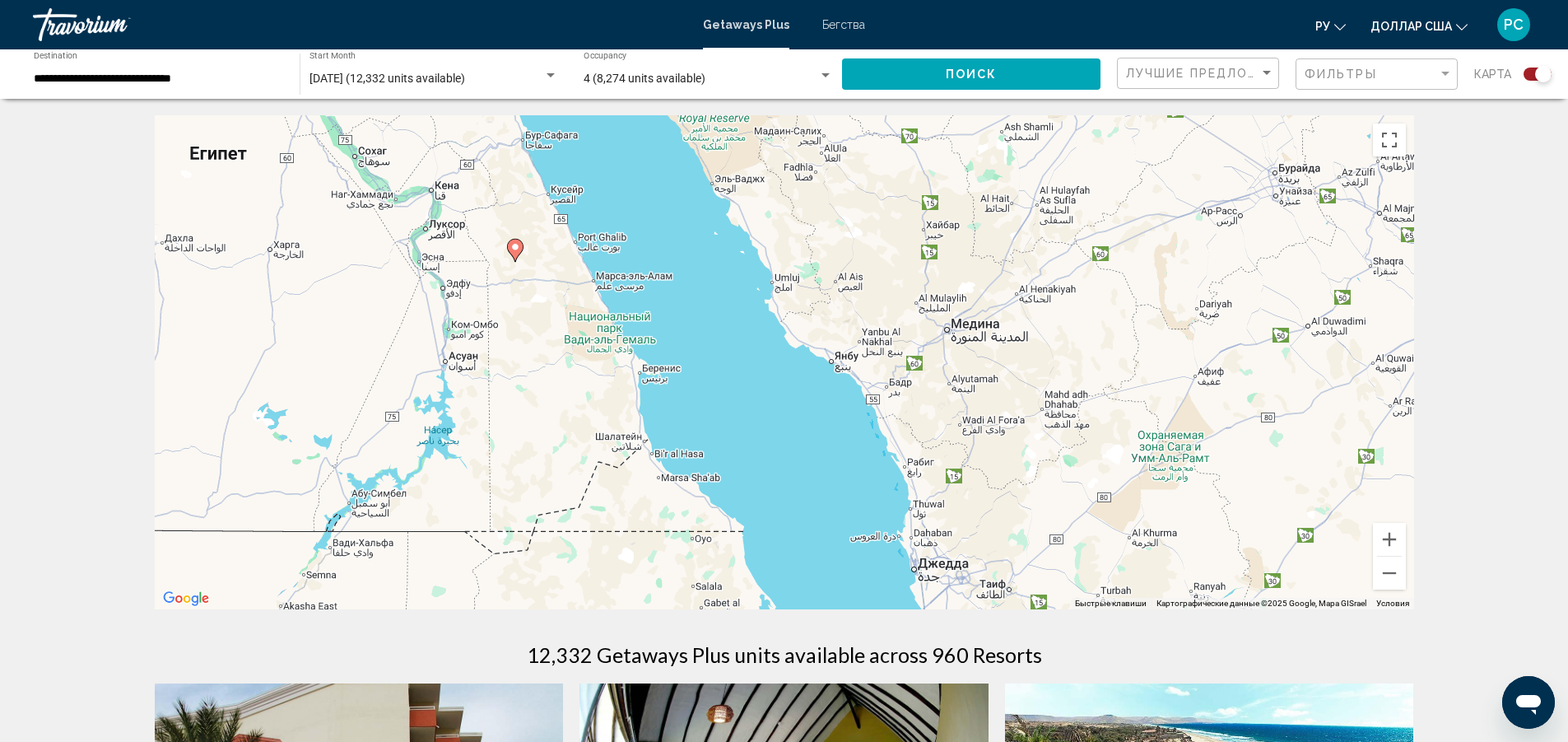
drag, startPoint x: 870, startPoint y: 442, endPoint x: 776, endPoint y: 92, distance: 362.4
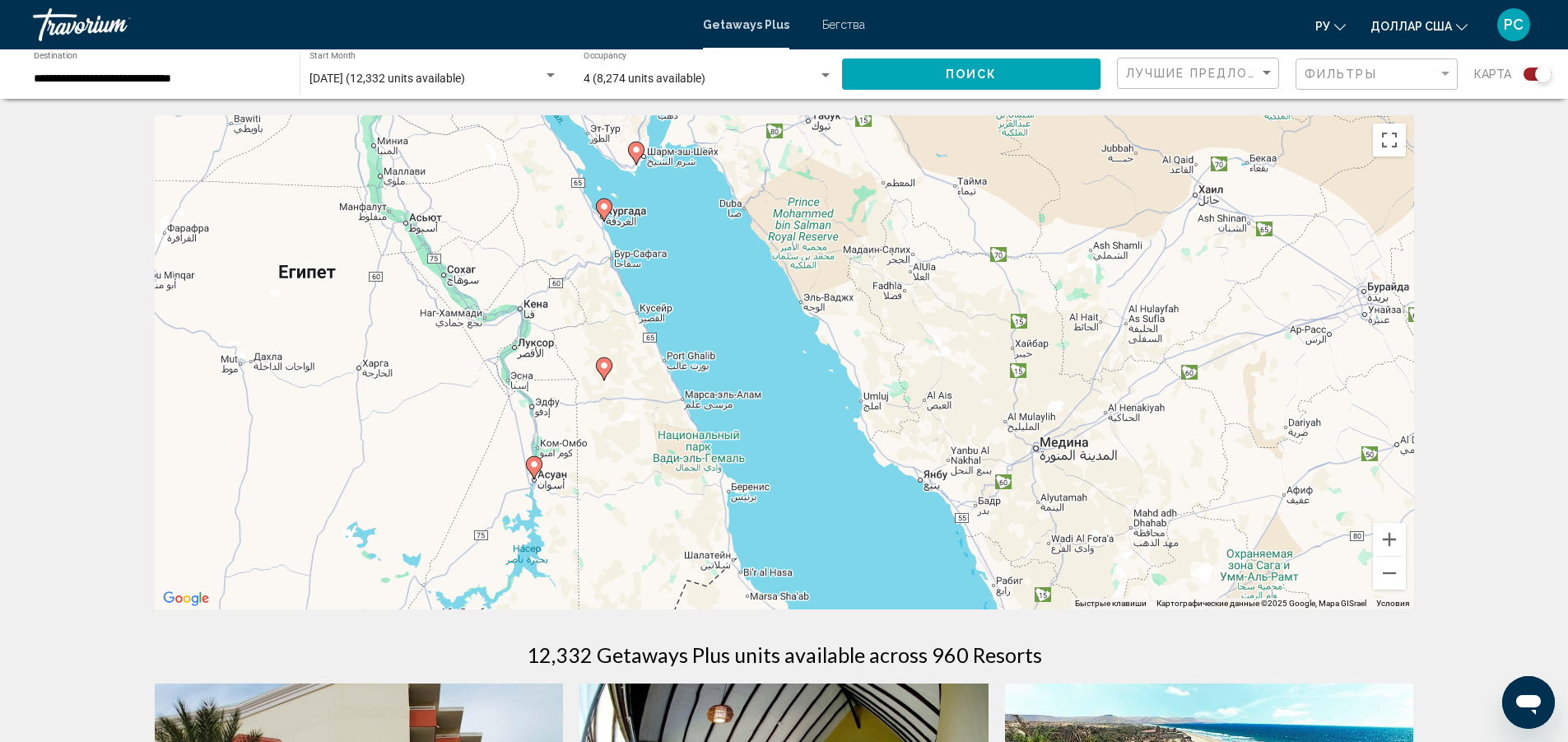
drag, startPoint x: 752, startPoint y: 367, endPoint x: 861, endPoint y: 513, distance: 182.2
click at [861, 513] on div "Чтобы активировать перетаскивание с помощью клавиатуры, нажмите Alt + Ввод. Пос…" at bounding box center [784, 362] width 1259 height 494
click at [715, 313] on div "Чтобы активировать перетаскивание с помощью клавиатуры, нажмите Alt + Ввод. Пос…" at bounding box center [784, 362] width 1259 height 494
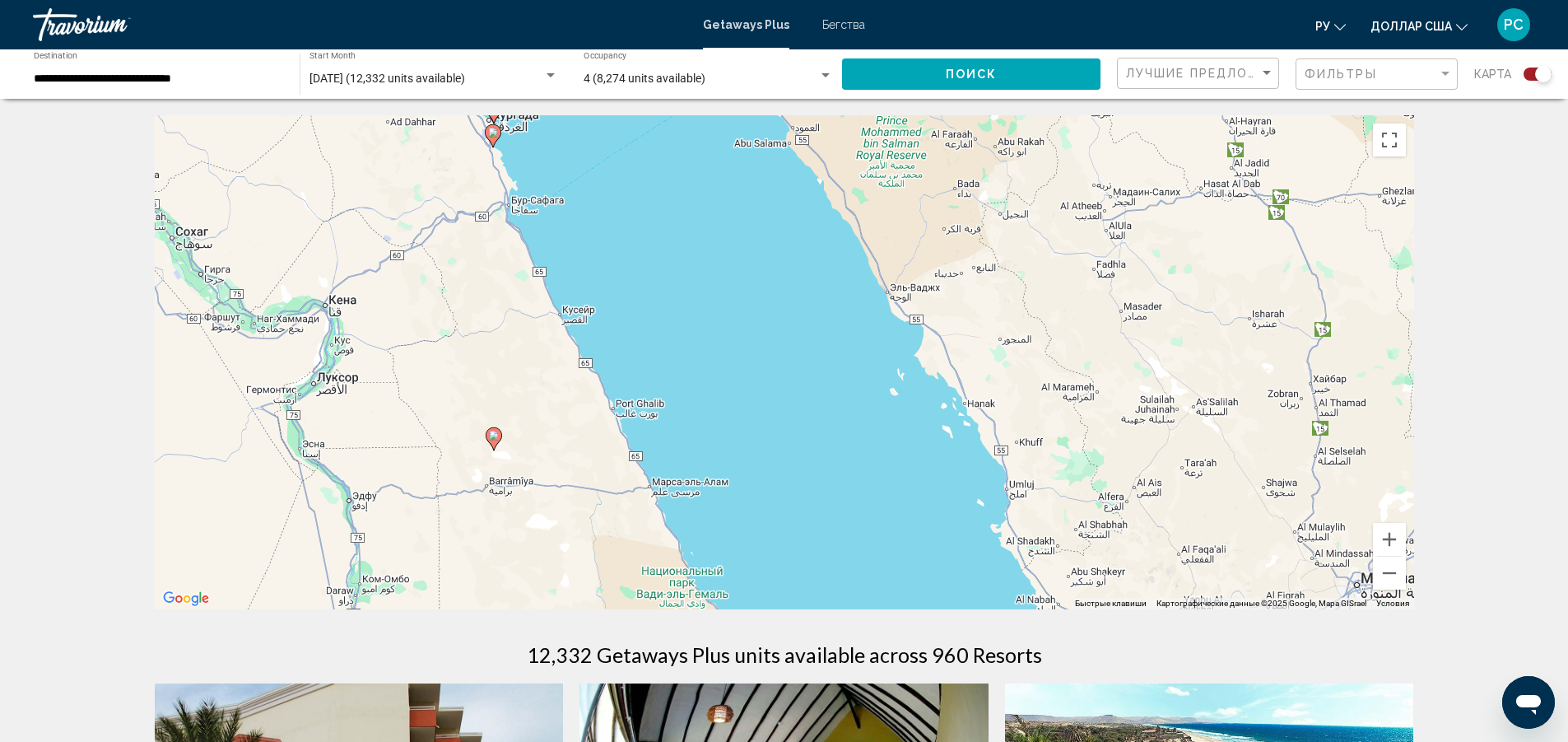
click at [493, 444] on icon "Основное содержание" at bounding box center [492, 438] width 15 height 21
type input "**********"
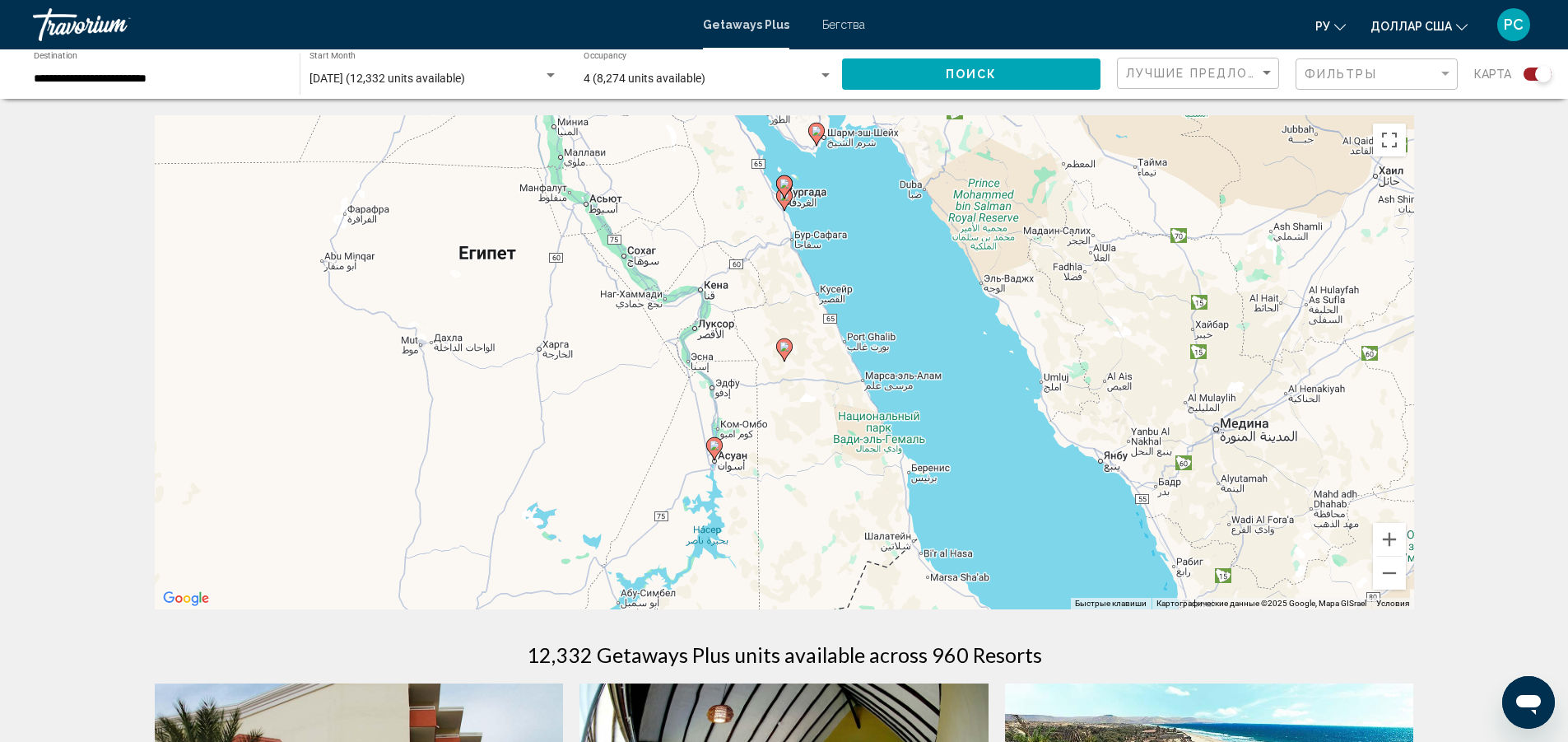
click at [790, 349] on icon "Основное содержание" at bounding box center [783, 350] width 15 height 21
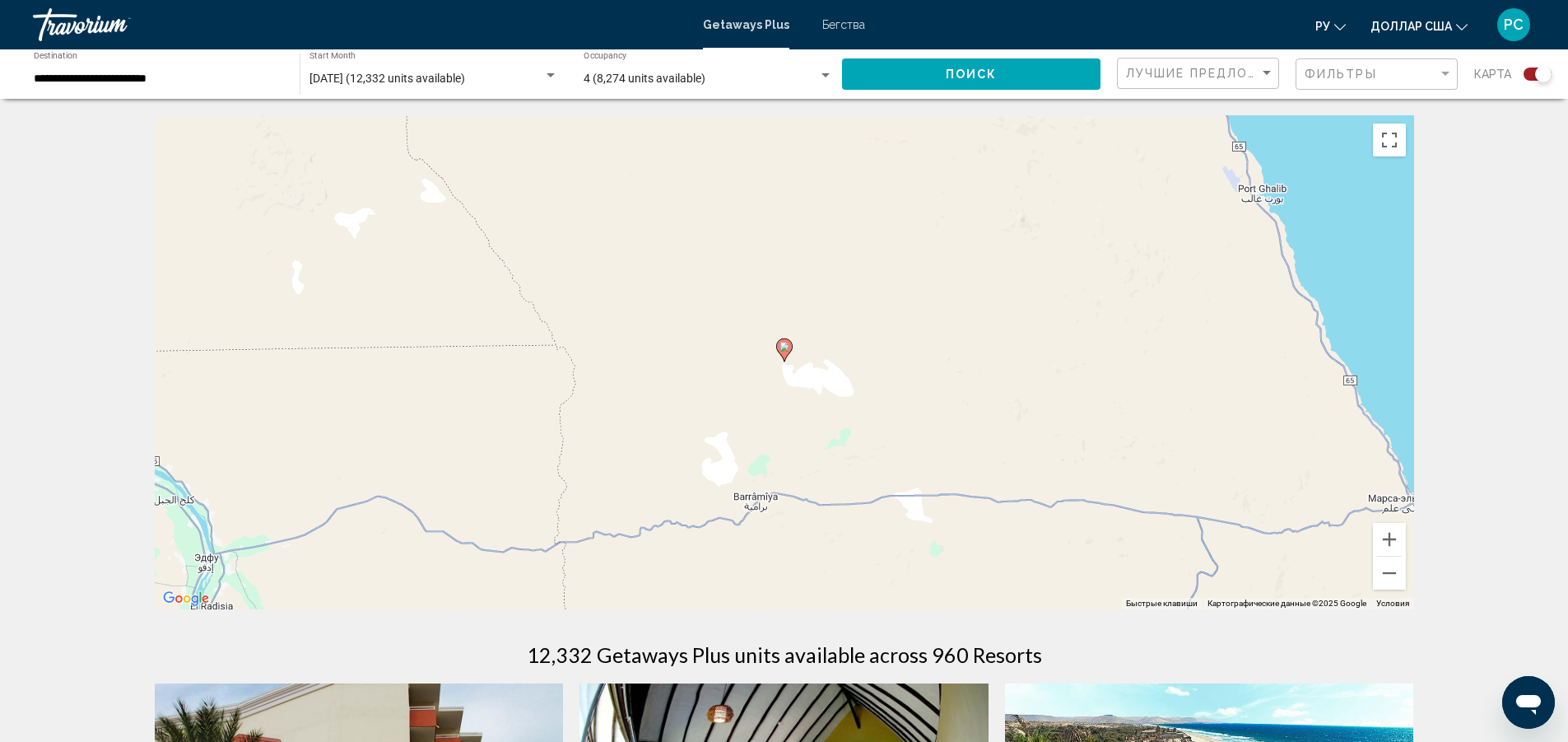
click at [795, 354] on div "Для навигации используйте клавиши со стрелками. Чтобы активировать перетаскиван…" at bounding box center [784, 362] width 1259 height 494
click at [795, 354] on div "Чтобы активировать перетаскивание с помощью клавиатуры, нажмите Alt + Ввод. Пос…" at bounding box center [784, 362] width 1259 height 494
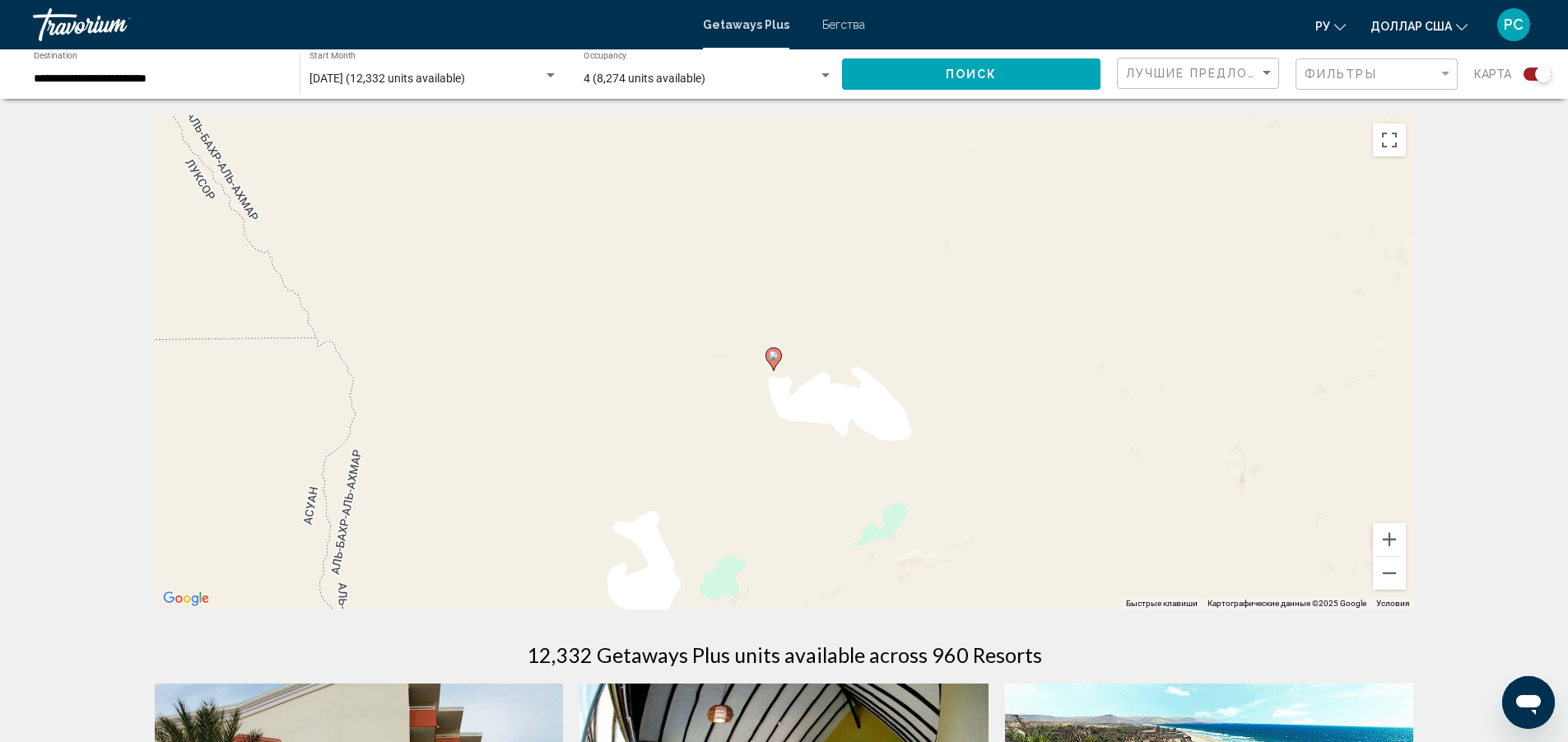
click at [795, 354] on div "Чтобы активировать перетаскивание с помощью клавиатуры, нажмите Alt + Ввод. Пос…" at bounding box center [784, 362] width 1259 height 494
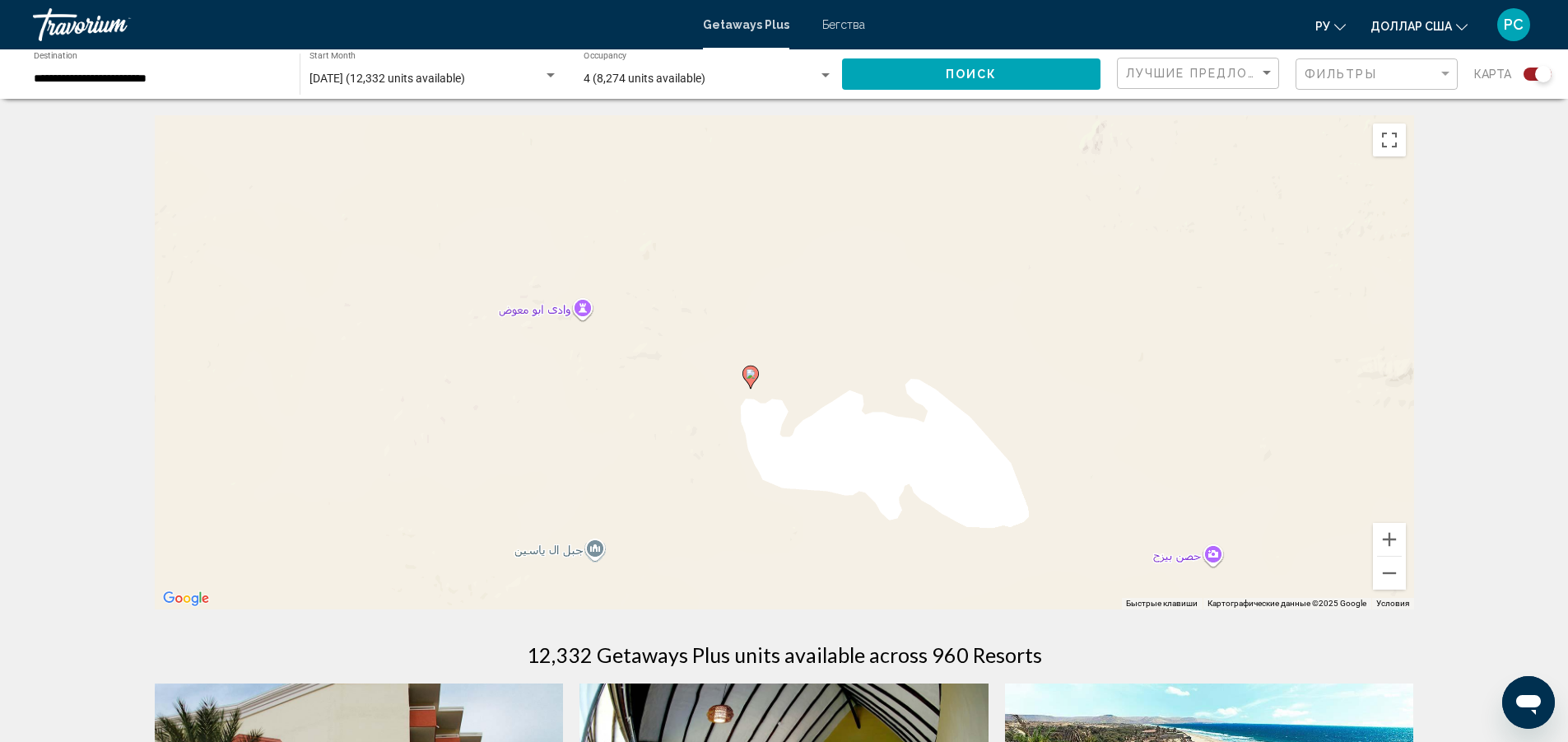
click at [795, 354] on div "Чтобы активировать перетаскивание с помощью клавиатуры, нажмите Alt + Ввод. Пос…" at bounding box center [784, 362] width 1259 height 494
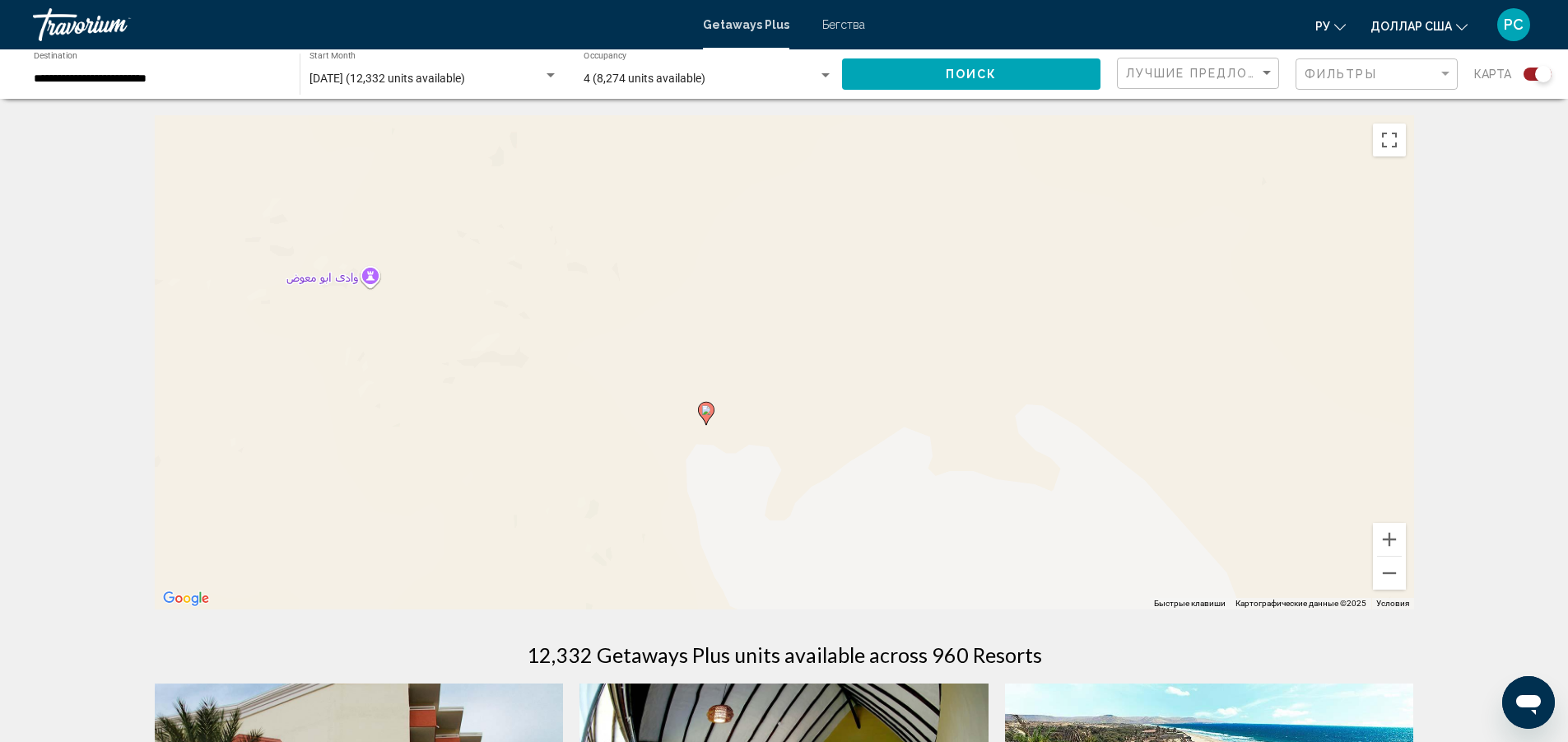
click at [795, 354] on div "Чтобы активировать перетаскивание с помощью клавиатуры, нажмите Alt + Ввод. Пос…" at bounding box center [784, 362] width 1259 height 494
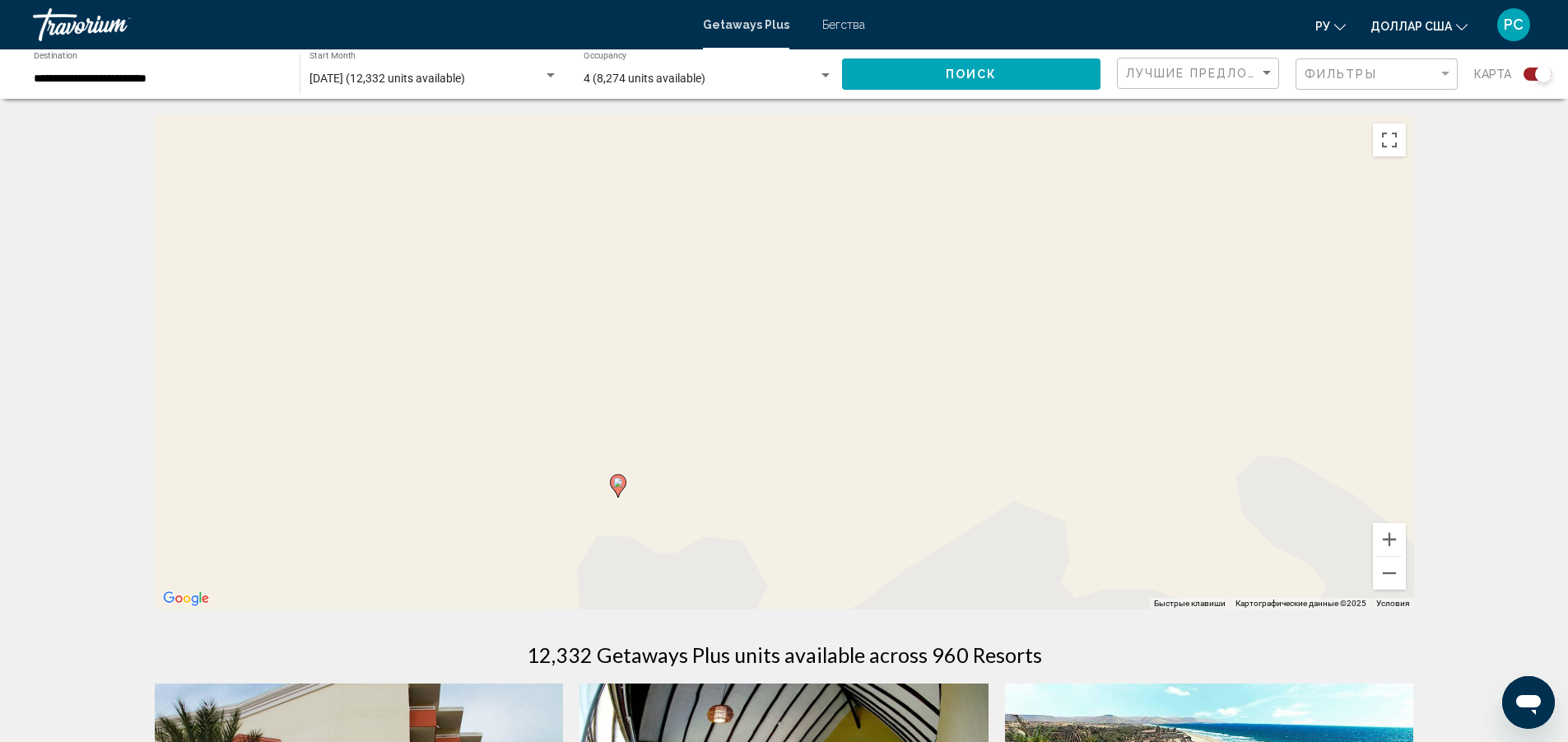
click at [795, 354] on div "Чтобы активировать перетаскивание с помощью клавиатуры, нажмите Alt + Ввод. Пос…" at bounding box center [784, 362] width 1259 height 494
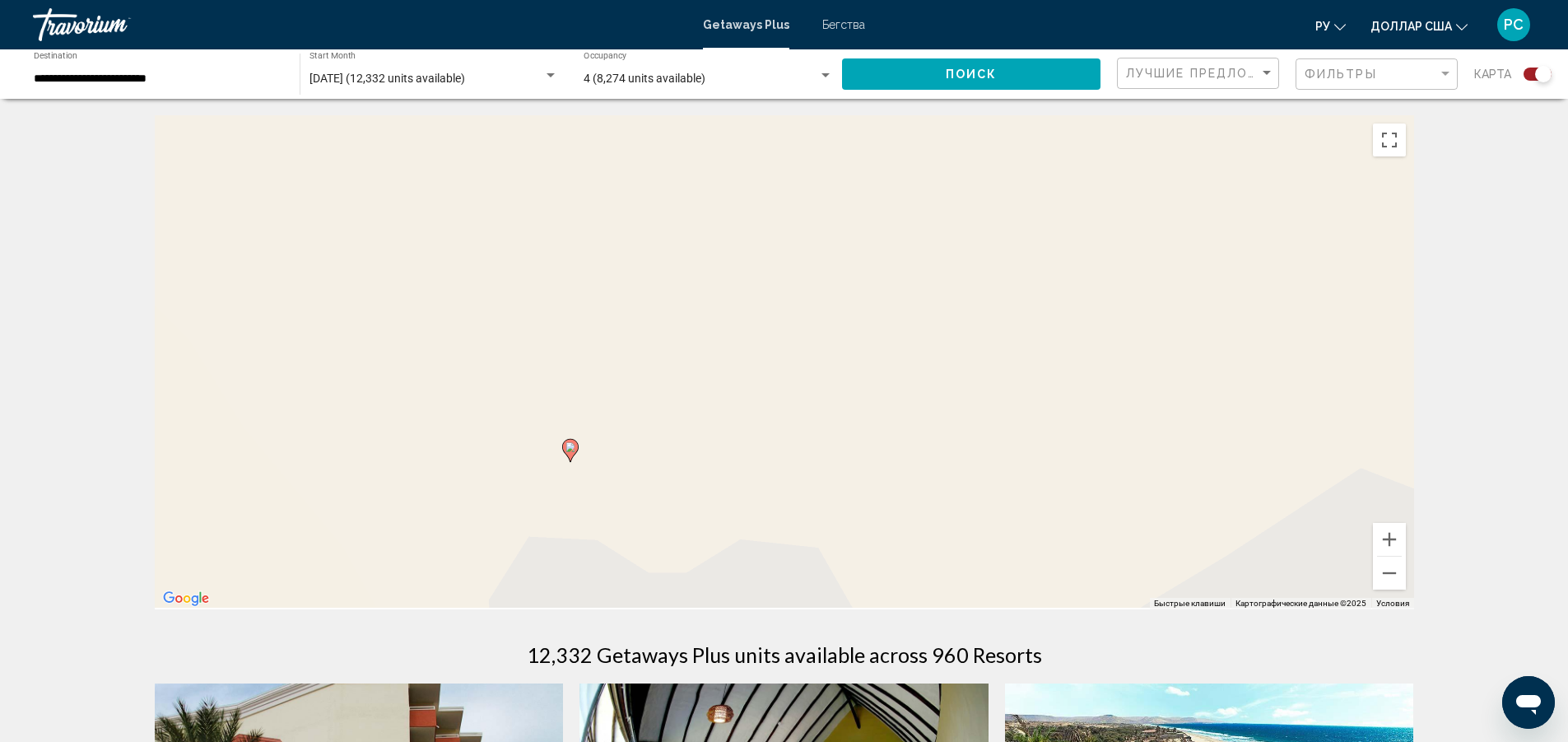
drag, startPoint x: 600, startPoint y: 428, endPoint x: 739, endPoint y: 238, distance: 235.4
click at [739, 238] on div "Чтобы активировать перетаскивание с помощью клавиатуры, нажмите Alt + Ввод. Пос…" at bounding box center [784, 362] width 1259 height 494
click at [1394, 574] on button "Уменьшить" at bounding box center [1389, 572] width 33 height 33
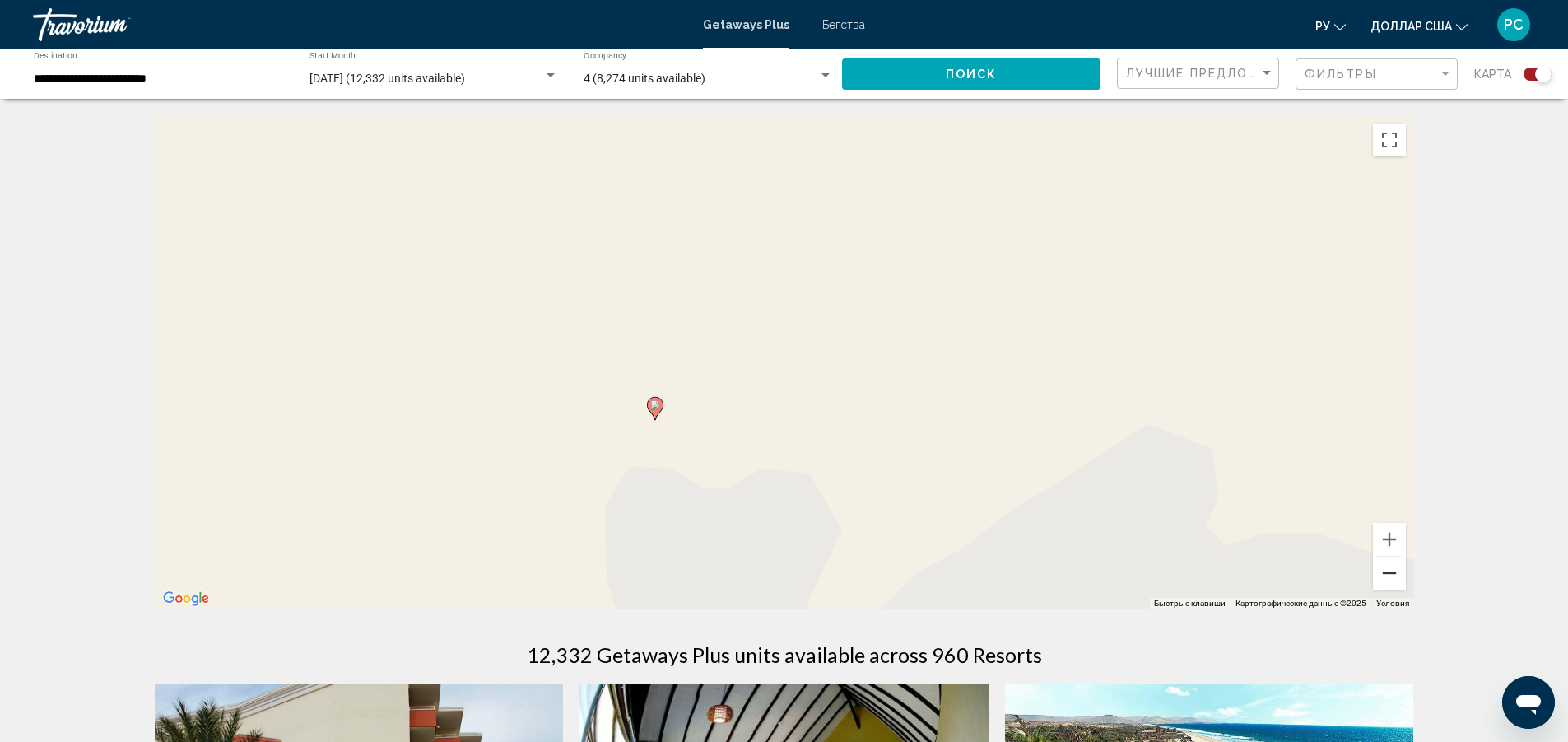
click at [1394, 574] on button "Уменьшить" at bounding box center [1389, 572] width 33 height 33
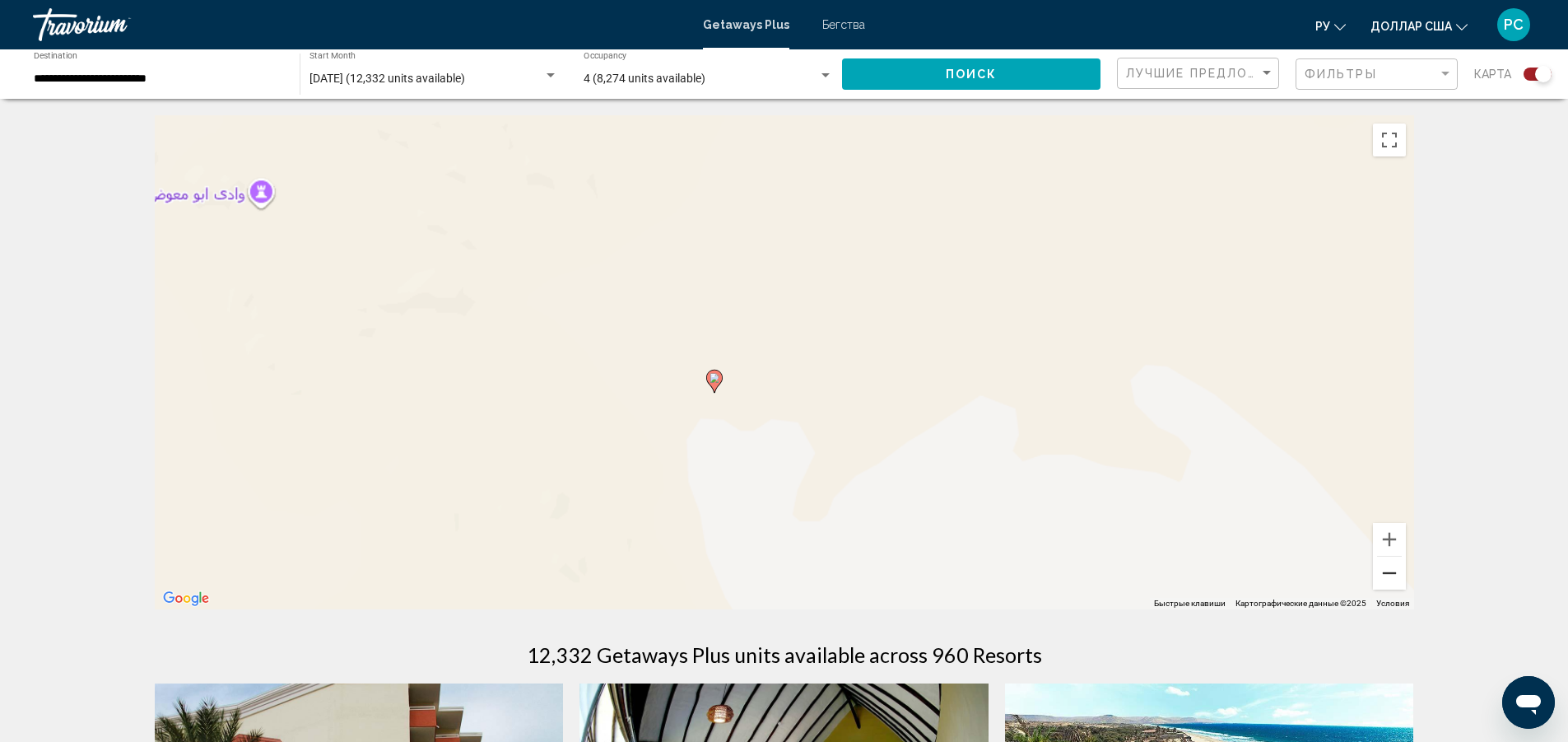
click at [1394, 574] on button "Уменьшить" at bounding box center [1389, 572] width 33 height 33
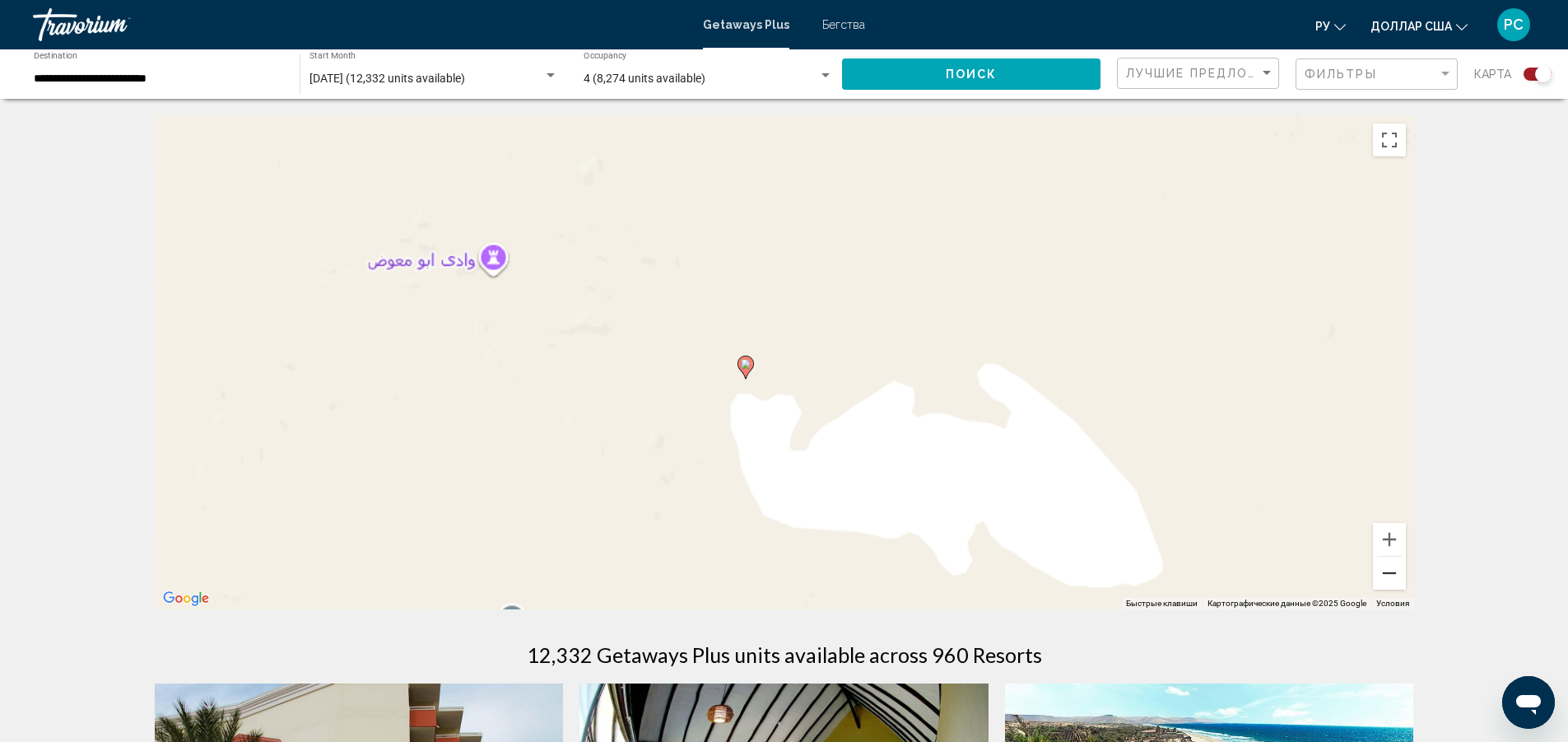
click at [1394, 574] on button "Уменьшить" at bounding box center [1389, 572] width 33 height 33
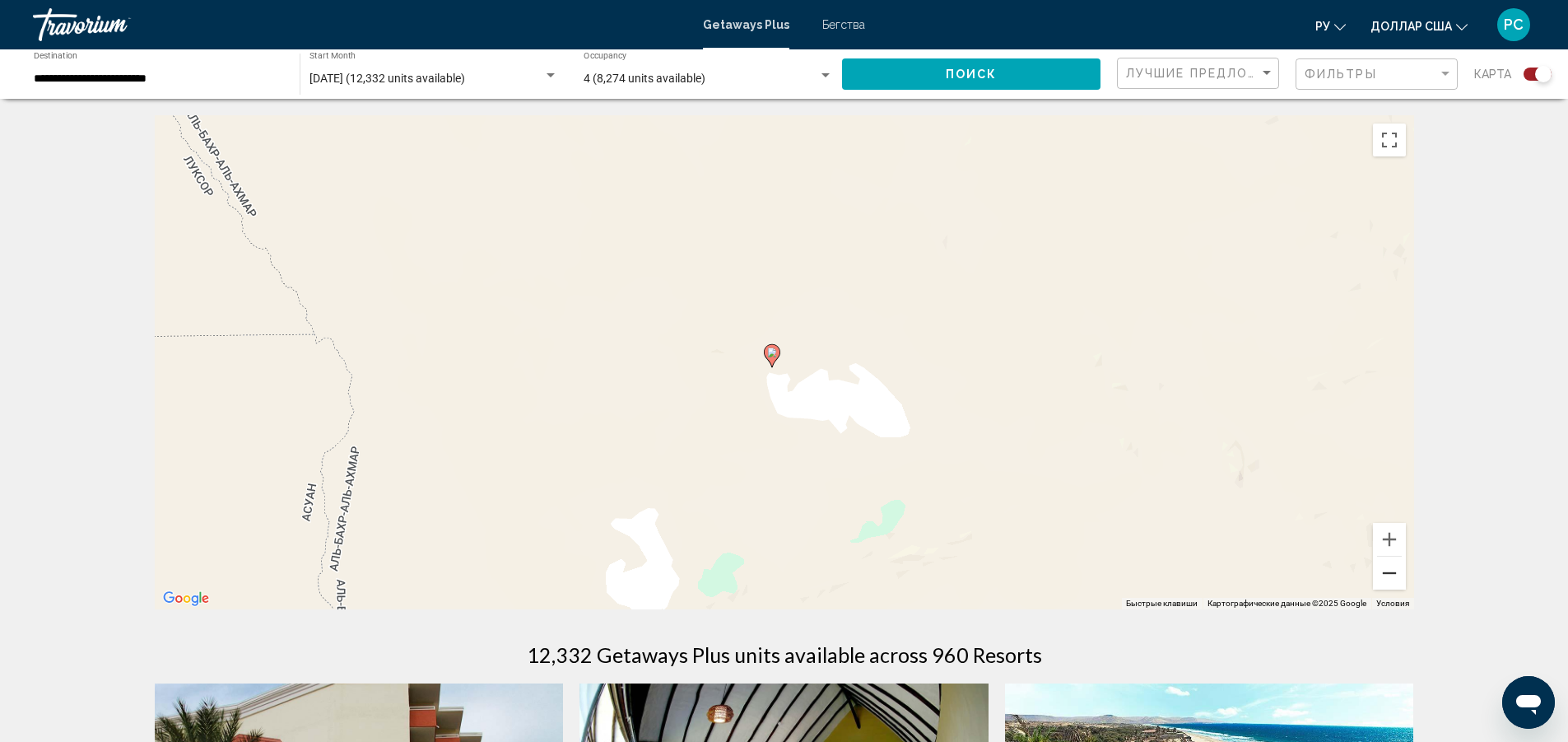
click at [1394, 574] on button "Уменьшить" at bounding box center [1389, 572] width 33 height 33
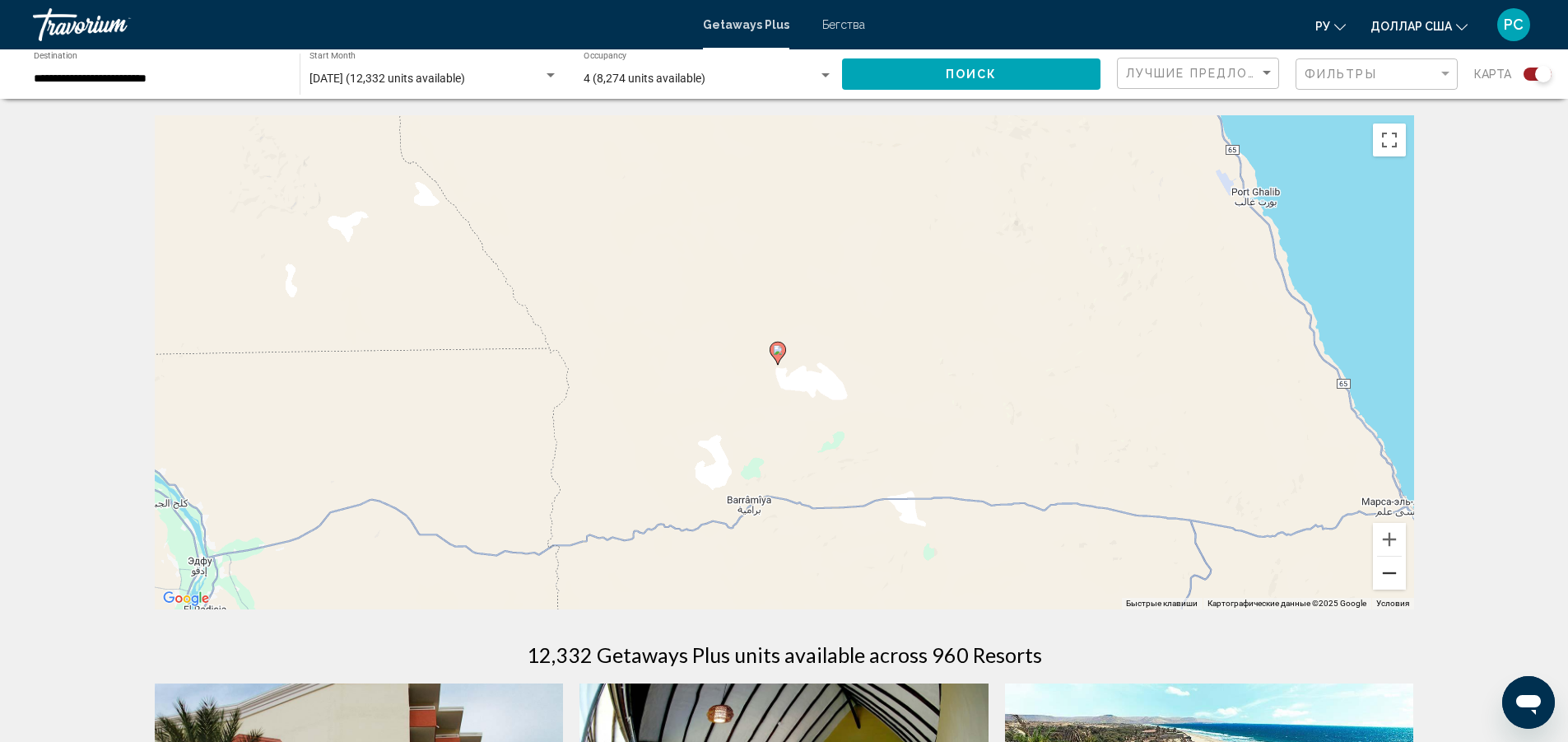
click at [1394, 574] on button "Уменьшить" at bounding box center [1389, 572] width 33 height 33
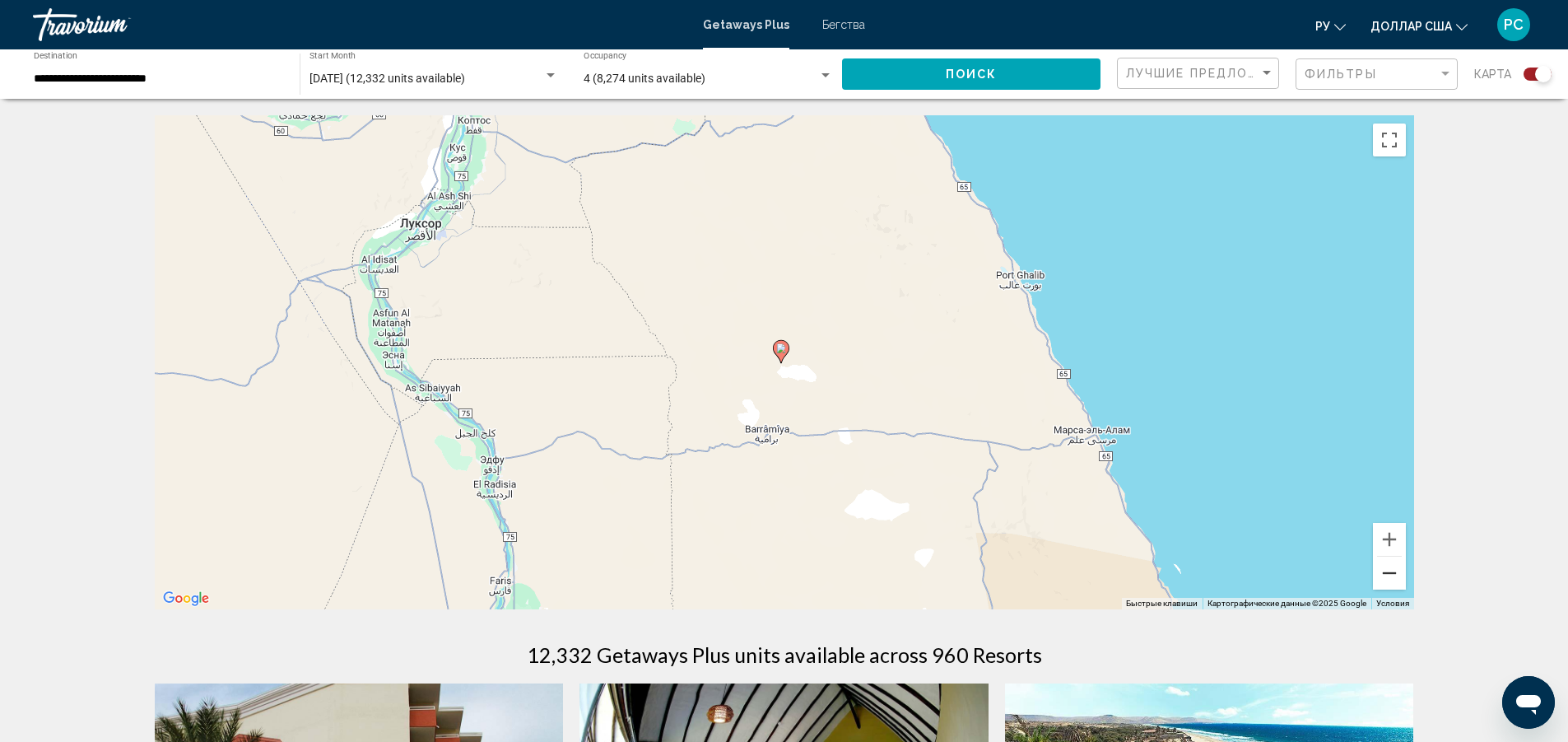
click at [1394, 574] on button "Уменьшить" at bounding box center [1389, 572] width 33 height 33
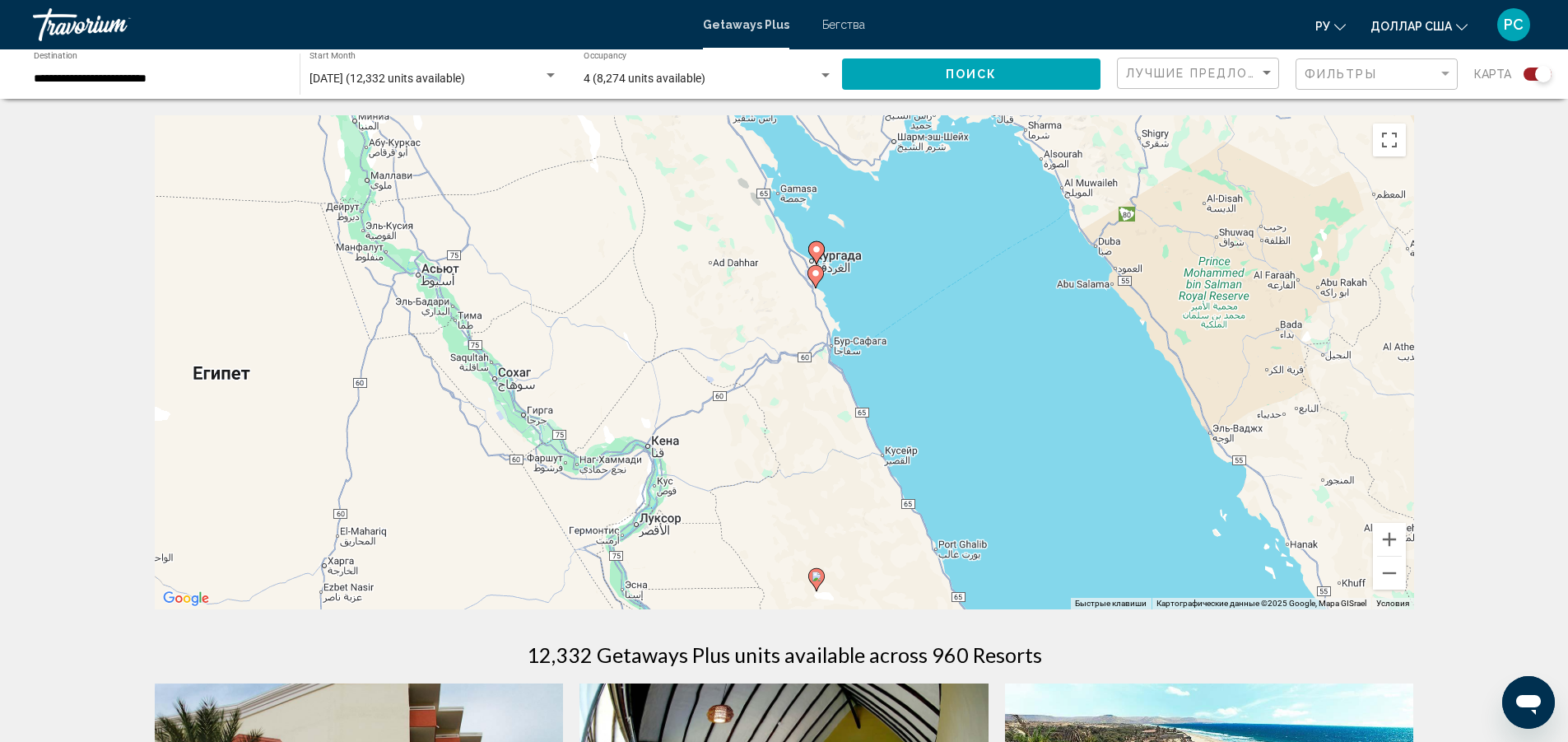
drag, startPoint x: 1039, startPoint y: 427, endPoint x: 1069, endPoint y: 636, distance: 211.1
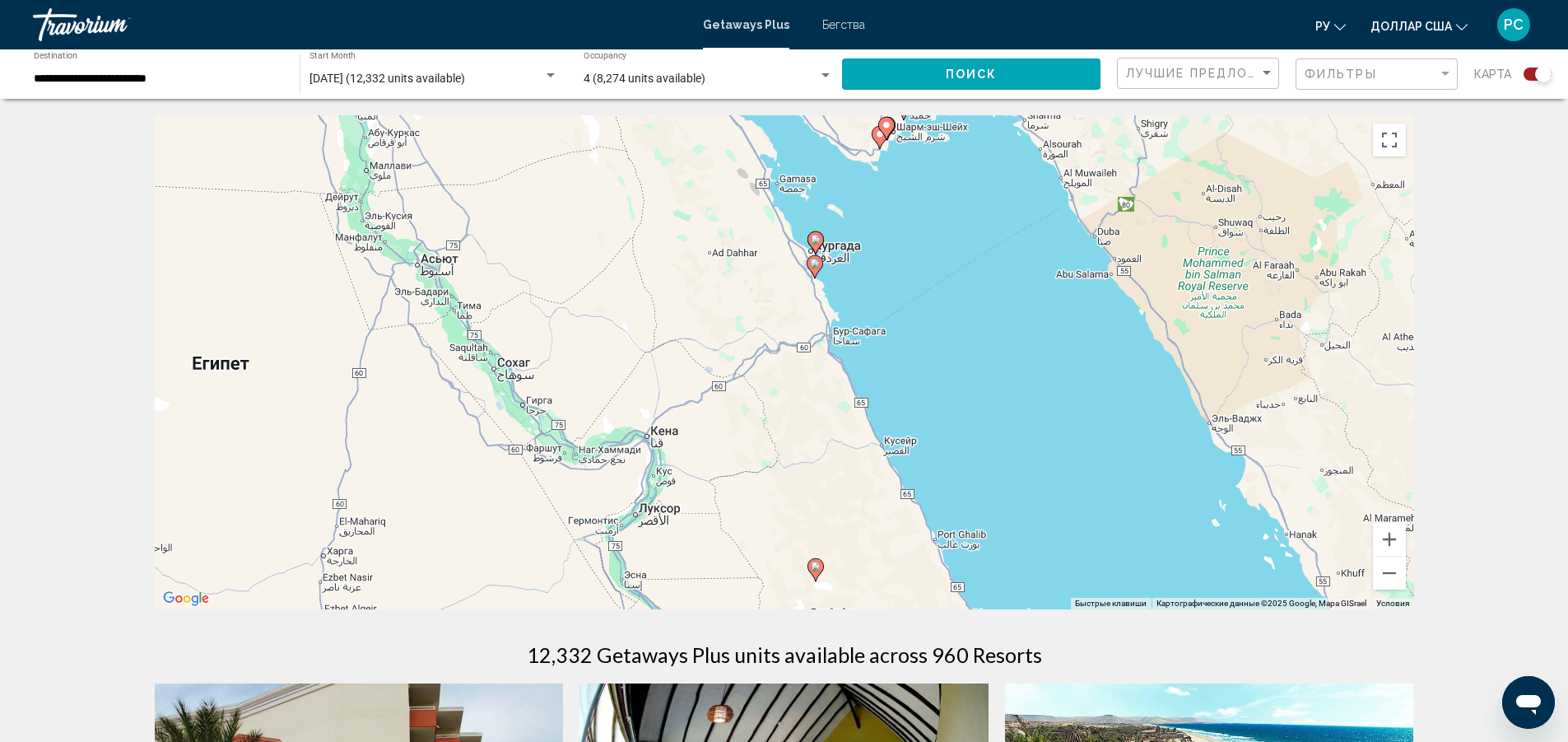
click at [865, 289] on div "Чтобы активировать перетаскивание с помощью клавиатуры, нажмите Alt + Ввод. Пос…" at bounding box center [784, 362] width 1259 height 494
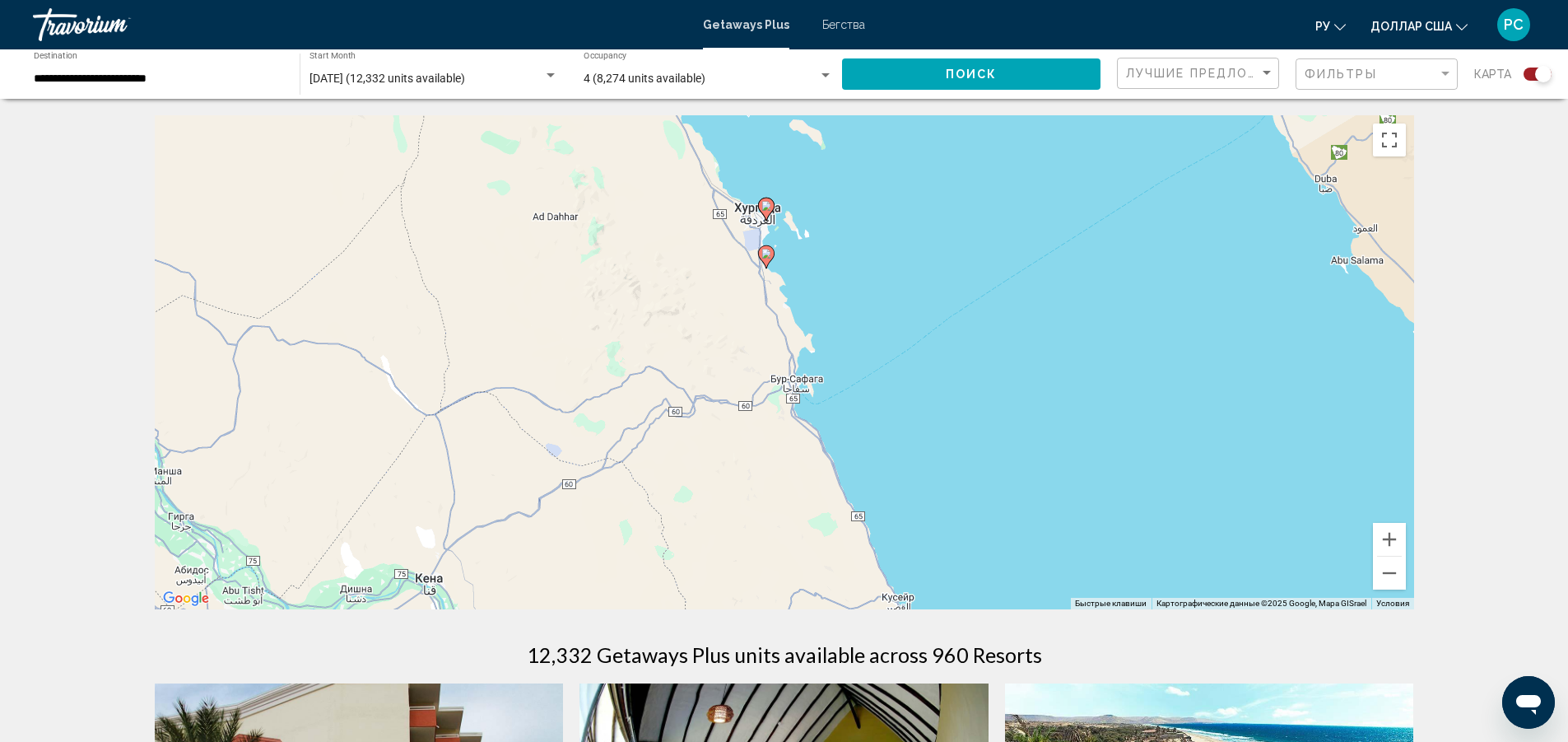
click at [865, 289] on div "Чтобы активировать перетаскивание с помощью клавиатуры, нажмите Alt + Ввод. Пос…" at bounding box center [784, 362] width 1259 height 494
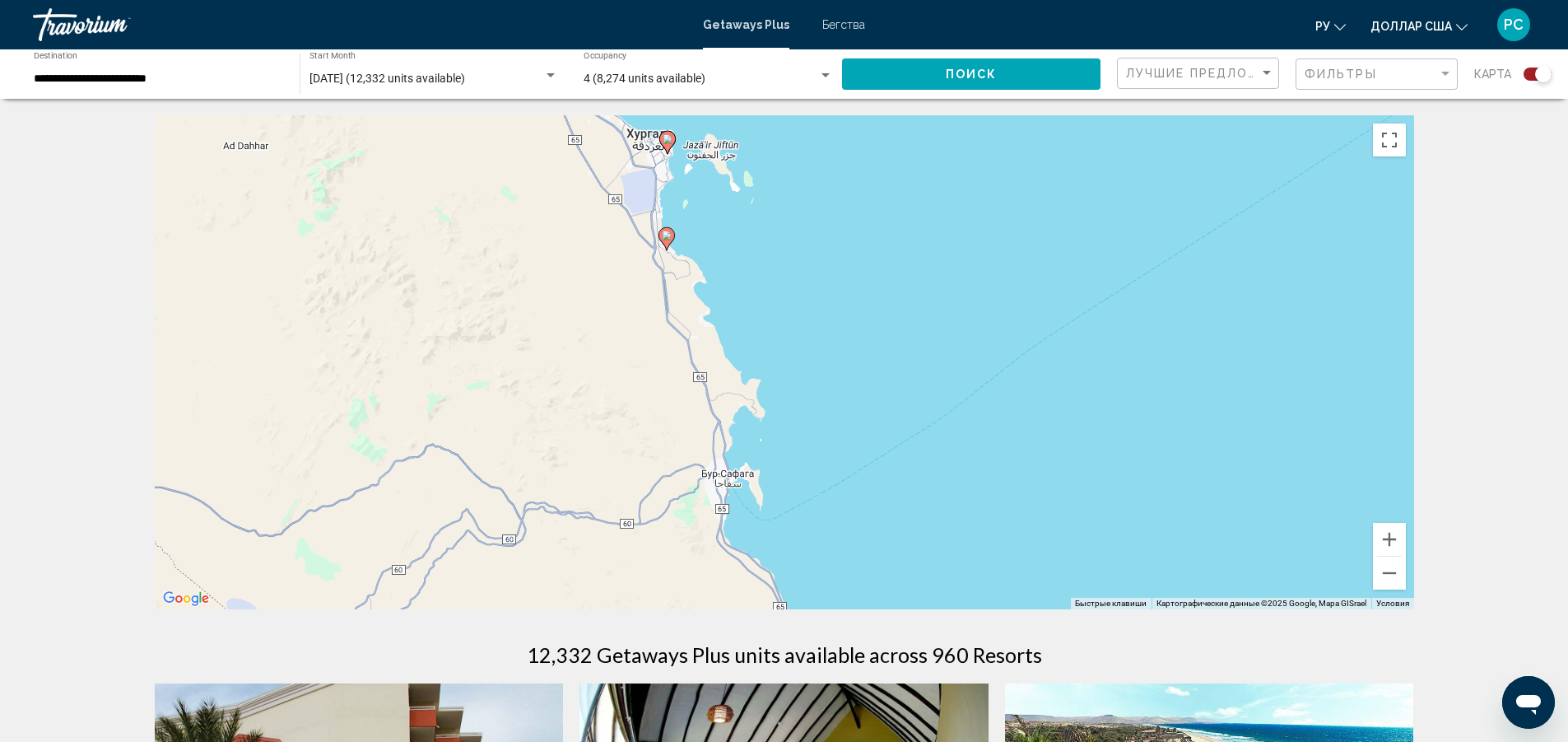
click at [865, 289] on div "Чтобы активировать перетаскивание с помощью клавиатуры, нажмите Alt + Ввод. Пос…" at bounding box center [784, 362] width 1259 height 494
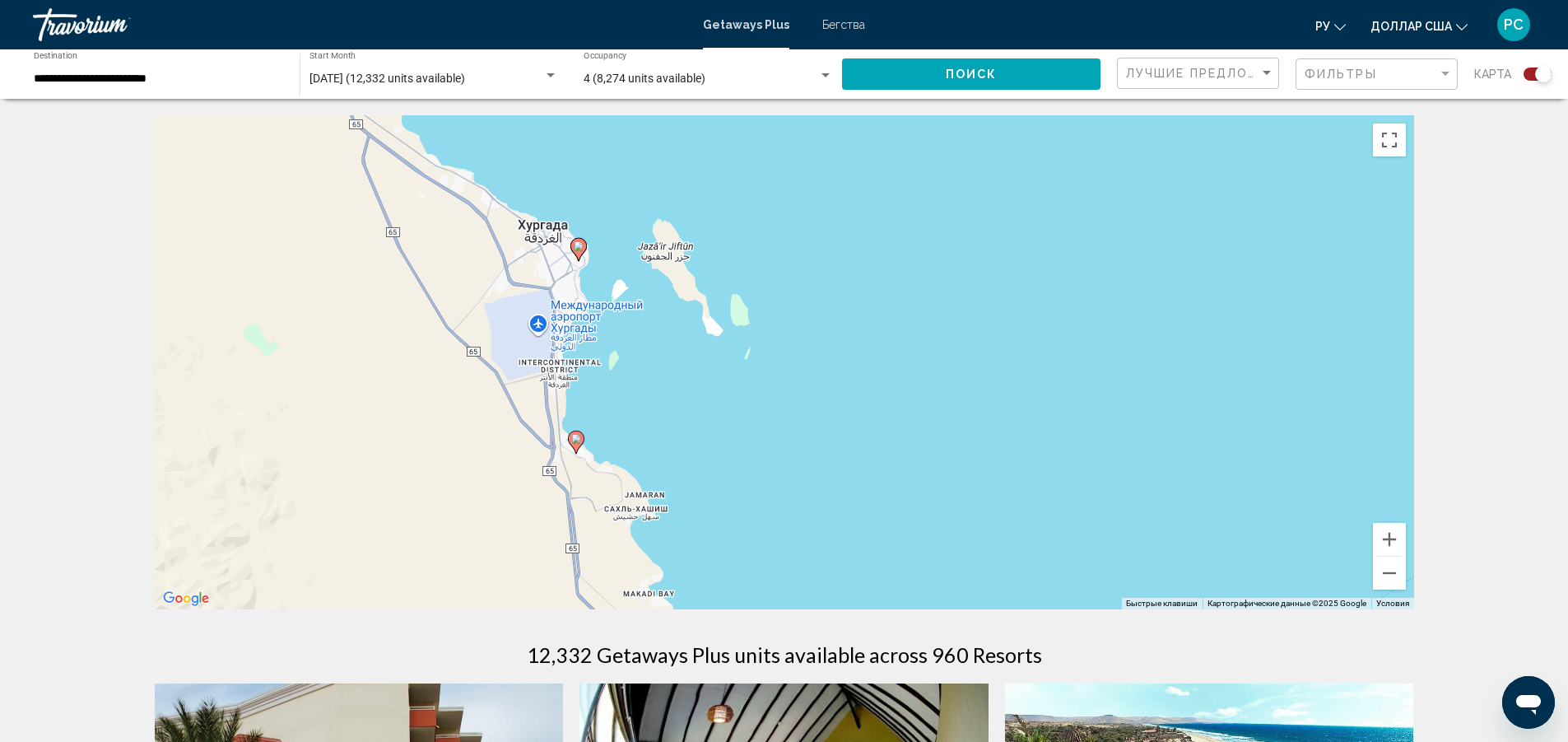
drag, startPoint x: 687, startPoint y: 270, endPoint x: 796, endPoint y: 514, distance: 267.2
click at [796, 514] on div "Чтобы активировать перетаскивание с помощью клавиатуры, нажмите Alt + Ввод. Пос…" at bounding box center [784, 362] width 1259 height 494
click at [572, 439] on image "Основное содержание" at bounding box center [576, 438] width 10 height 10
click at [571, 440] on icon "Основное содержание" at bounding box center [575, 441] width 15 height 21
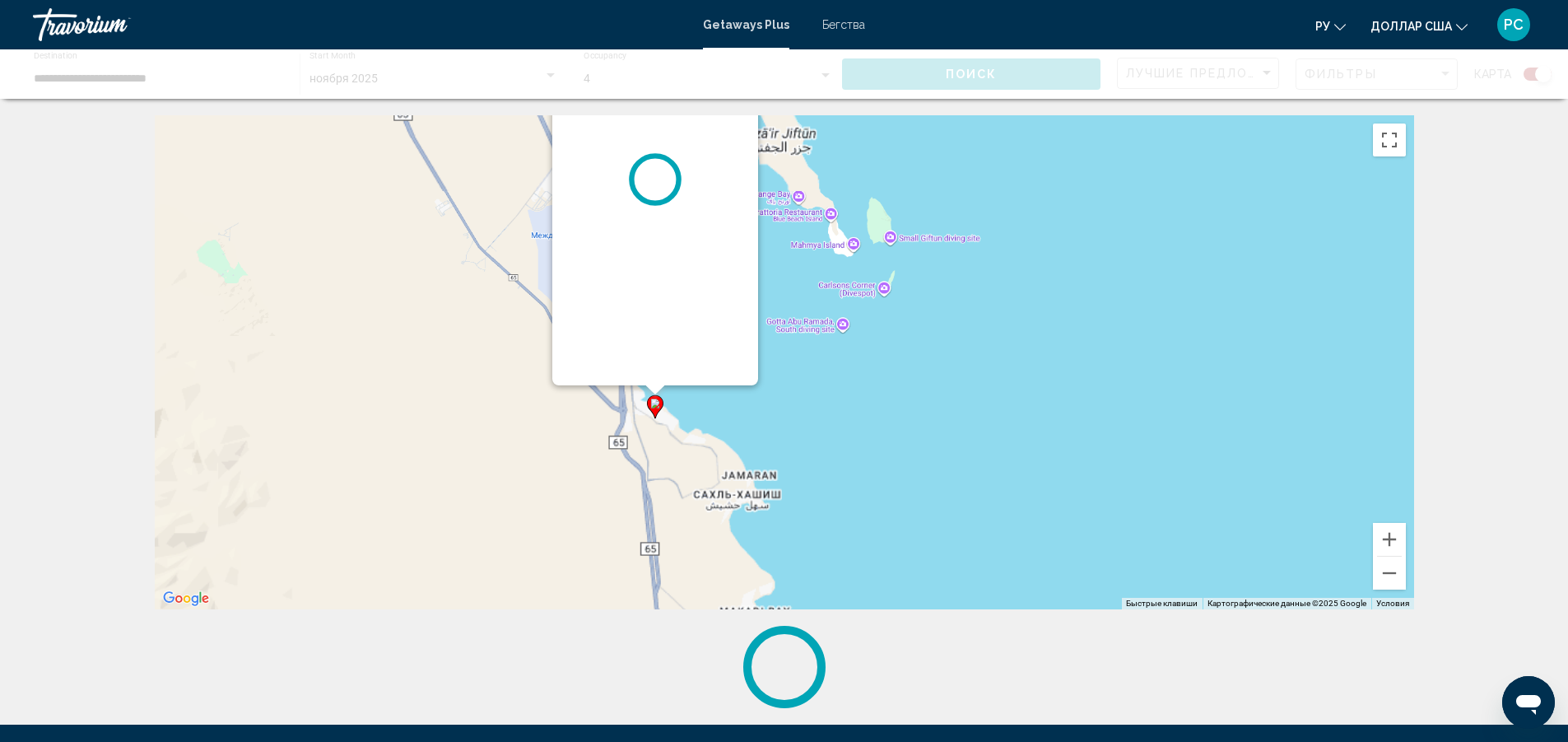
click at [571, 440] on div "Чтобы активировать перетаскивание с помощью клавиатуры, нажмите Alt + Ввод. Пос…" at bounding box center [784, 362] width 1259 height 494
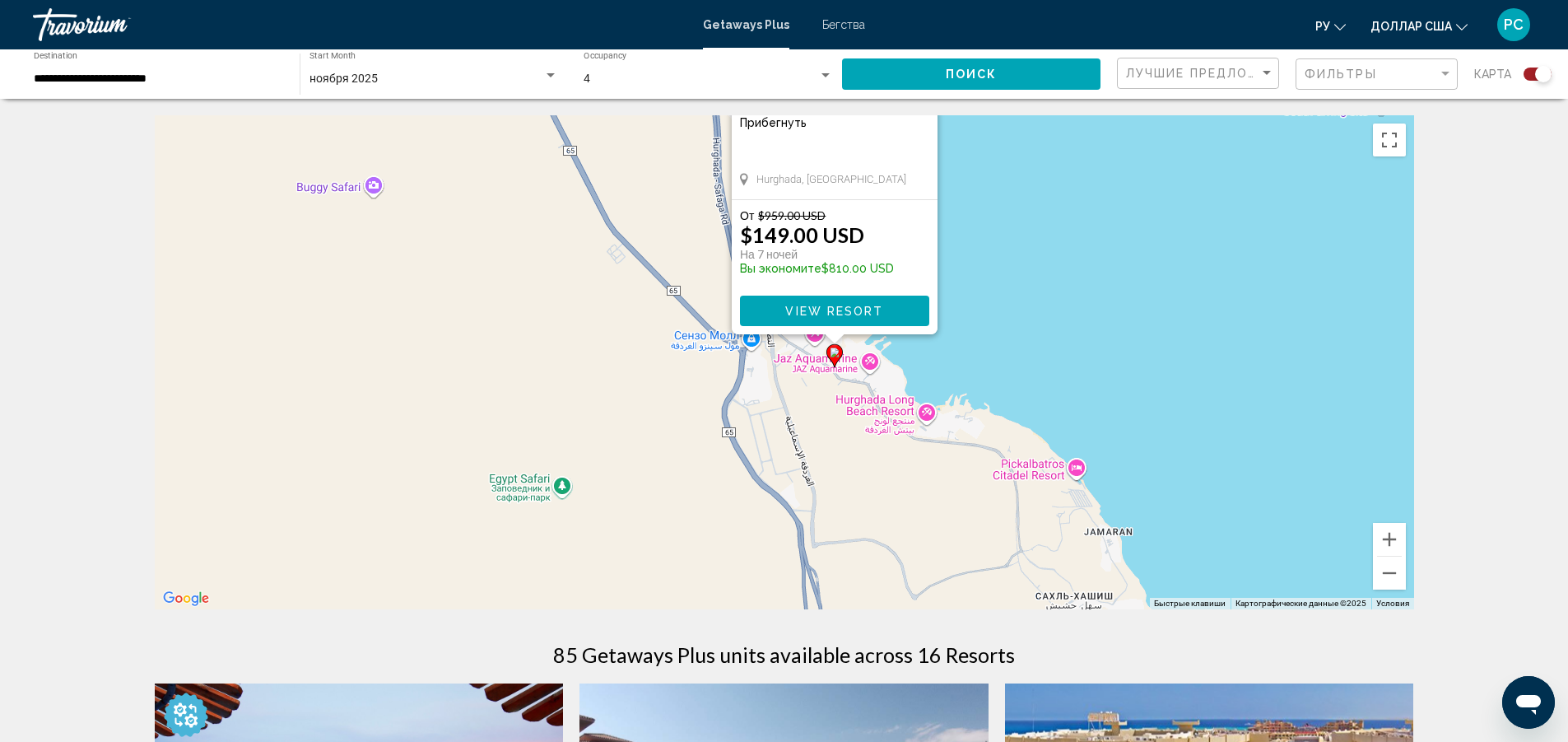
click at [1095, 340] on div "Чтобы активировать перетаскивание с помощью клавиатуры, нажмите Alt + Ввод. Пос…" at bounding box center [784, 362] width 1259 height 494
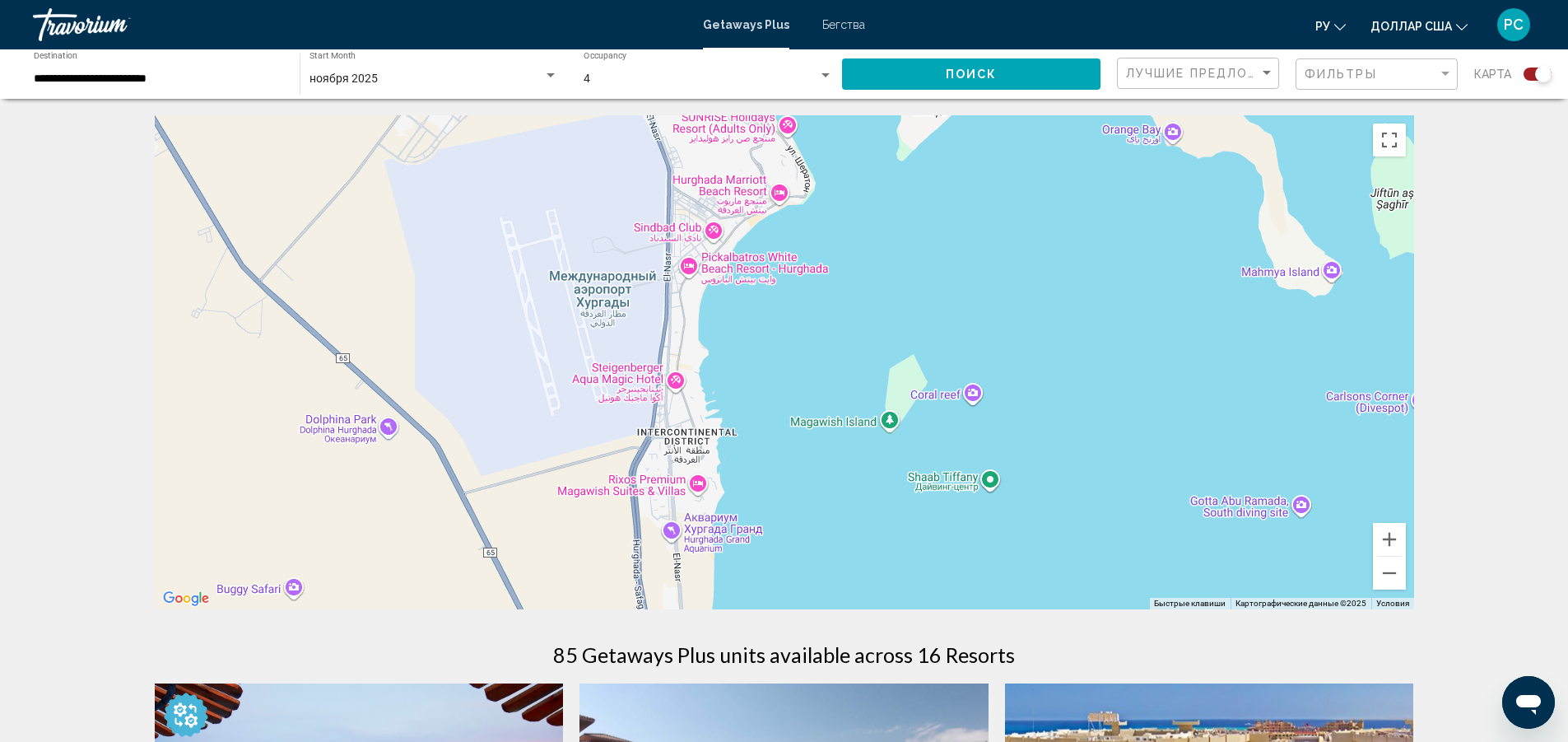
drag, startPoint x: 1038, startPoint y: 307, endPoint x: 906, endPoint y: 573, distance: 297.0
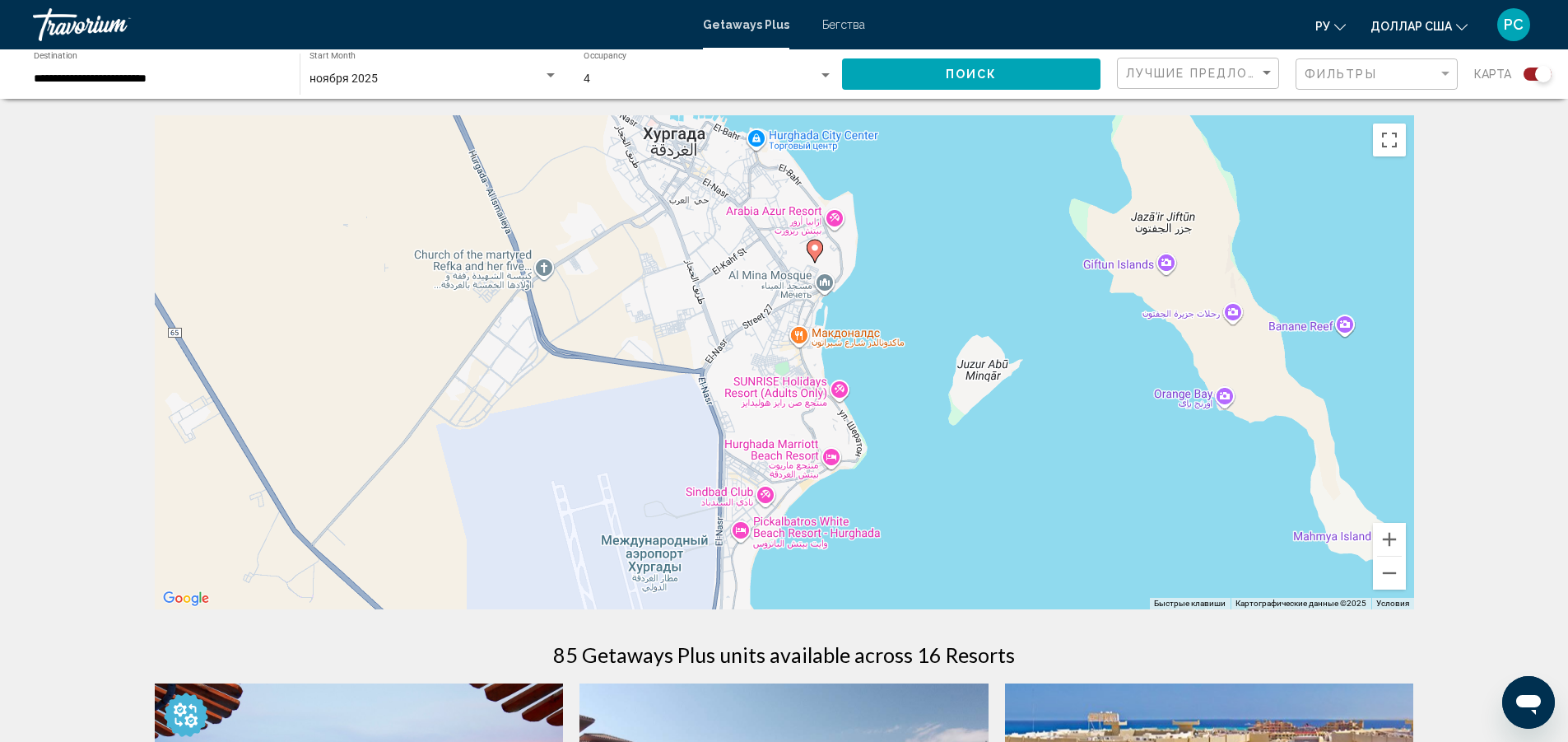
drag, startPoint x: 760, startPoint y: 362, endPoint x: 809, endPoint y: 626, distance: 268.5
click at [820, 249] on icon "Основное содержание" at bounding box center [814, 251] width 15 height 21
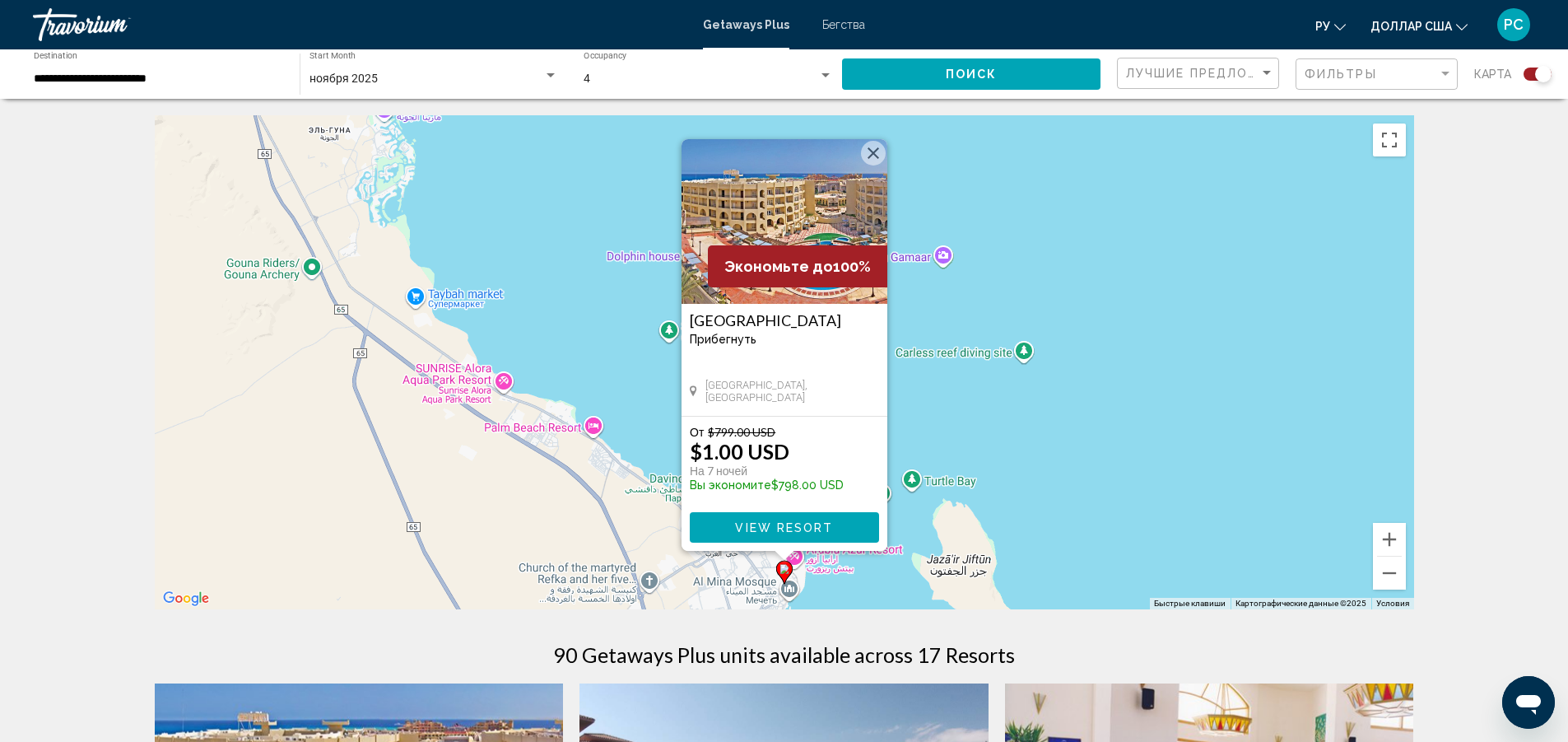
click at [1330, 21] on font "ру" at bounding box center [1322, 26] width 15 height 13
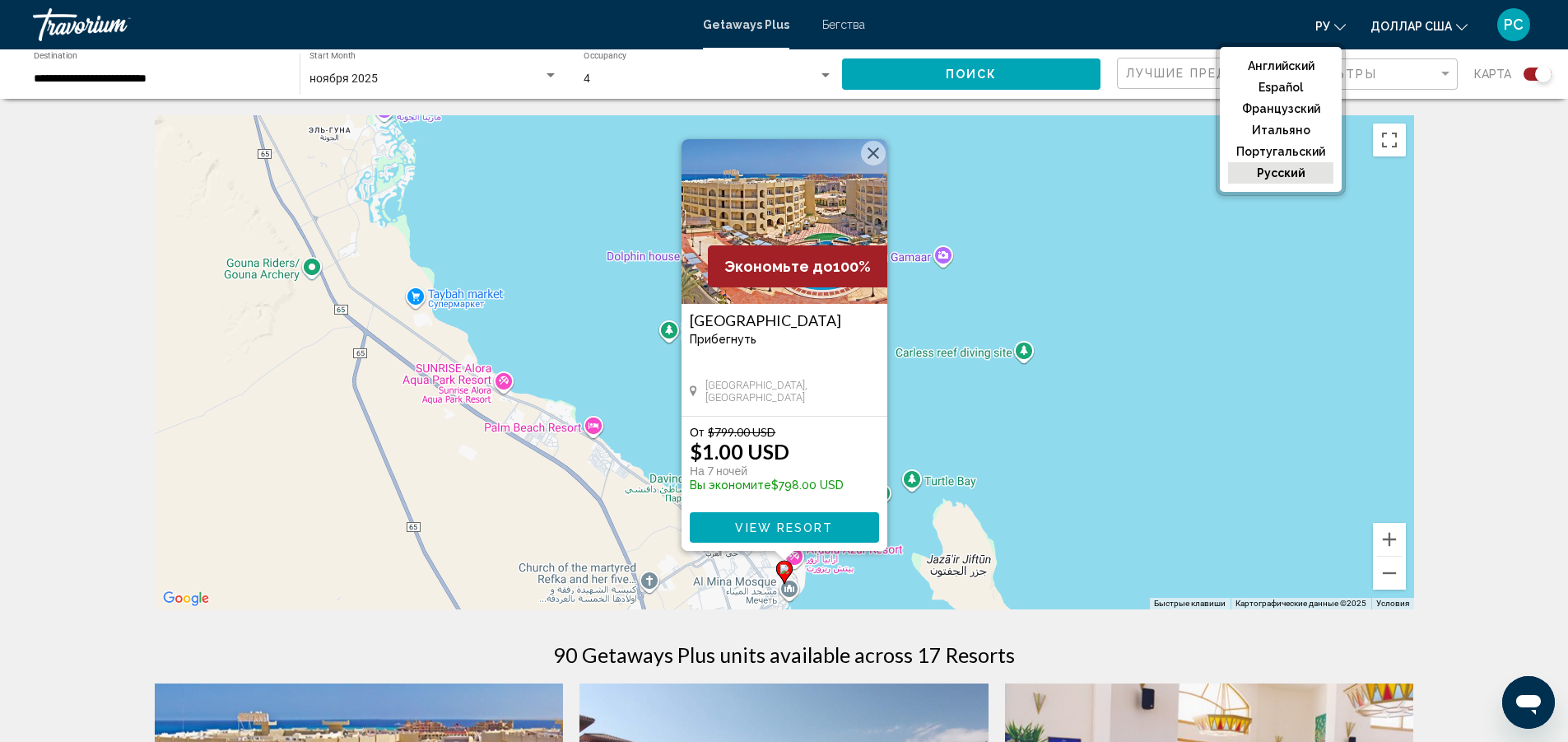
click at [1289, 174] on font "русский" at bounding box center [1281, 173] width 49 height 13
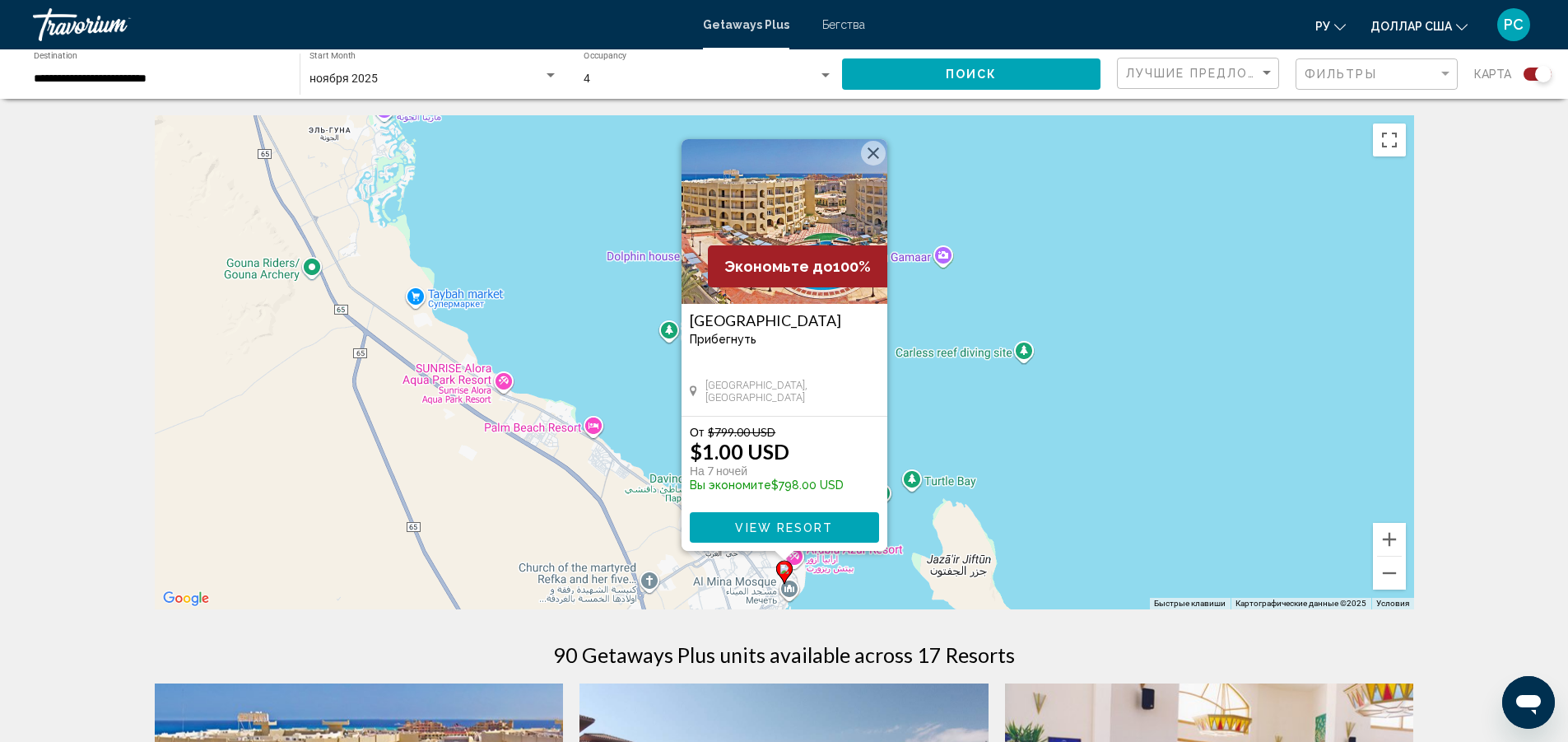
click at [1330, 28] on font "ру" at bounding box center [1322, 26] width 15 height 13
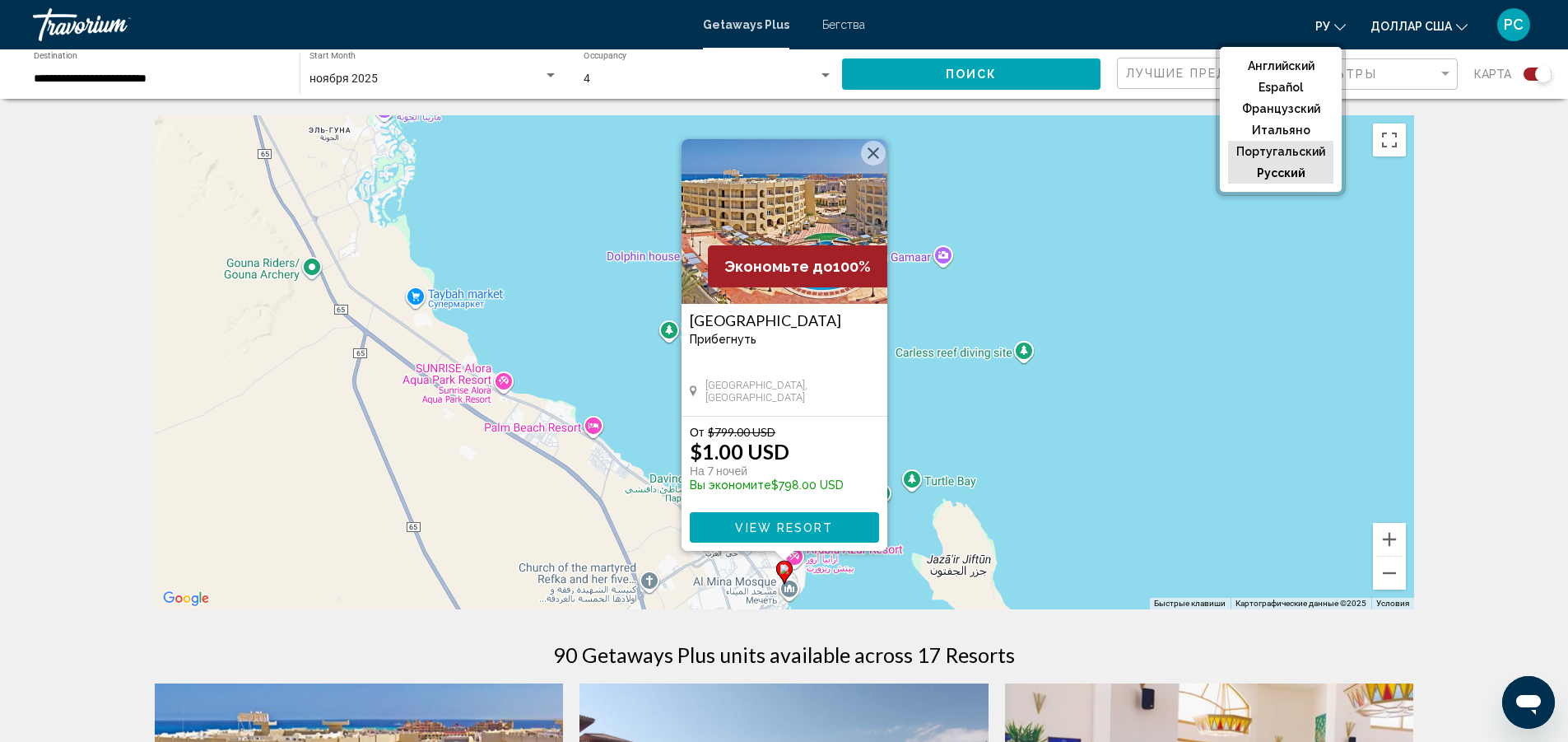
click at [1301, 142] on button "португальский" at bounding box center [1281, 151] width 106 height 21
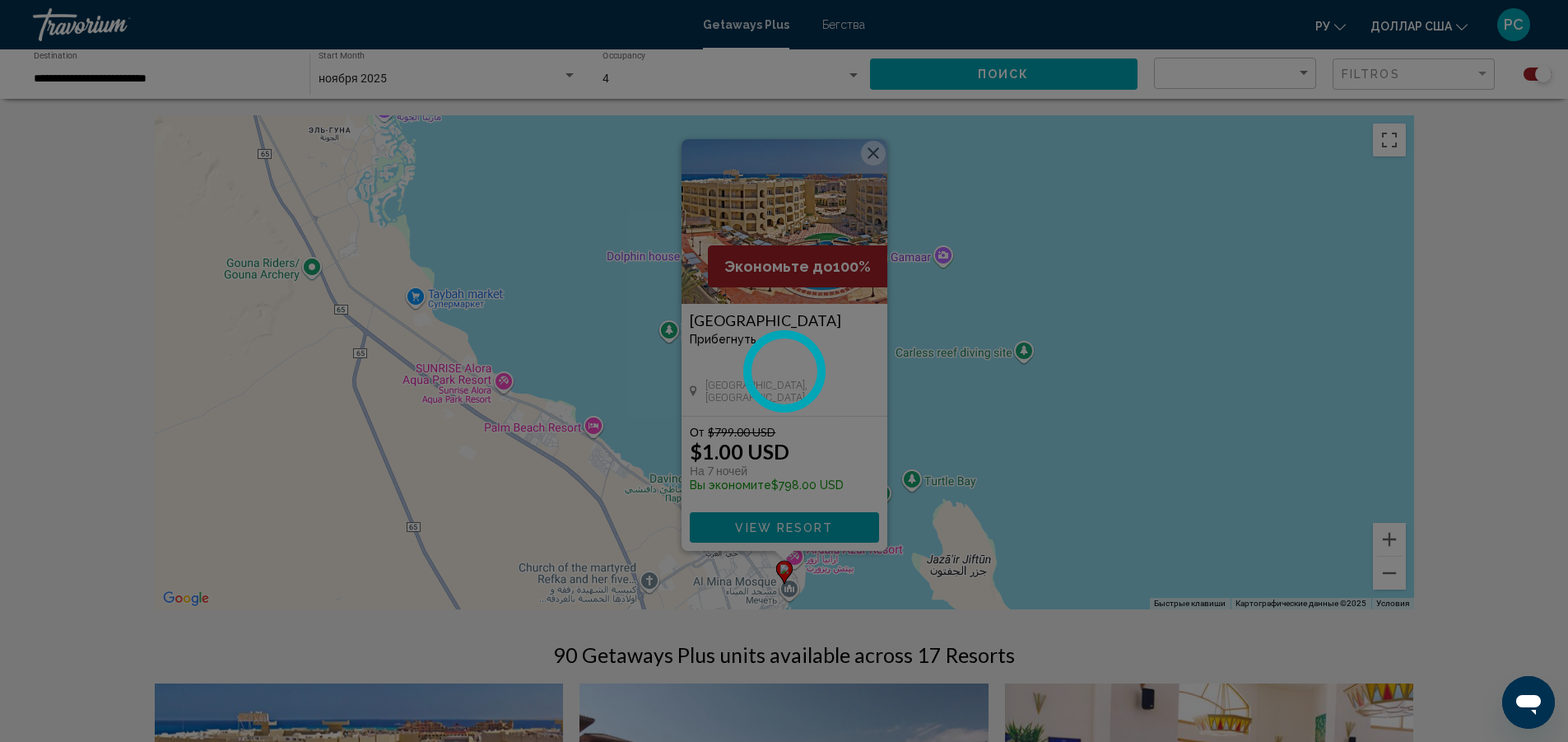
click at [1328, 30] on div at bounding box center [784, 371] width 1568 height 742
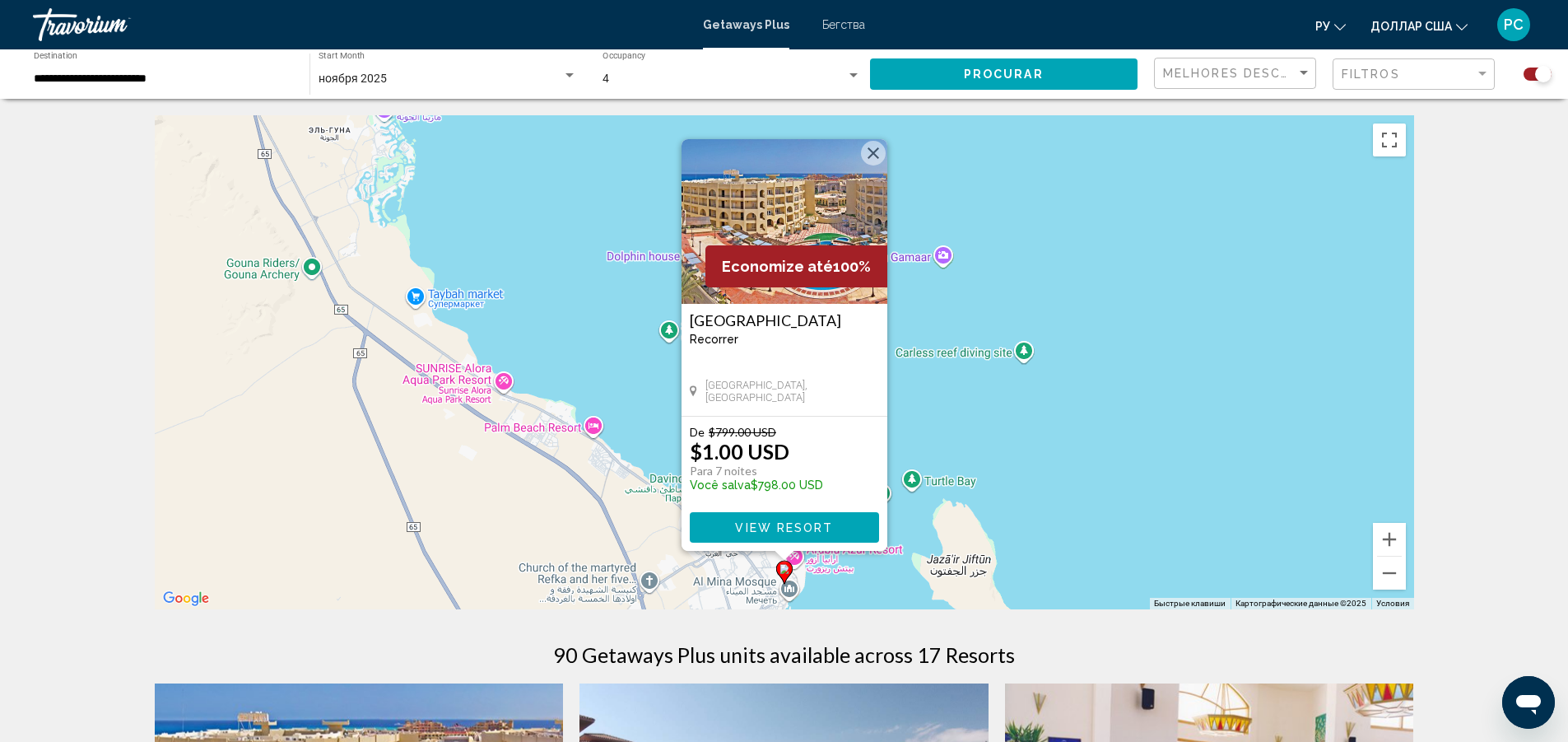
click at [1326, 27] on font "ру" at bounding box center [1322, 26] width 15 height 13
click at [1316, 173] on button "русский" at bounding box center [1294, 172] width 78 height 21
click at [740, 332] on div "Mirette Touristic Village Прибегнуть - Это курорт только для взрослых" at bounding box center [785, 335] width 190 height 46
click at [808, 534] on button "View Resort" at bounding box center [785, 527] width 190 height 31
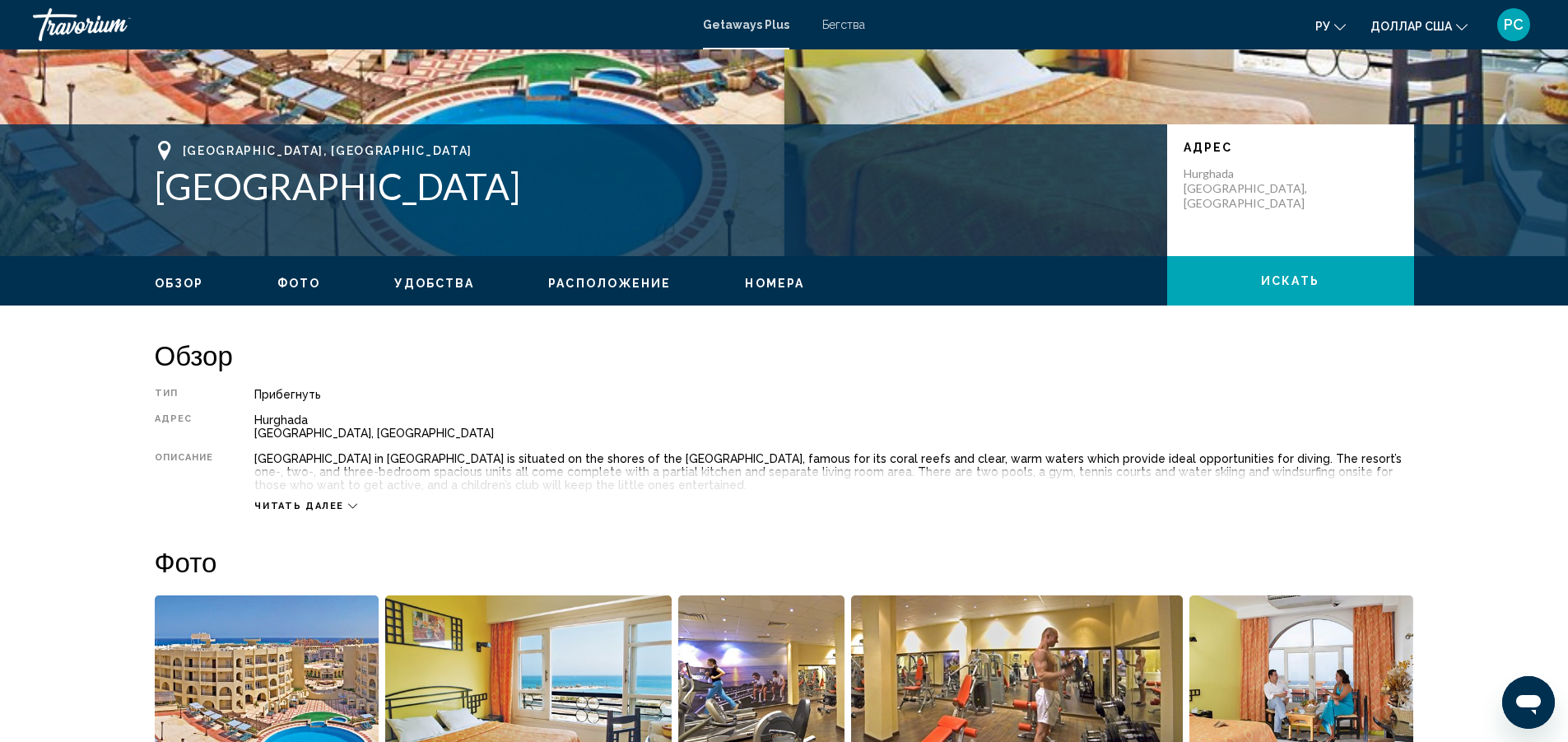
scroll to position [330, 0]
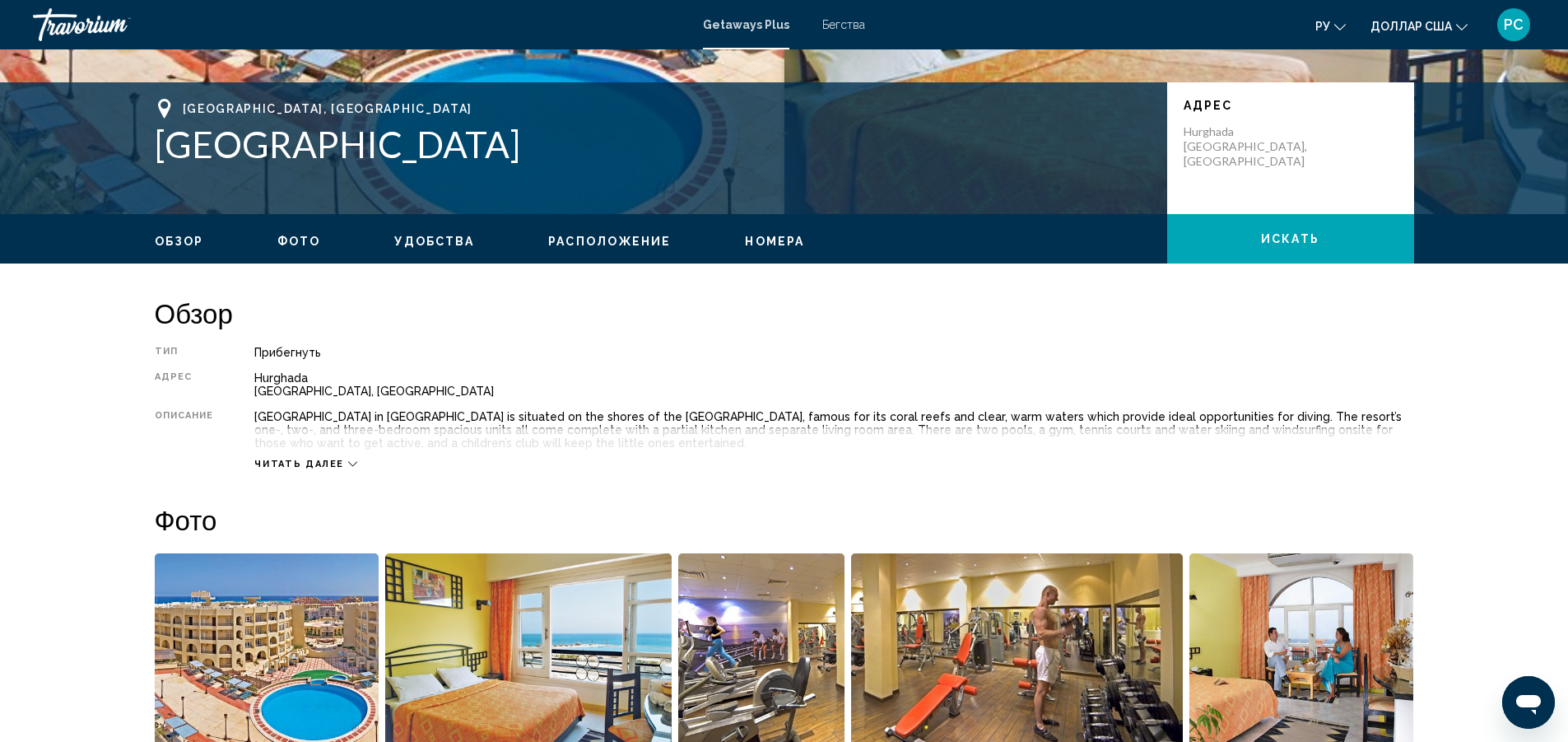
click at [301, 456] on div "Читать далее" at bounding box center [834, 446] width 1160 height 45
click at [300, 459] on span "Читать далее" at bounding box center [300, 463] width 90 height 11
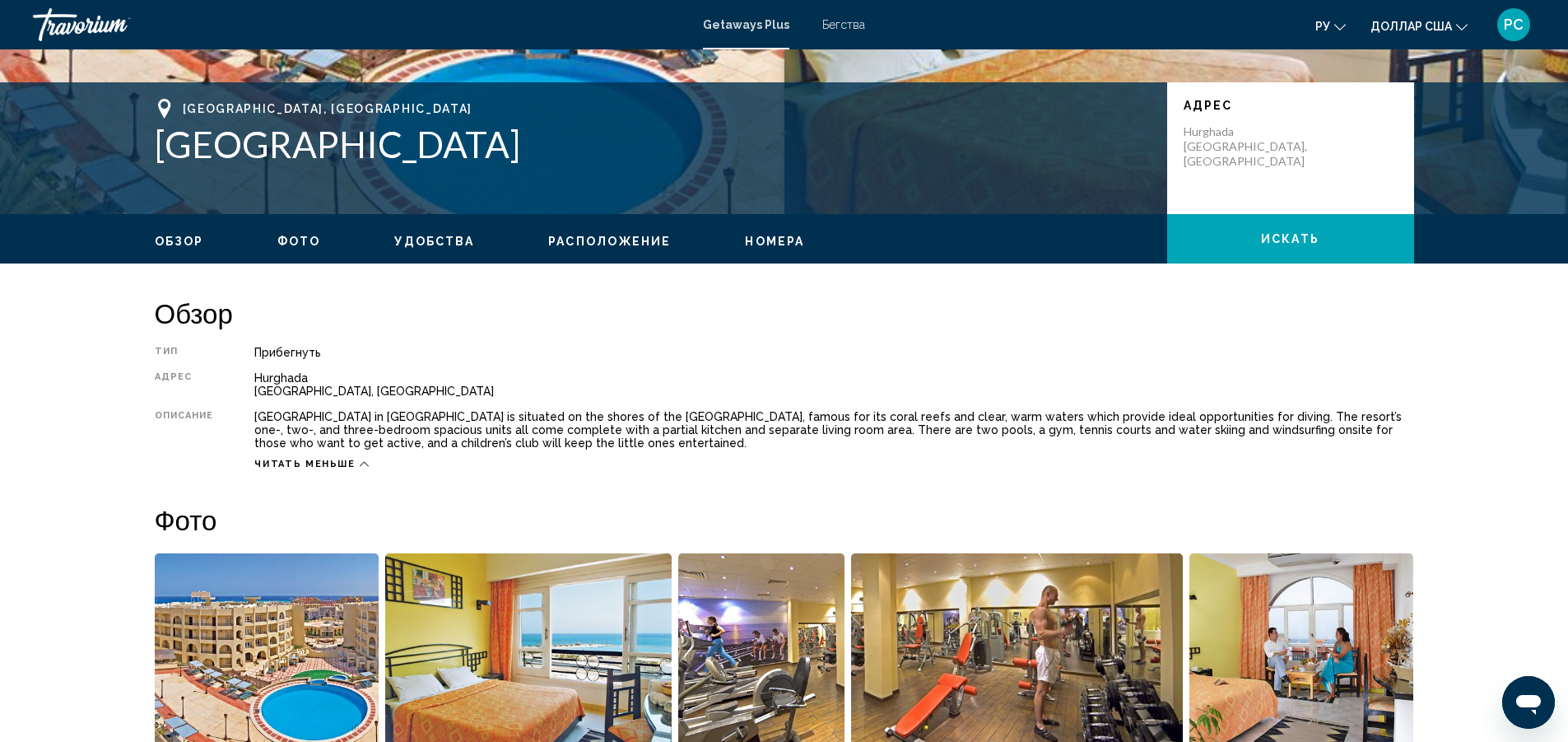
click at [1332, 17] on button "ру English Español Français Italiano Português русский" at bounding box center [1330, 26] width 31 height 24
click at [1305, 168] on button "русский" at bounding box center [1295, 172] width 77 height 21
click at [1328, 25] on font "ру" at bounding box center [1322, 26] width 15 height 13
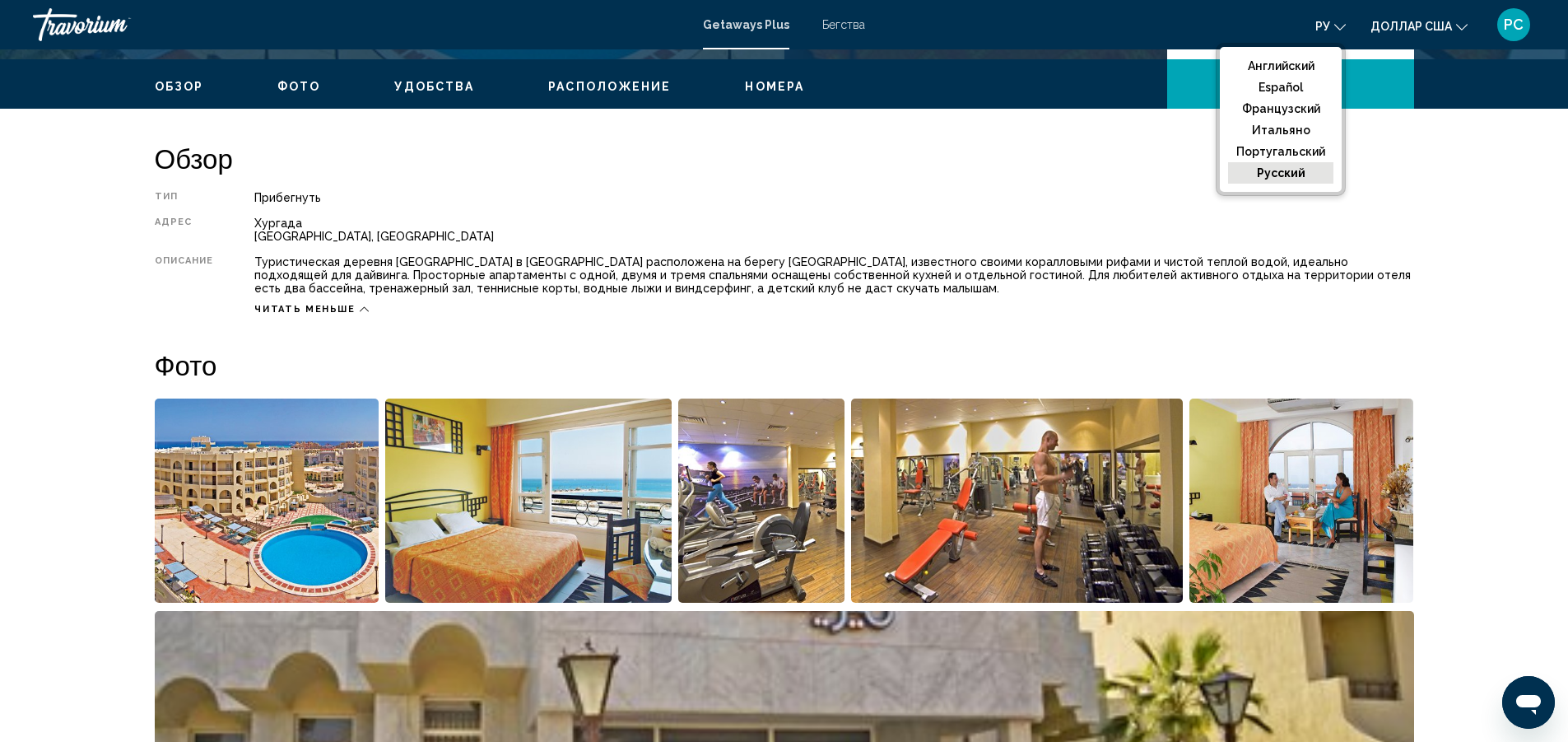
scroll to position [494, 0]
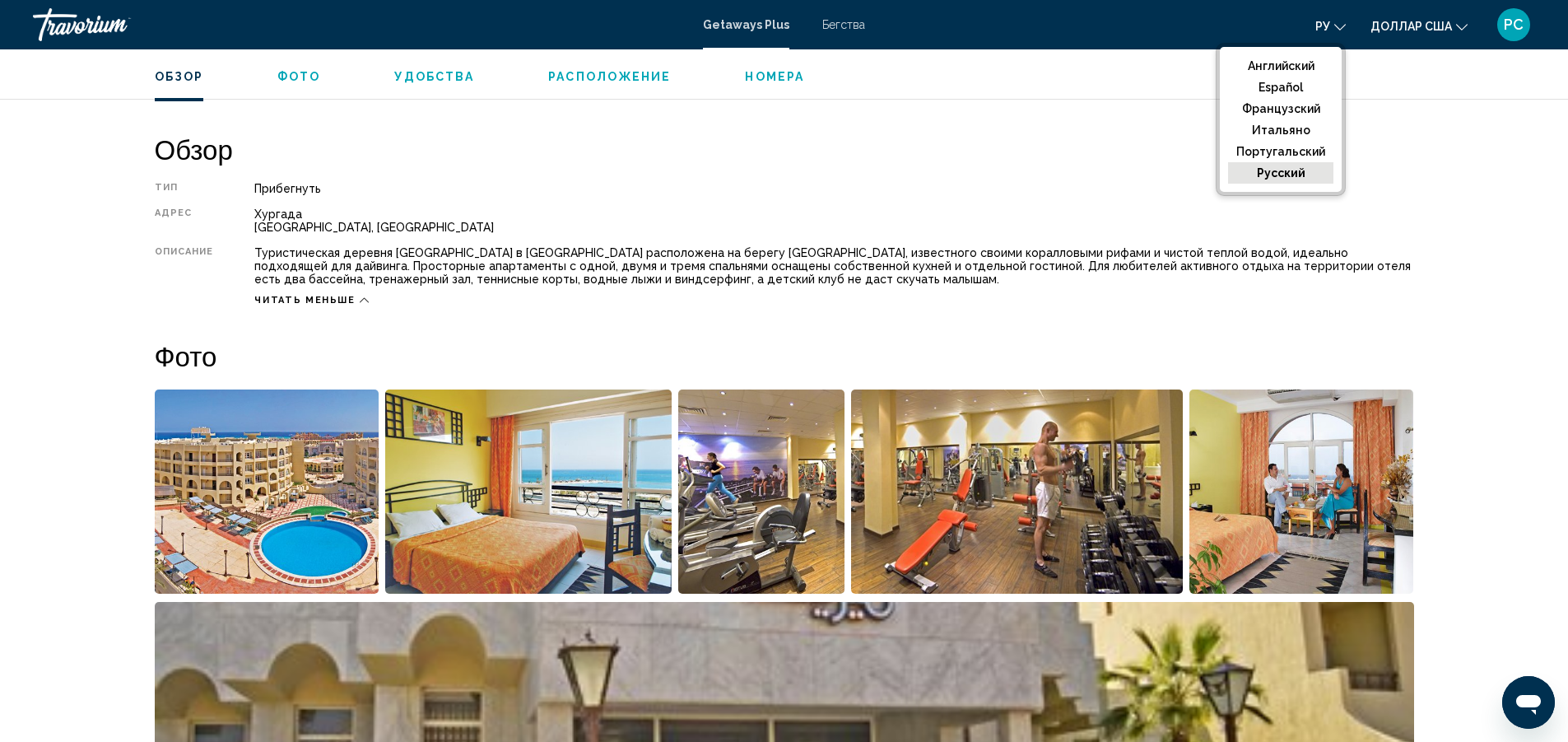
click at [297, 513] on img "Открыть полноэкранный слайдер изображений" at bounding box center [267, 491] width 225 height 204
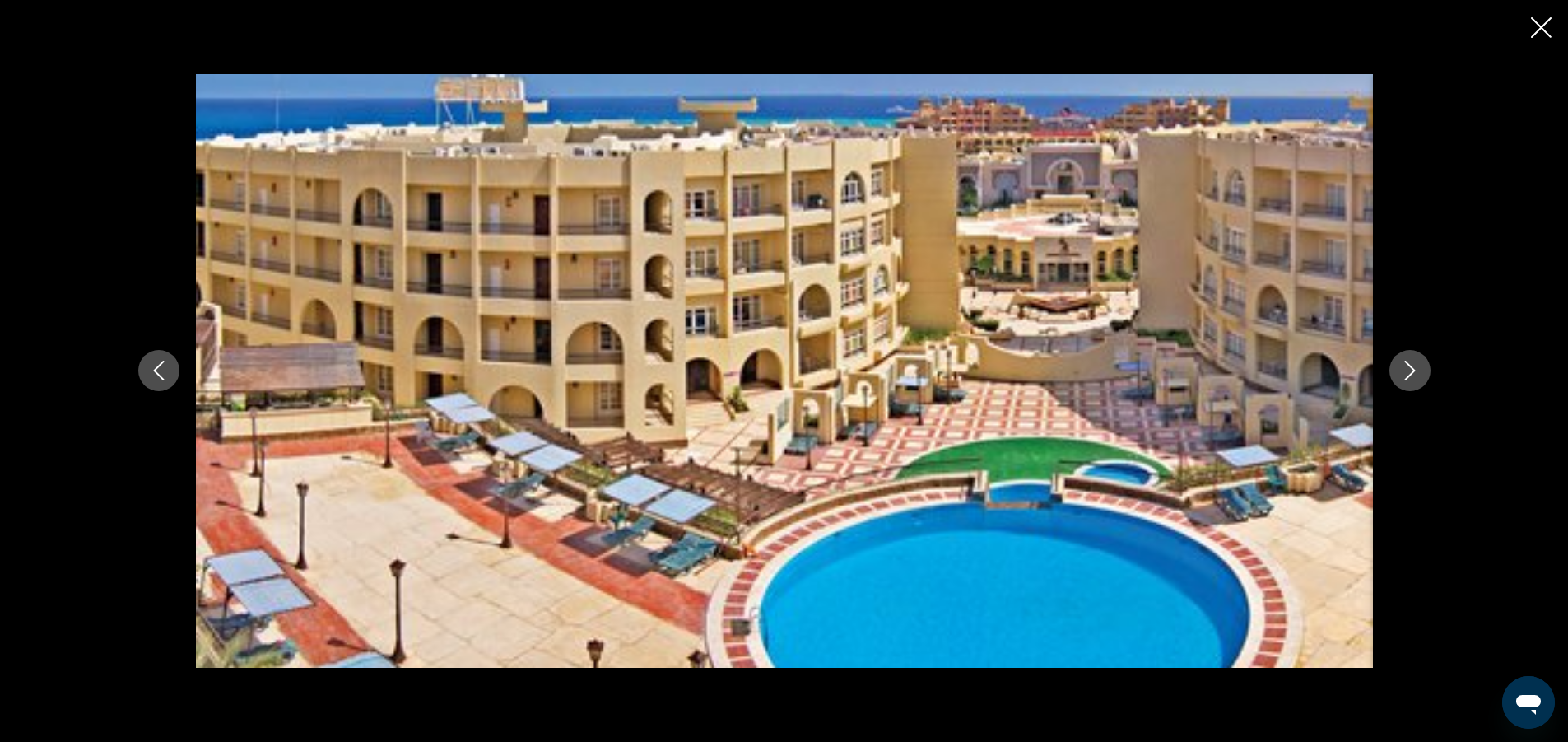
click at [1414, 365] on icon "Next image" at bounding box center [1410, 371] width 20 height 20
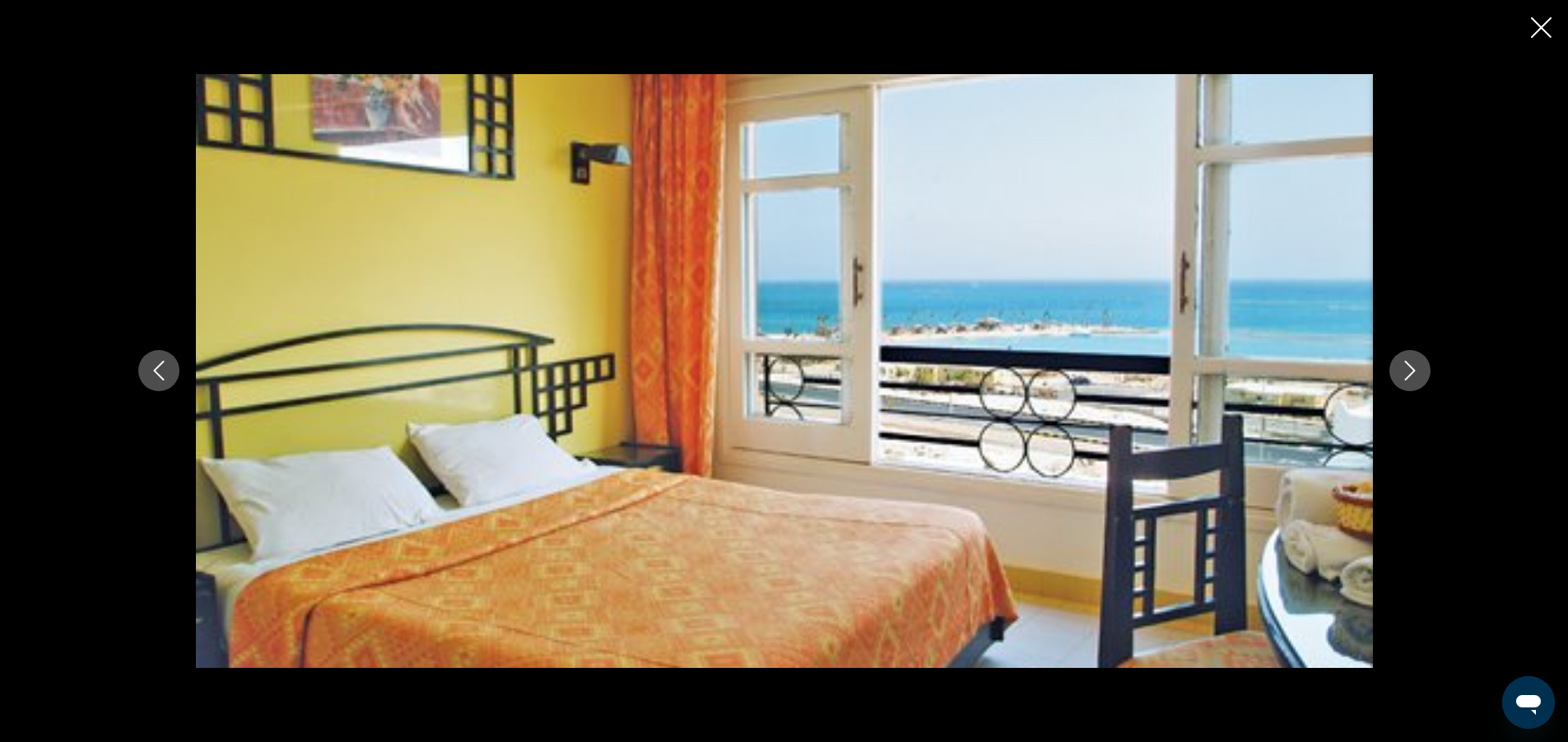
click at [1414, 365] on icon "Next image" at bounding box center [1410, 371] width 20 height 20
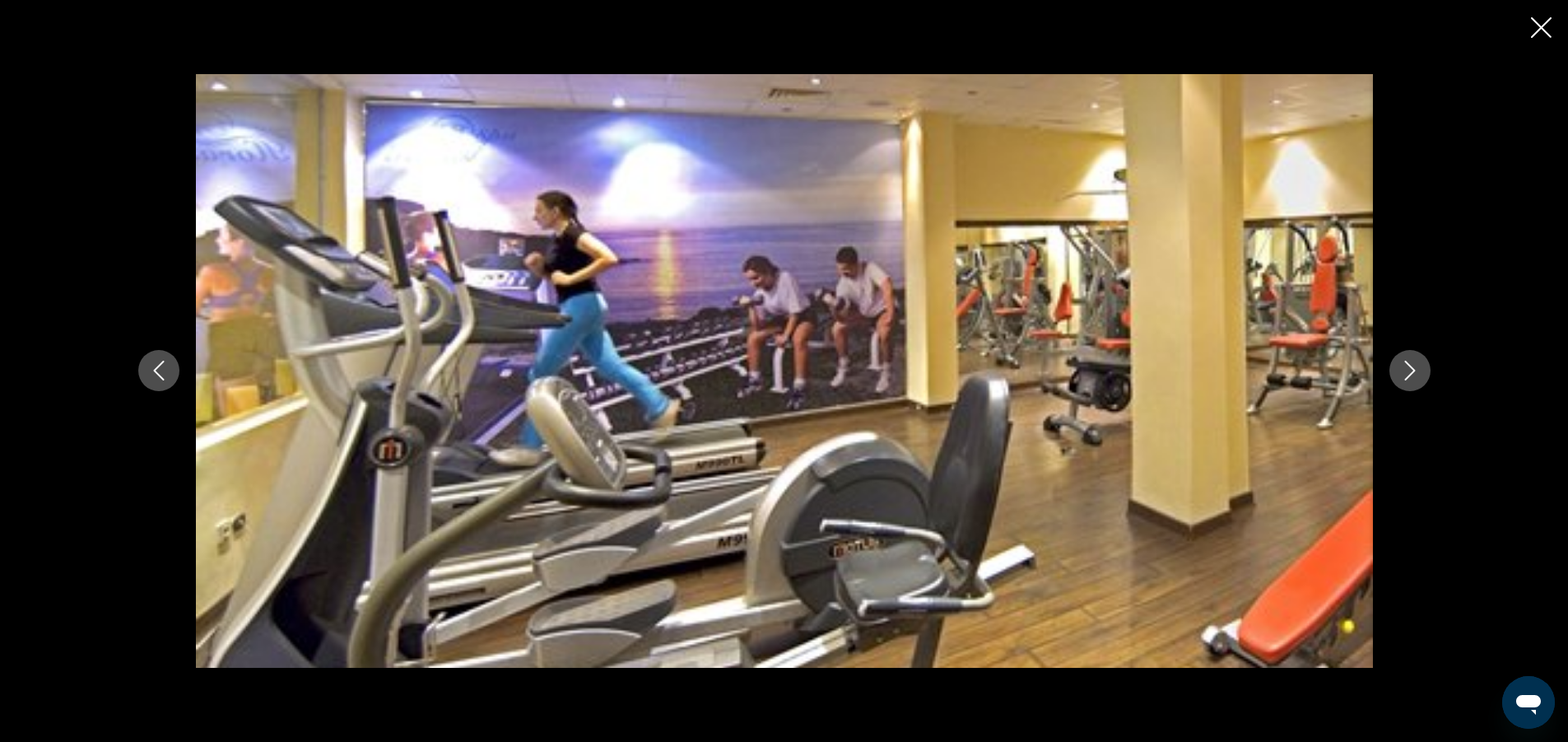
click at [1414, 365] on icon "Next image" at bounding box center [1410, 371] width 20 height 20
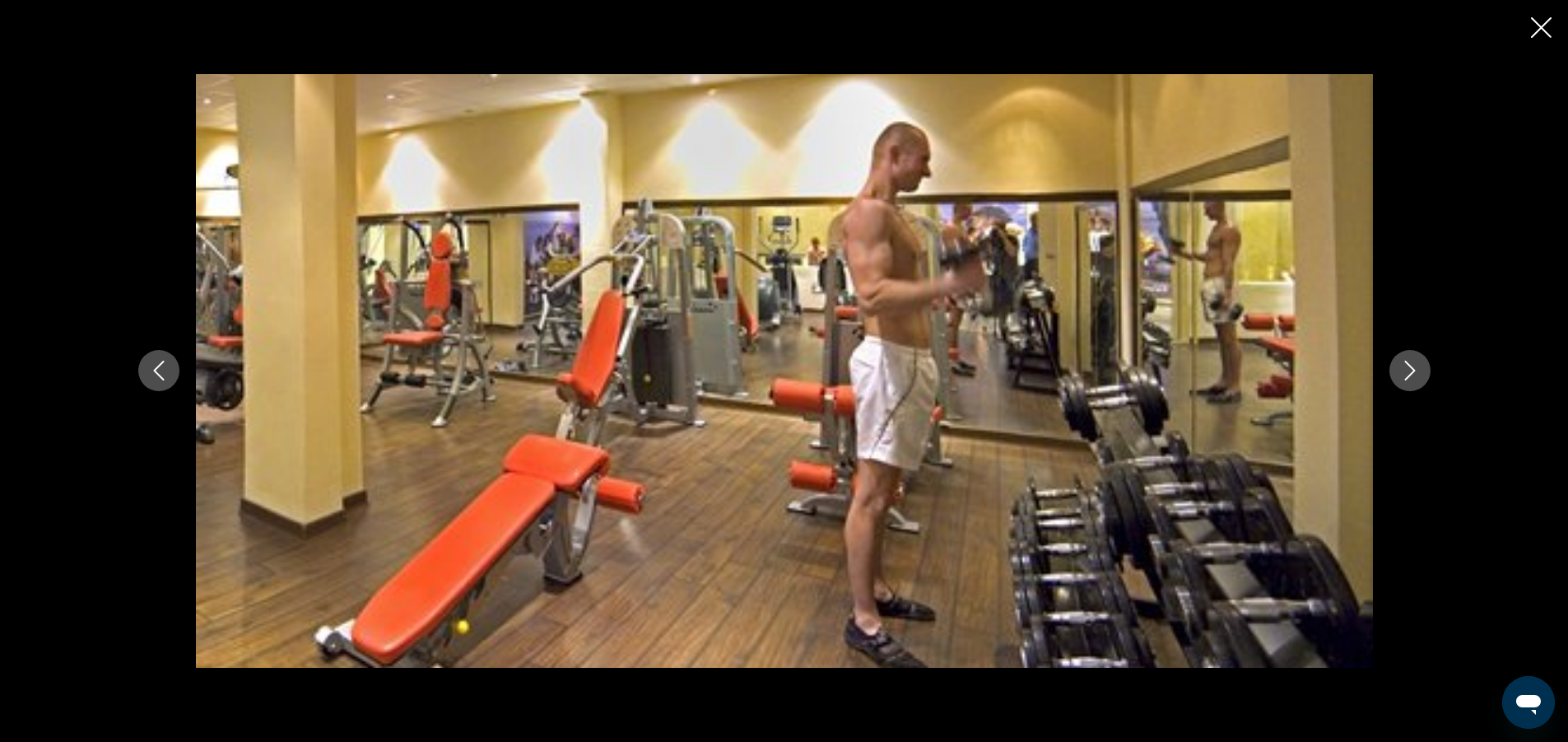
click at [1414, 365] on icon "Next image" at bounding box center [1410, 371] width 20 height 20
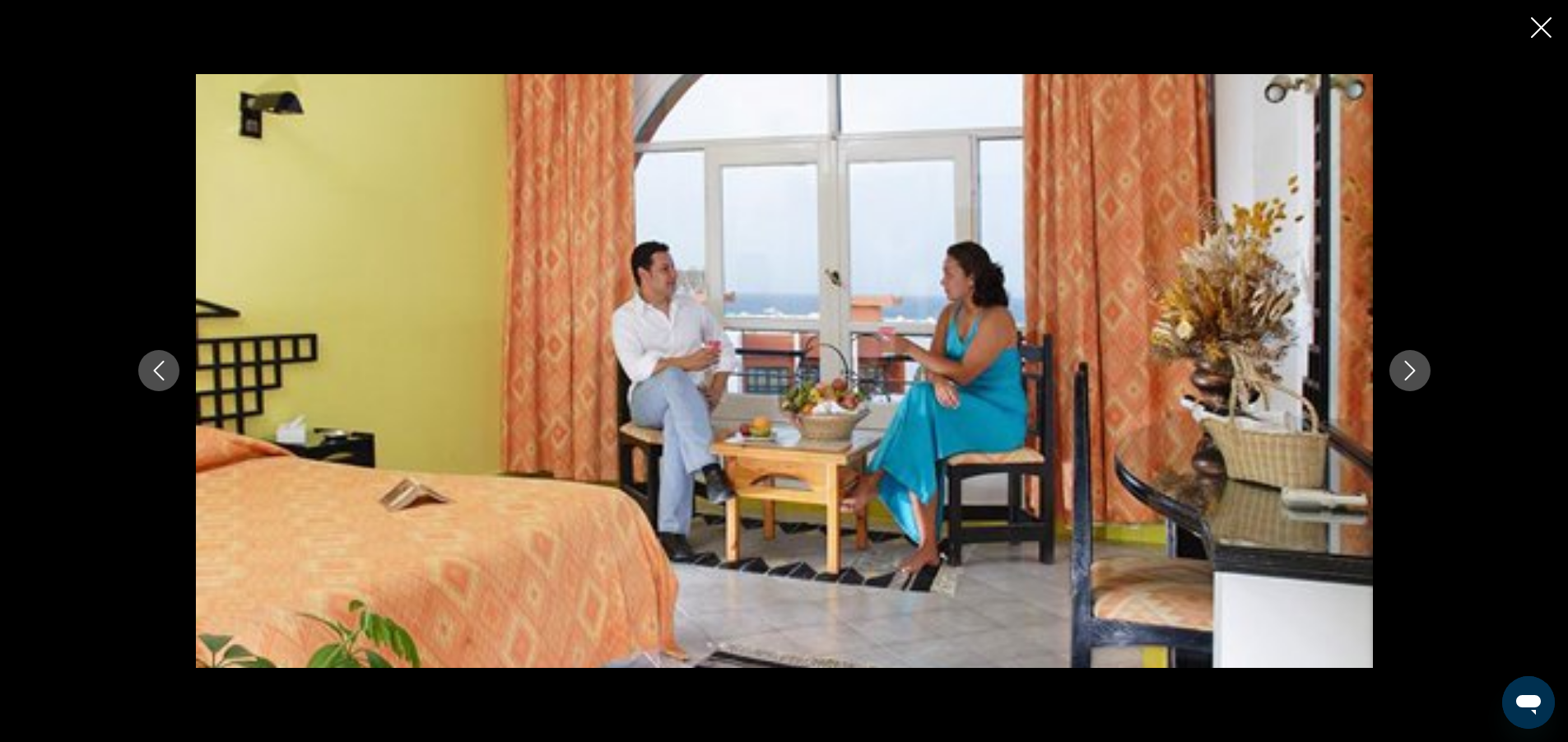
click at [1414, 365] on icon "Next image" at bounding box center [1410, 371] width 20 height 20
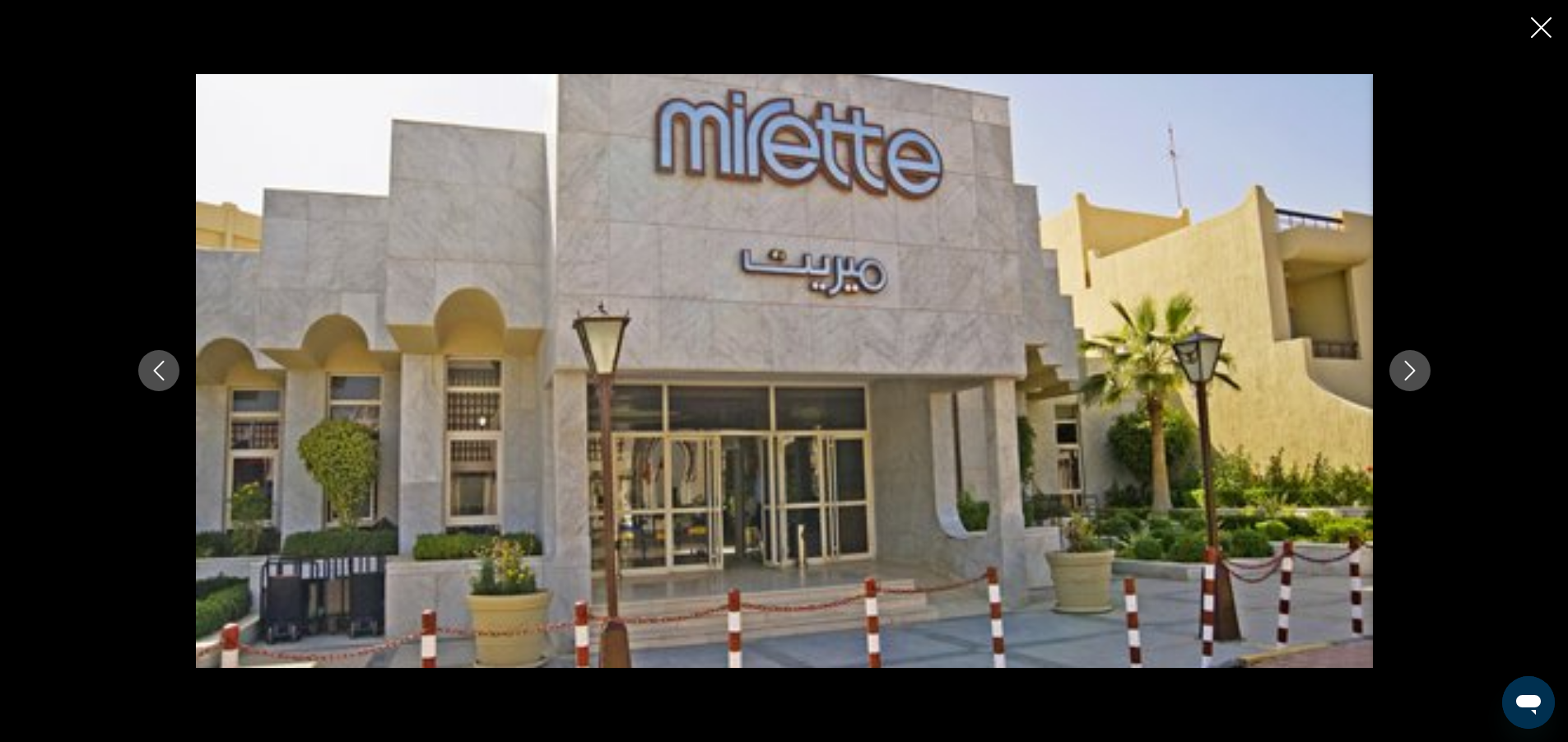
click at [1414, 365] on icon "Next image" at bounding box center [1410, 371] width 20 height 20
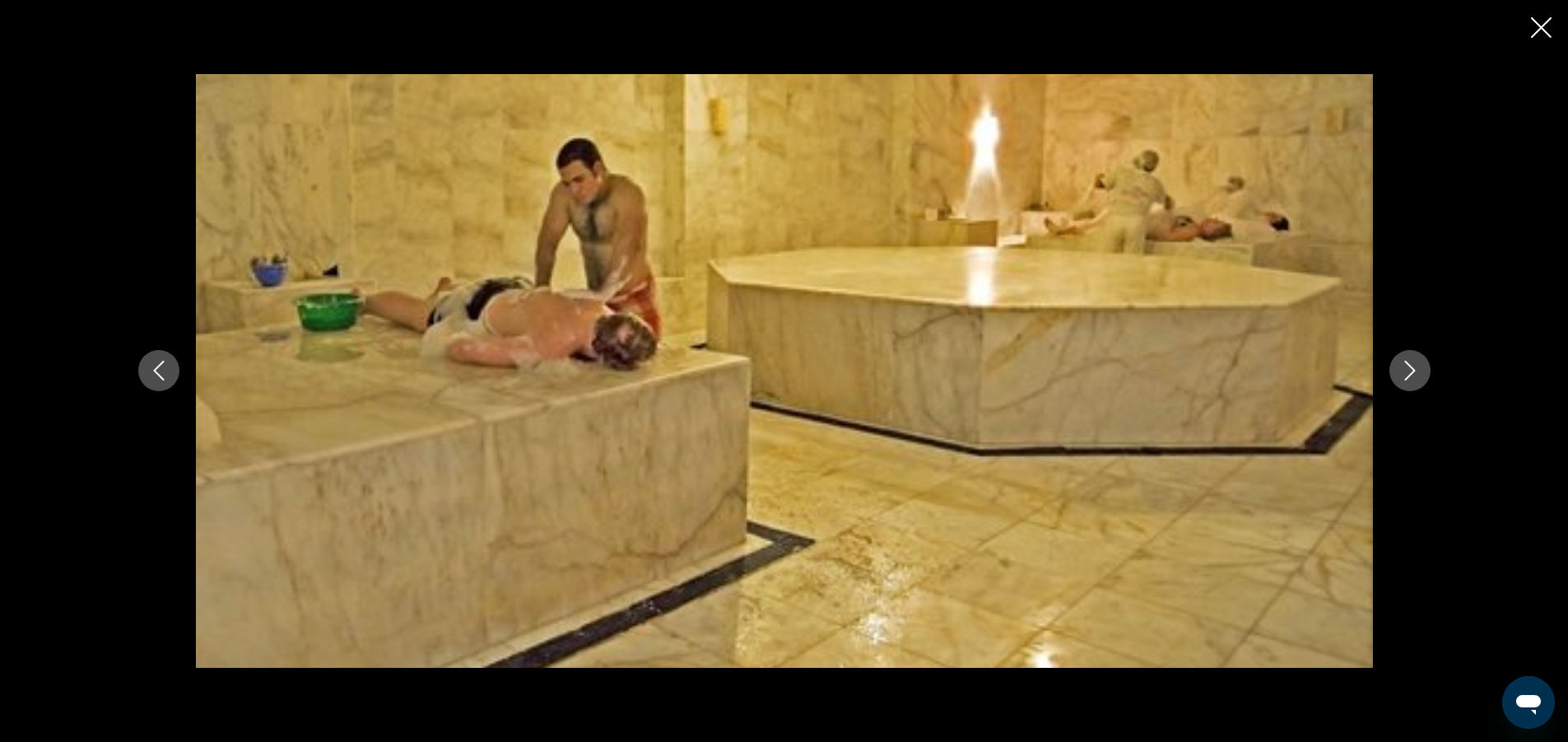
click at [1414, 365] on icon "Next image" at bounding box center [1410, 371] width 20 height 20
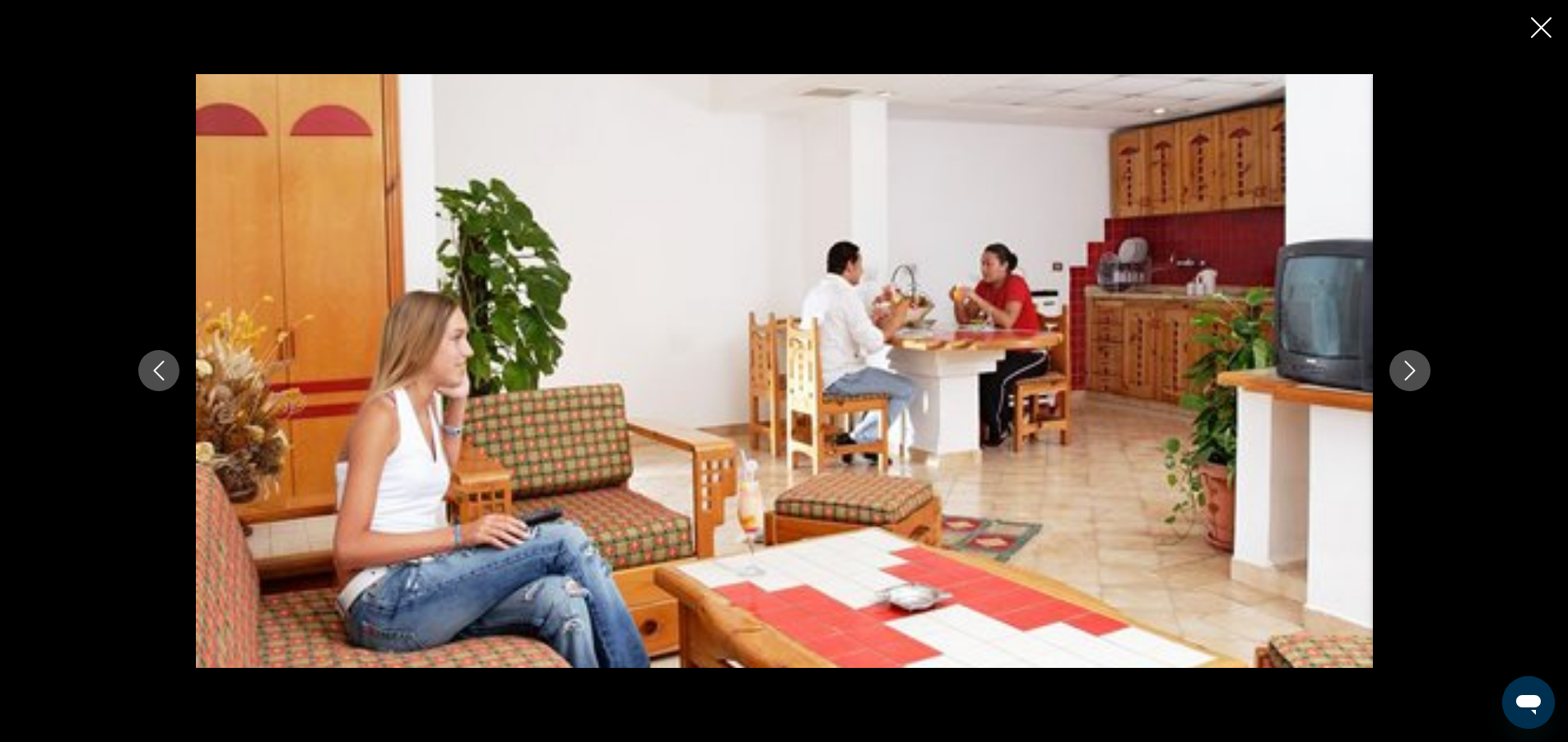
click at [1414, 365] on icon "Next image" at bounding box center [1410, 371] width 20 height 20
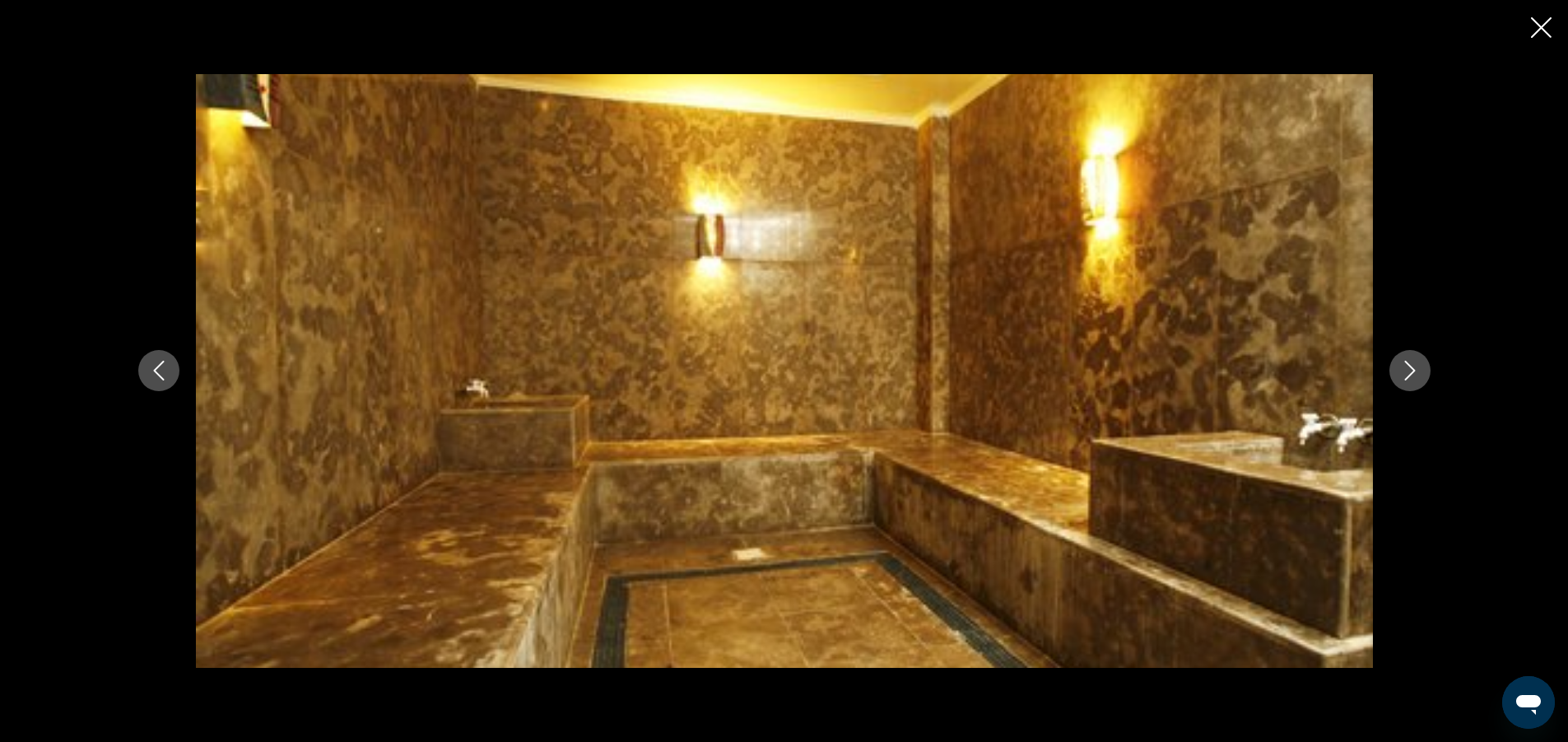
click at [1414, 365] on icon "Next image" at bounding box center [1410, 371] width 20 height 20
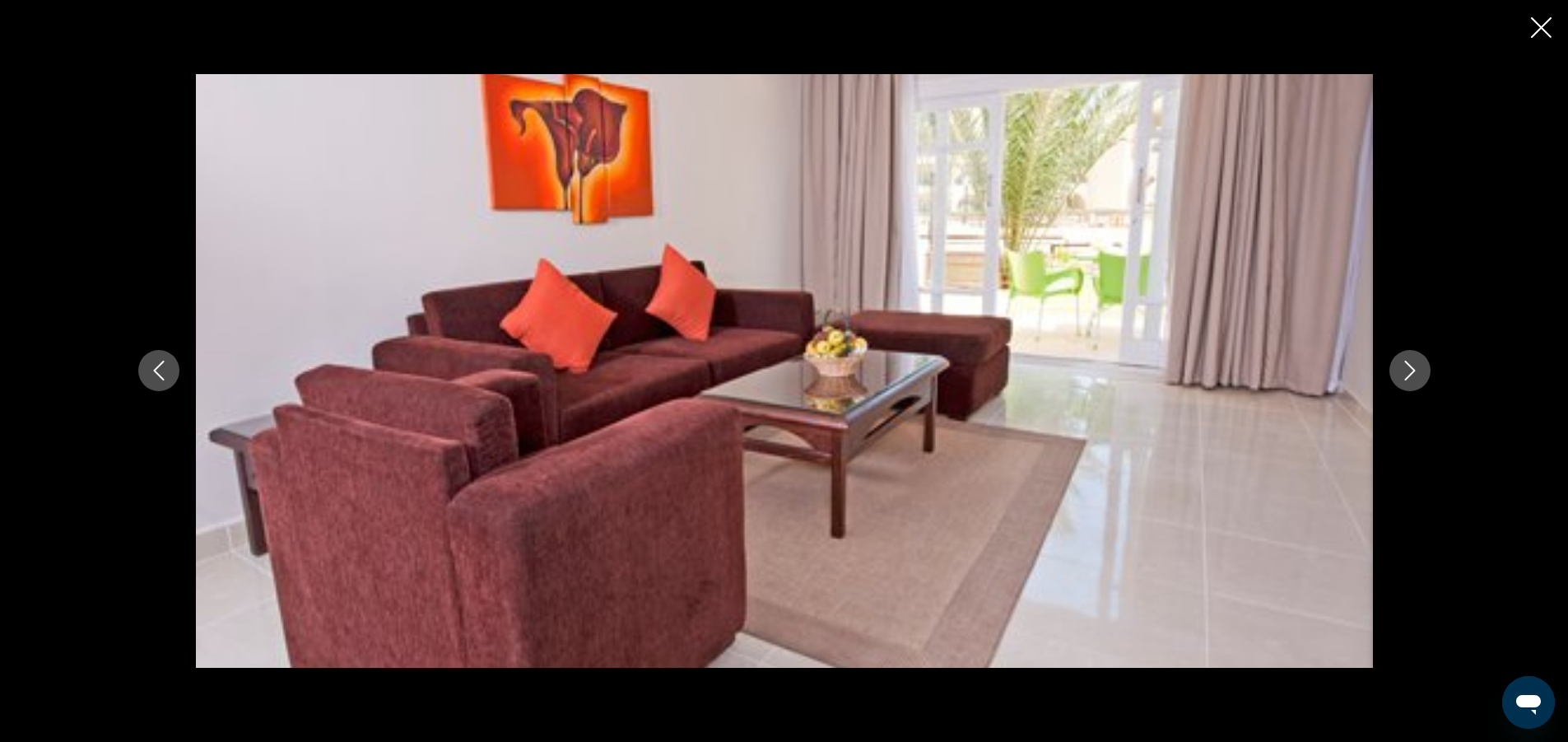
click at [1414, 365] on icon "Next image" at bounding box center [1410, 371] width 20 height 20
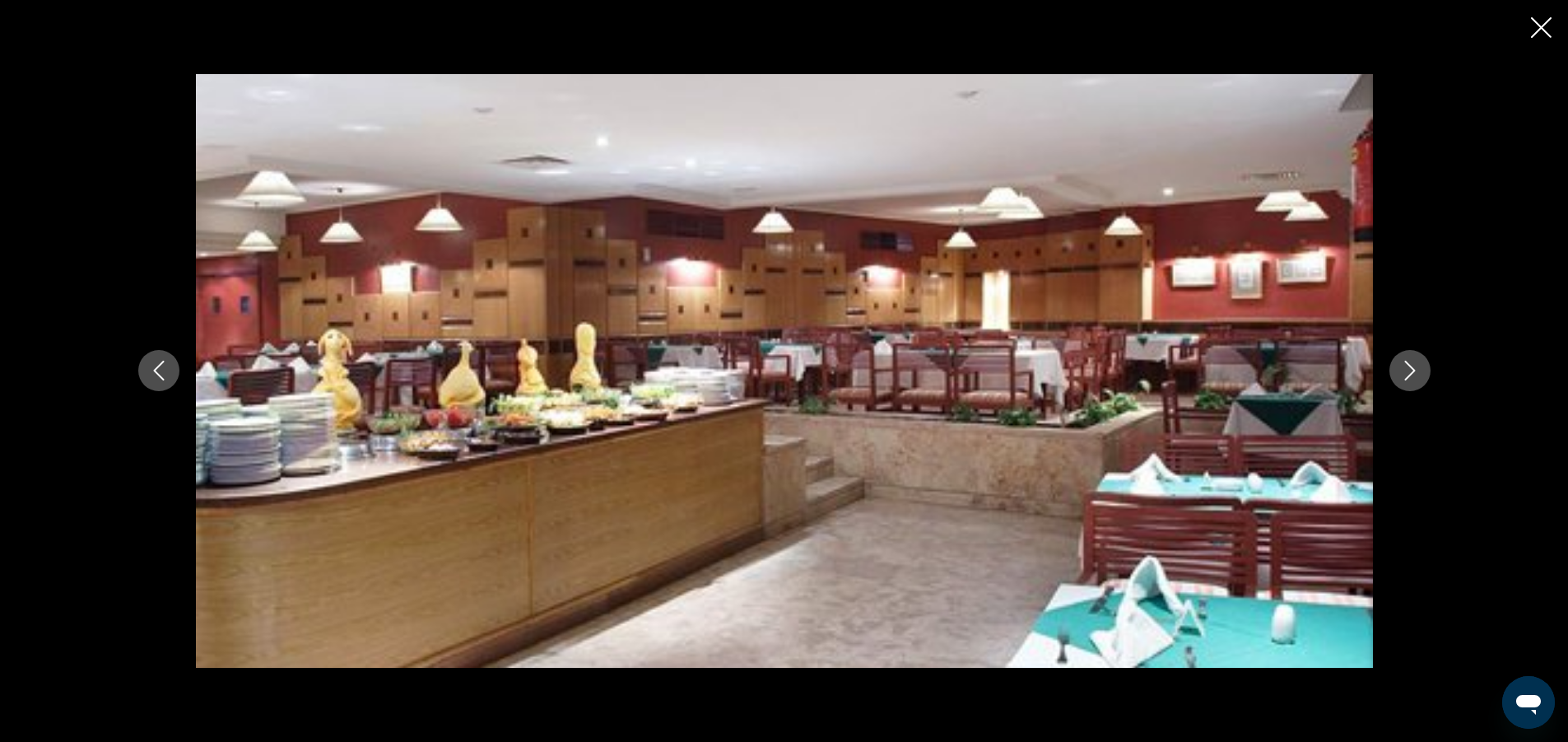
click at [1414, 365] on icon "Next image" at bounding box center [1410, 371] width 20 height 20
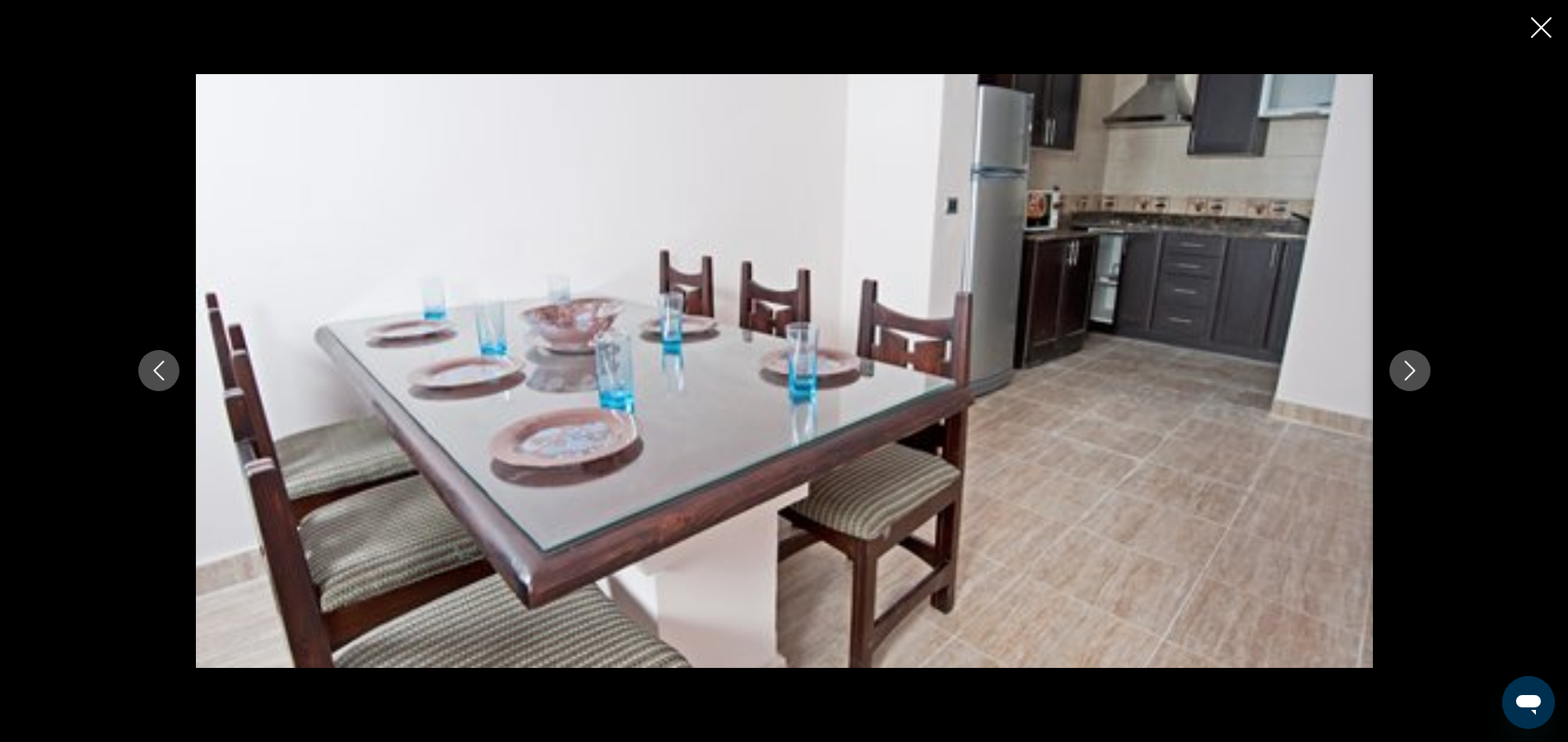
click at [1414, 365] on icon "Next image" at bounding box center [1410, 371] width 20 height 20
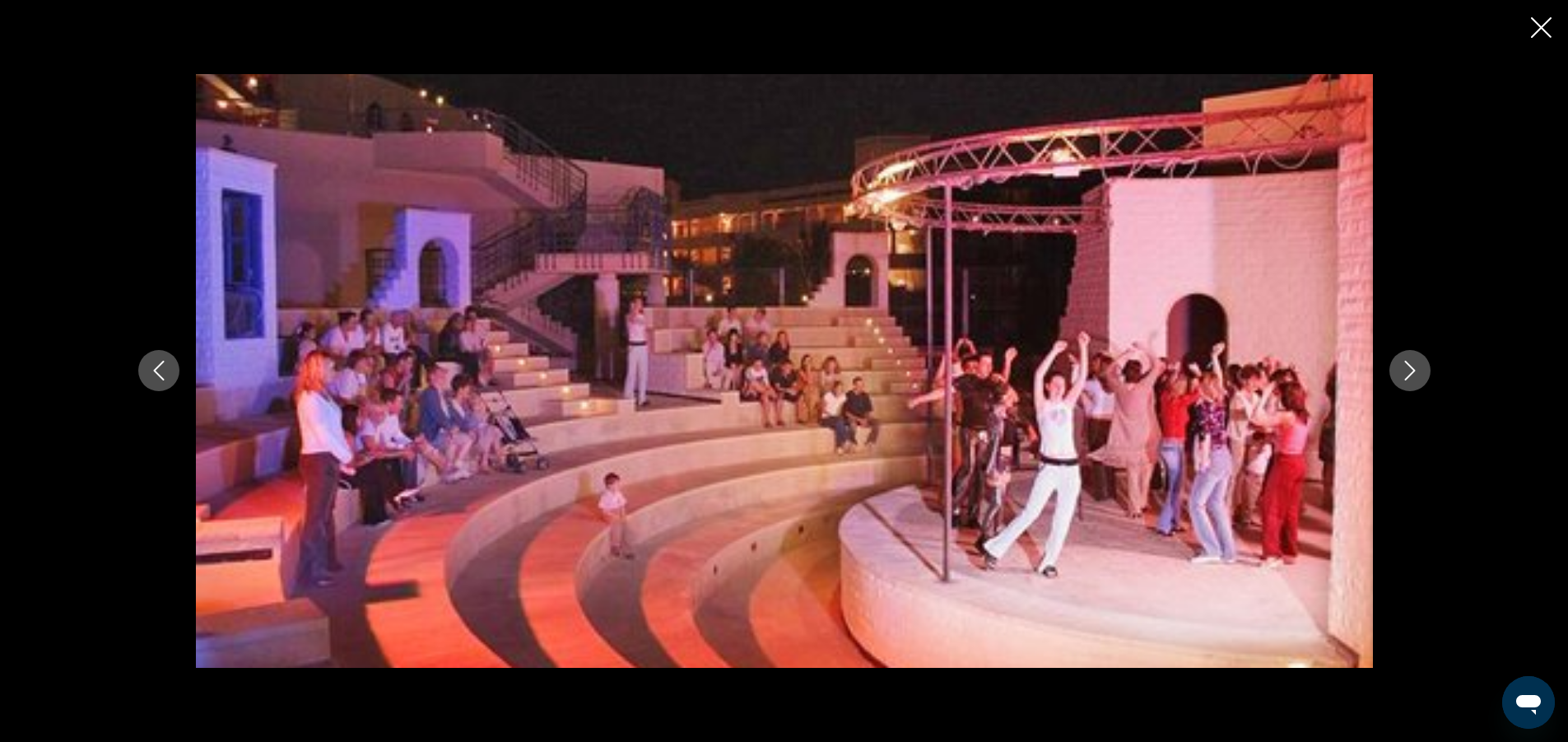
click at [1414, 365] on icon "Next image" at bounding box center [1410, 371] width 20 height 20
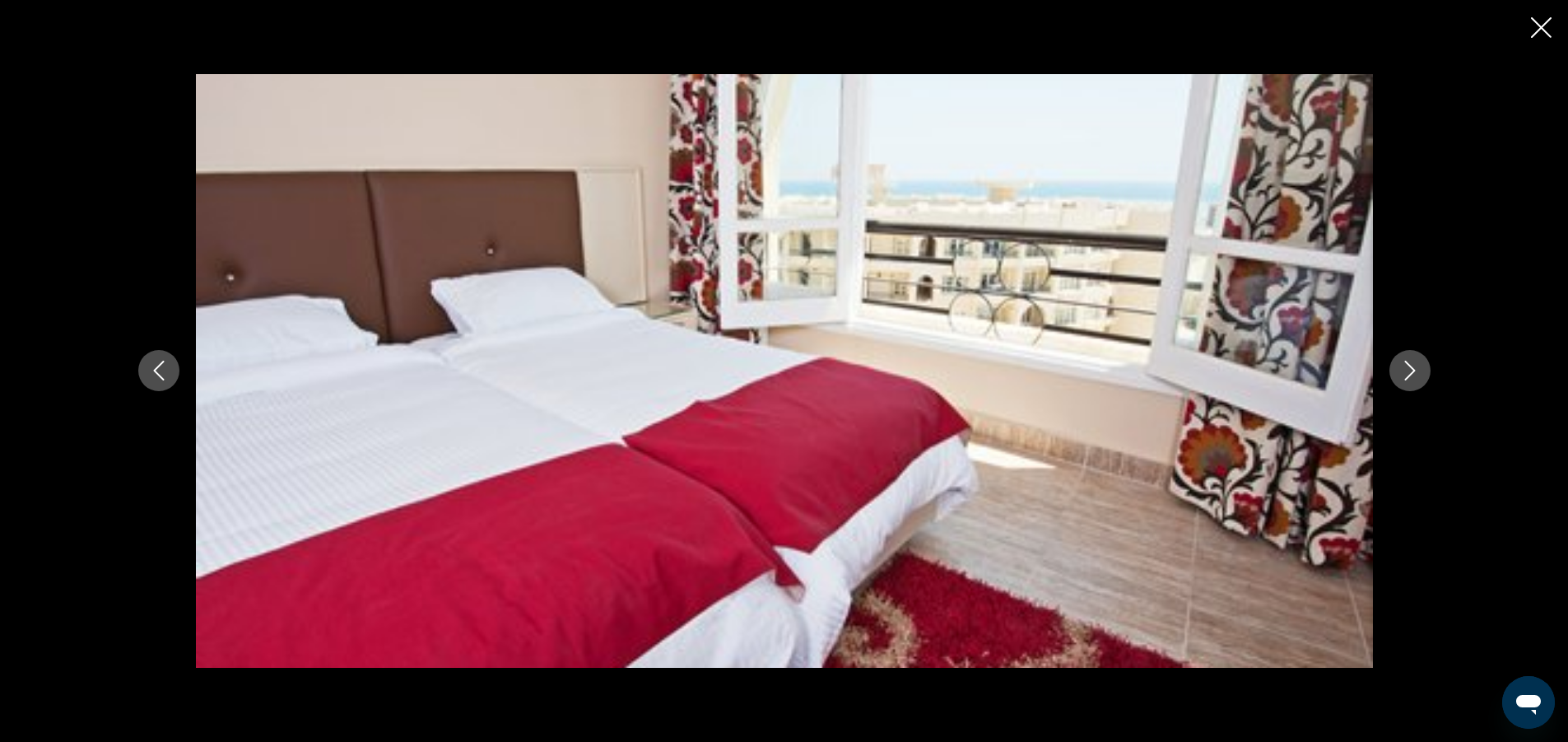
click at [1414, 365] on icon "Next image" at bounding box center [1410, 371] width 20 height 20
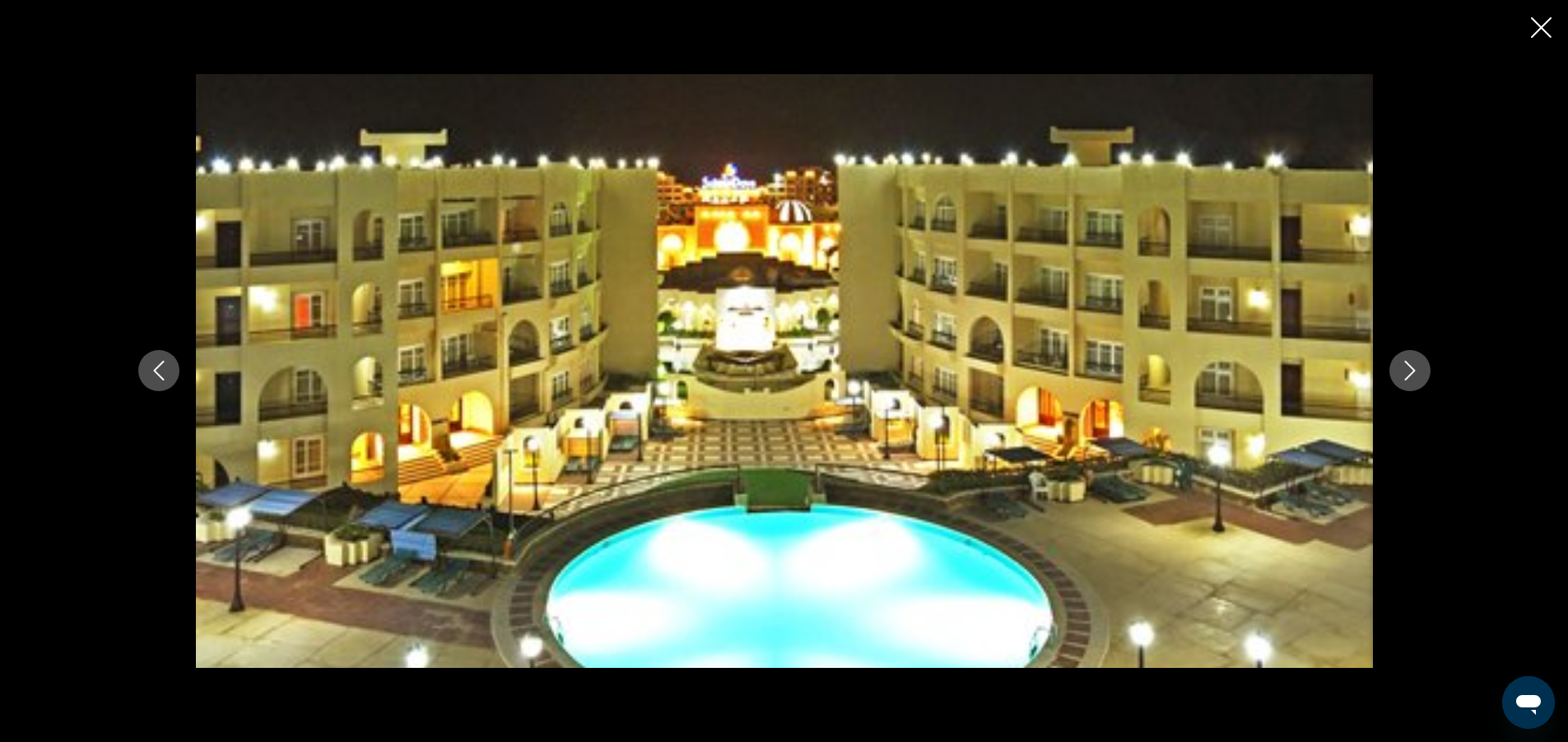
click at [1414, 365] on icon "Next image" at bounding box center [1410, 371] width 20 height 20
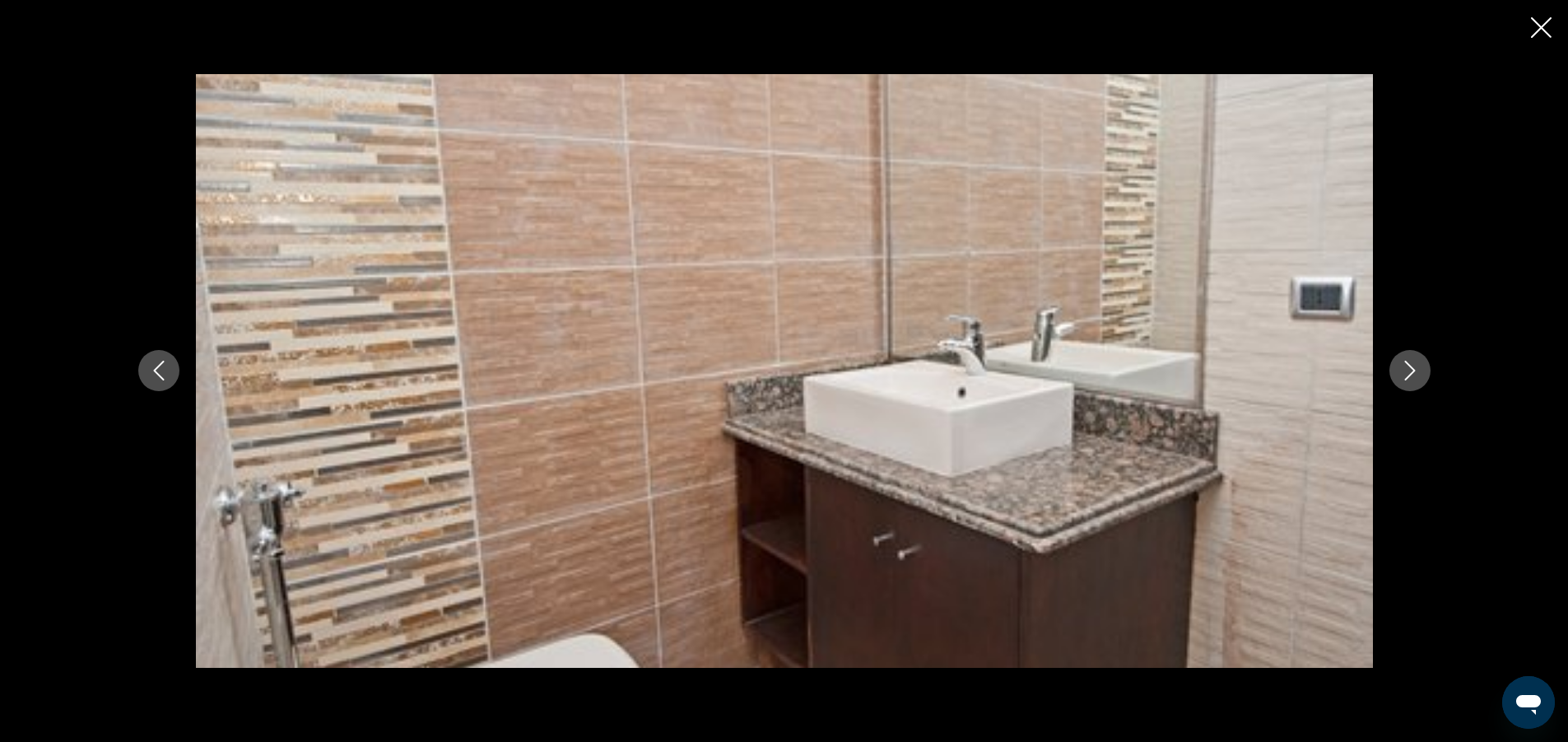
click at [1414, 365] on icon "Next image" at bounding box center [1410, 371] width 20 height 20
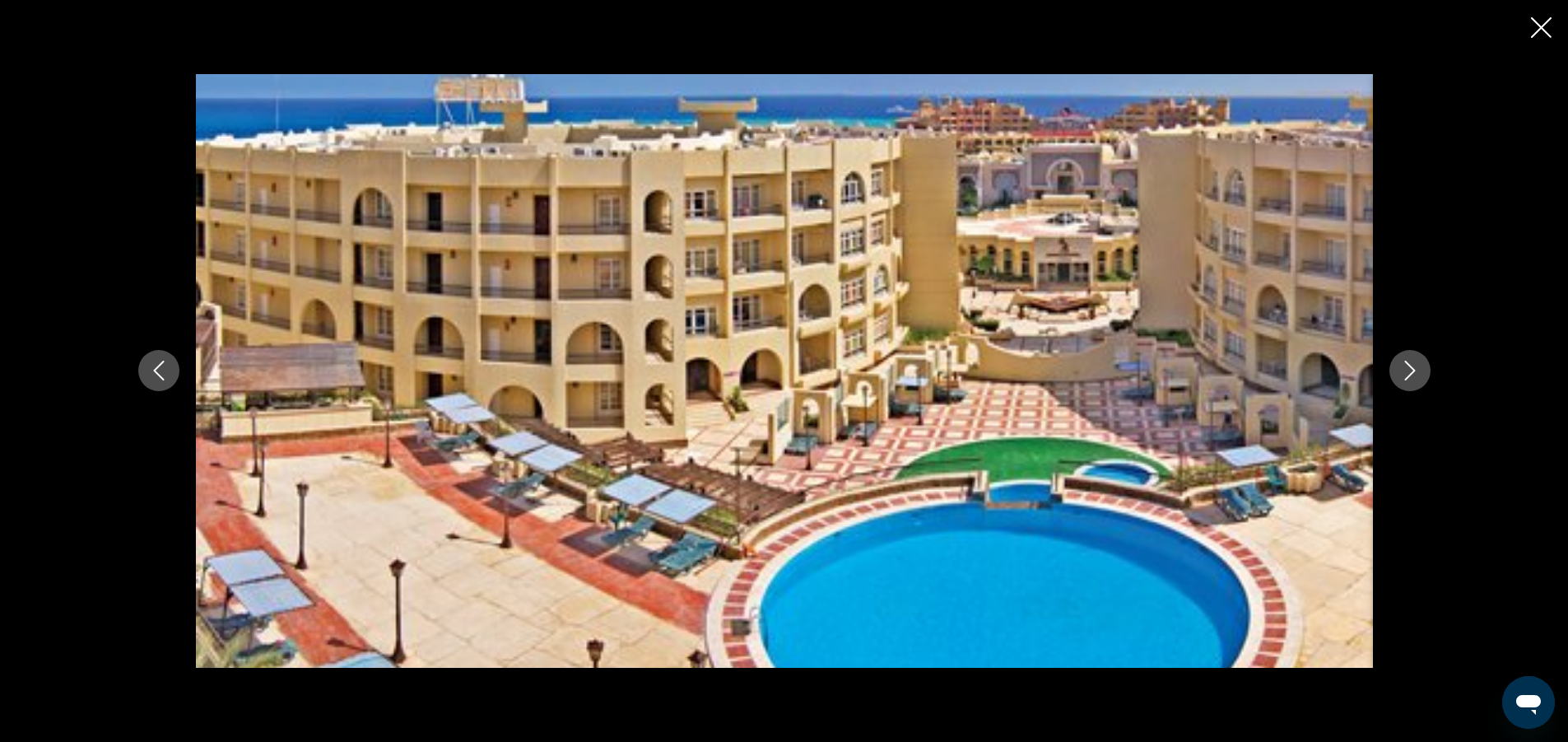
click at [1538, 33] on icon "Close slideshow" at bounding box center [1541, 27] width 21 height 21
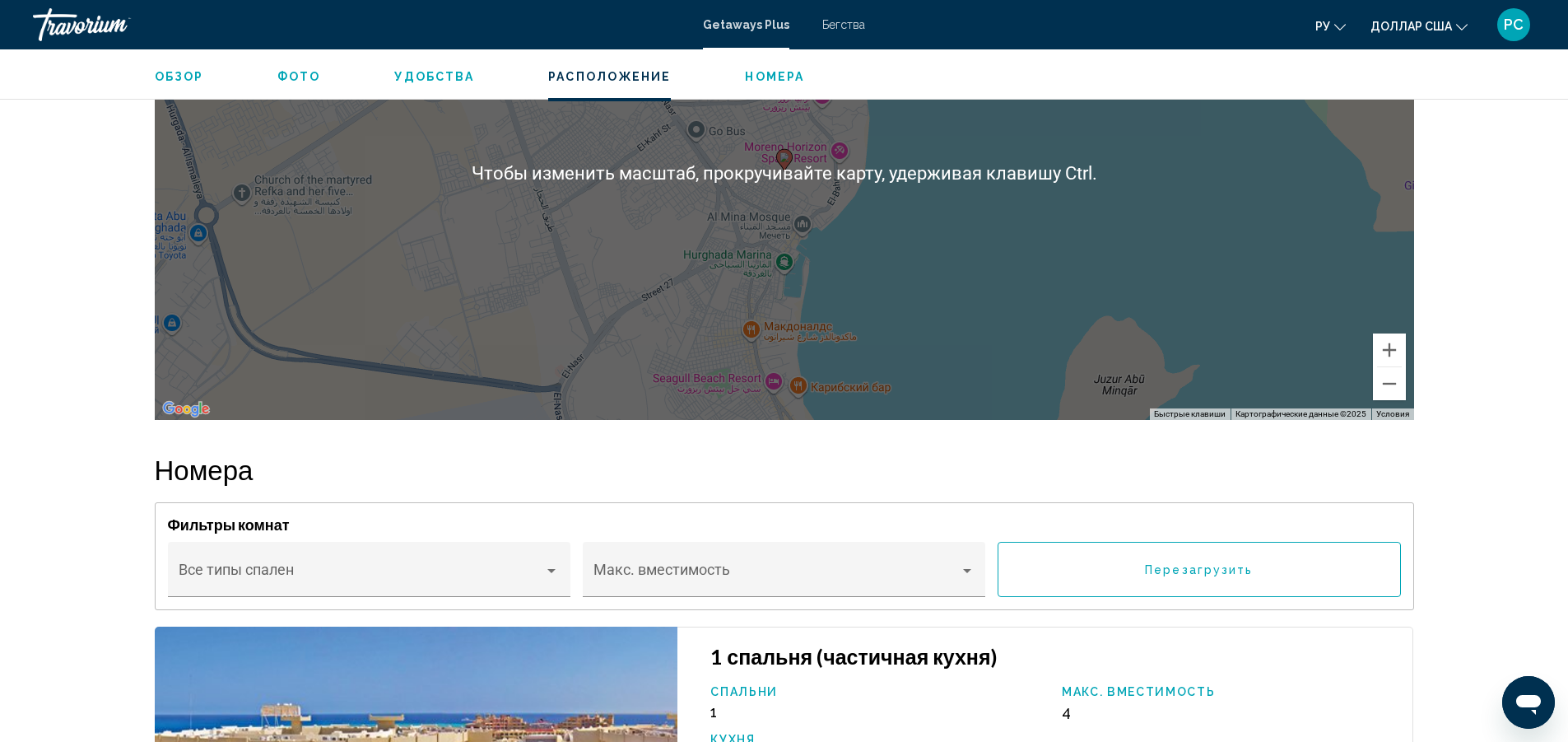
scroll to position [2223, 0]
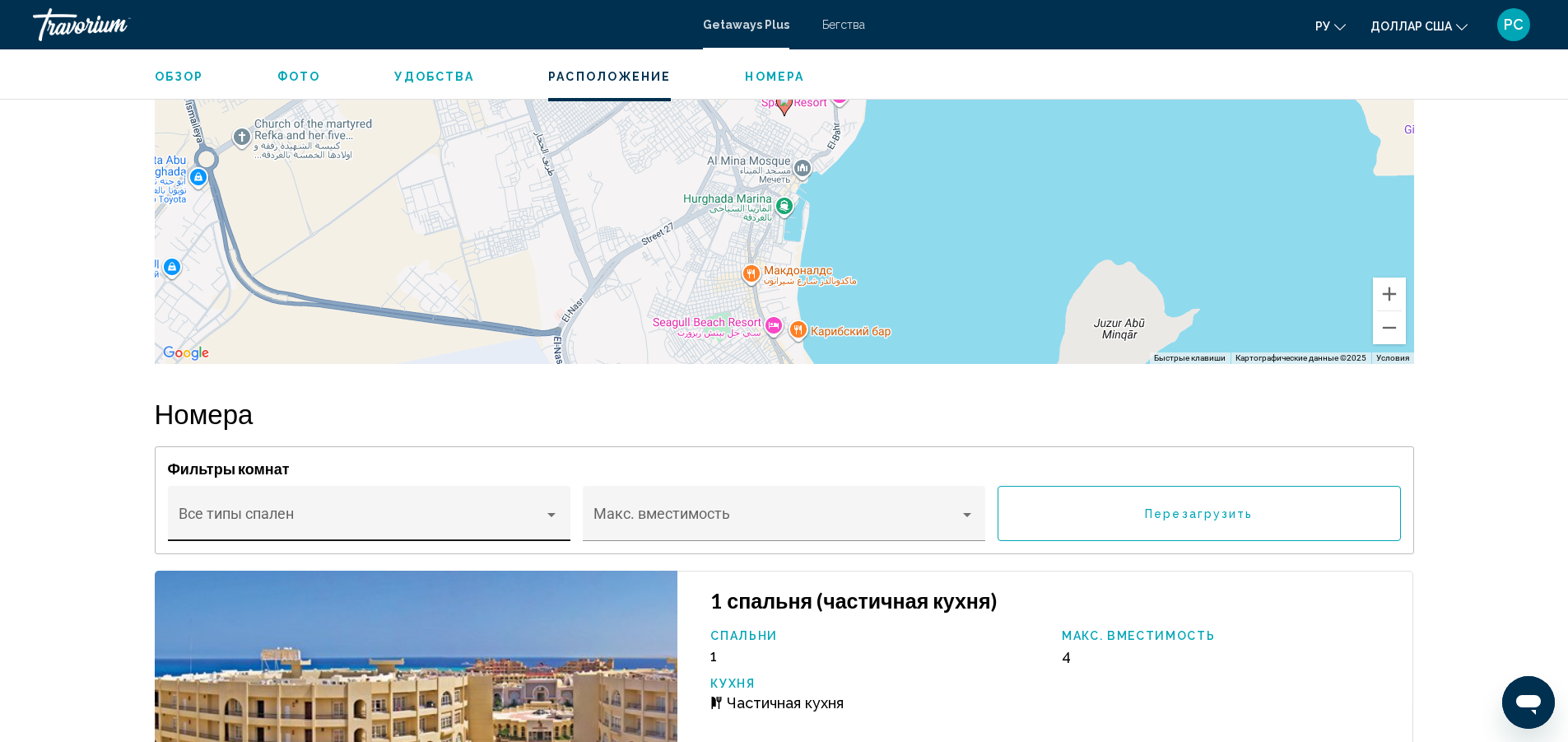
click at [472, 510] on div "Типы спален Все типы спален" at bounding box center [369, 519] width 381 height 44
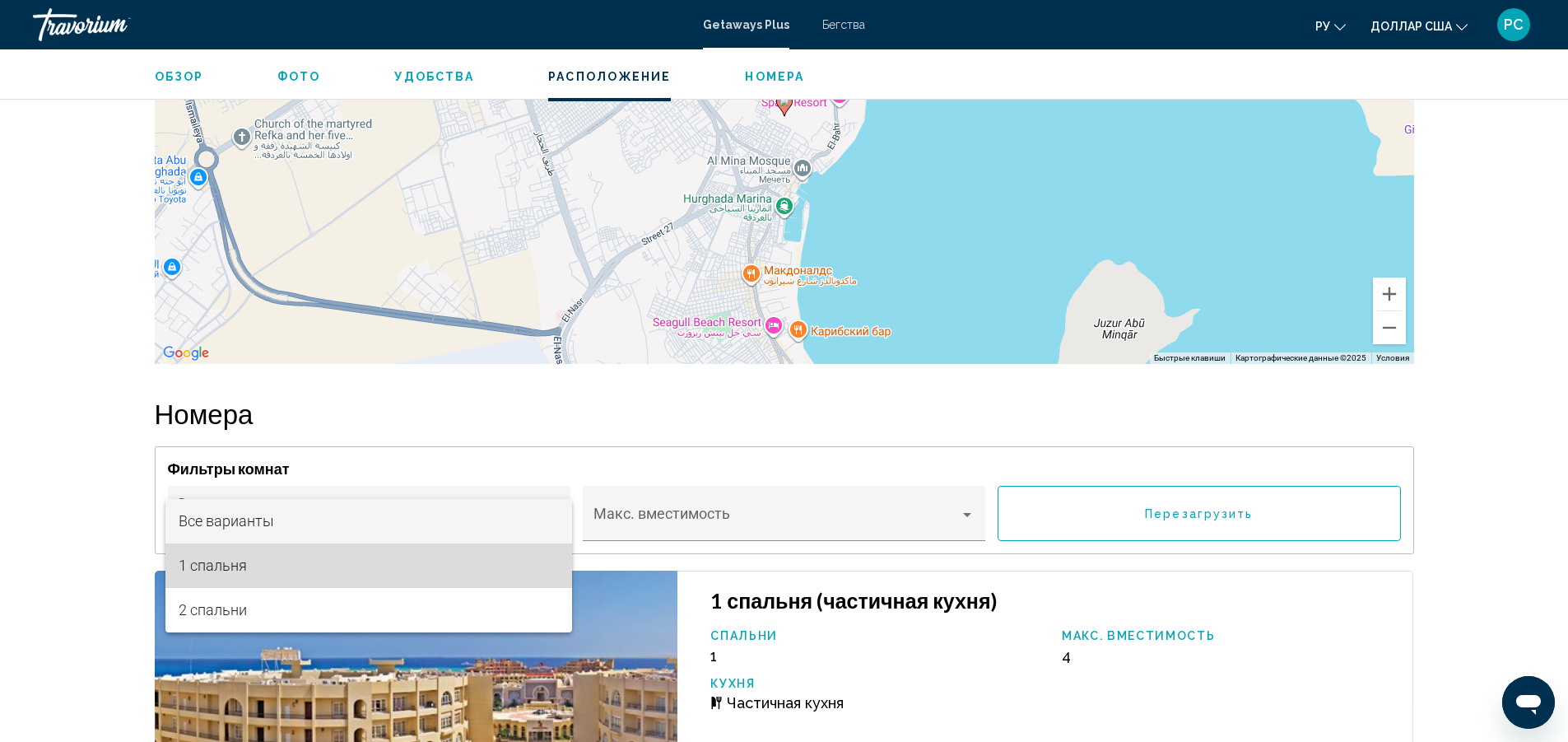
click at [439, 566] on span "1 спальня" at bounding box center [369, 565] width 381 height 45
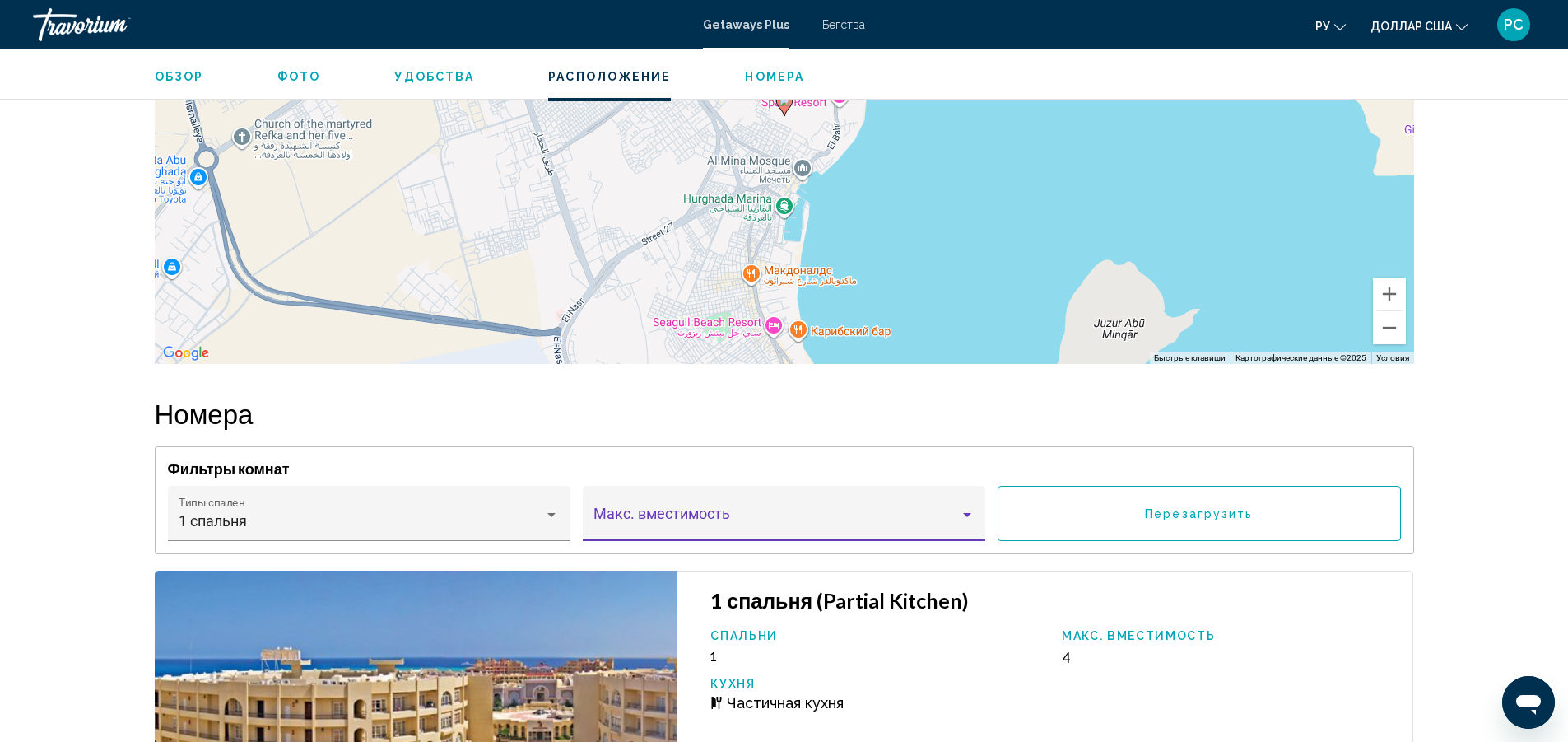
click at [701, 522] on span "Основное содержание" at bounding box center [776, 521] width 366 height 16
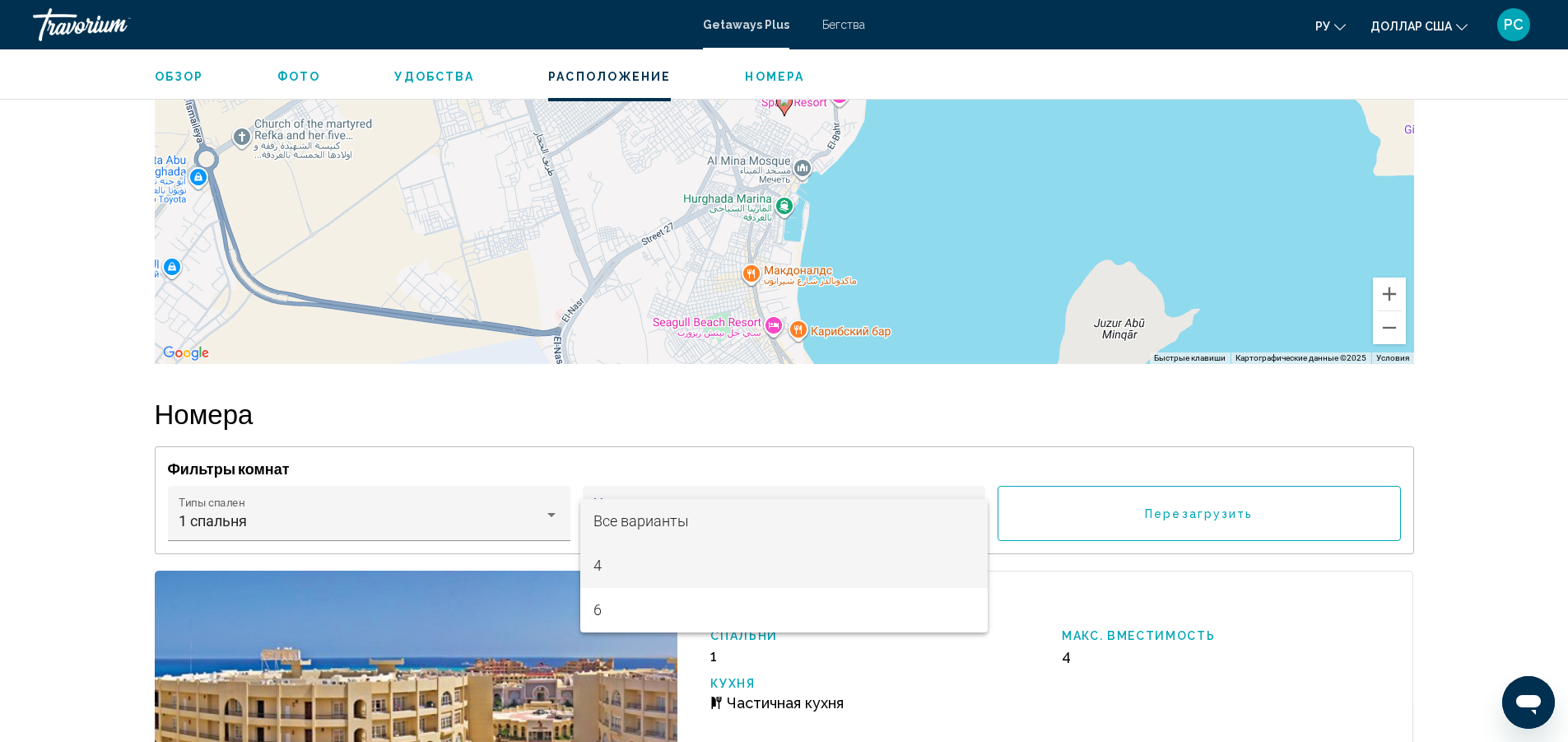
click at [644, 555] on span "4" at bounding box center [783, 565] width 381 height 45
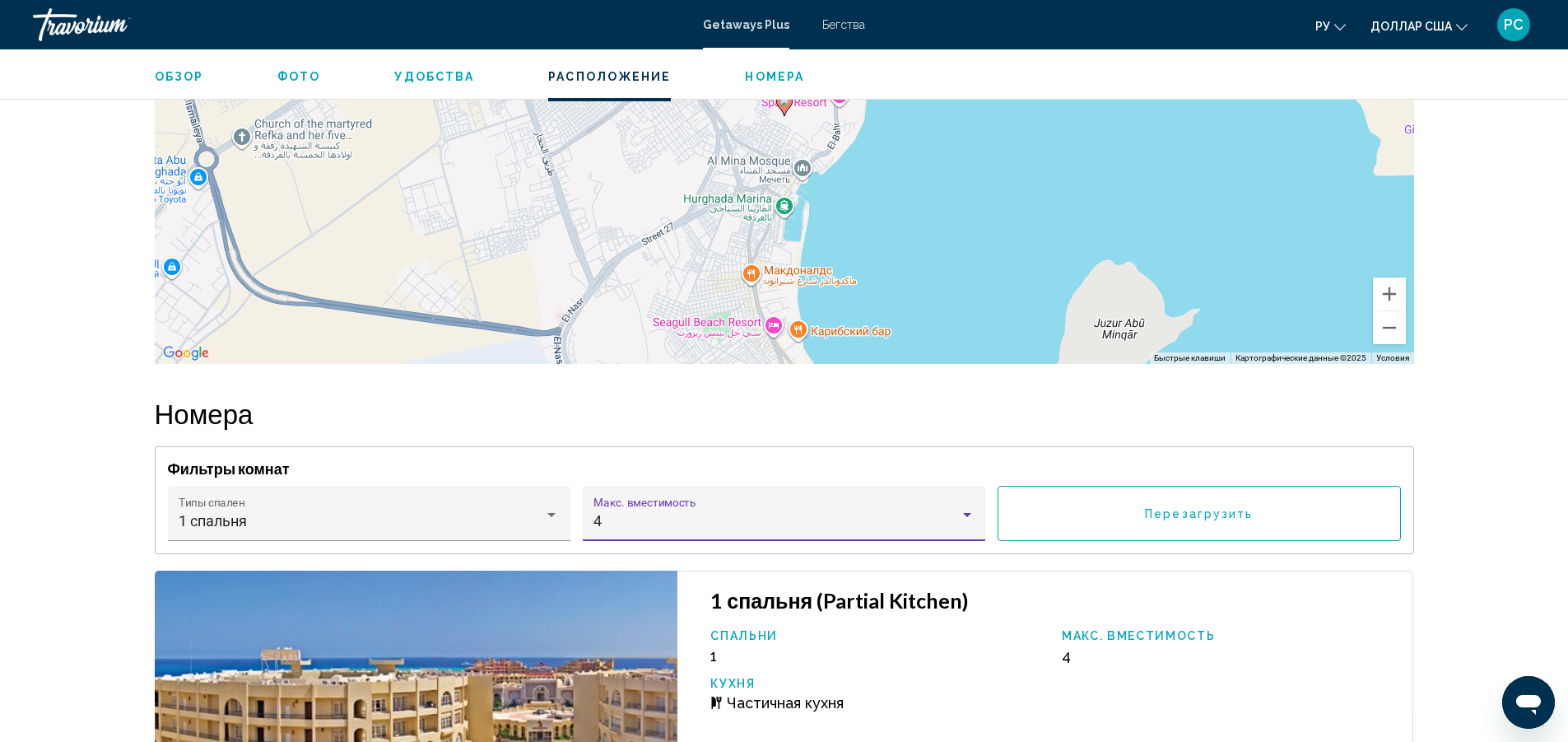
click at [1068, 508] on button "Перезагрузить" at bounding box center [1198, 512] width 402 height 55
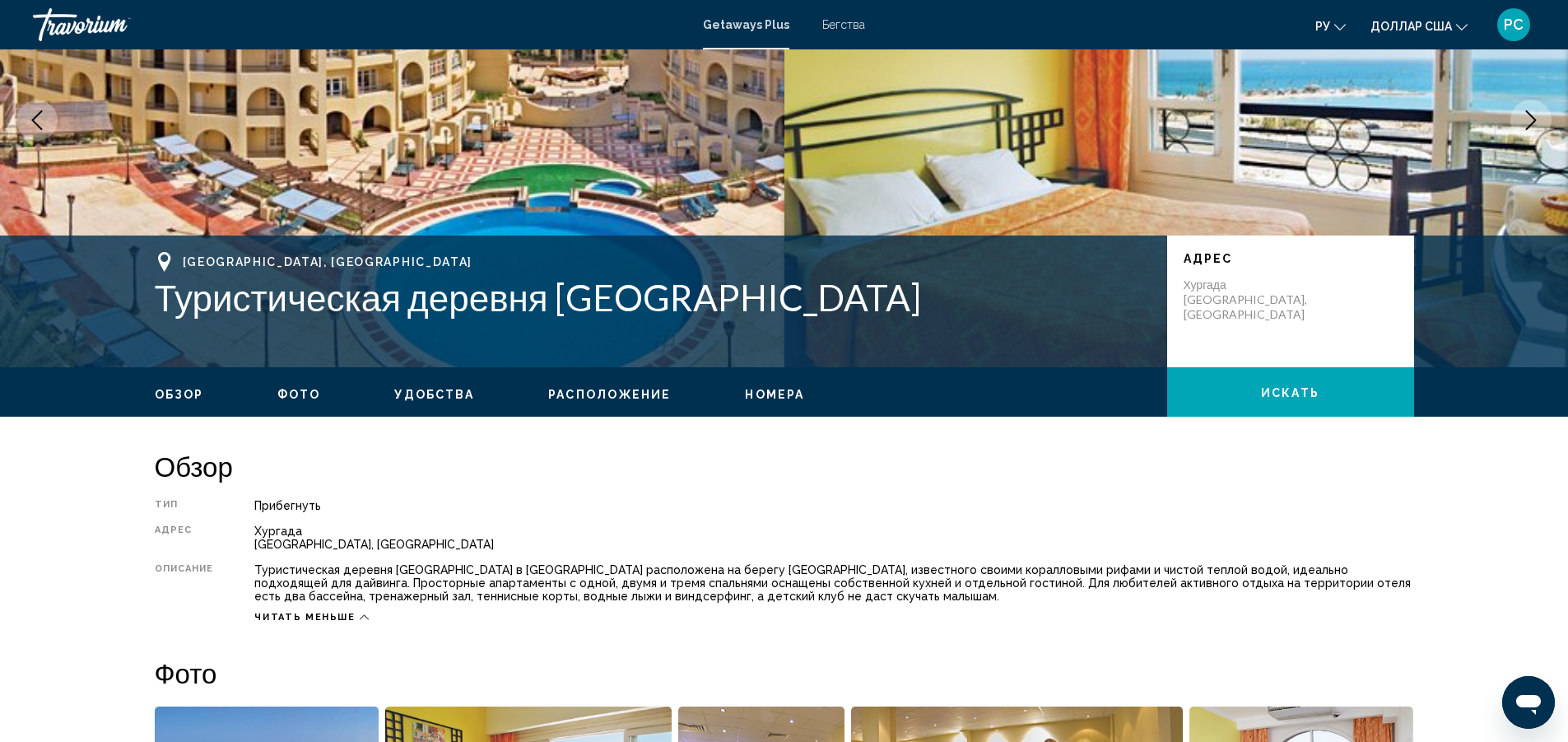
scroll to position [0, 0]
